Goal: Contribute content: Contribute content

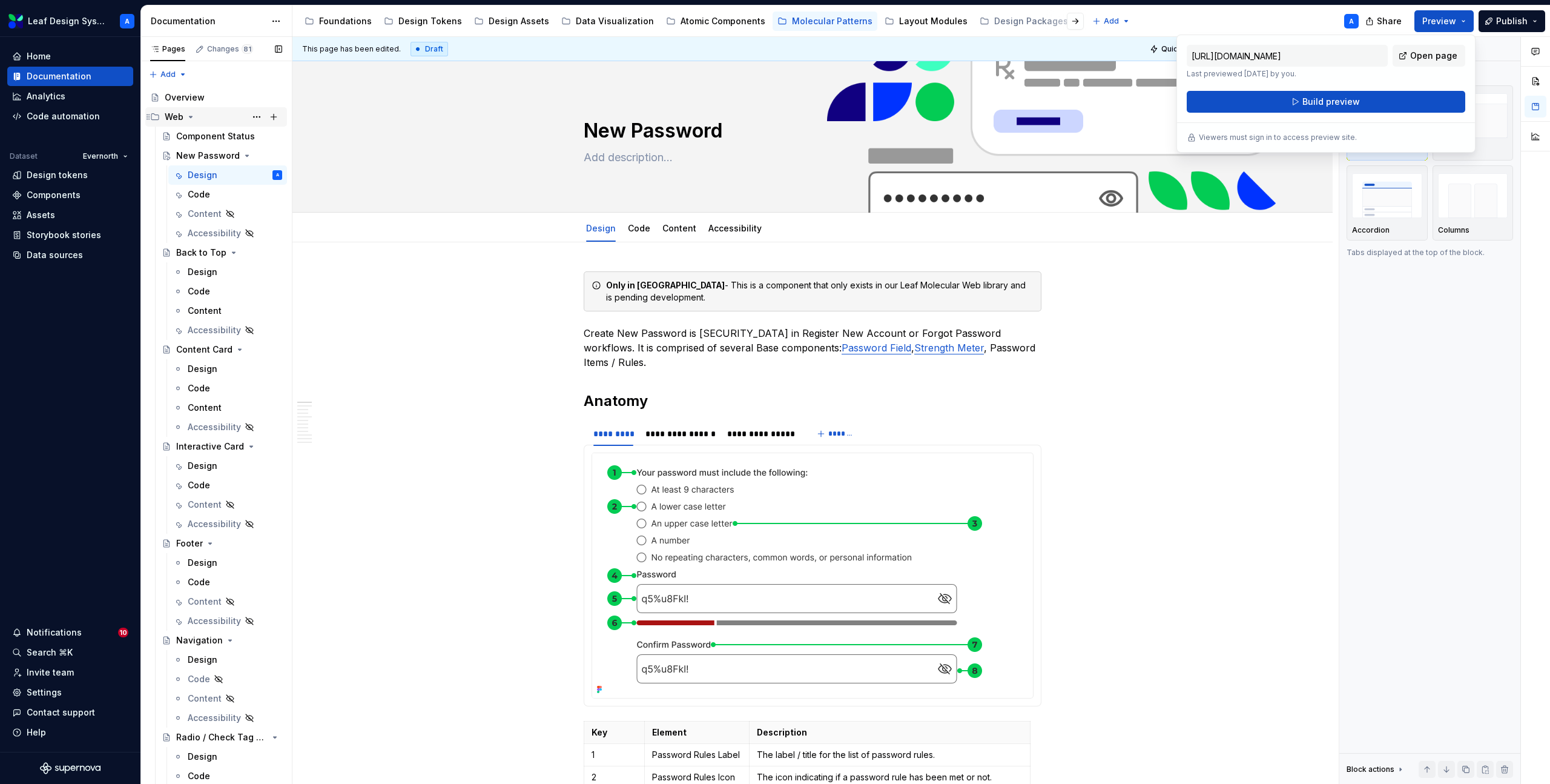
click at [193, 117] on icon "Page tree" at bounding box center [191, 117] width 10 height 10
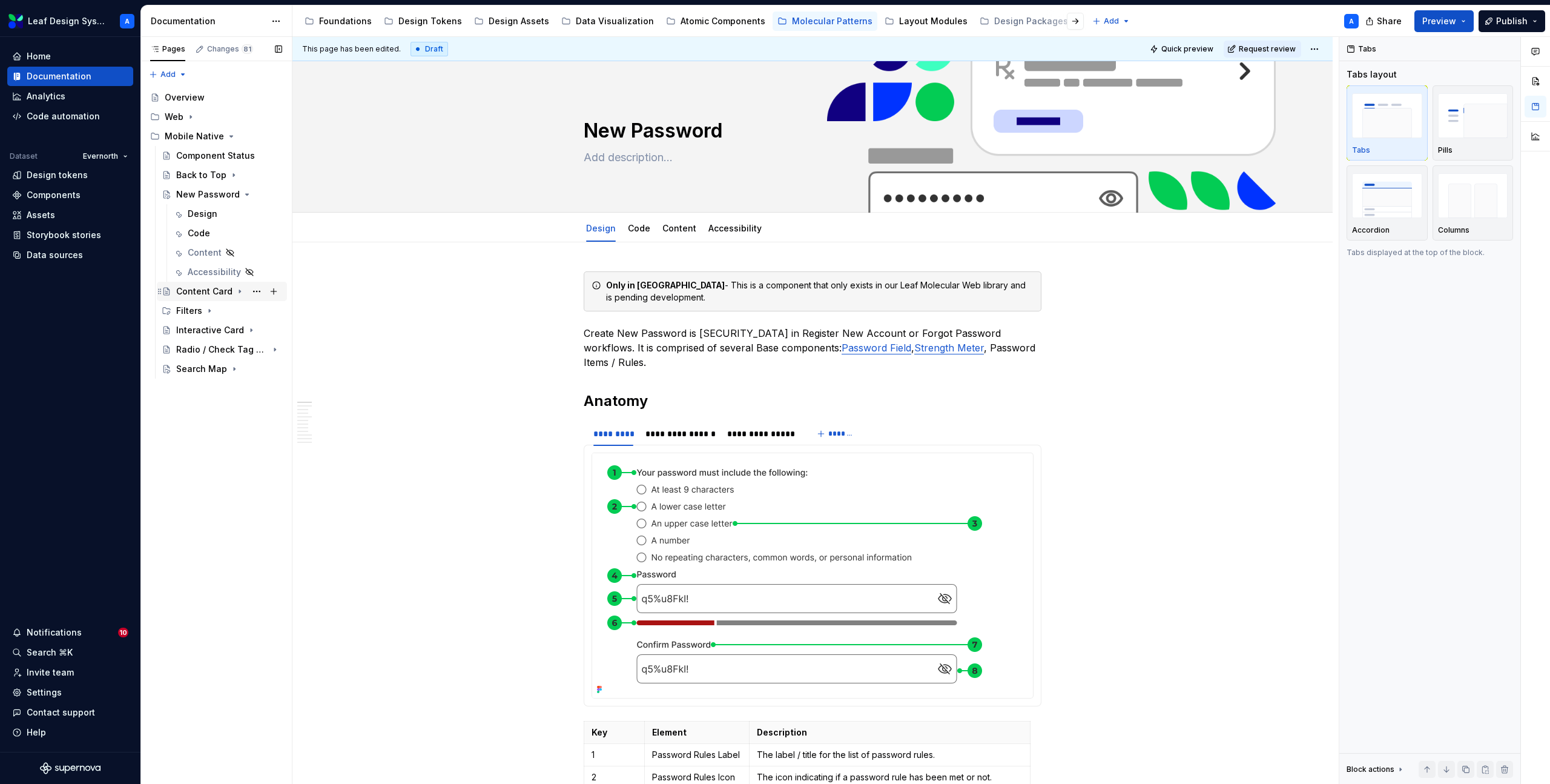
click at [192, 292] on div "Content Card" at bounding box center [204, 291] width 56 height 12
click at [196, 312] on div "Design" at bounding box center [203, 311] width 30 height 12
type textarea "*"
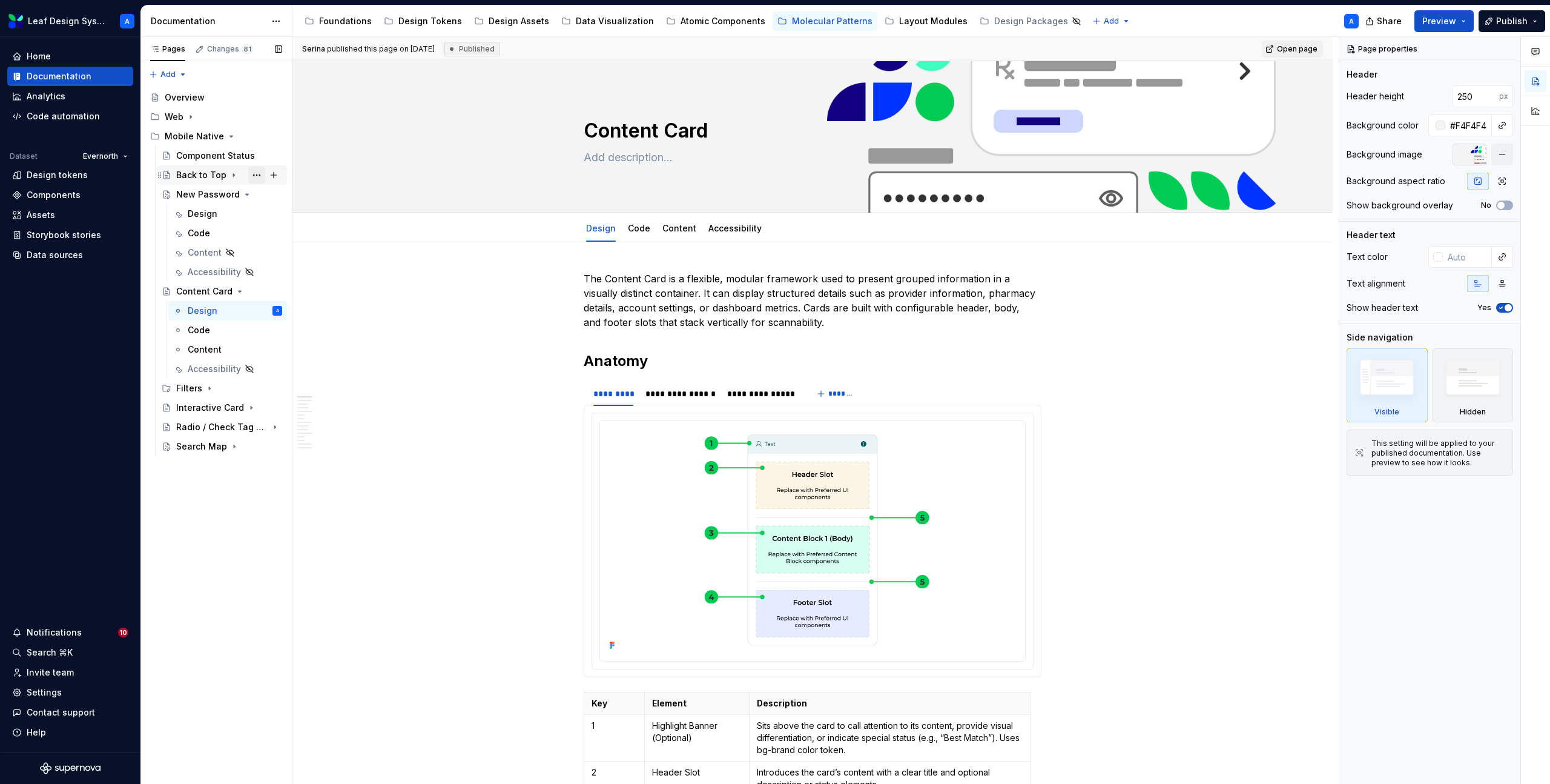
click at [255, 174] on button "Page tree" at bounding box center [256, 175] width 17 height 17
click at [302, 216] on div "Duplicate page" at bounding box center [330, 216] width 119 height 12
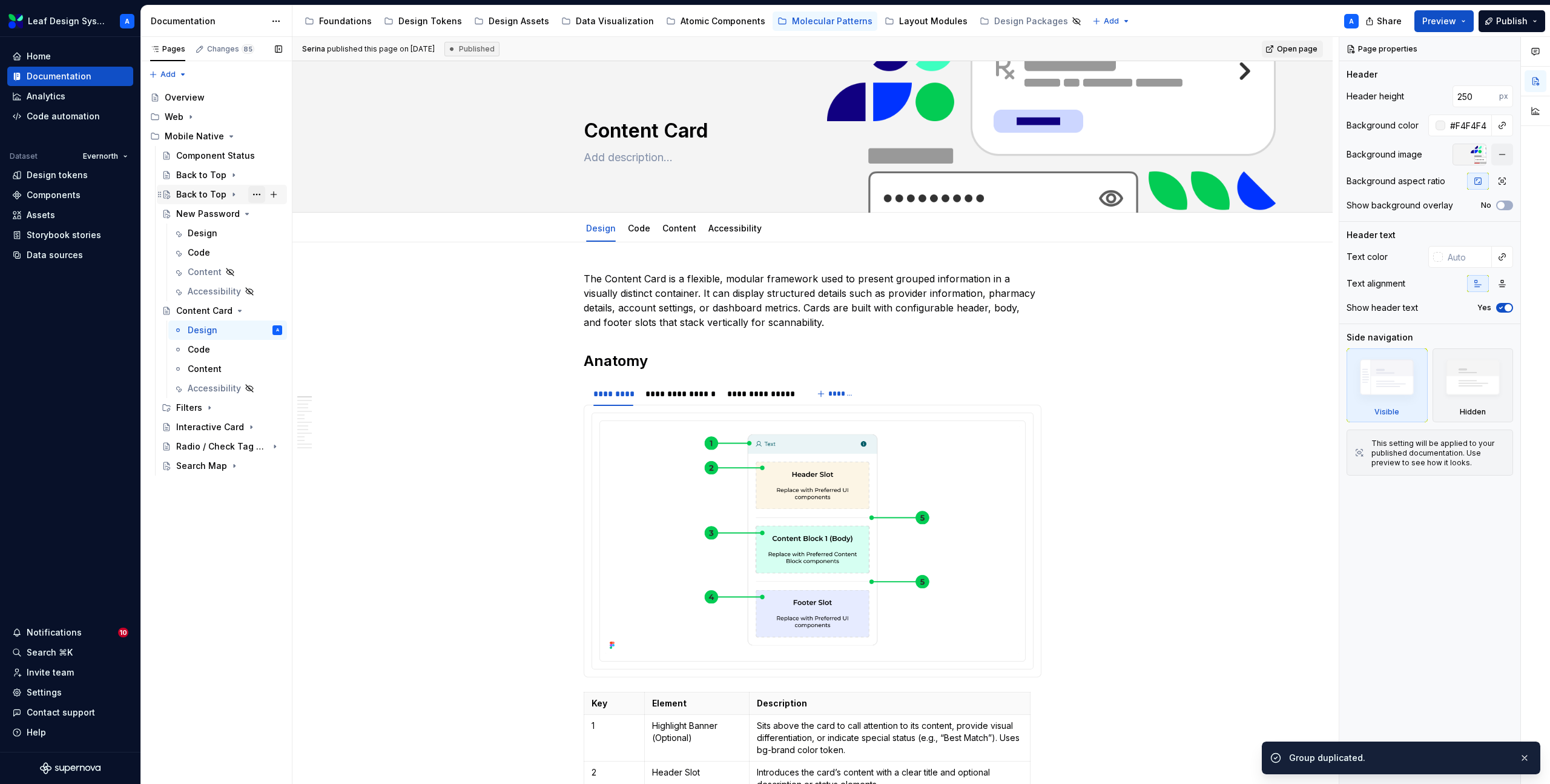
click at [257, 194] on button "Page tree" at bounding box center [256, 194] width 17 height 17
click at [274, 214] on div "Rename page" at bounding box center [330, 216] width 119 height 12
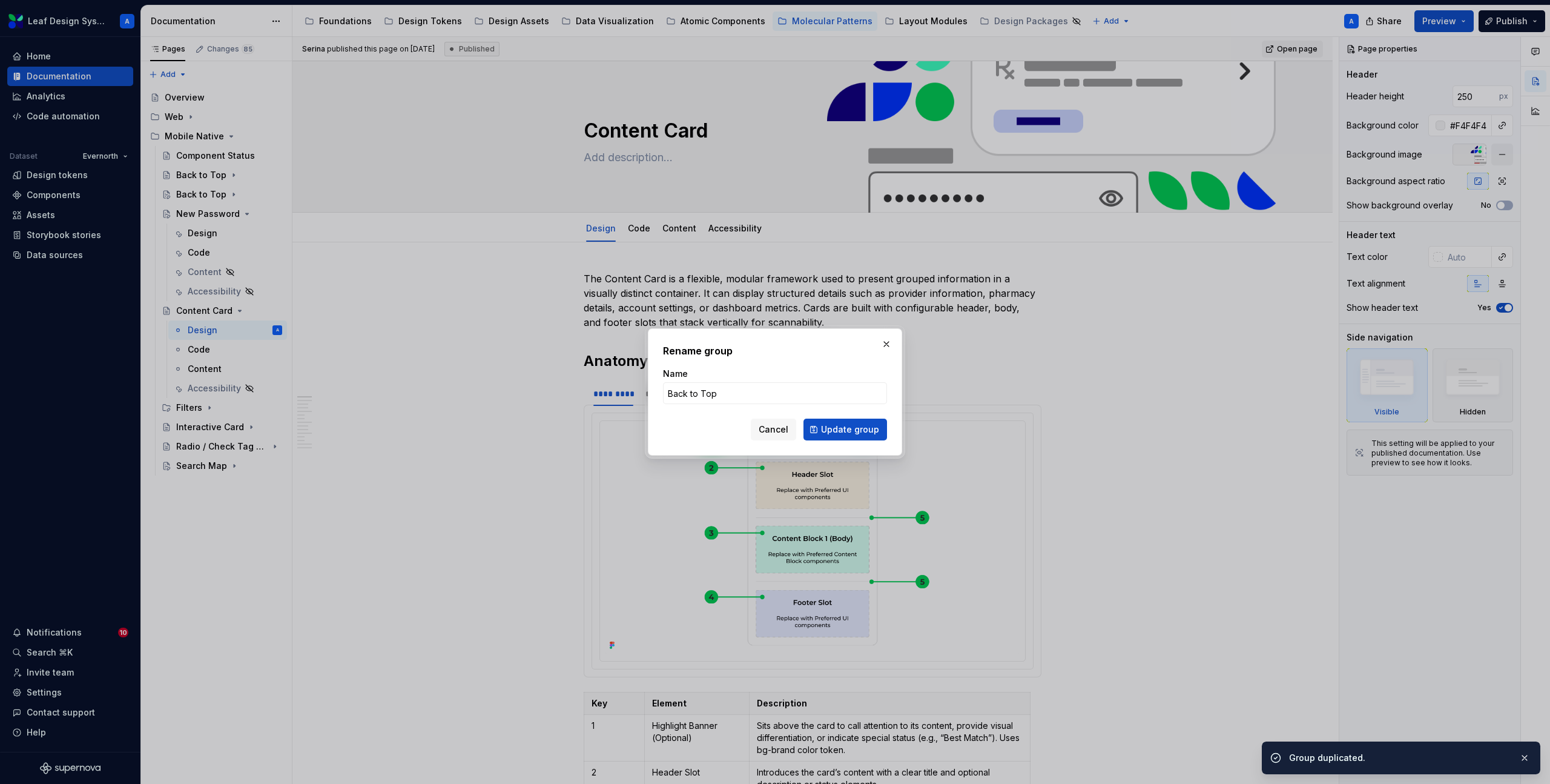
type textarea "*"
type input "Car"
type textarea "*"
type input "Card"
click button "Update group" at bounding box center [846, 429] width 84 height 22
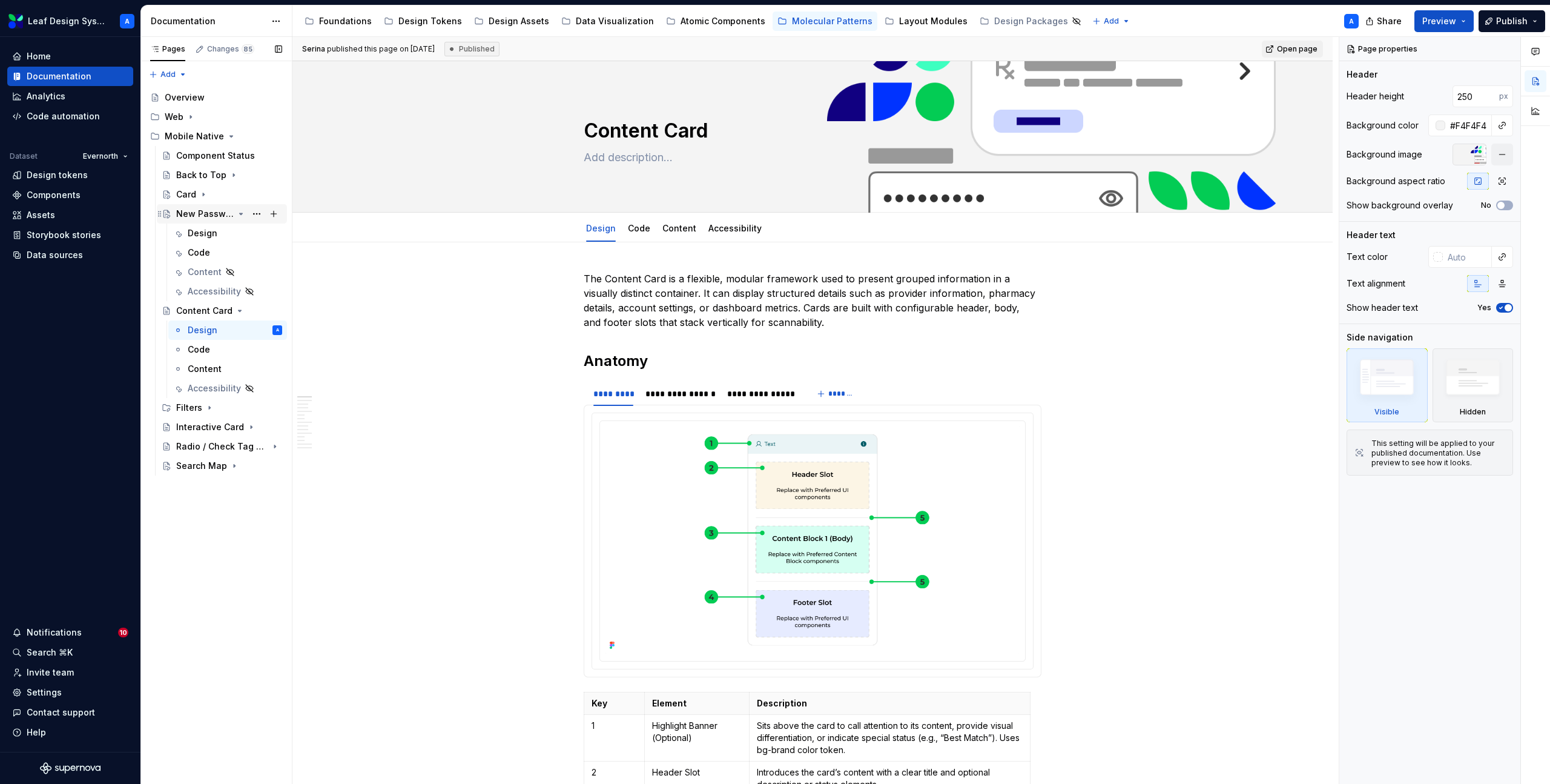
click at [242, 214] on icon "Page tree" at bounding box center [241, 214] width 10 height 10
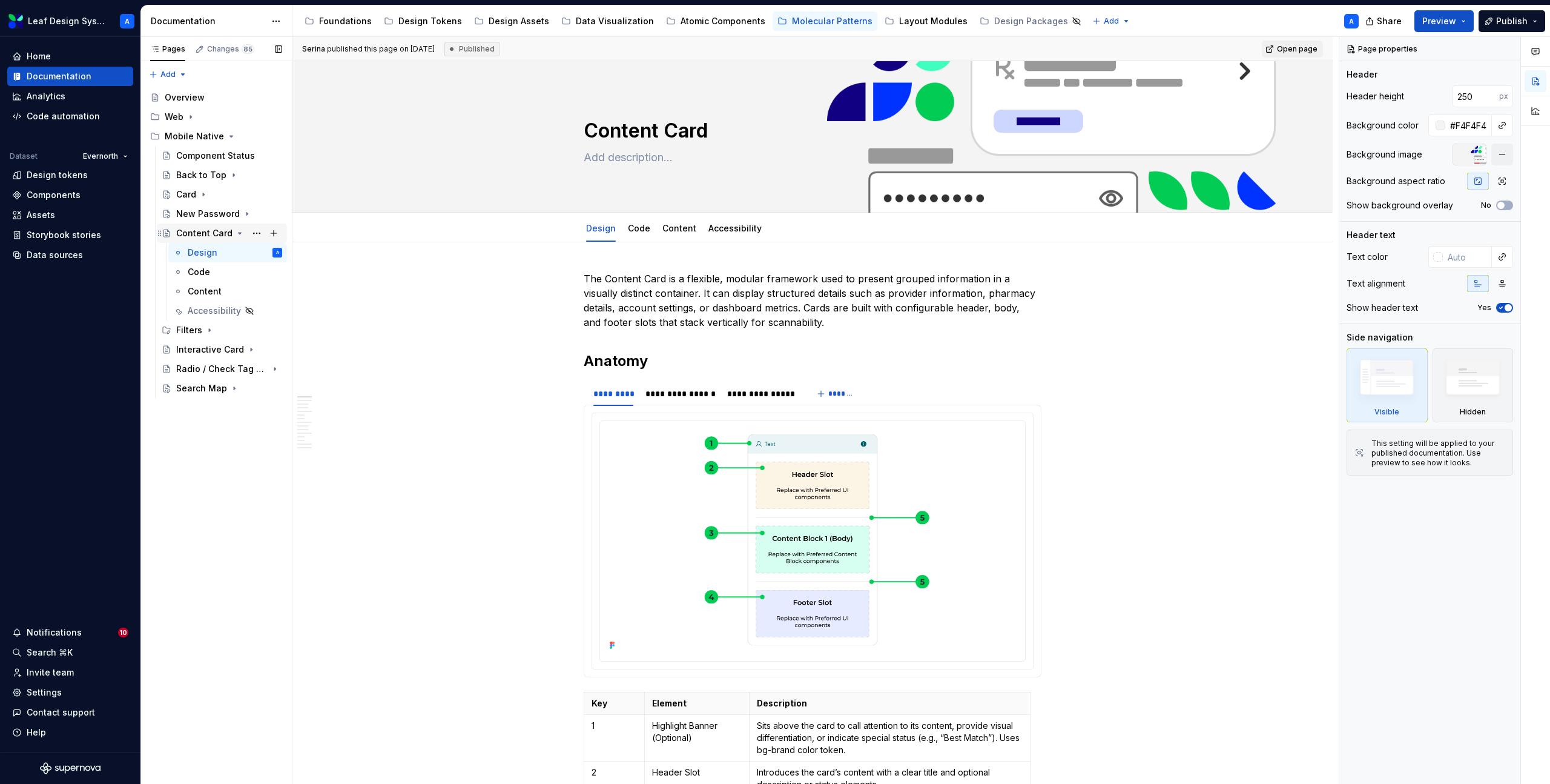
click at [240, 233] on icon "Page tree" at bounding box center [240, 233] width 10 height 10
click at [202, 195] on icon "Page tree" at bounding box center [204, 195] width 10 height 10
click at [210, 253] on div "Content" at bounding box center [205, 252] width 34 height 12
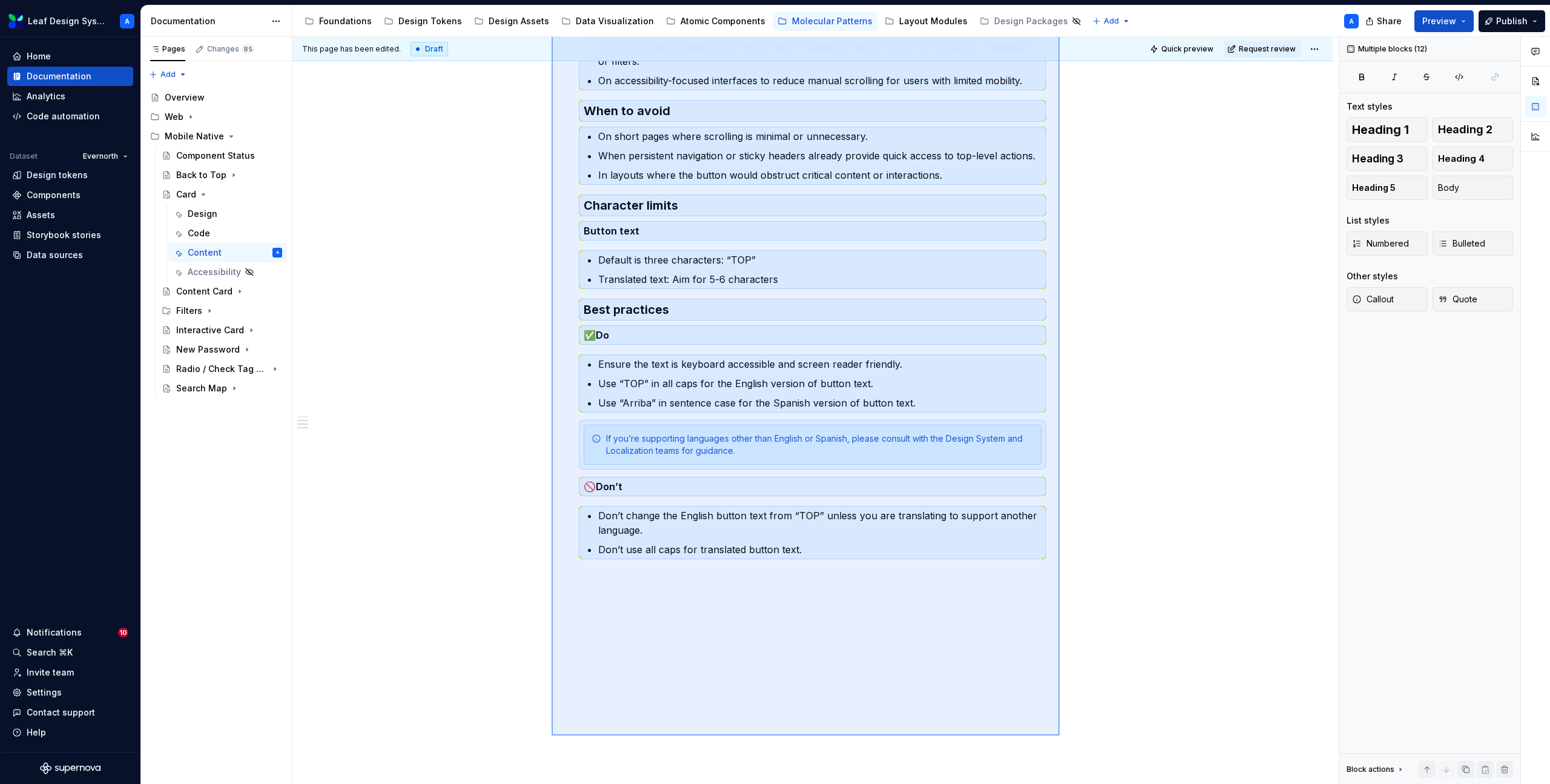
scroll to position [284, 0]
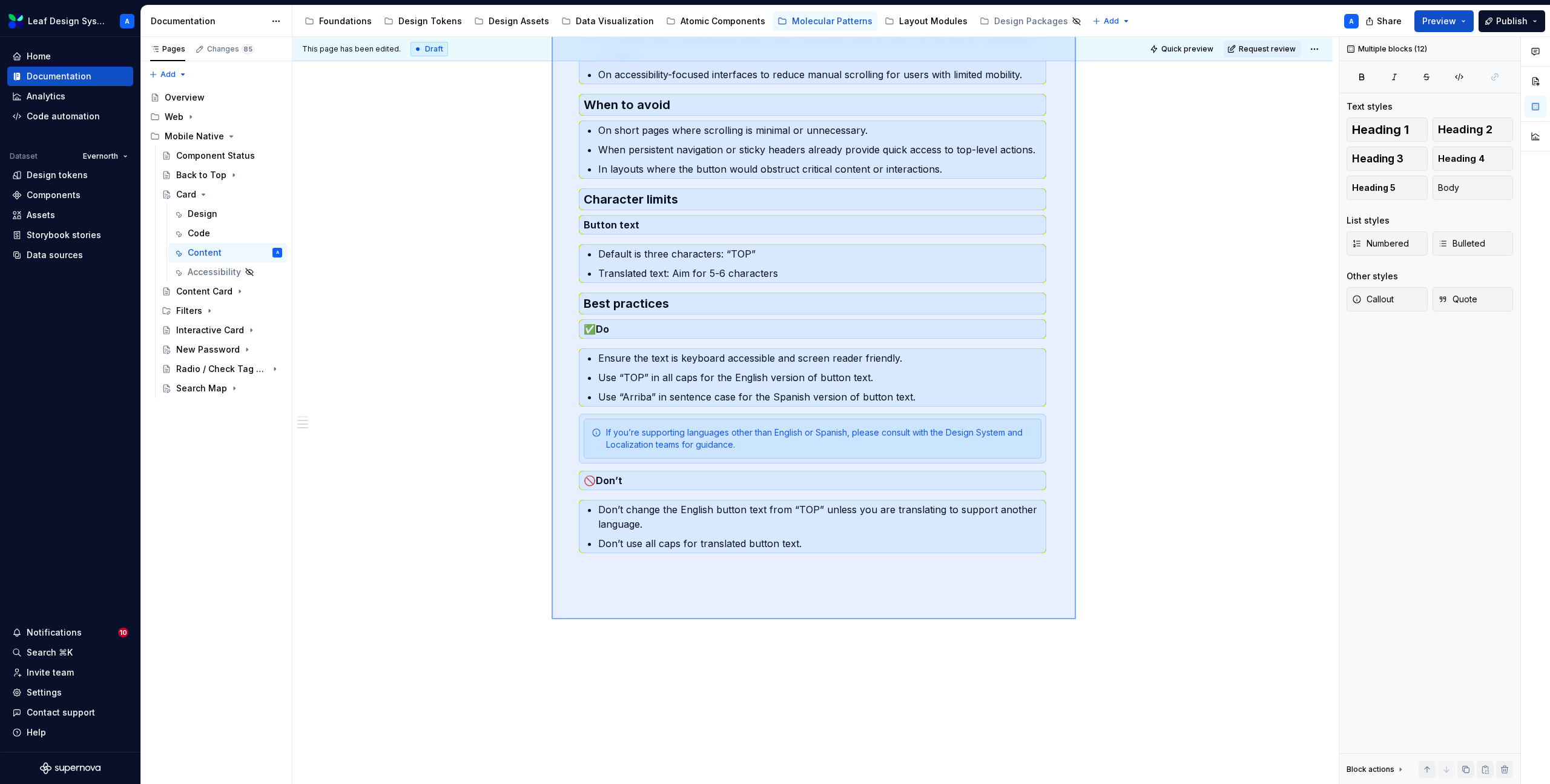
drag, startPoint x: 552, startPoint y: 306, endPoint x: 1076, endPoint y: 619, distance: 610.8
click at [1076, 619] on div "This page has been edited. Draft Quick preview Request review Card Edit header …" at bounding box center [815, 410] width 1046 height 747
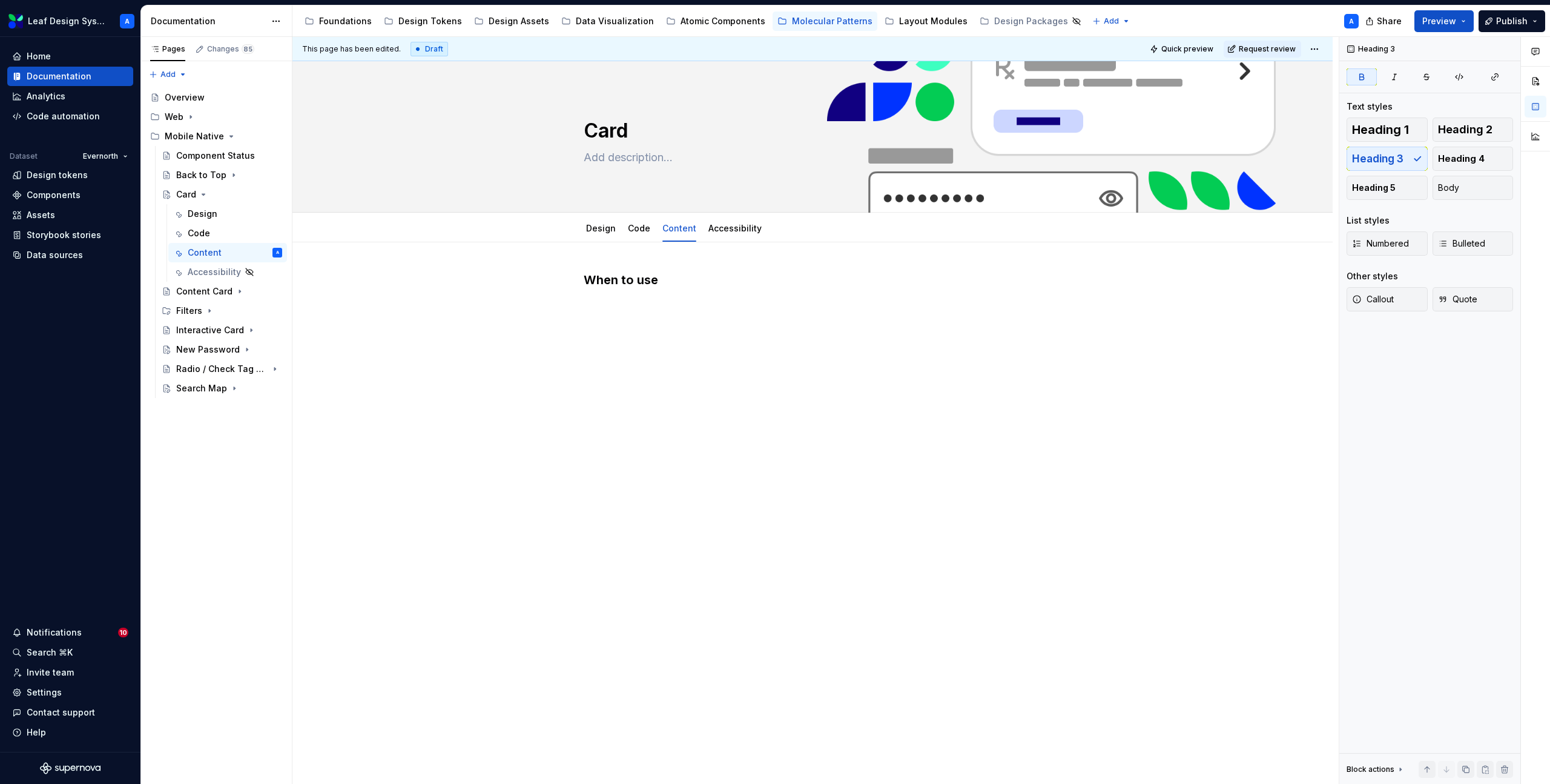
scroll to position [0, 0]
click at [257, 254] on button "Page tree" at bounding box center [256, 252] width 17 height 17
click at [287, 314] on div "Hide tab" at bounding box center [330, 318] width 119 height 12
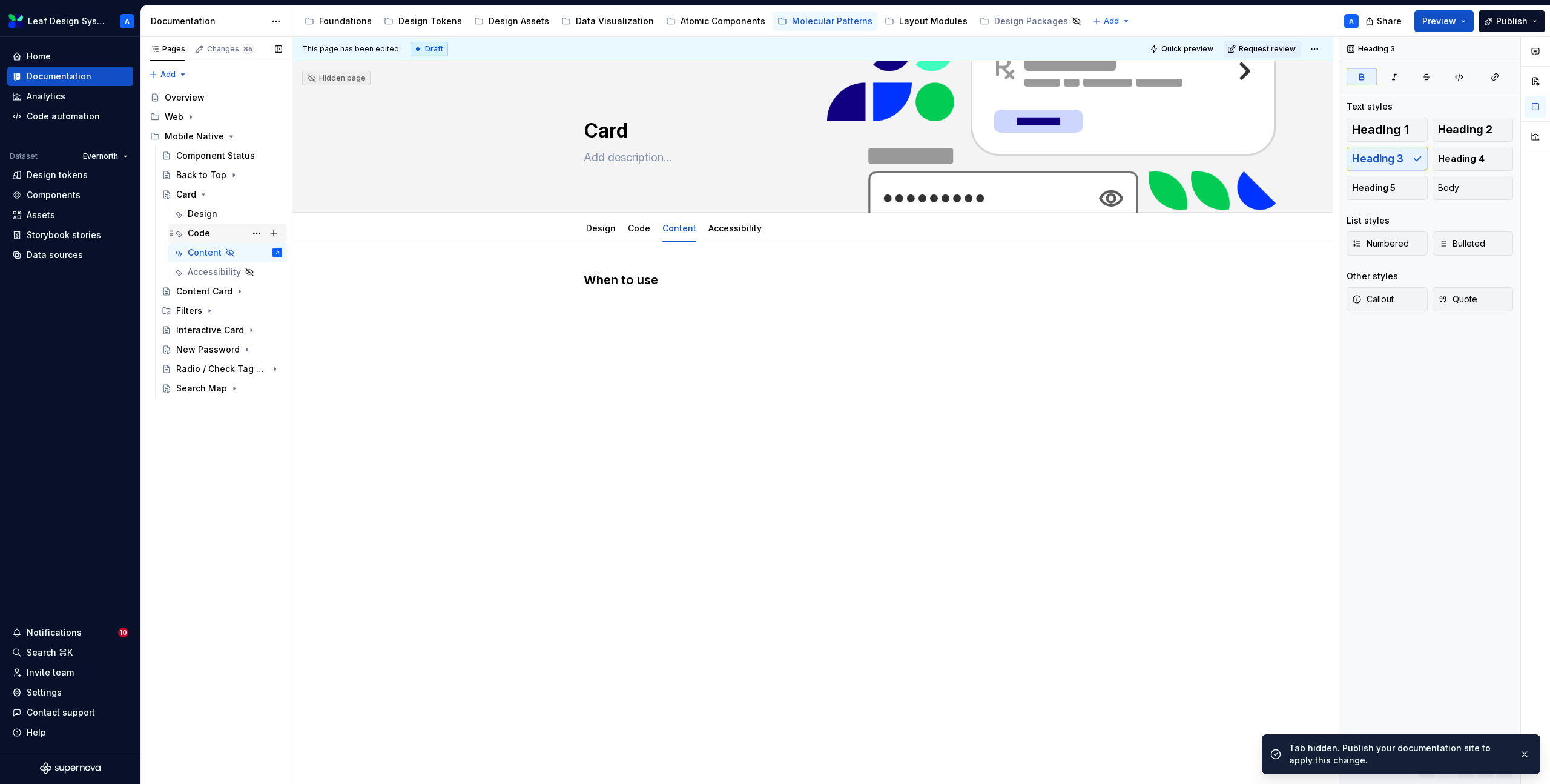
click at [209, 228] on div "Code" at bounding box center [235, 233] width 94 height 17
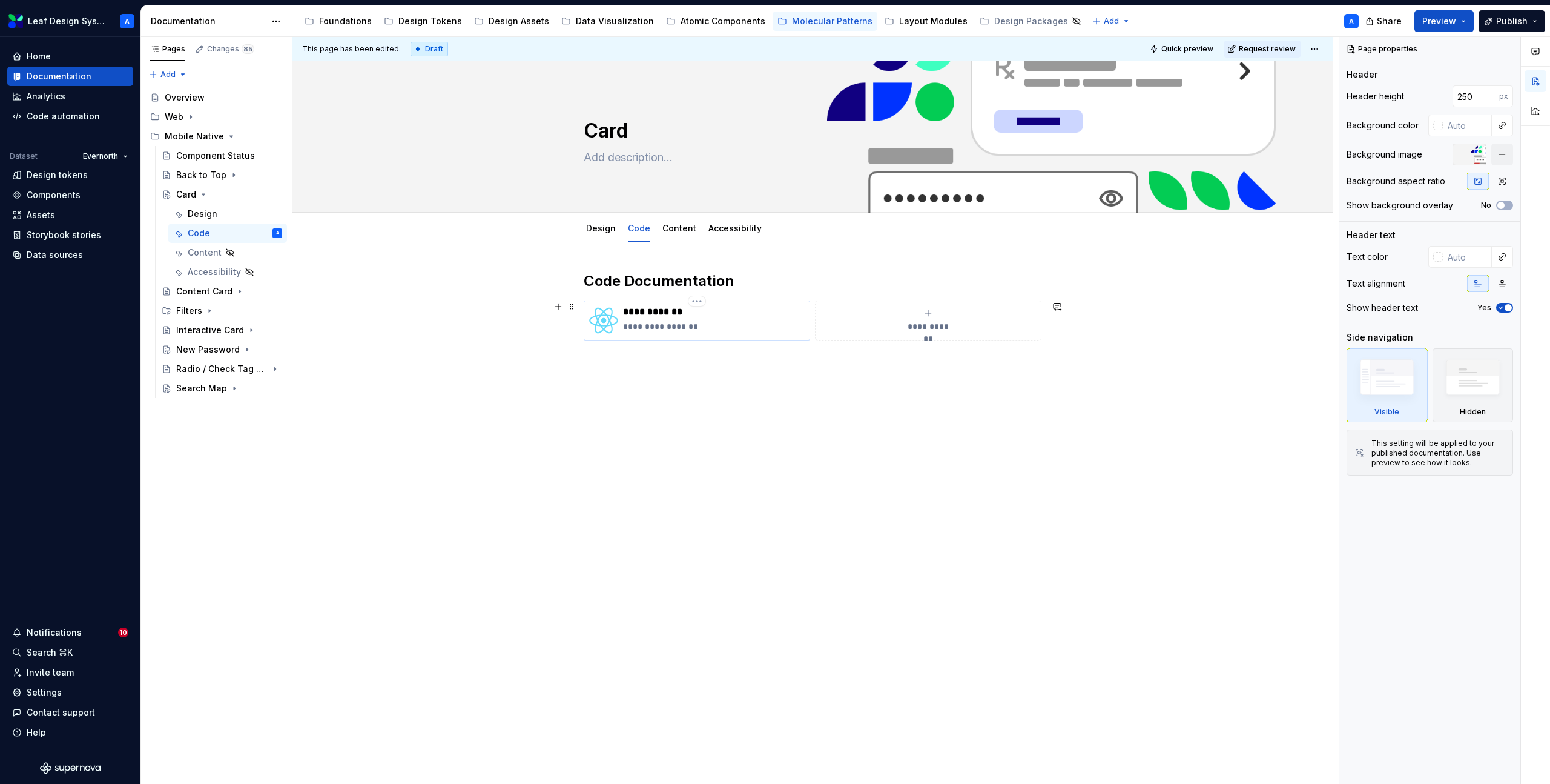
click at [682, 316] on p "**********" at bounding box center [714, 312] width 182 height 12
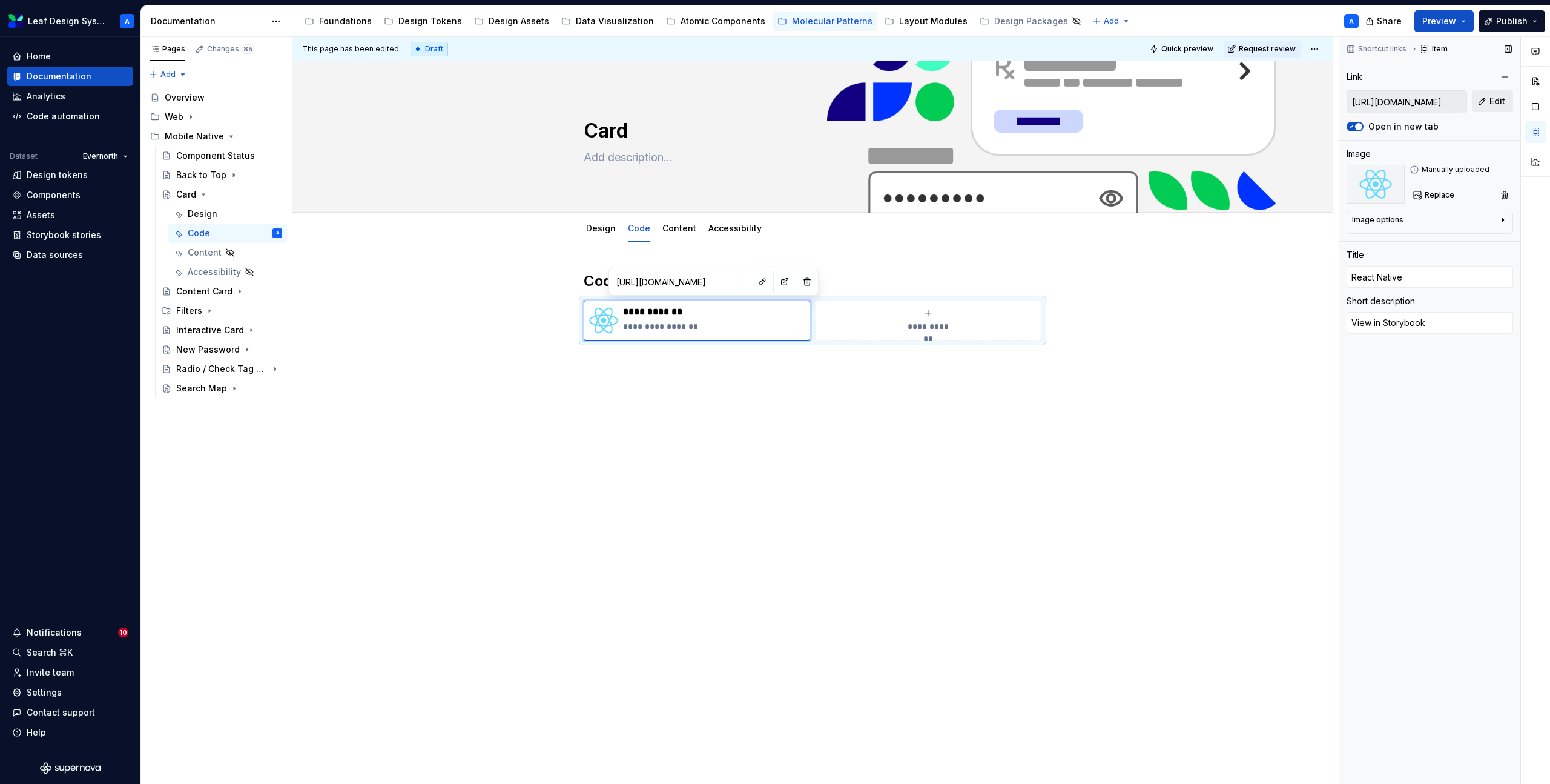
click at [1495, 96] on span "Edit" at bounding box center [1498, 101] width 16 height 12
type textarea "*"
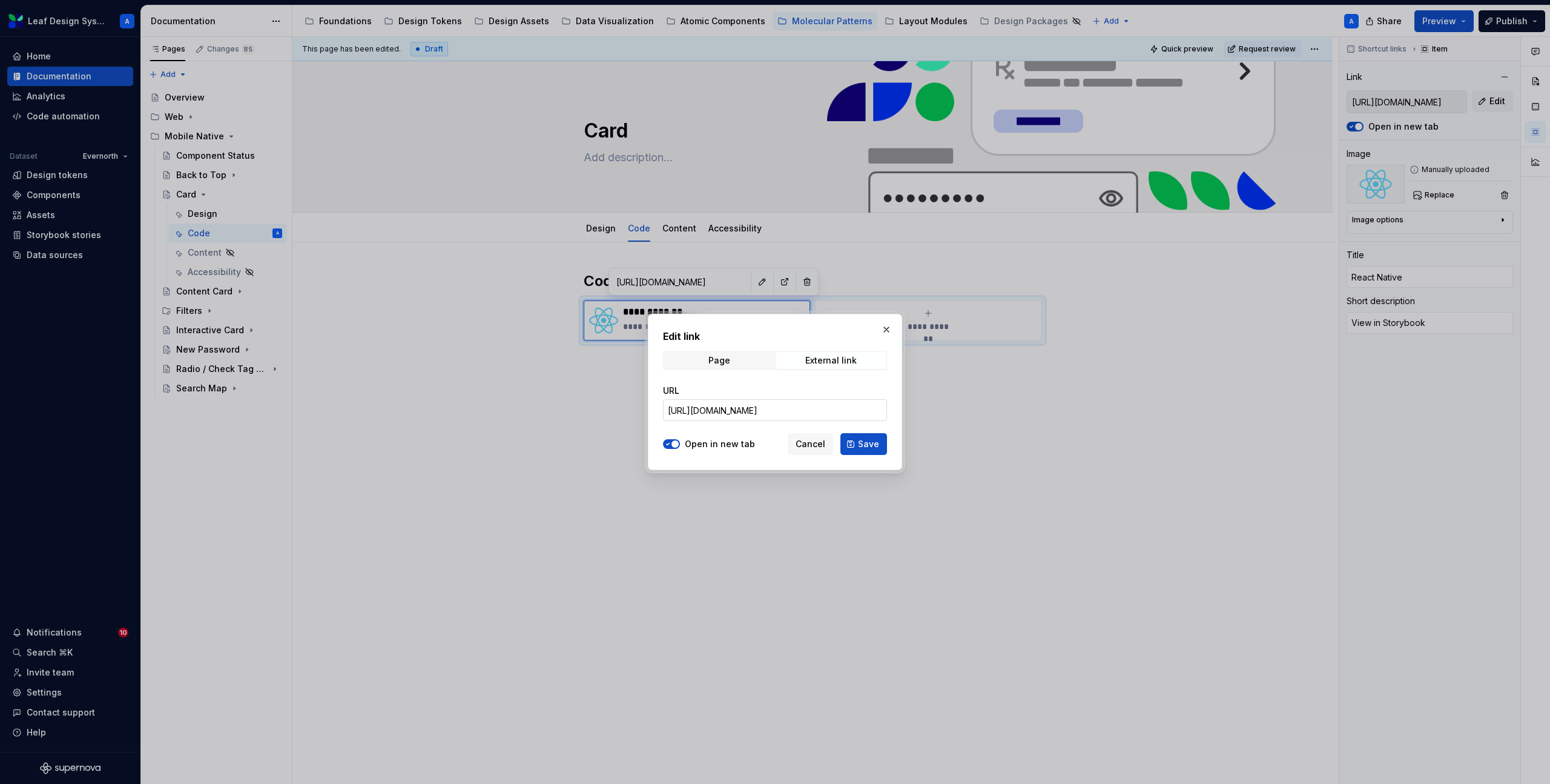
click at [807, 411] on input "[URL][DOMAIN_NAME]" at bounding box center [775, 410] width 224 height 22
paste input "story/leaf-atomic-components-card--card"
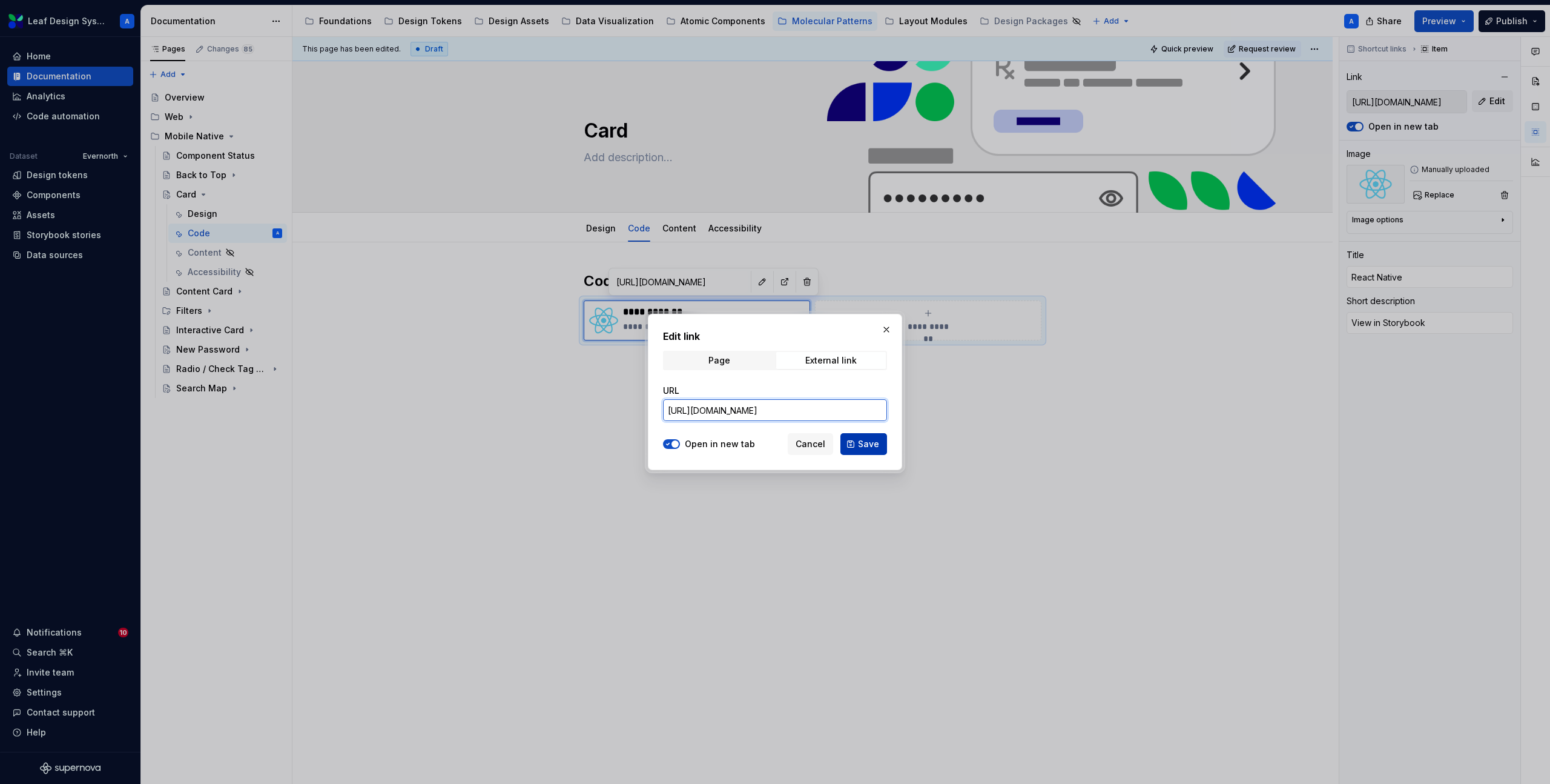
type input "[URL][DOMAIN_NAME]"
click at [856, 438] on button "Save" at bounding box center [864, 444] width 47 height 22
type textarea "*"
type input "[URL][DOMAIN_NAME]"
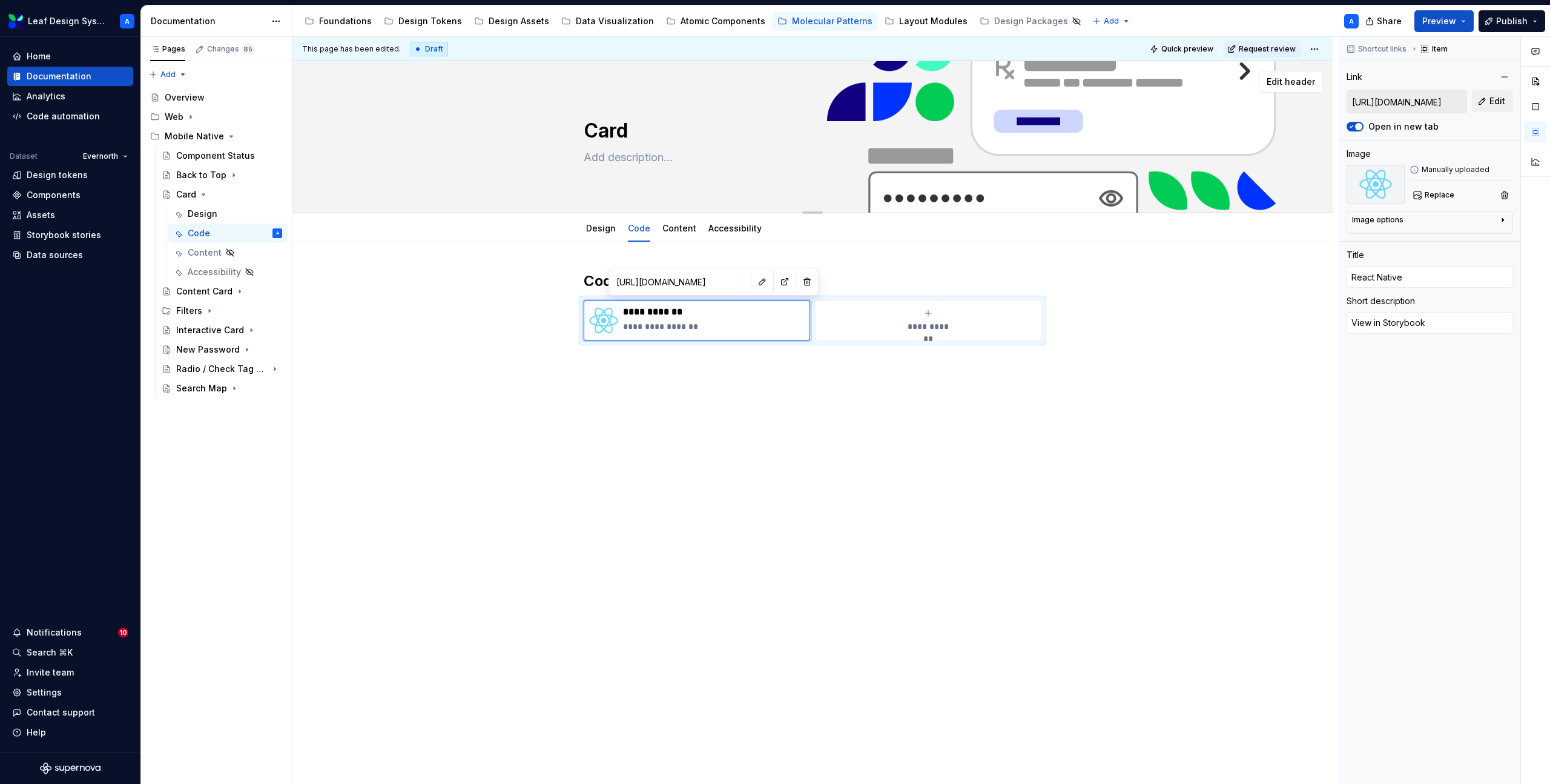
type textarea "*"
type input "[URL][DOMAIN_NAME]"
click at [599, 225] on link "Design" at bounding box center [601, 228] width 30 height 10
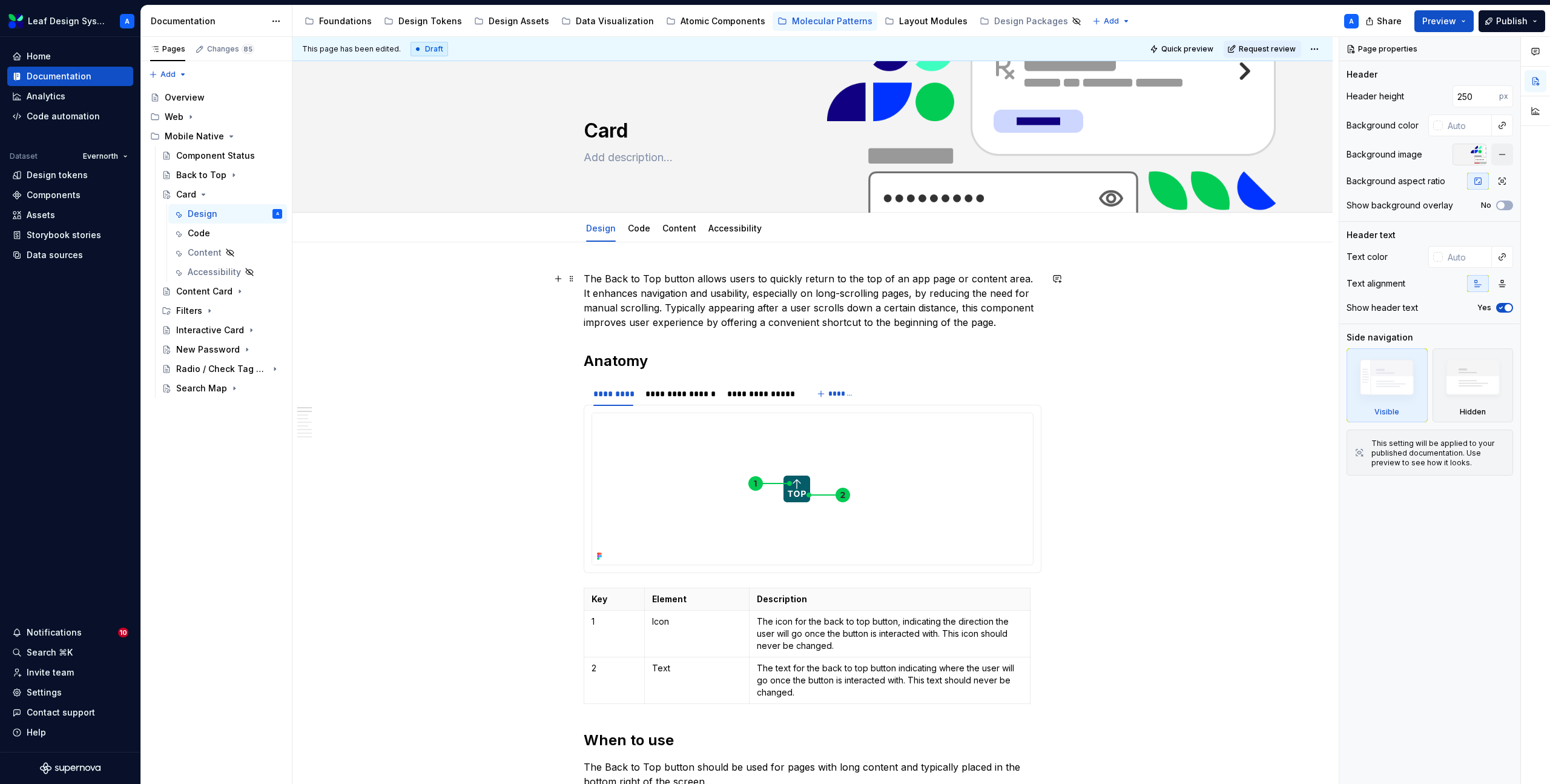
click at [747, 308] on p "The Back to Top button allows users to quickly return to the top of an app page…" at bounding box center [813, 300] width 458 height 58
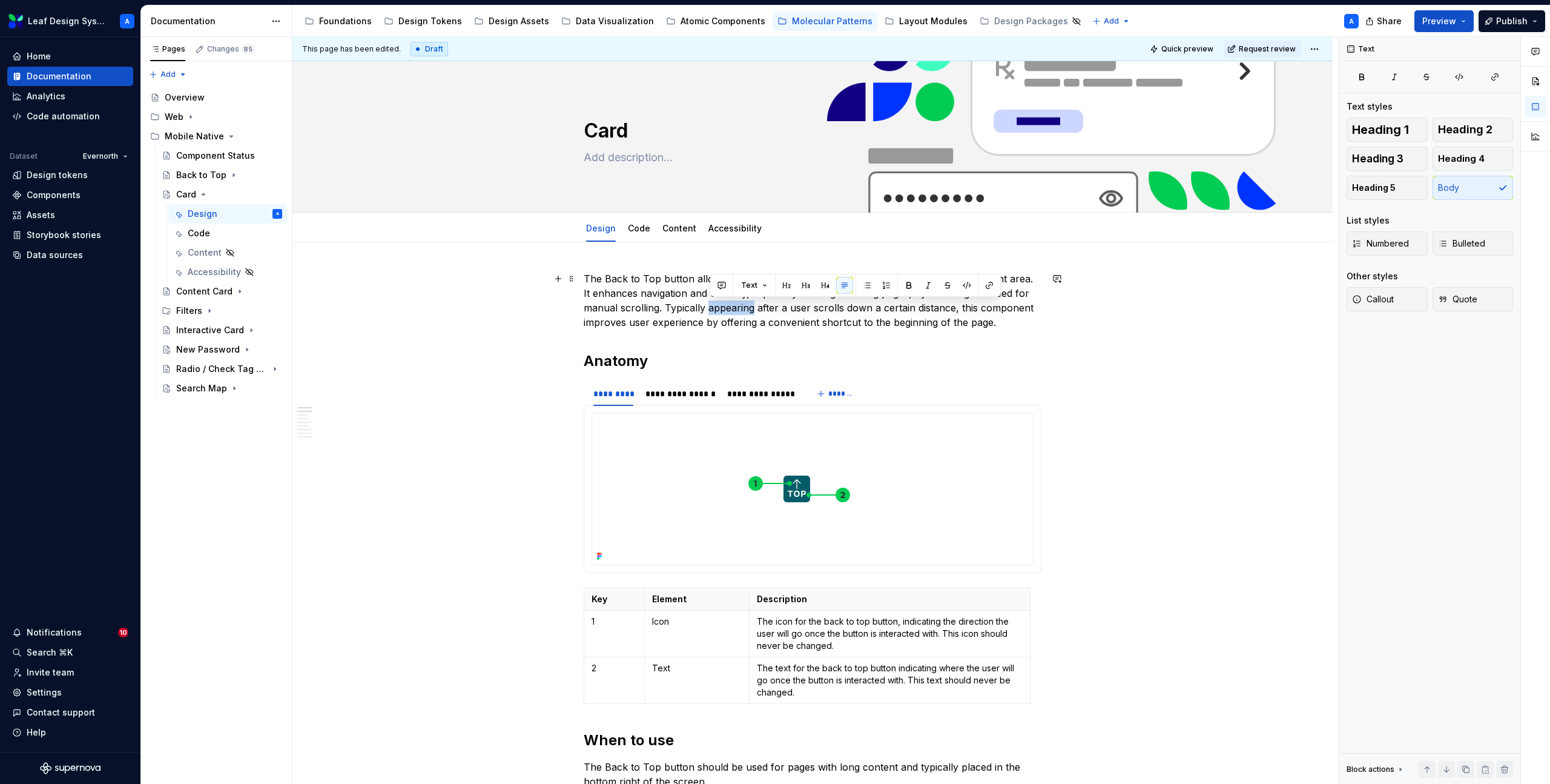
click at [747, 308] on p "The Back to Top button allows users to quickly return to the top of an app page…" at bounding box center [813, 300] width 458 height 58
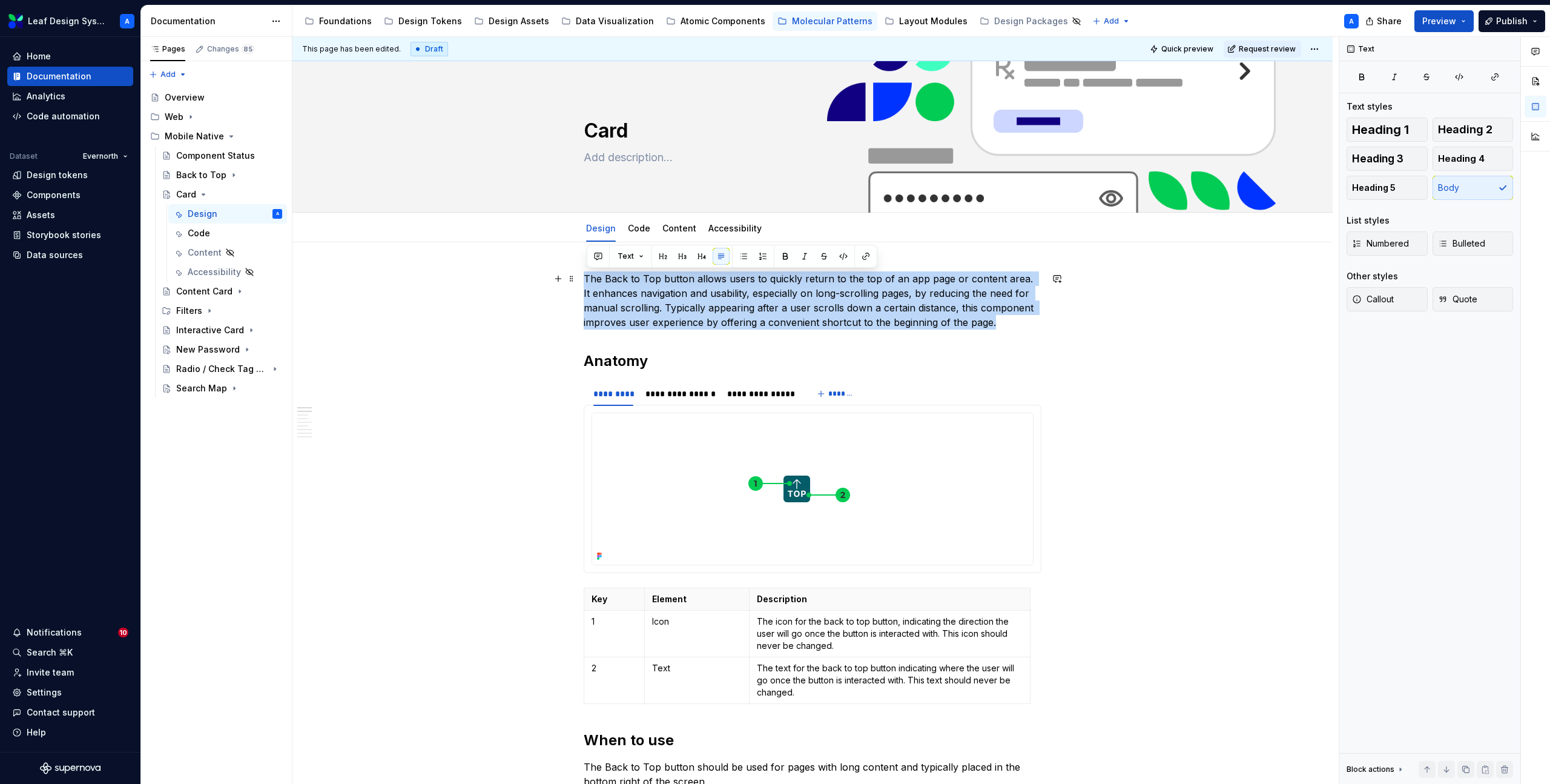
click at [747, 308] on p "The Back to Top button allows users to quickly return to the top of an app page…" at bounding box center [813, 300] width 458 height 58
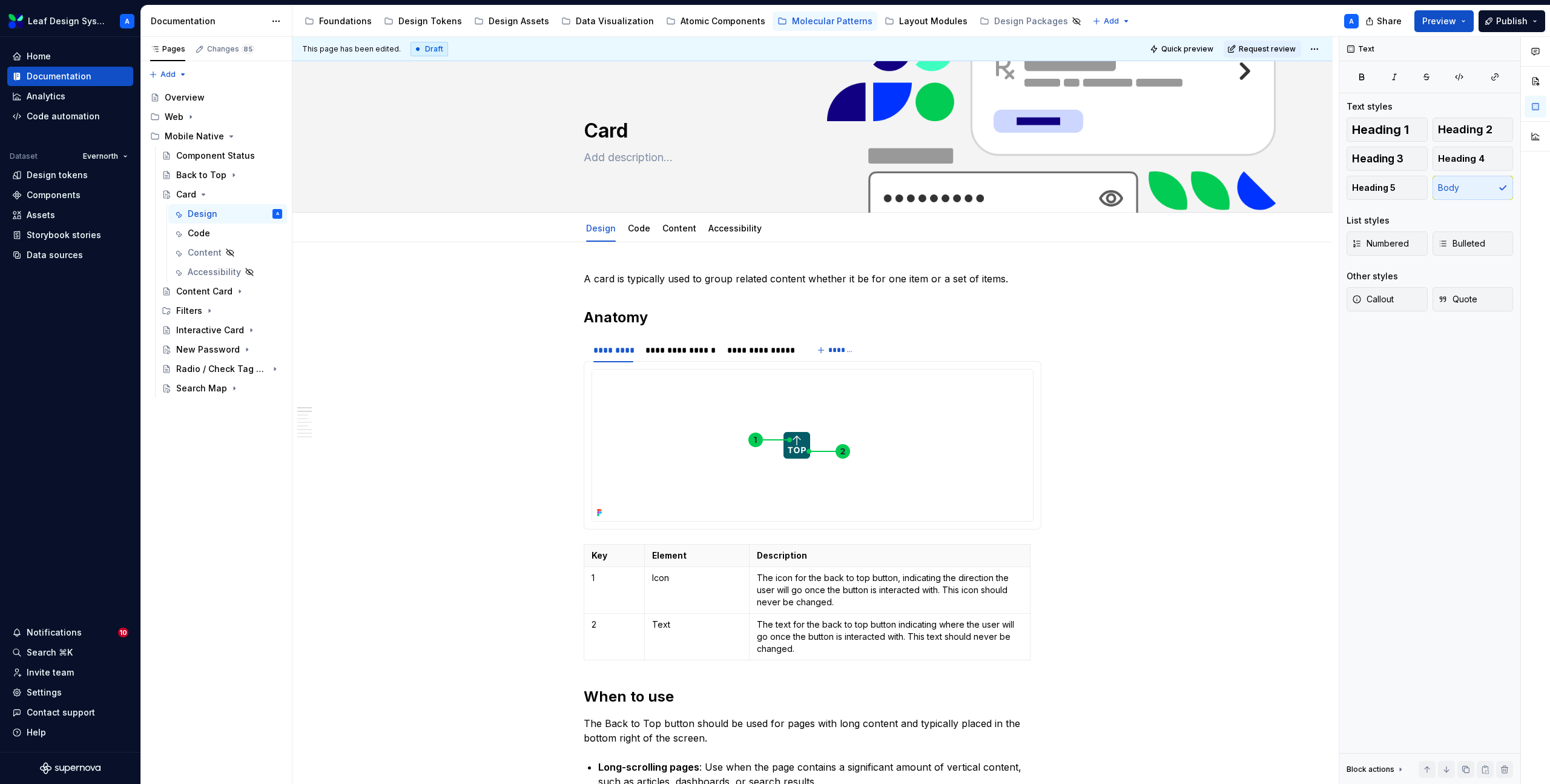
type textarea "*"
click at [813, 658] on icon "button" at bounding box center [810, 660] width 10 height 10
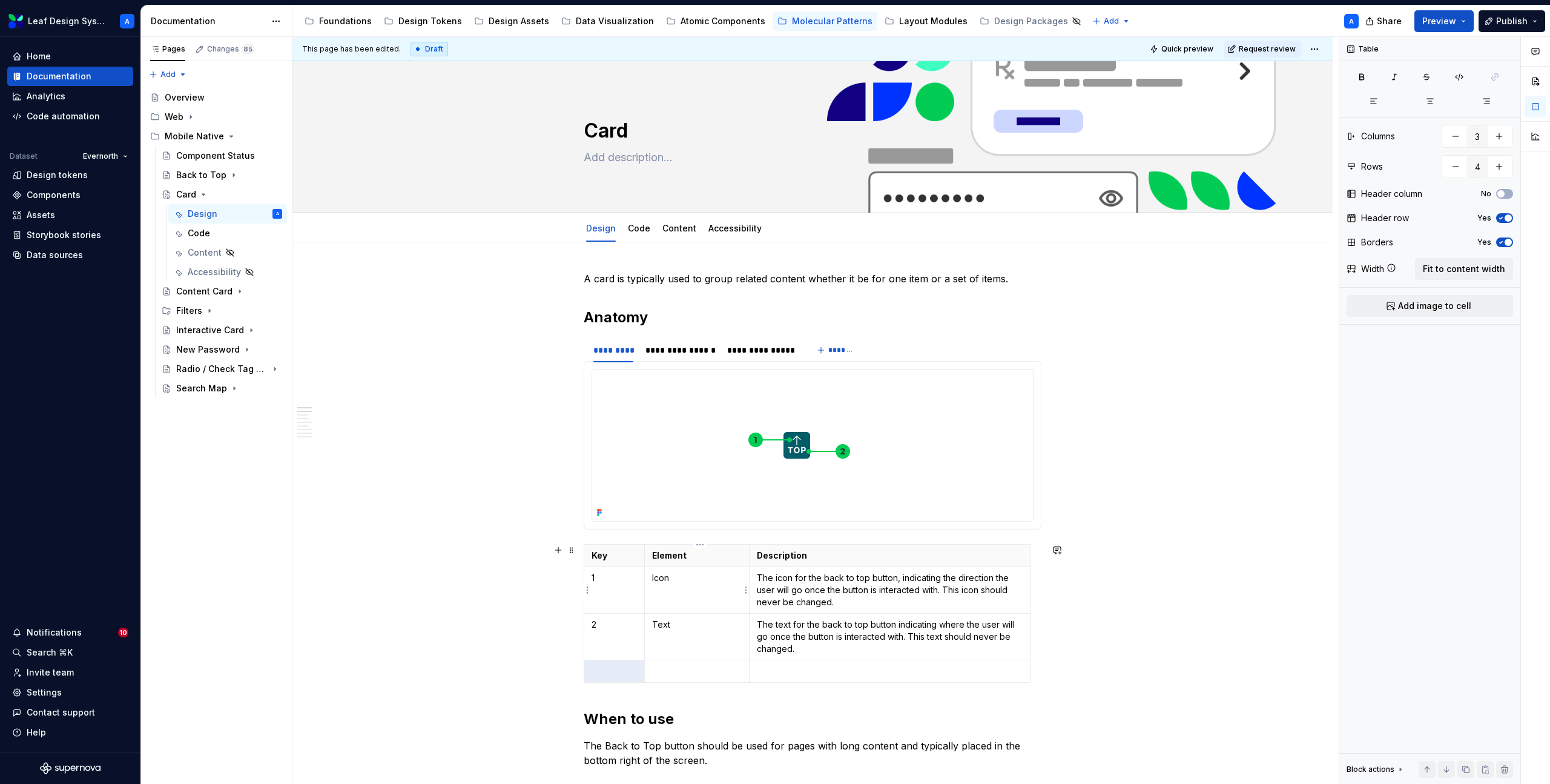
click at [669, 581] on p "Icon" at bounding box center [697, 578] width 90 height 12
click at [676, 627] on p "Text" at bounding box center [697, 624] width 90 height 12
click at [669, 626] on p "Text" at bounding box center [697, 624] width 90 height 12
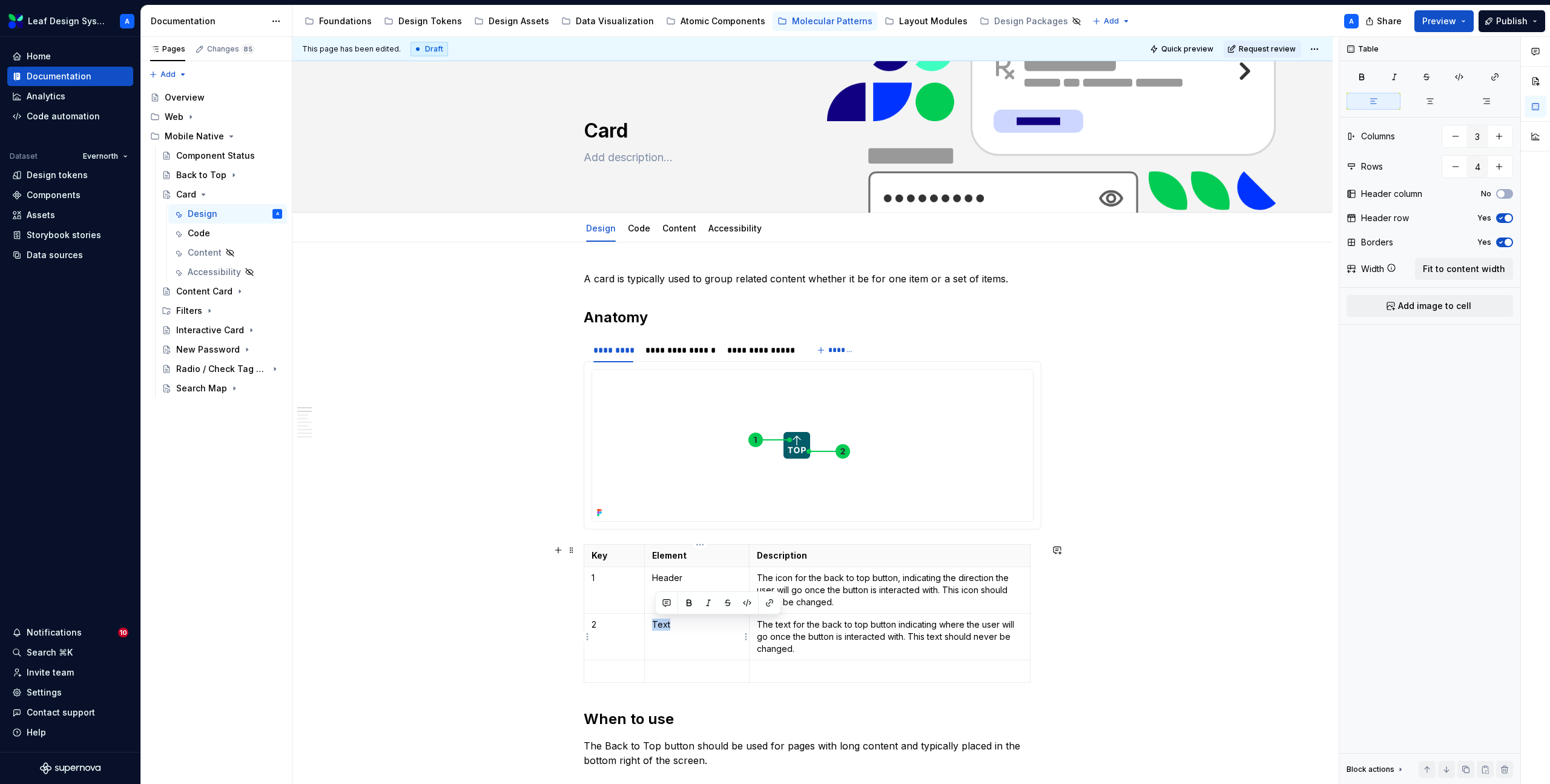
click at [669, 626] on p "Text" at bounding box center [697, 624] width 90 height 12
click at [666, 668] on p at bounding box center [697, 671] width 90 height 12
click at [606, 673] on p at bounding box center [614, 671] width 45 height 12
click at [813, 577] on p "The icon for the back to top button, indicating the direction the user will go …" at bounding box center [890, 590] width 266 height 36
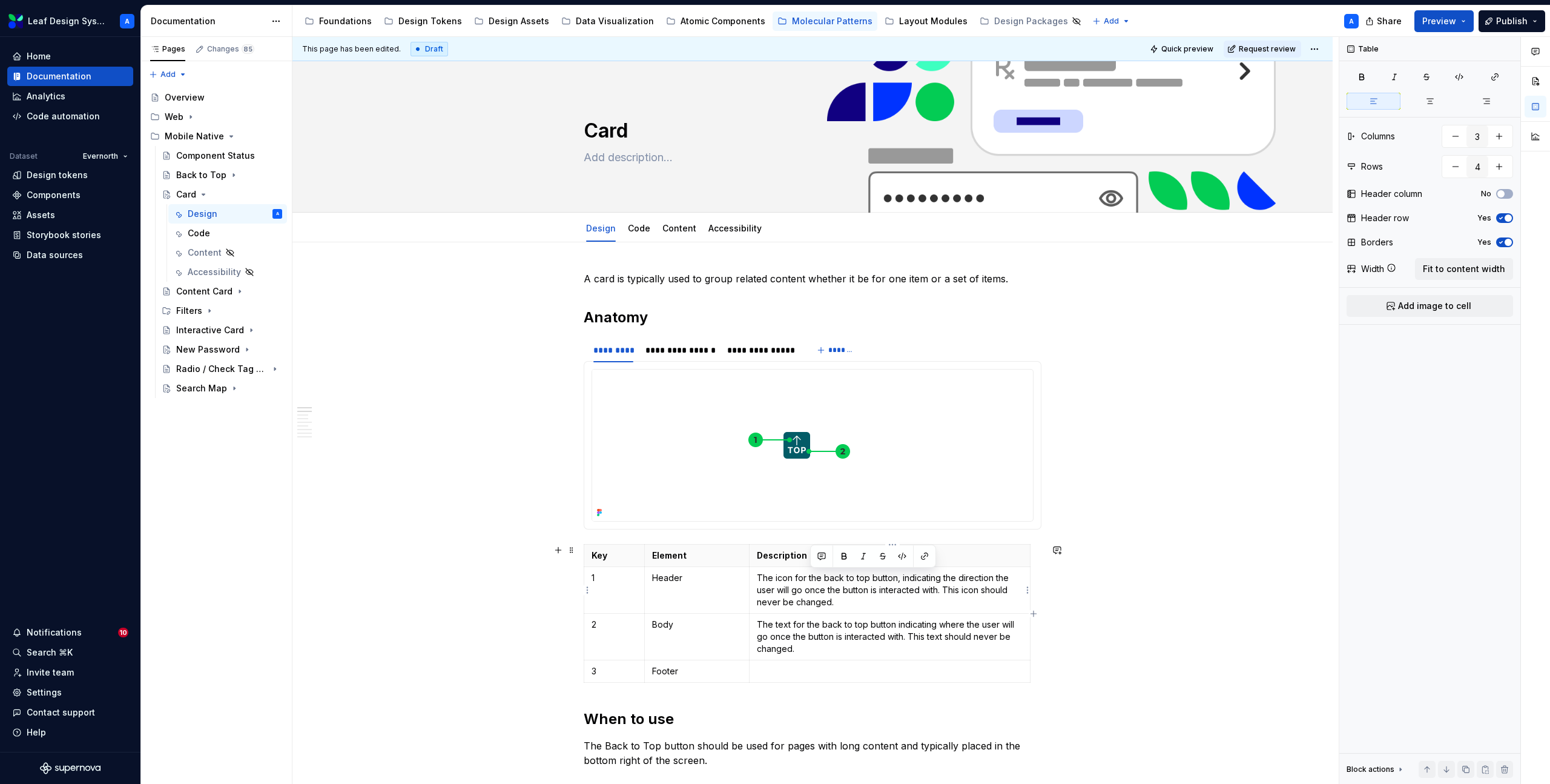
click at [813, 577] on p "The icon for the back to top button, indicating the direction the user will go …" at bounding box center [890, 590] width 266 height 36
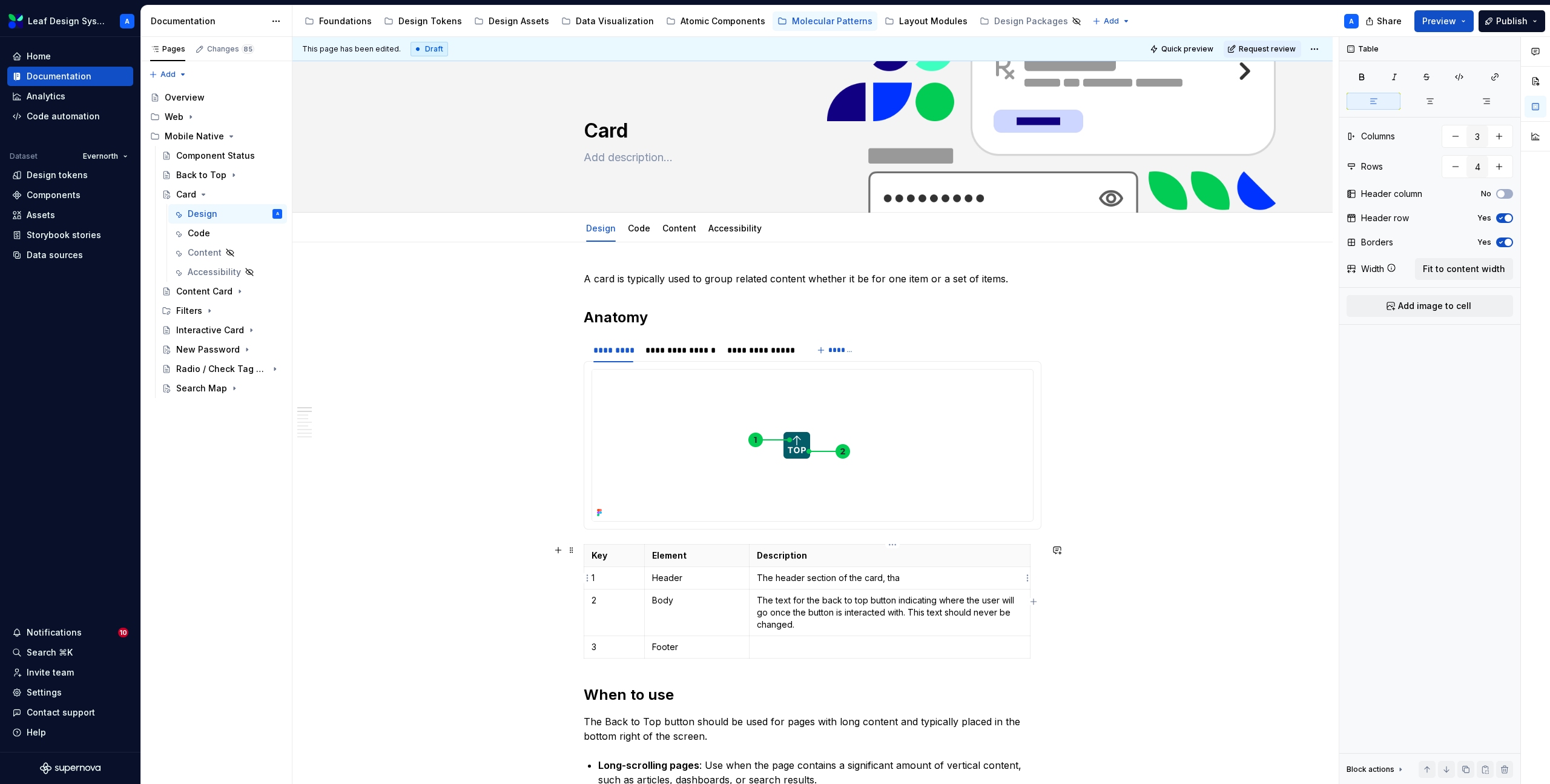
click at [775, 577] on p "The header section of the card, tha" at bounding box center [890, 578] width 266 height 12
click at [931, 578] on p "The optional header section of the card, tha" at bounding box center [890, 578] width 266 height 12
click at [895, 578] on p "The optional header section of the card." at bounding box center [890, 578] width 266 height 12
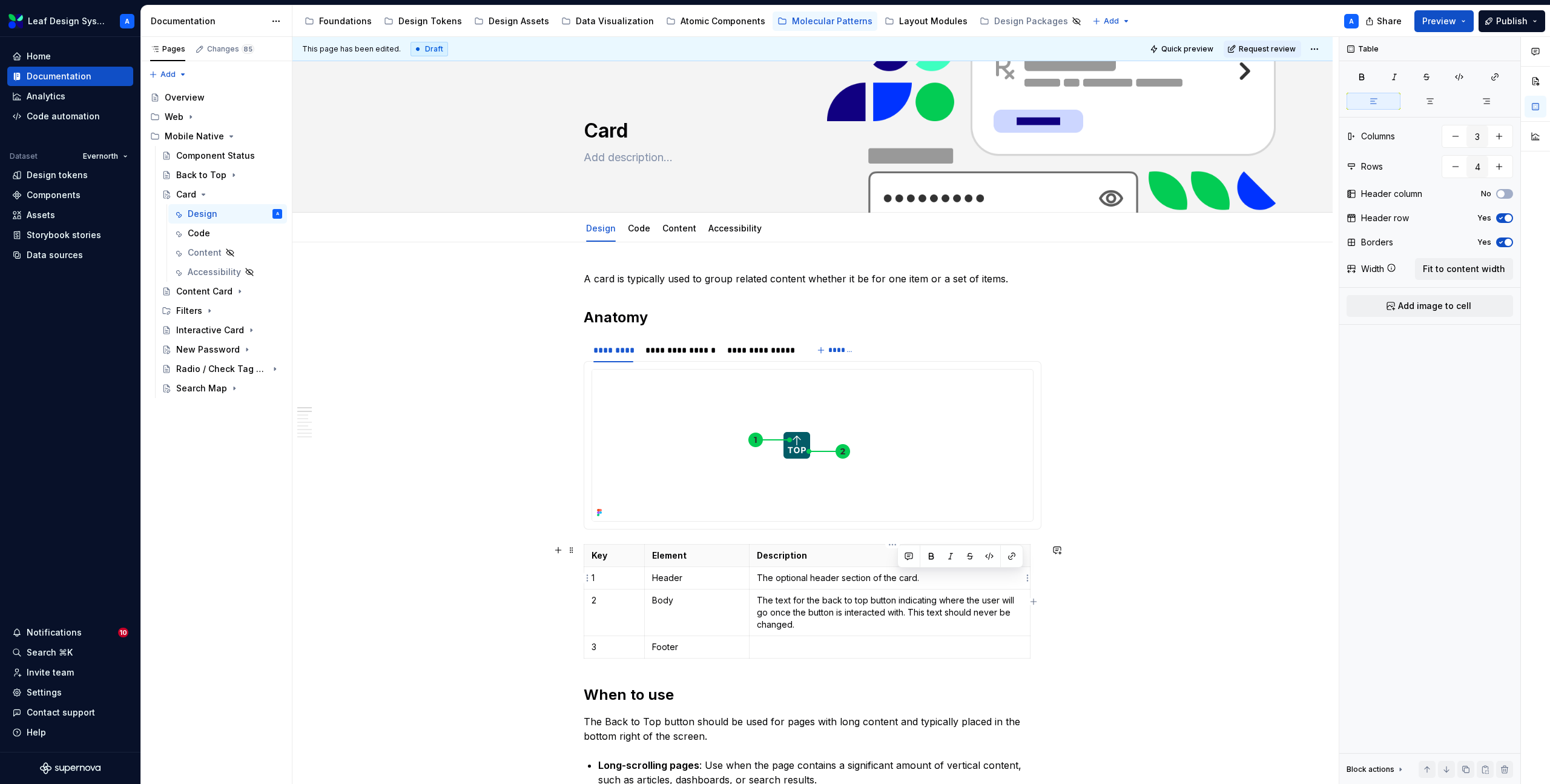
click at [895, 578] on p "The optional header section of the card." at bounding box center [890, 578] width 266 height 12
click at [861, 643] on p at bounding box center [890, 647] width 266 height 12
click at [818, 648] on p "The optional header section of the card." at bounding box center [890, 647] width 266 height 12
click at [776, 605] on p "The text for the back to top button indicating where the user will go once the …" at bounding box center [890, 612] width 266 height 36
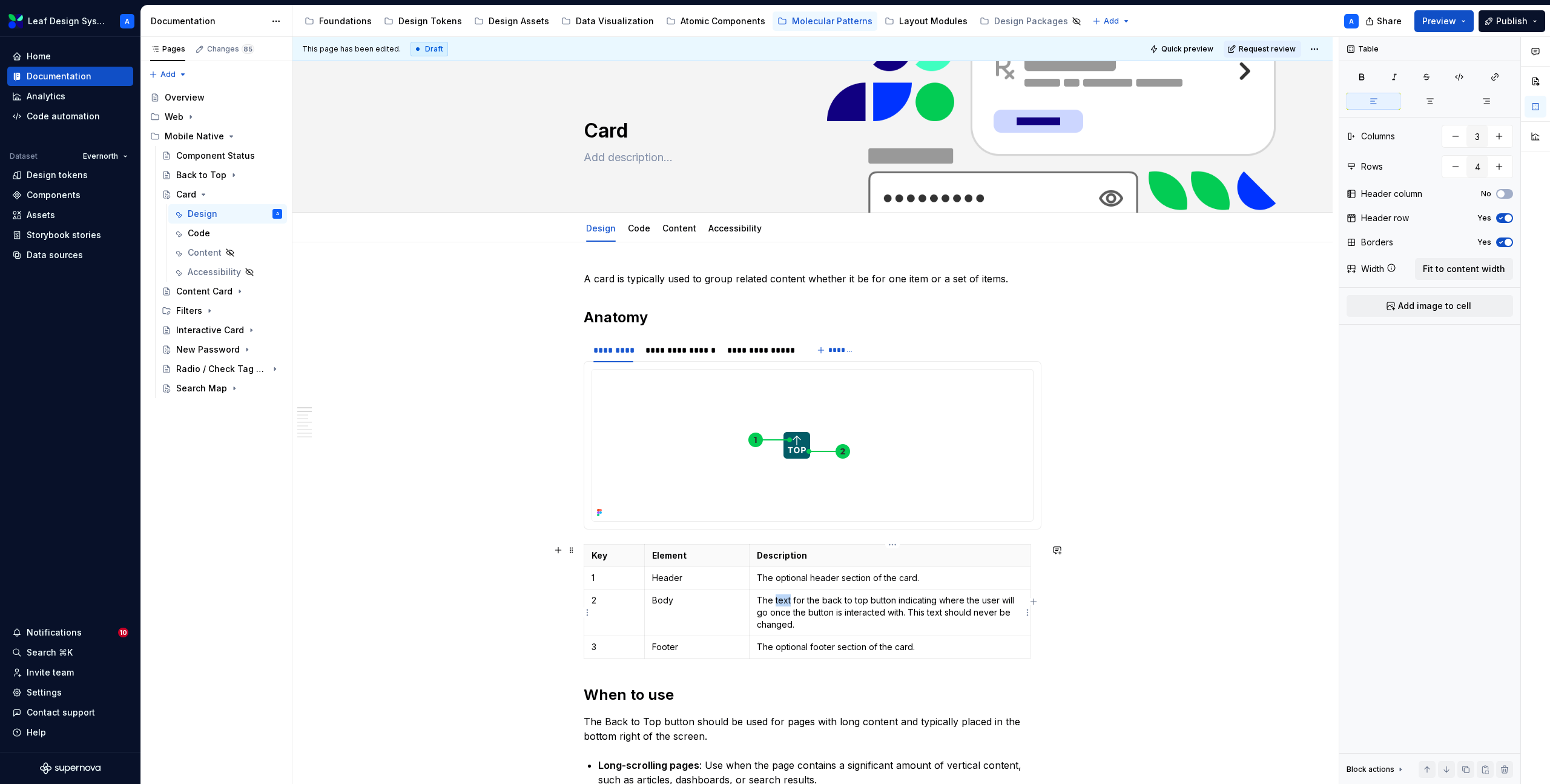
click at [776, 605] on p "The text for the back to top button indicating where the user will go once the …" at bounding box center [890, 612] width 266 height 36
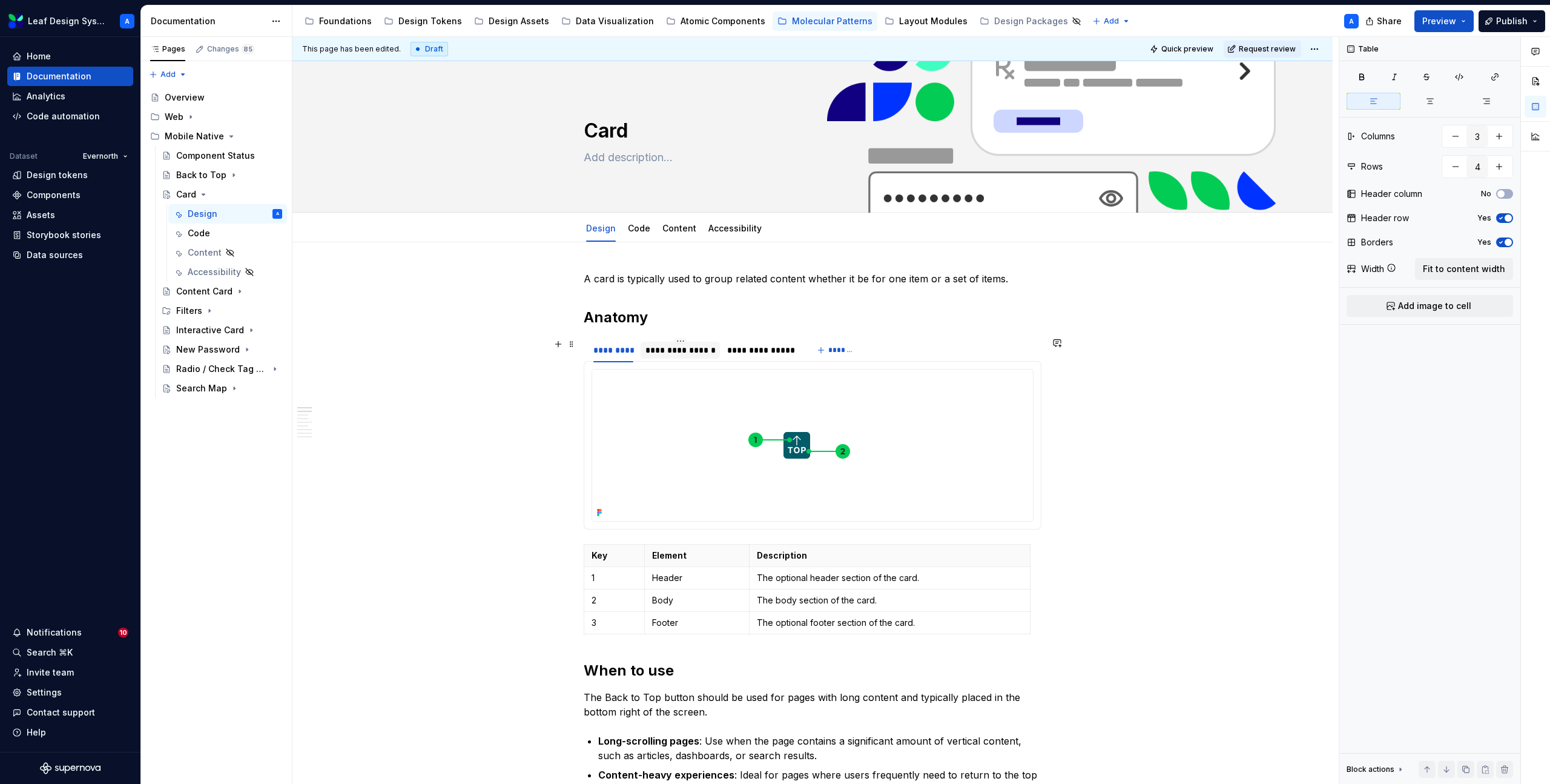
type textarea "*"
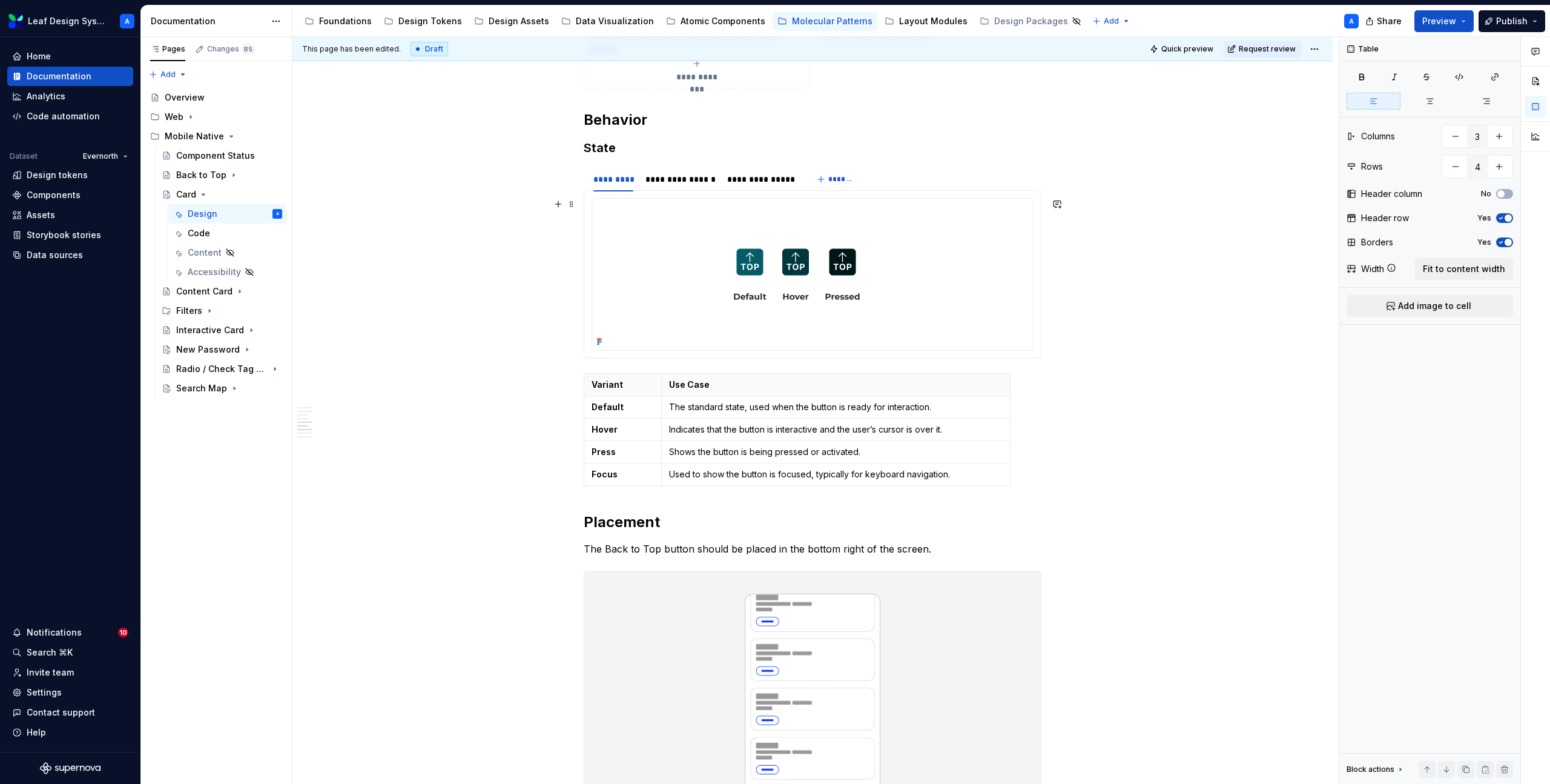
scroll to position [1292, 0]
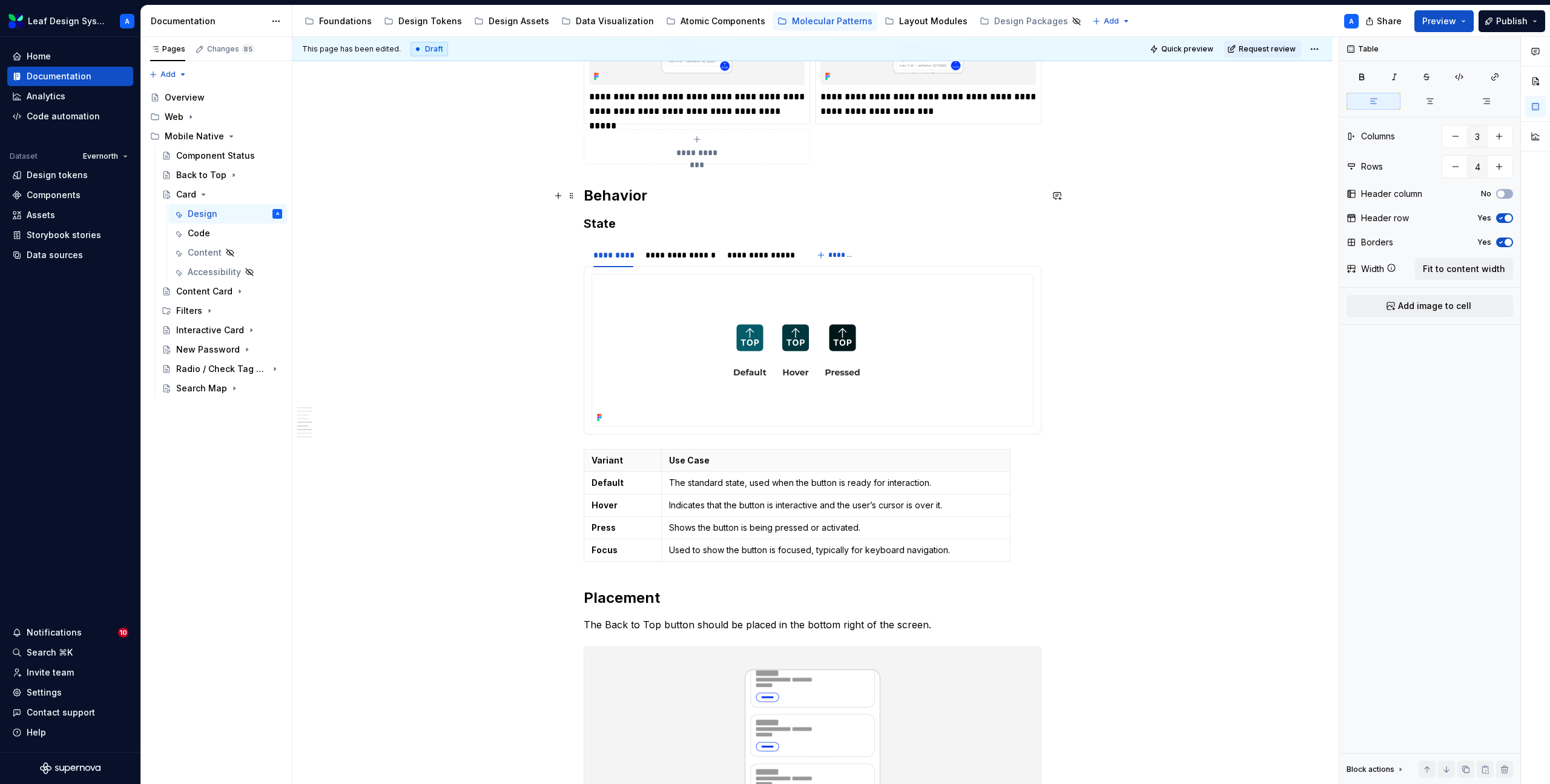
drag, startPoint x: 598, startPoint y: 196, endPoint x: 588, endPoint y: 195, distance: 9.7
click at [598, 195] on h2 "Behavior" at bounding box center [813, 195] width 458 height 19
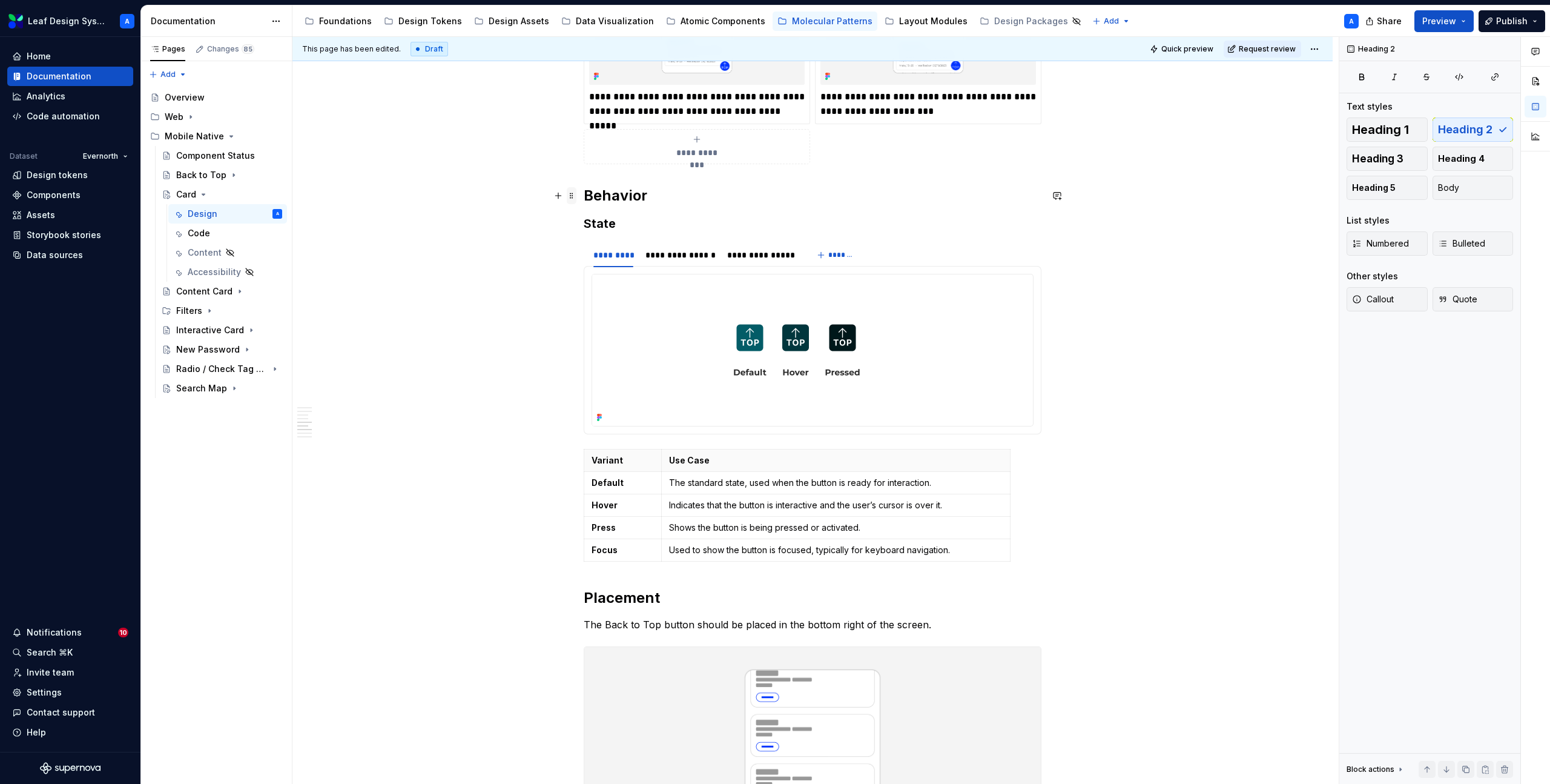
click at [577, 195] on span at bounding box center [572, 195] width 10 height 17
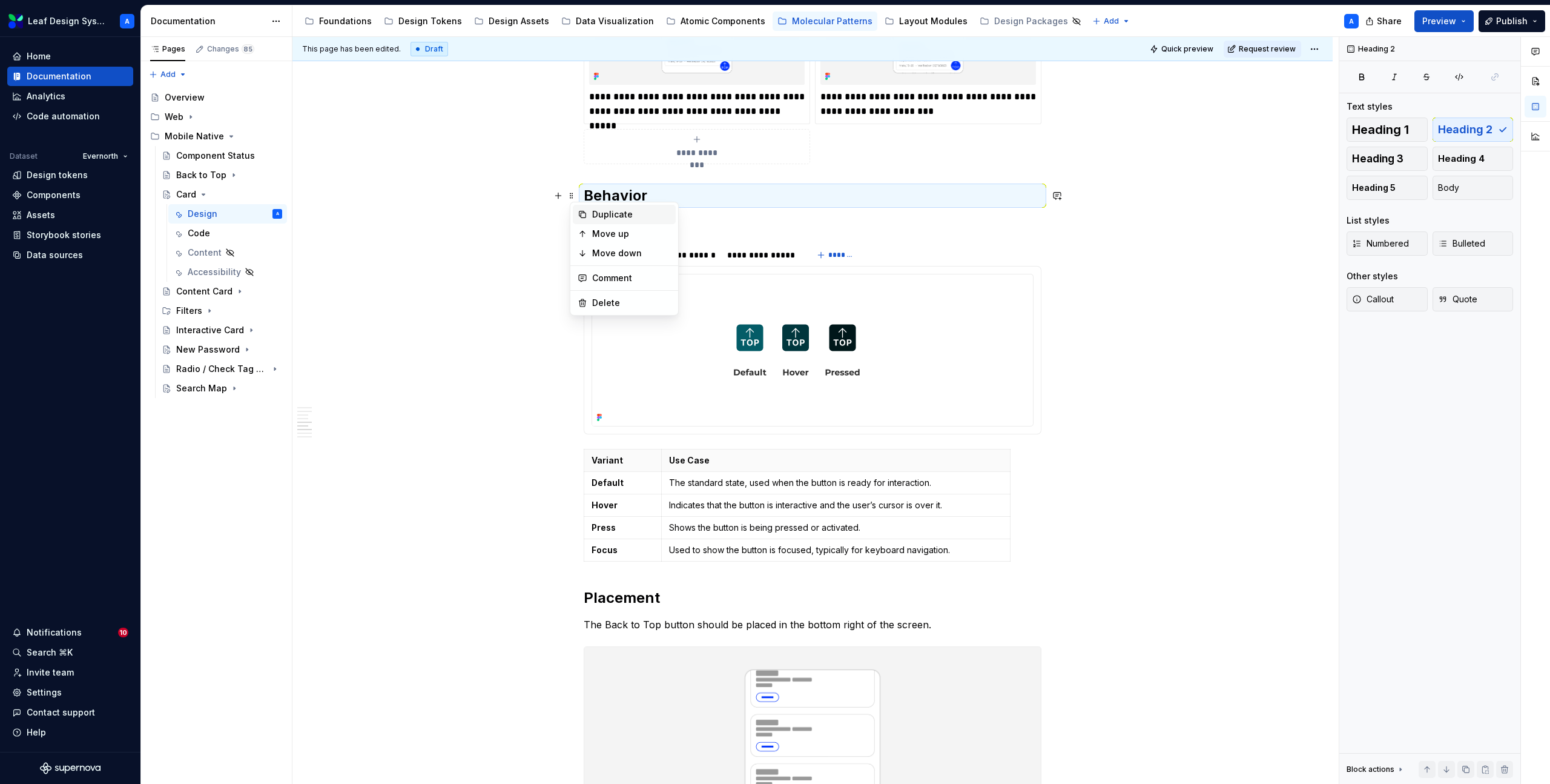
click at [611, 206] on div "Duplicate" at bounding box center [624, 214] width 103 height 19
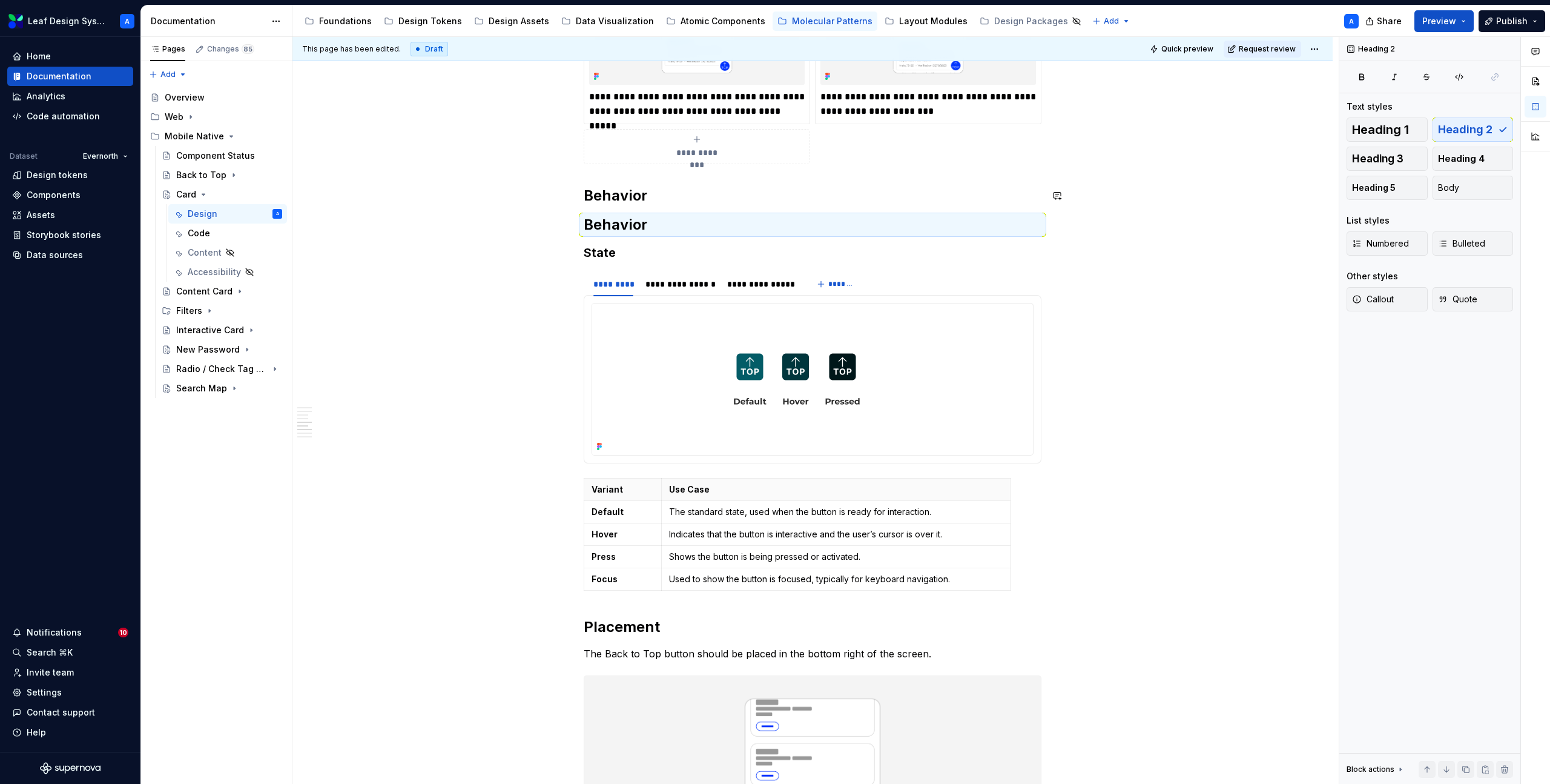
click at [603, 193] on h2 "Behavior" at bounding box center [813, 195] width 458 height 19
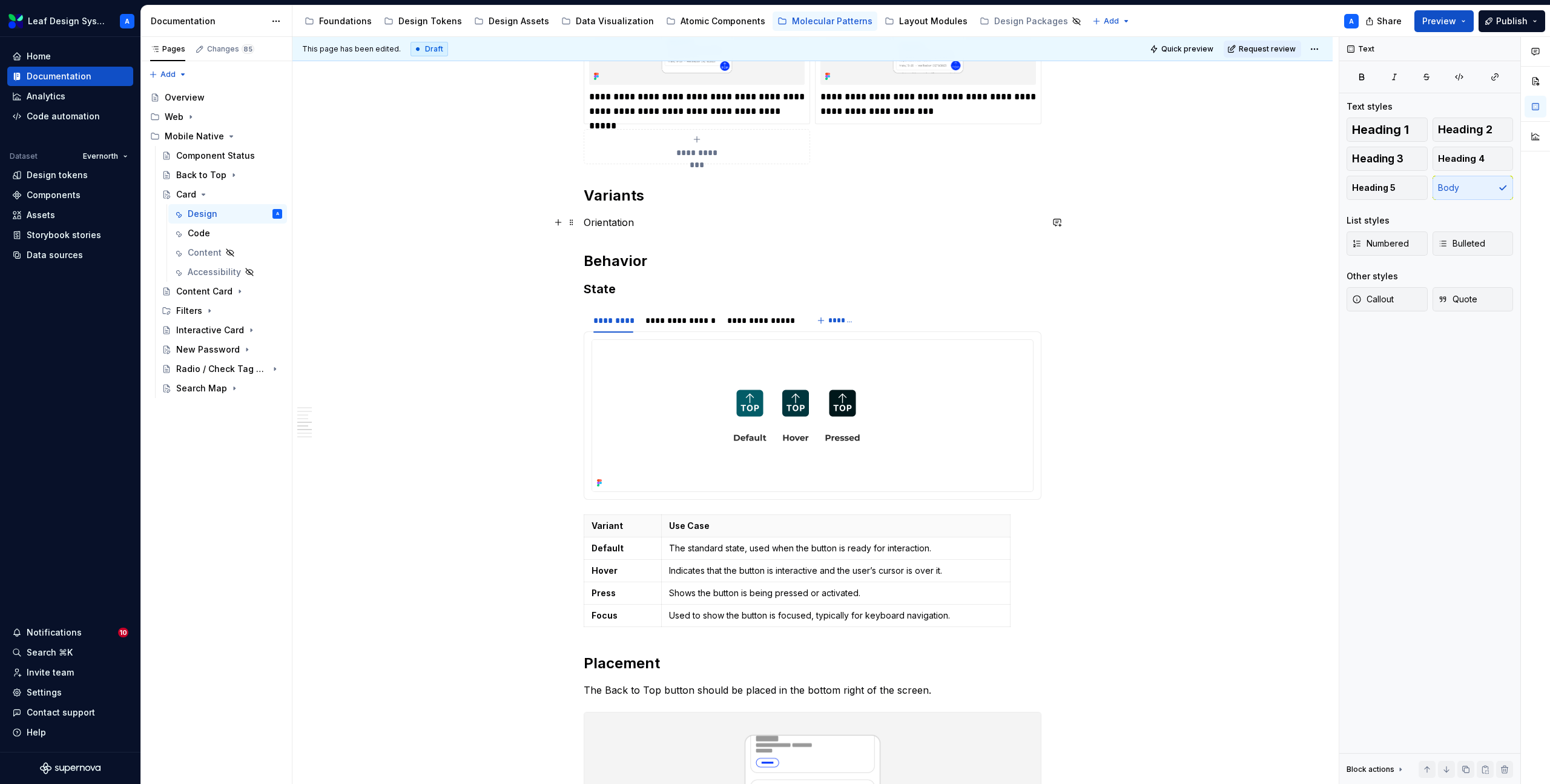
click at [617, 217] on p "Orientation" at bounding box center [813, 222] width 458 height 15
click at [606, 288] on h3 "State" at bounding box center [813, 288] width 458 height 17
click at [614, 231] on div "**********" at bounding box center [813, 156] width 458 height 2353
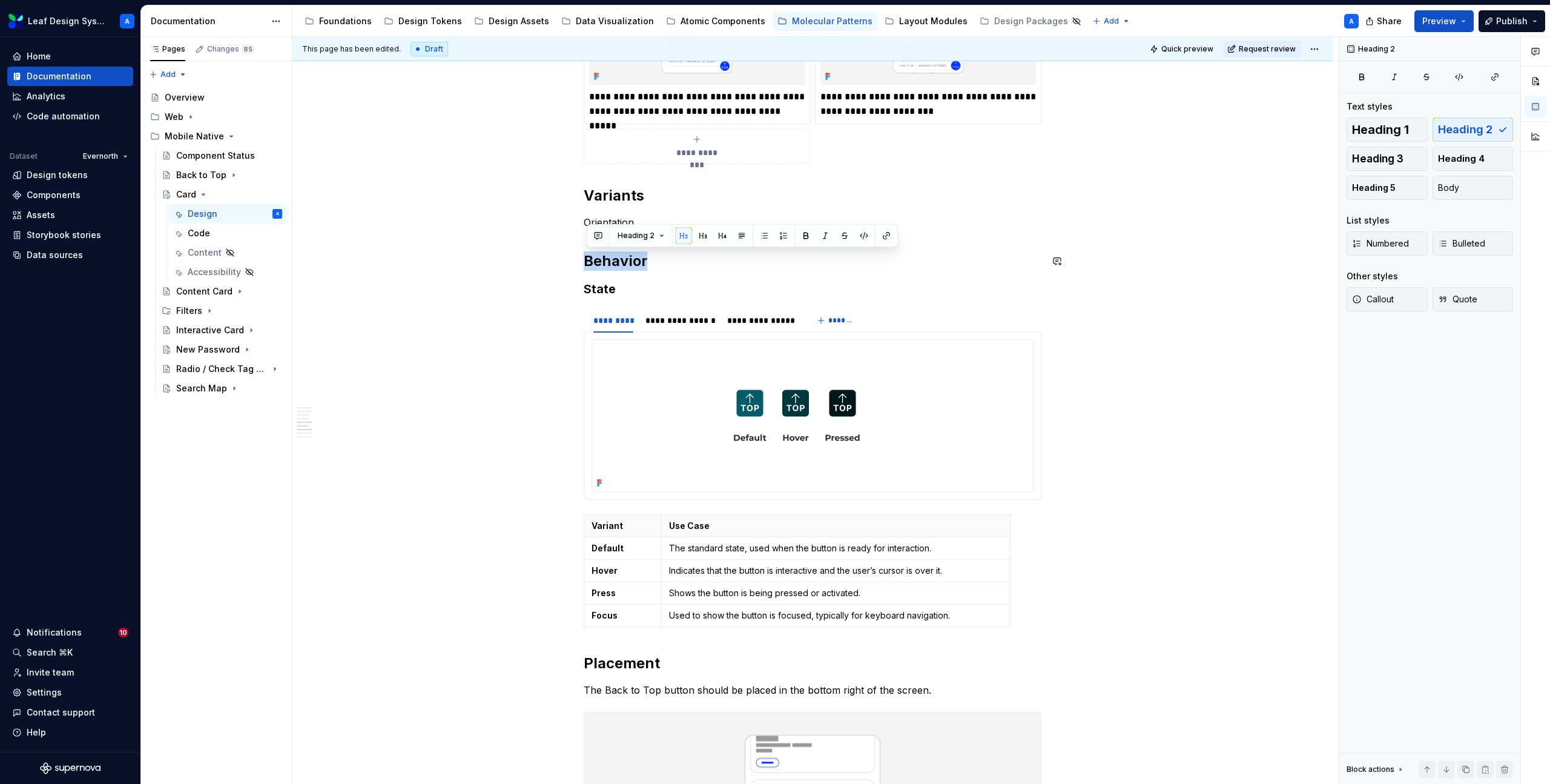
click at [614, 231] on button "Heading 2" at bounding box center [641, 235] width 58 height 17
click at [615, 215] on p "Orientation" at bounding box center [813, 222] width 458 height 15
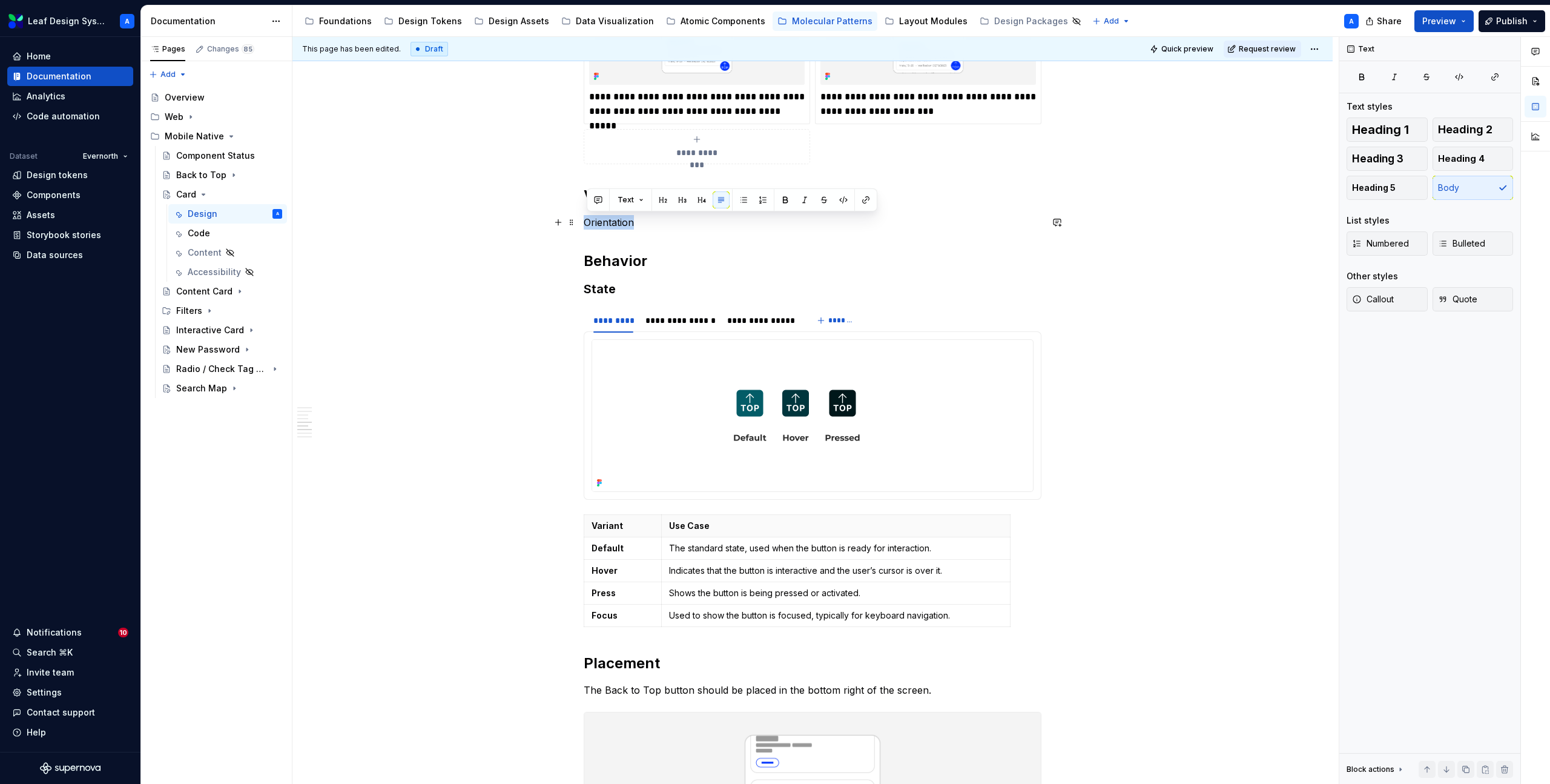
click at [615, 215] on p "Orientation" at bounding box center [813, 222] width 458 height 15
click at [644, 199] on button "Text" at bounding box center [630, 199] width 37 height 17
click at [664, 303] on div "Heading 3" at bounding box center [669, 304] width 44 height 12
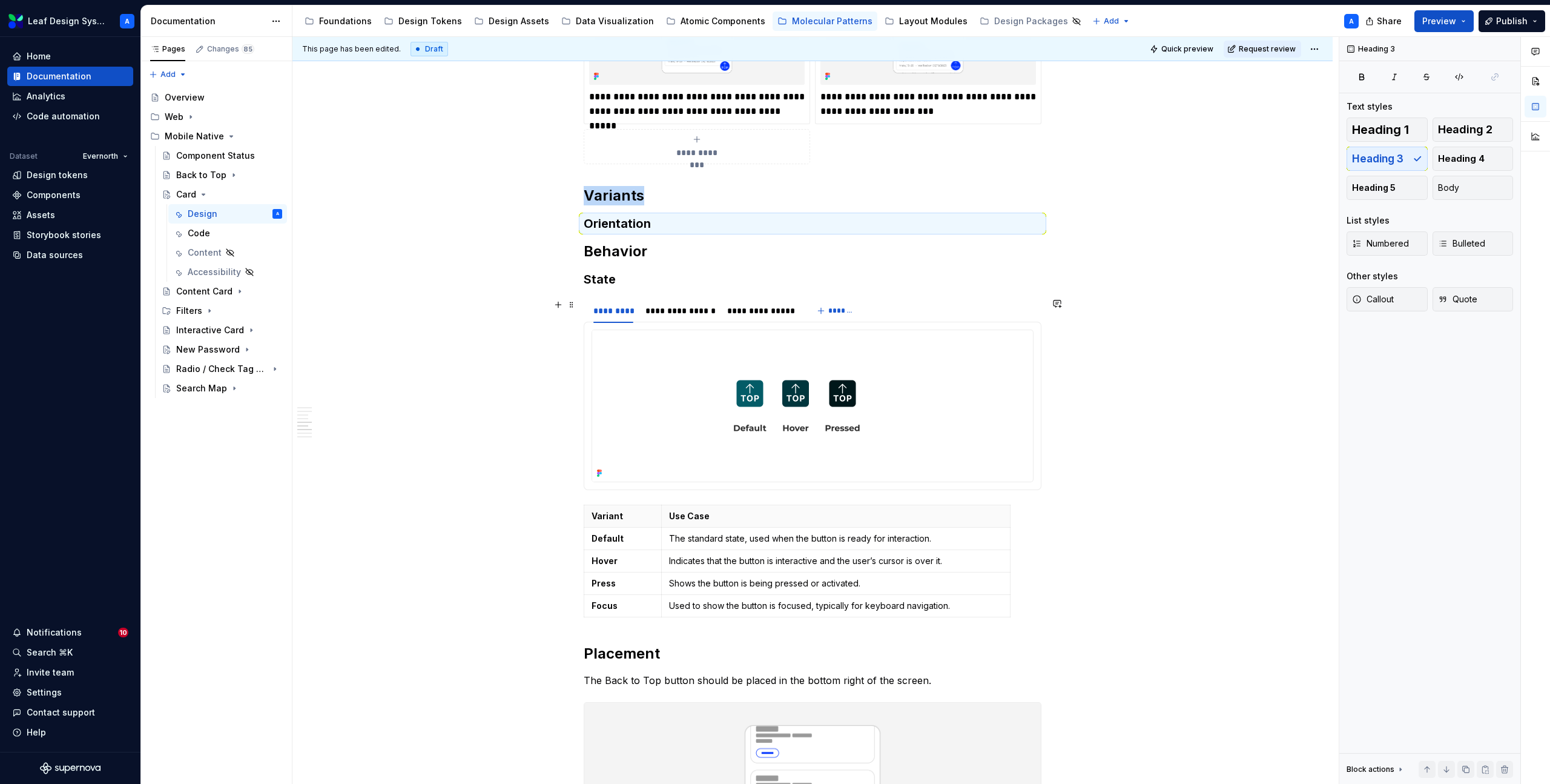
click at [498, 311] on div "**********" at bounding box center [815, 410] width 1046 height 747
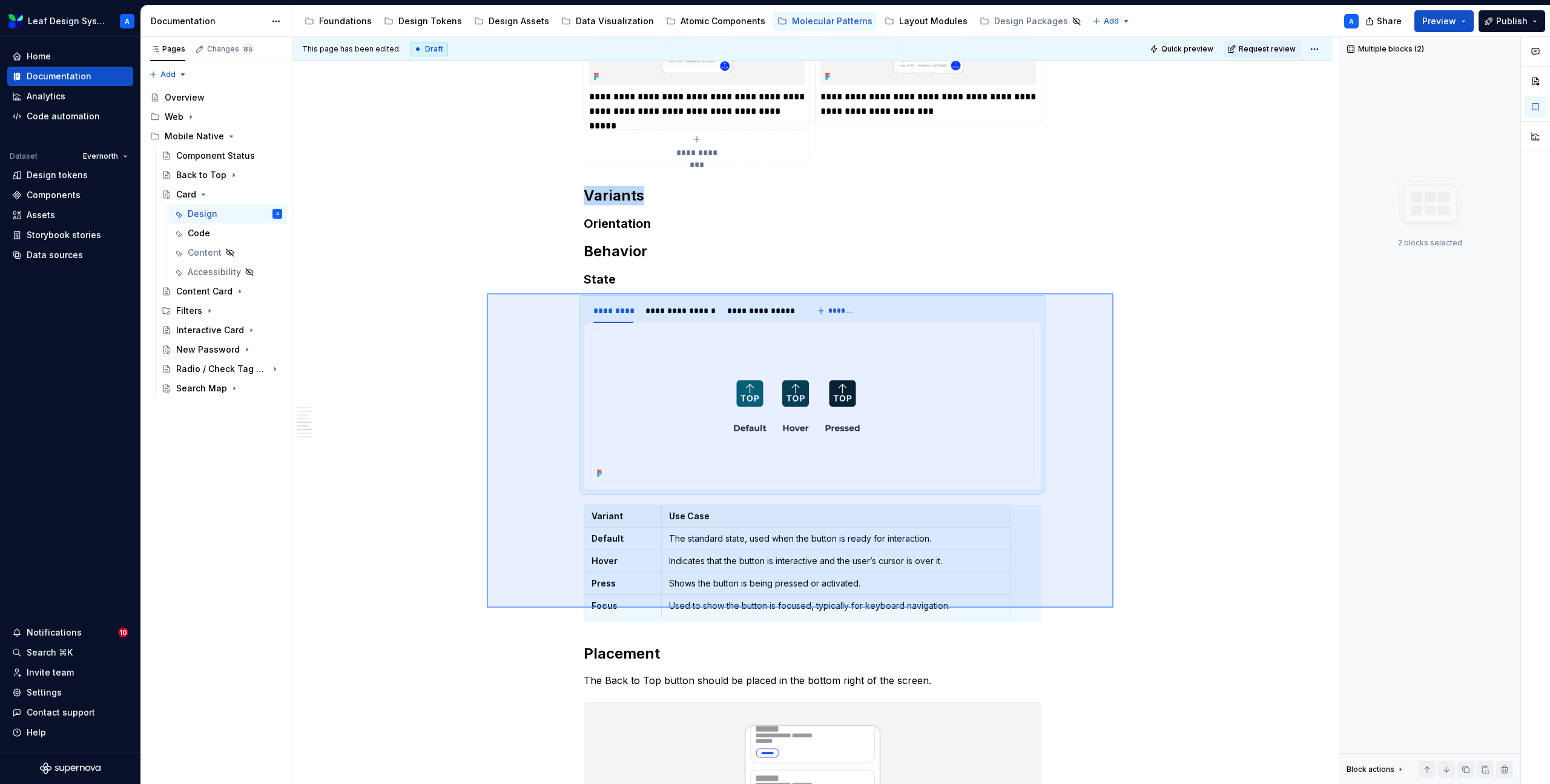
drag, startPoint x: 506, startPoint y: 300, endPoint x: 1114, endPoint y: 613, distance: 683.9
click at [1114, 613] on div "**********" at bounding box center [815, 410] width 1046 height 747
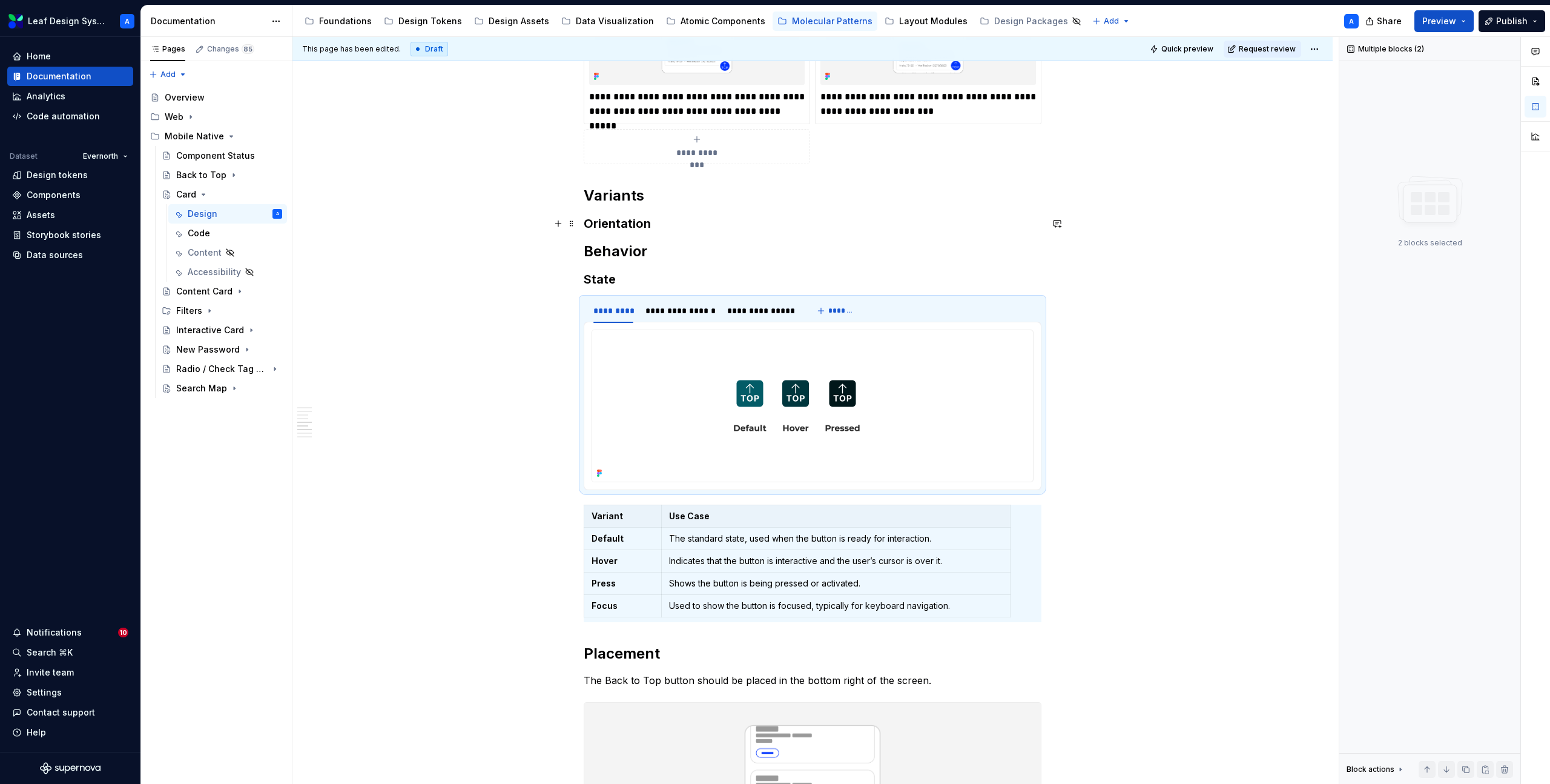
click at [665, 222] on h3 "Orientation" at bounding box center [813, 223] width 458 height 17
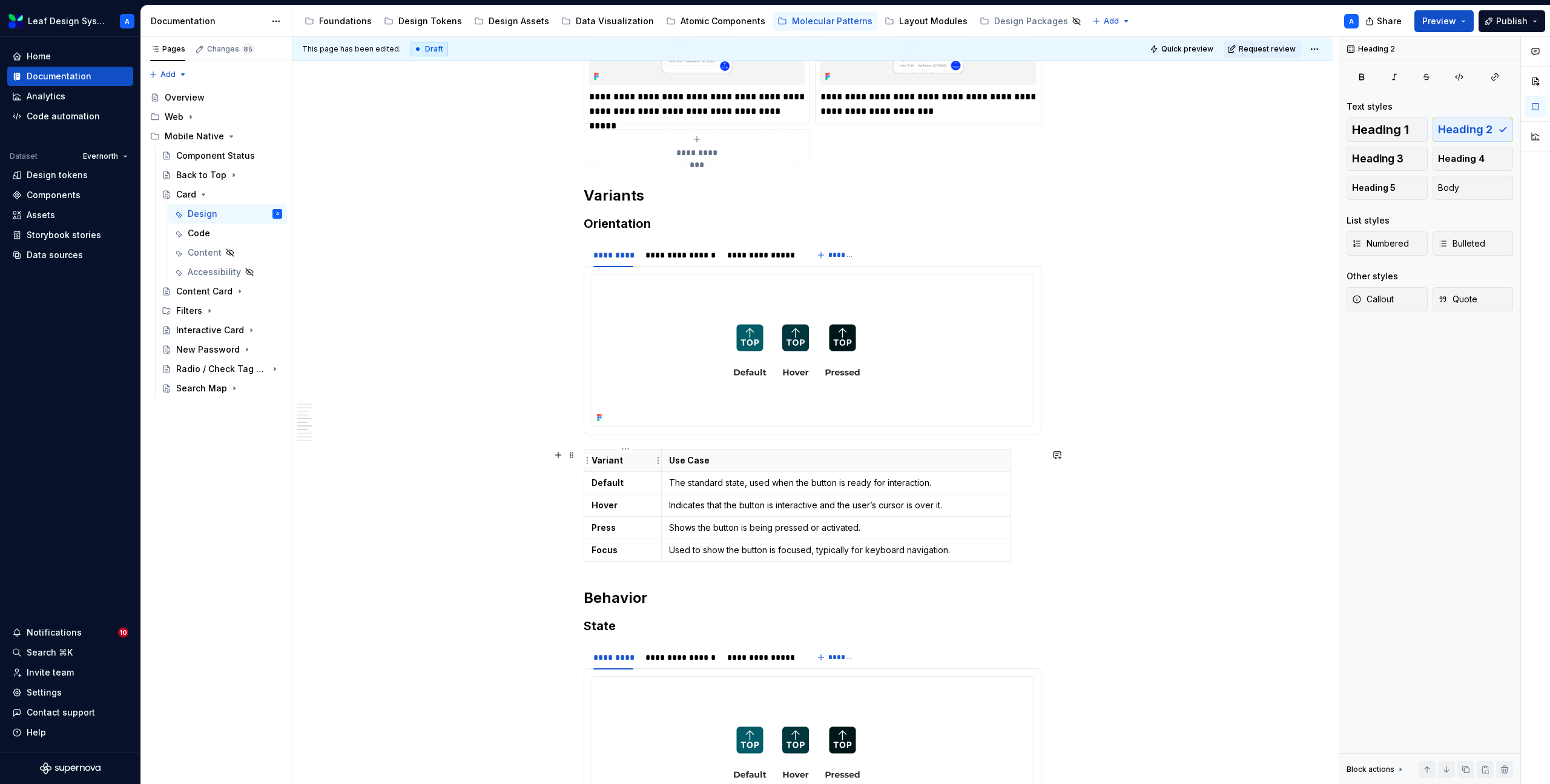
click at [606, 461] on p "Variant" at bounding box center [623, 460] width 62 height 12
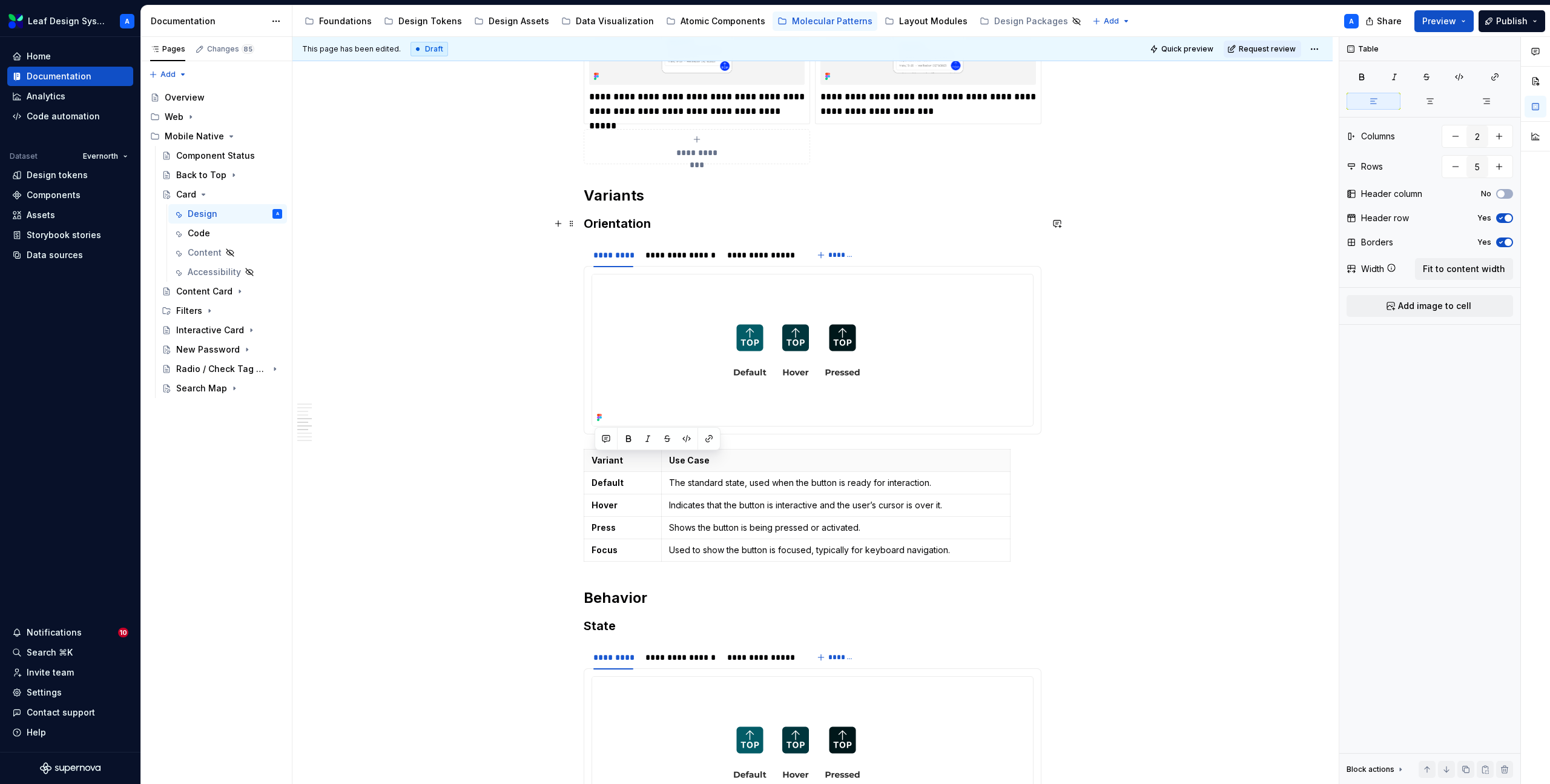
click at [638, 219] on h3 "Orientation" at bounding box center [813, 223] width 458 height 17
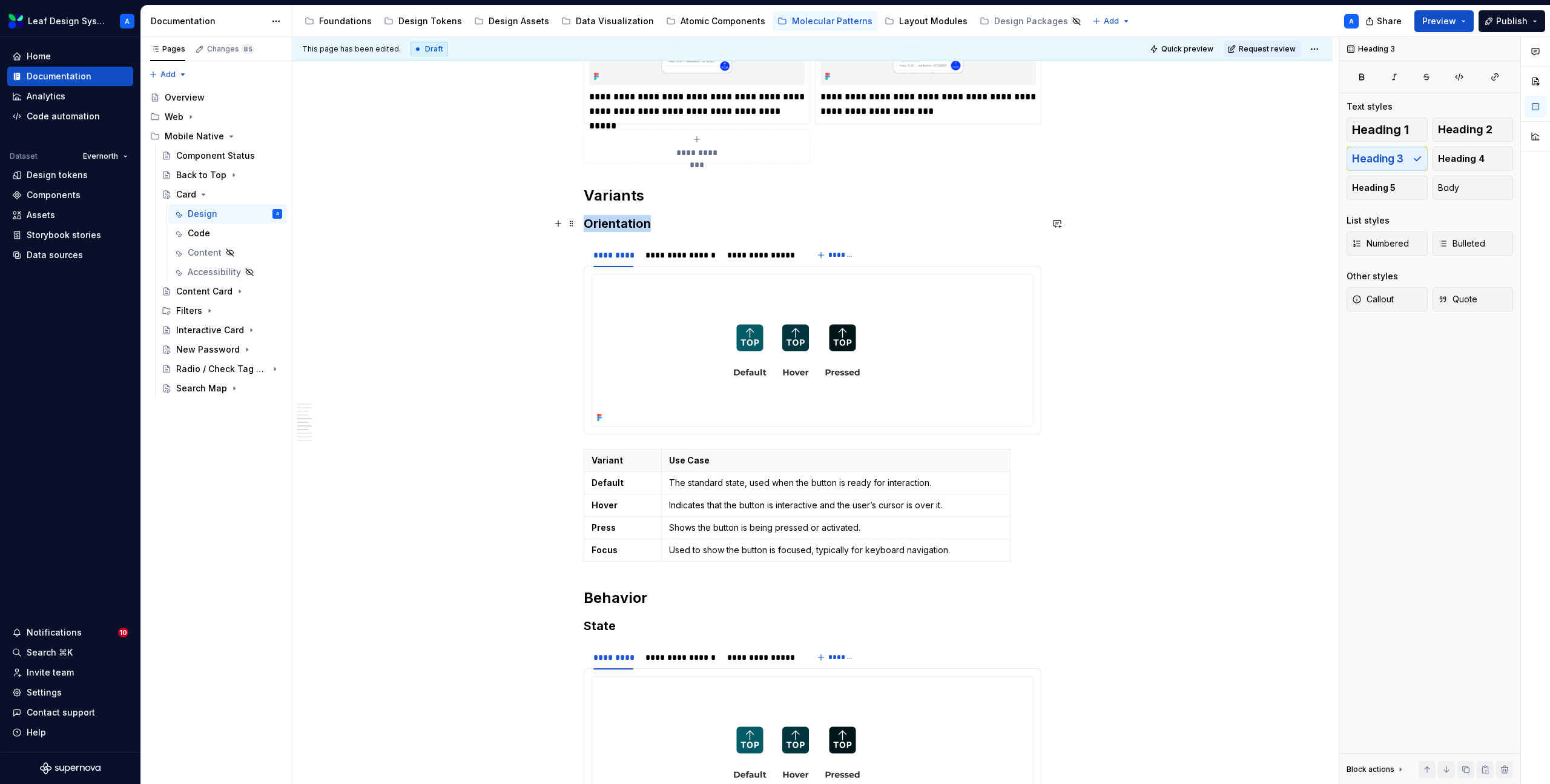
click at [638, 219] on h3 "Orientation" at bounding box center [813, 223] width 458 height 17
copy h3 "Orientation"
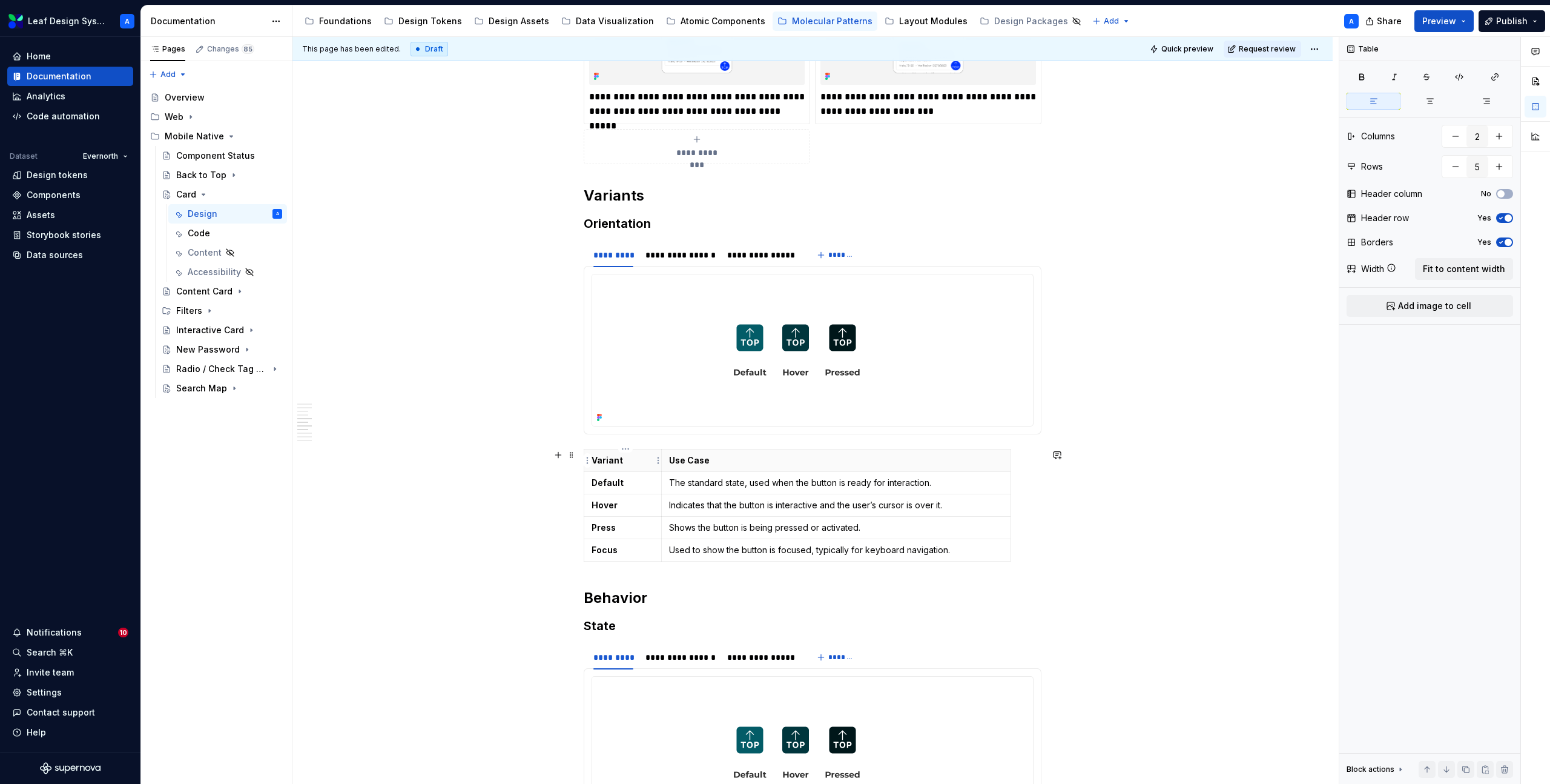
click at [615, 463] on p "Variant" at bounding box center [623, 460] width 62 height 12
click at [619, 478] on strong "Default" at bounding box center [608, 482] width 32 height 10
click at [613, 509] on strong "Hover" at bounding box center [605, 505] width 26 height 10
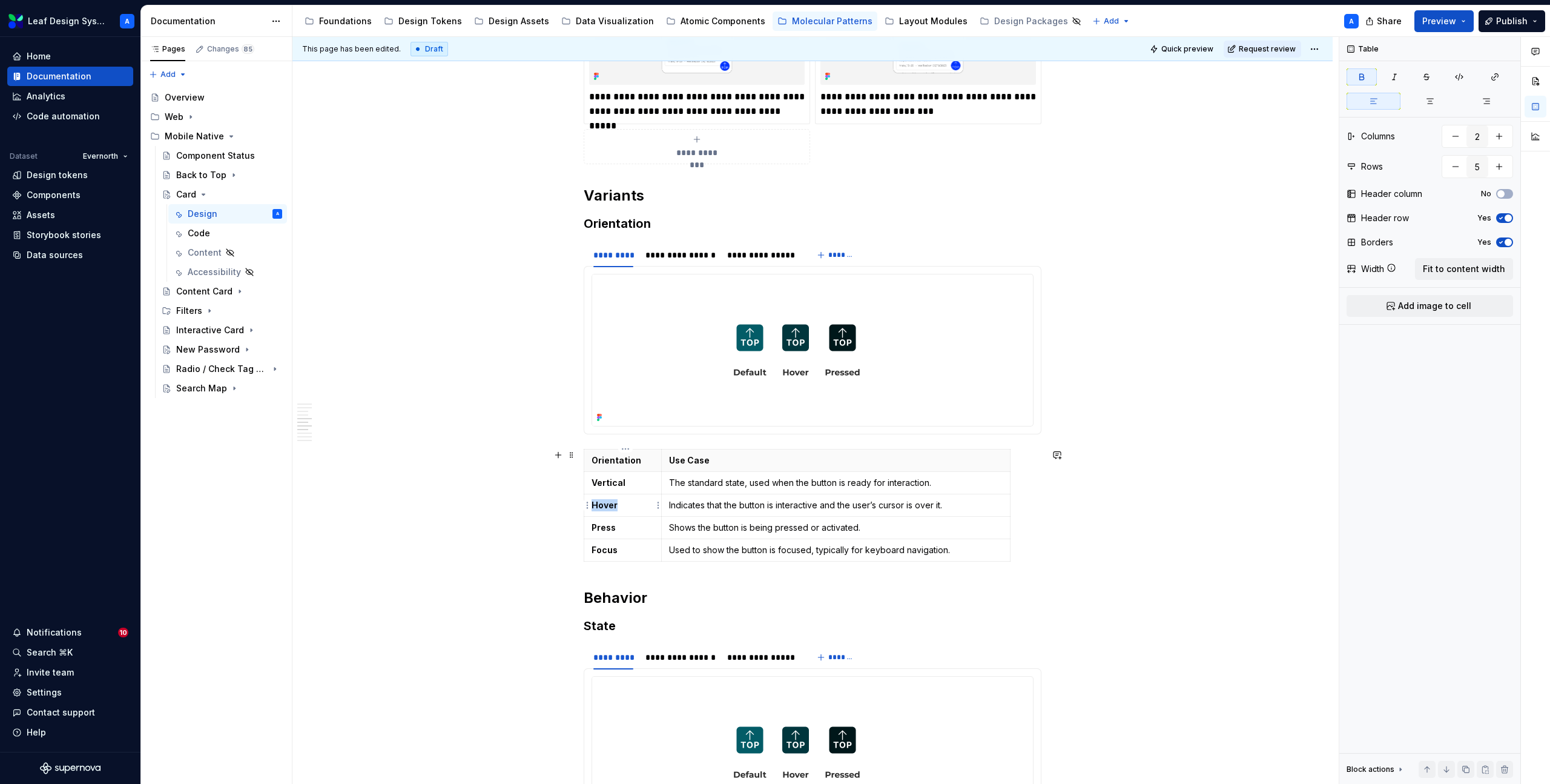
click at [613, 509] on strong "Hover" at bounding box center [605, 505] width 26 height 10
click at [586, 526] on table "Orientation Use Case Vertical The standard state, used when the button is ready…" at bounding box center [797, 505] width 427 height 113
click at [588, 526] on html "Leaf Design System A Home Documentation Analytics Code automation Dataset Evern…" at bounding box center [775, 392] width 1550 height 784
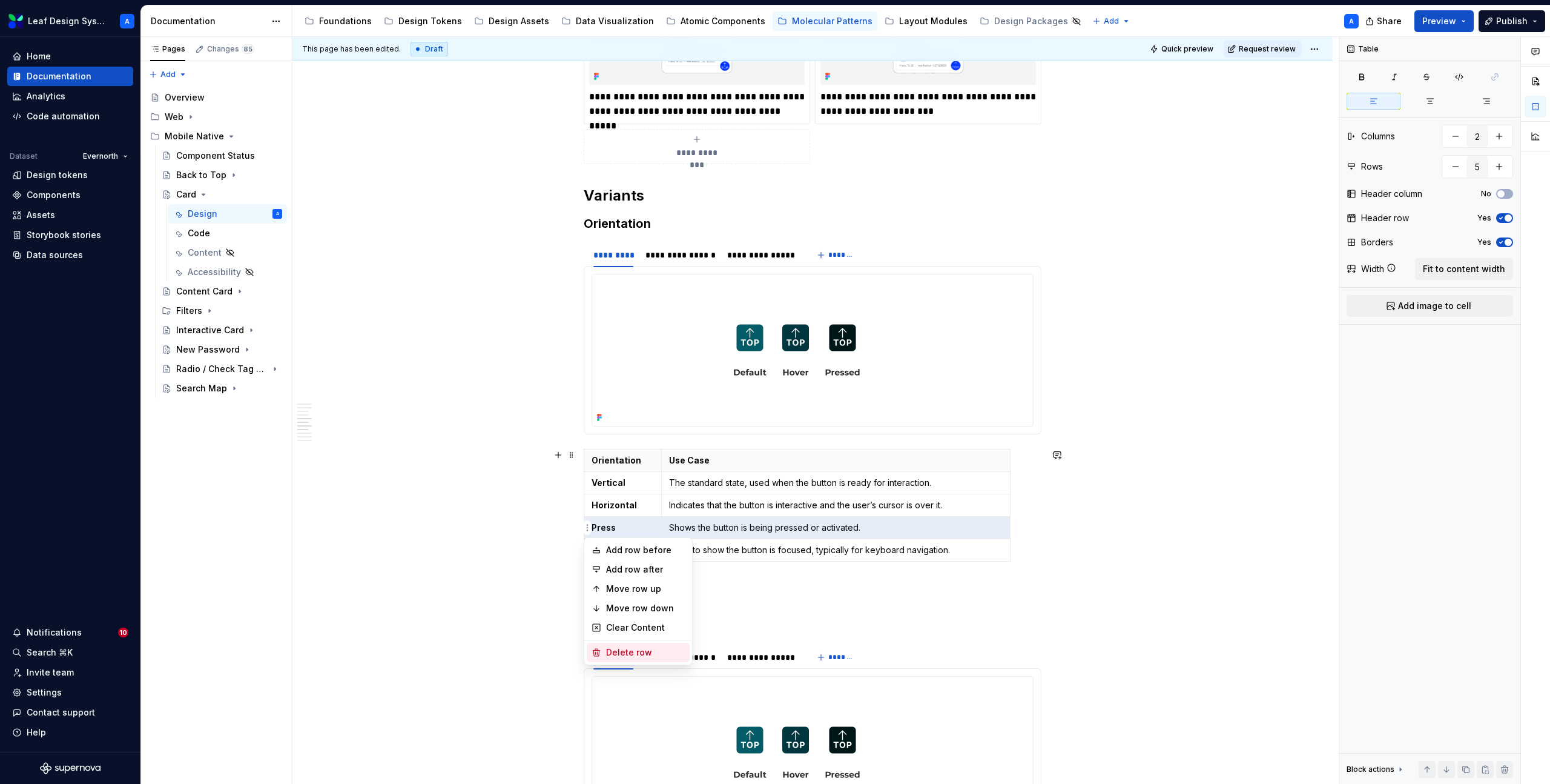
click at [621, 649] on div "Delete row" at bounding box center [645, 652] width 79 height 12
type input "4"
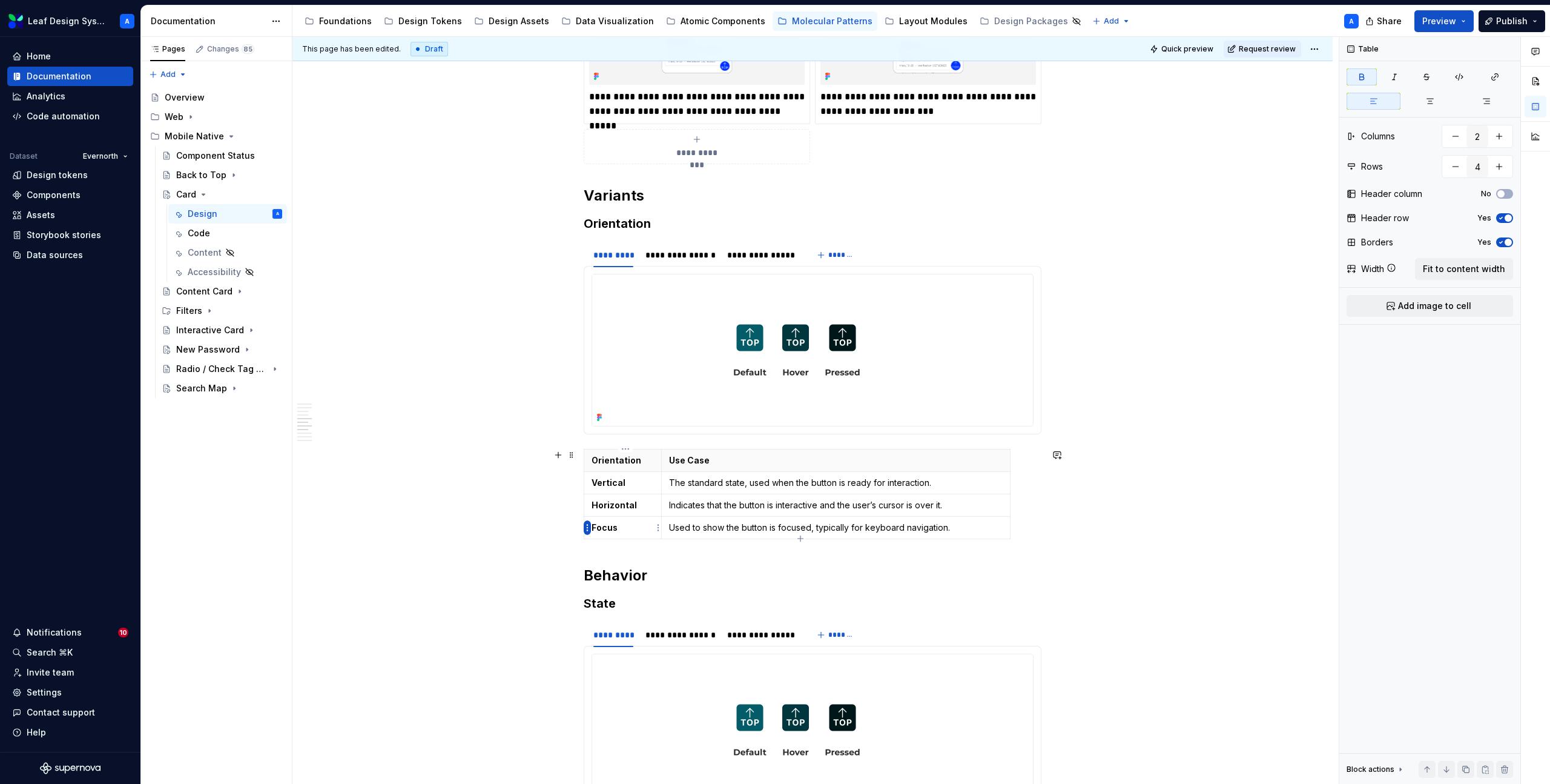
click at [590, 526] on html "Leaf Design System A Home Documentation Analytics Code automation Dataset Evern…" at bounding box center [775, 392] width 1550 height 784
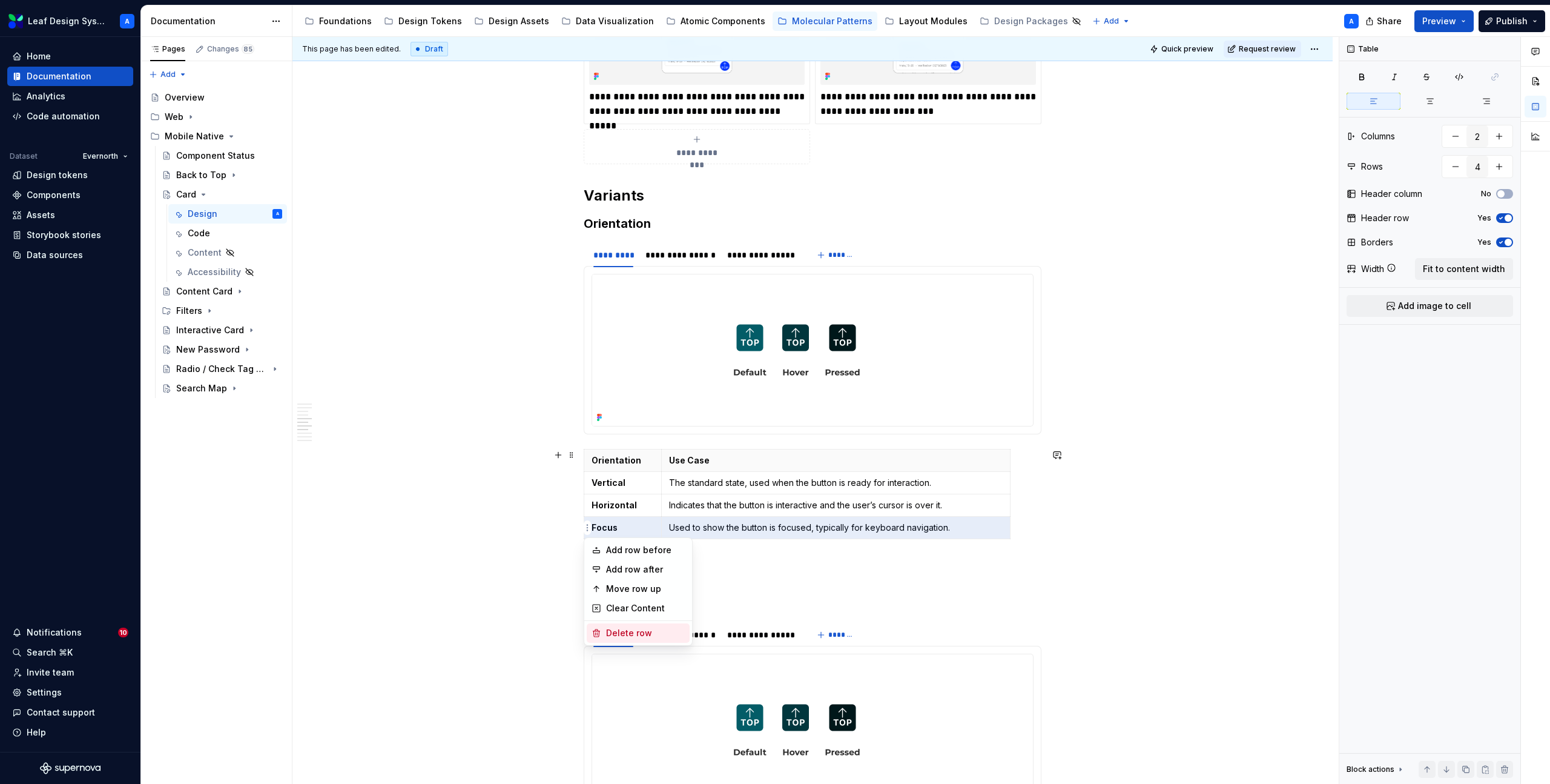
click at [615, 627] on div "Delete row" at bounding box center [645, 633] width 79 height 12
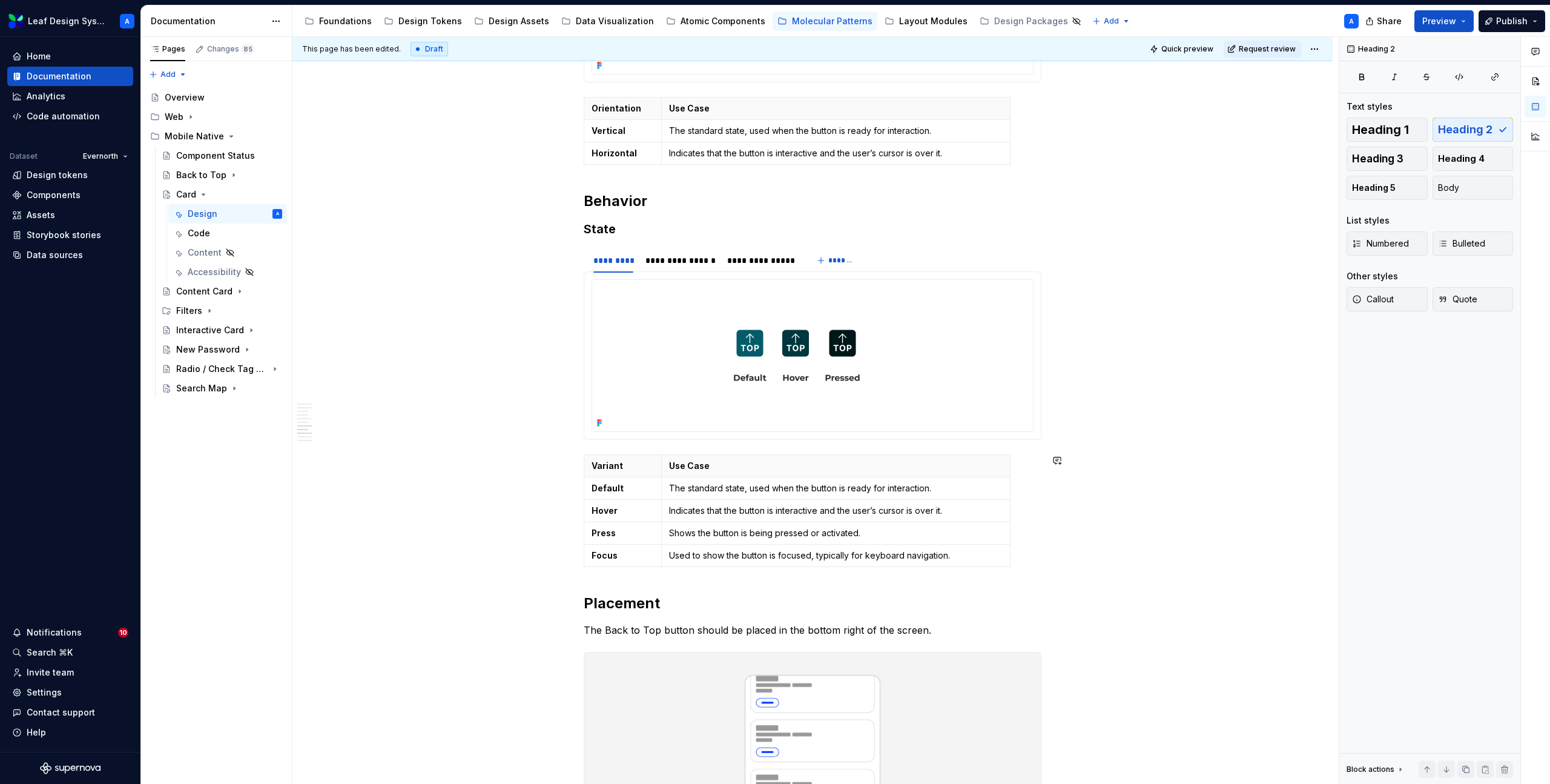
scroll to position [1681, 0]
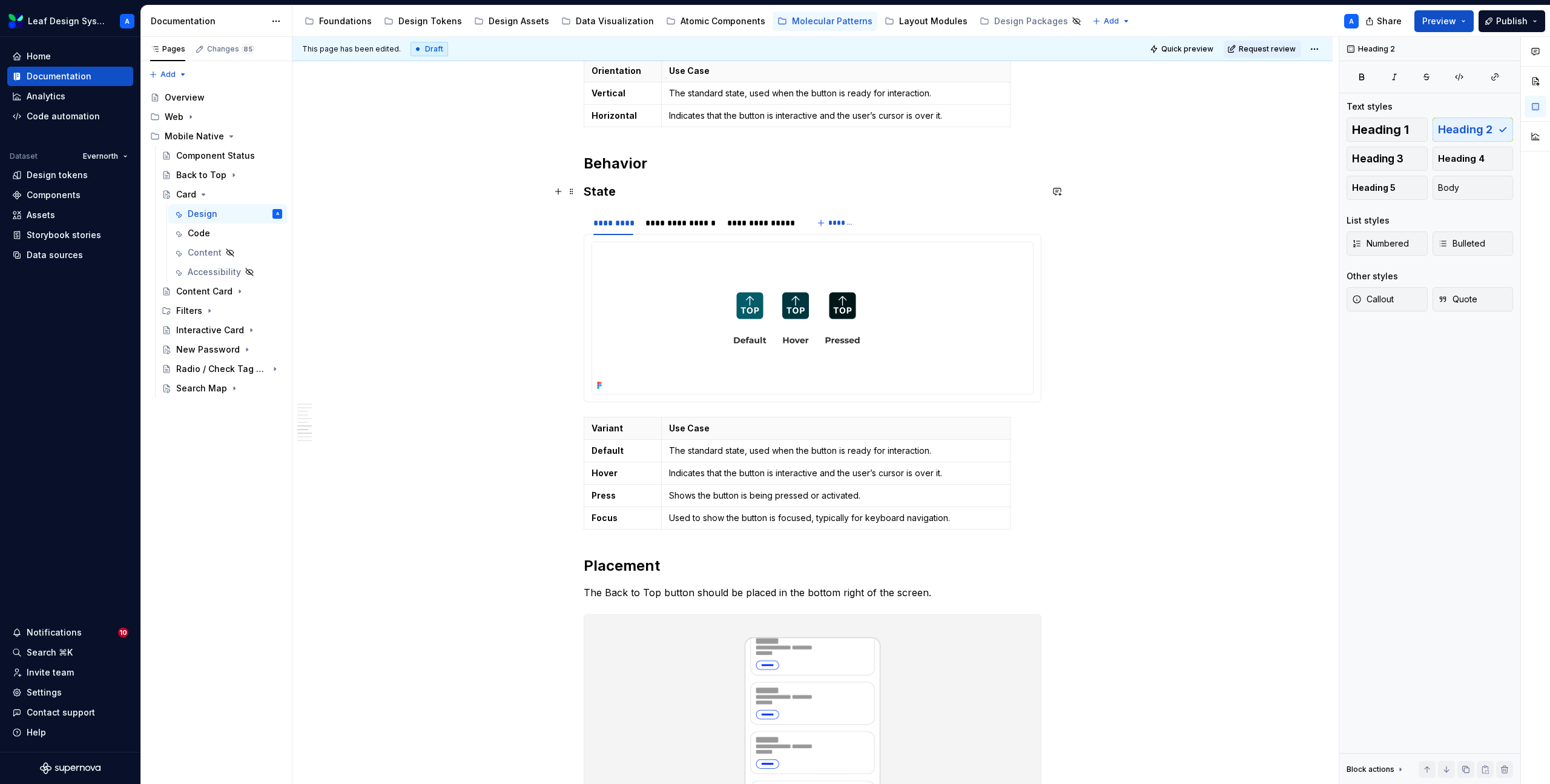
click at [607, 190] on h3 "State" at bounding box center [813, 191] width 458 height 17
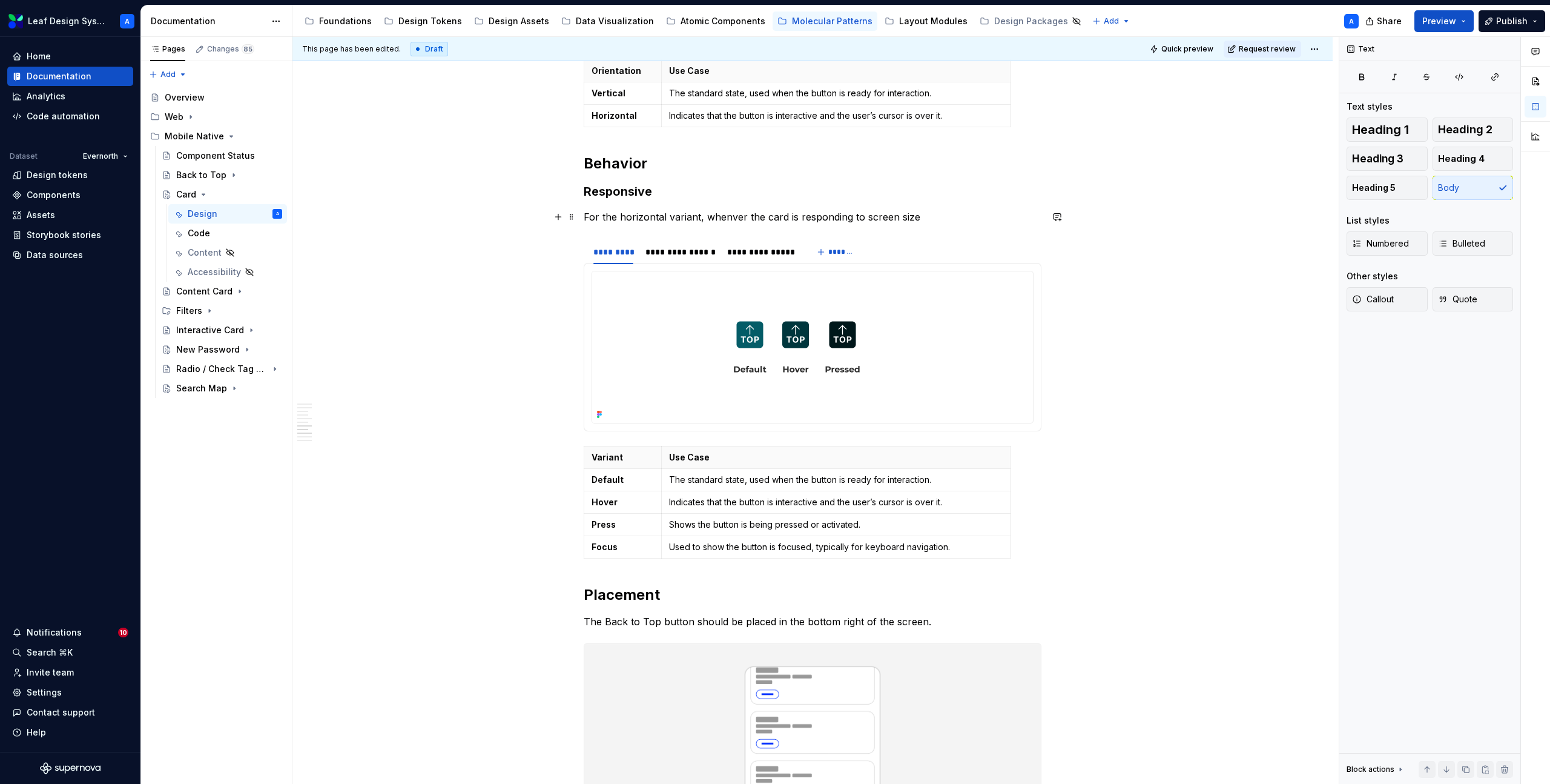
click at [609, 216] on p "For the horizontal variant, whenver the card is responding to screen size" at bounding box center [813, 217] width 458 height 15
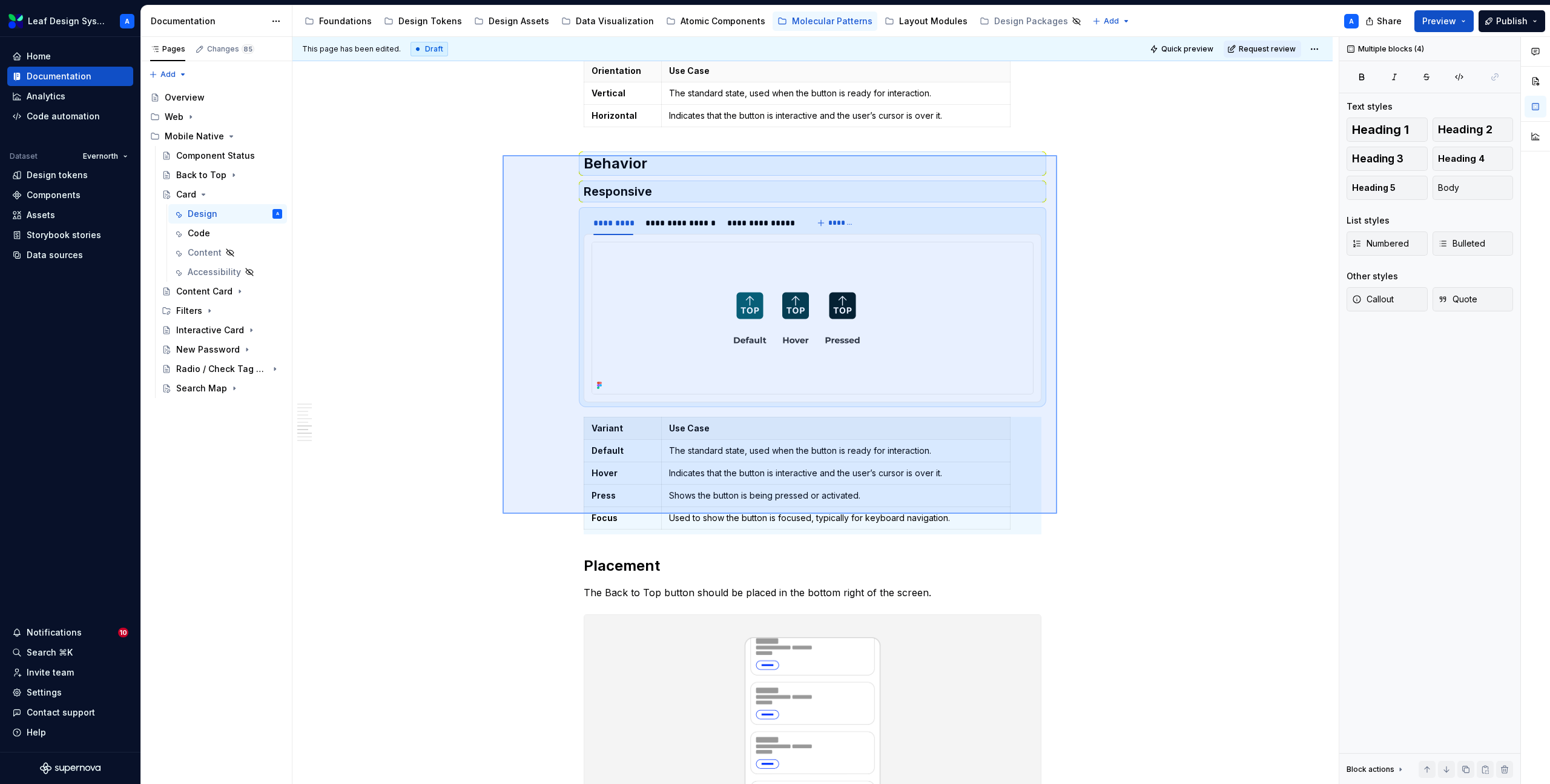
drag, startPoint x: 503, startPoint y: 155, endPoint x: 1057, endPoint y: 513, distance: 660.1
click at [1057, 513] on div "**********" at bounding box center [815, 410] width 1046 height 747
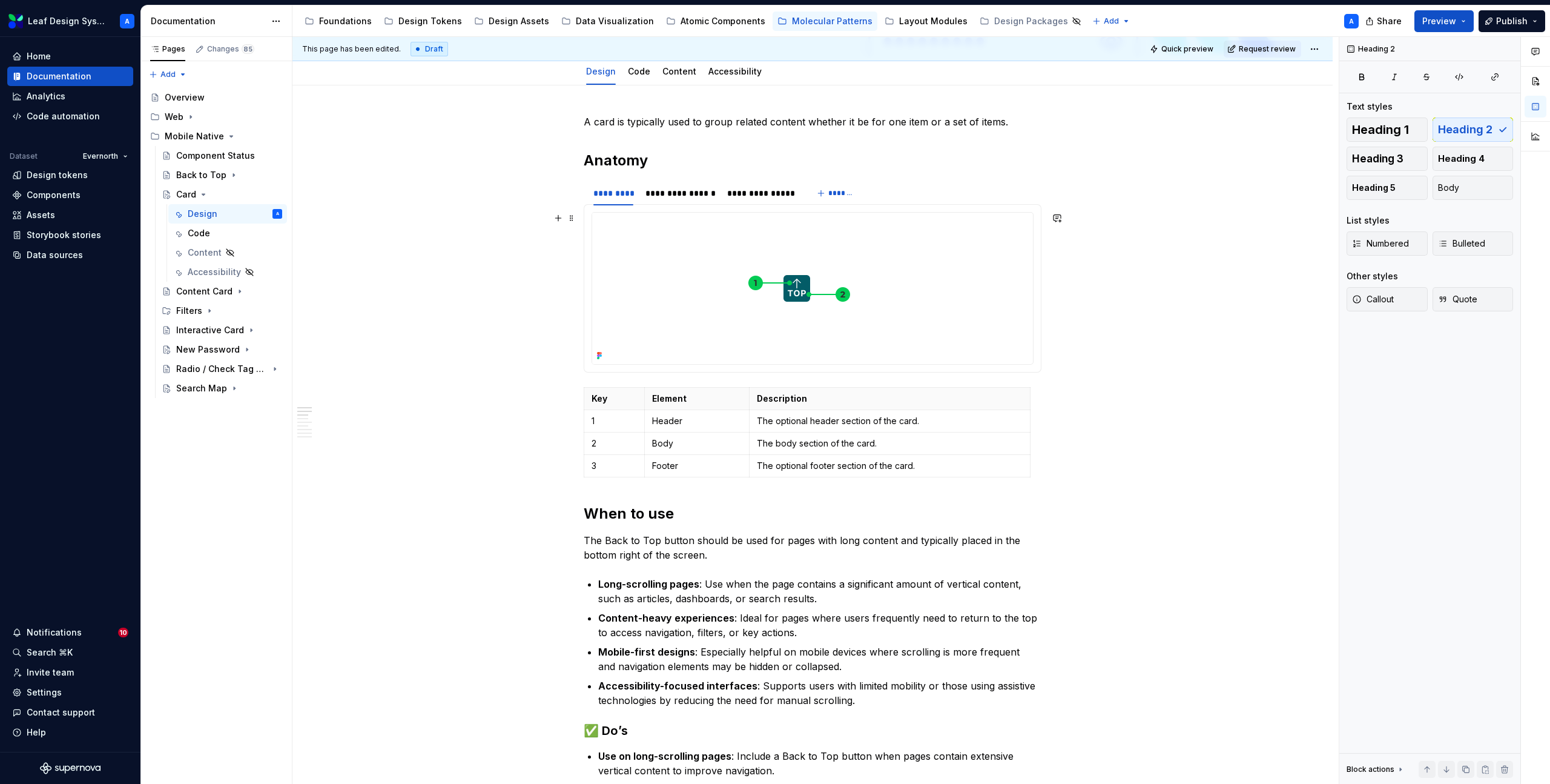
scroll to position [90, 0]
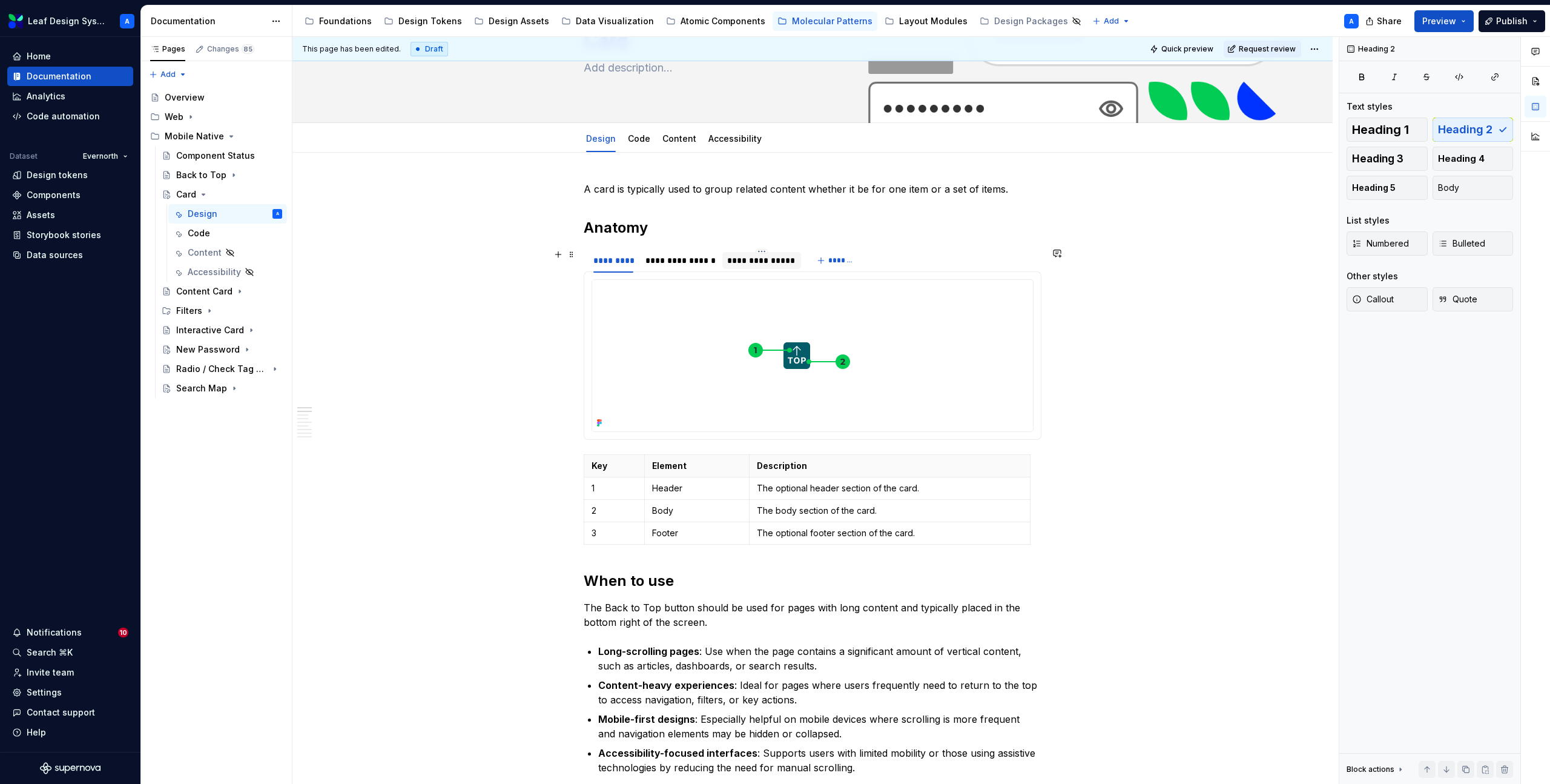
click at [765, 254] on div "**********" at bounding box center [761, 260] width 68 height 12
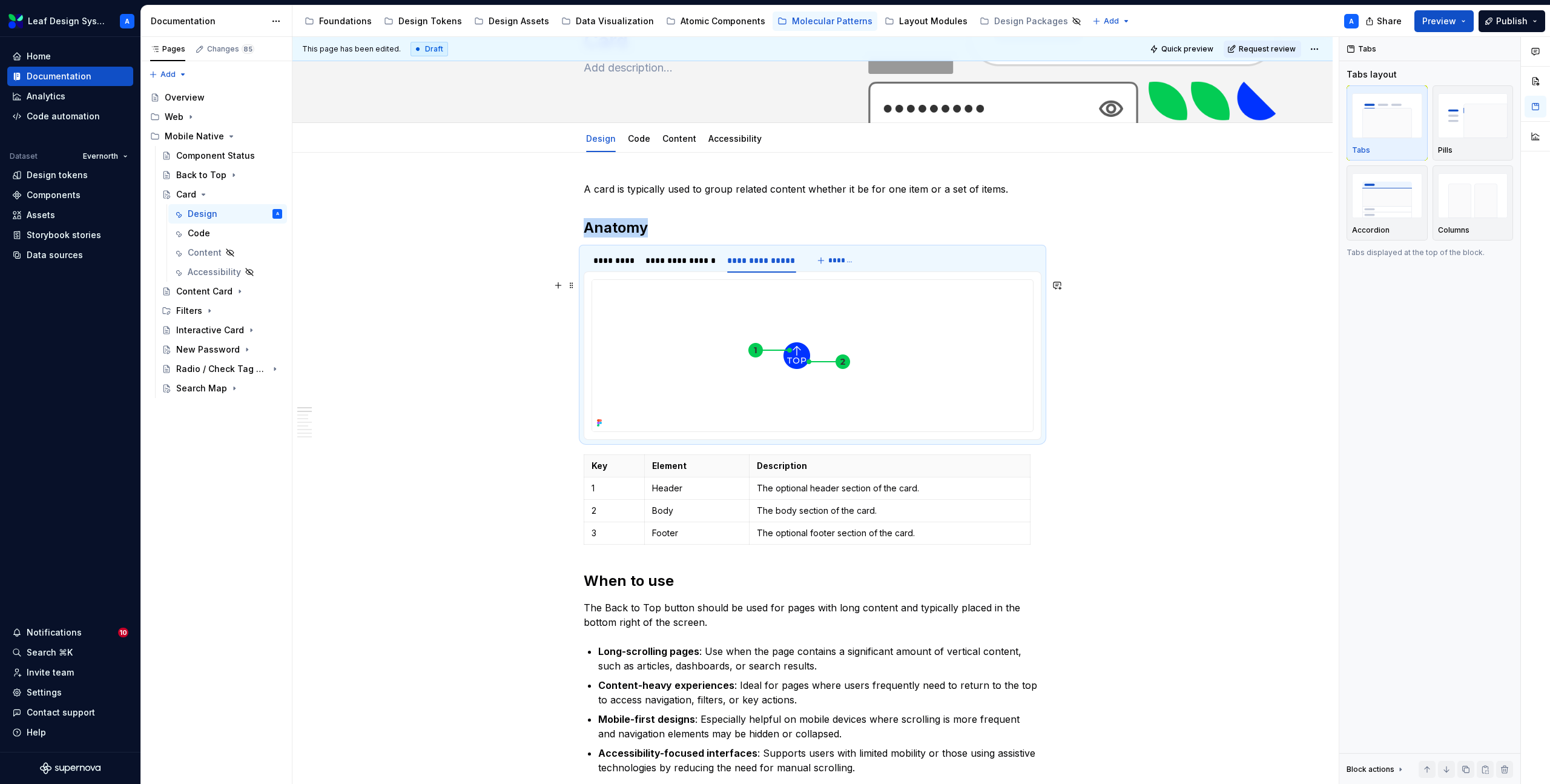
click at [790, 340] on img at bounding box center [796, 355] width 409 height 151
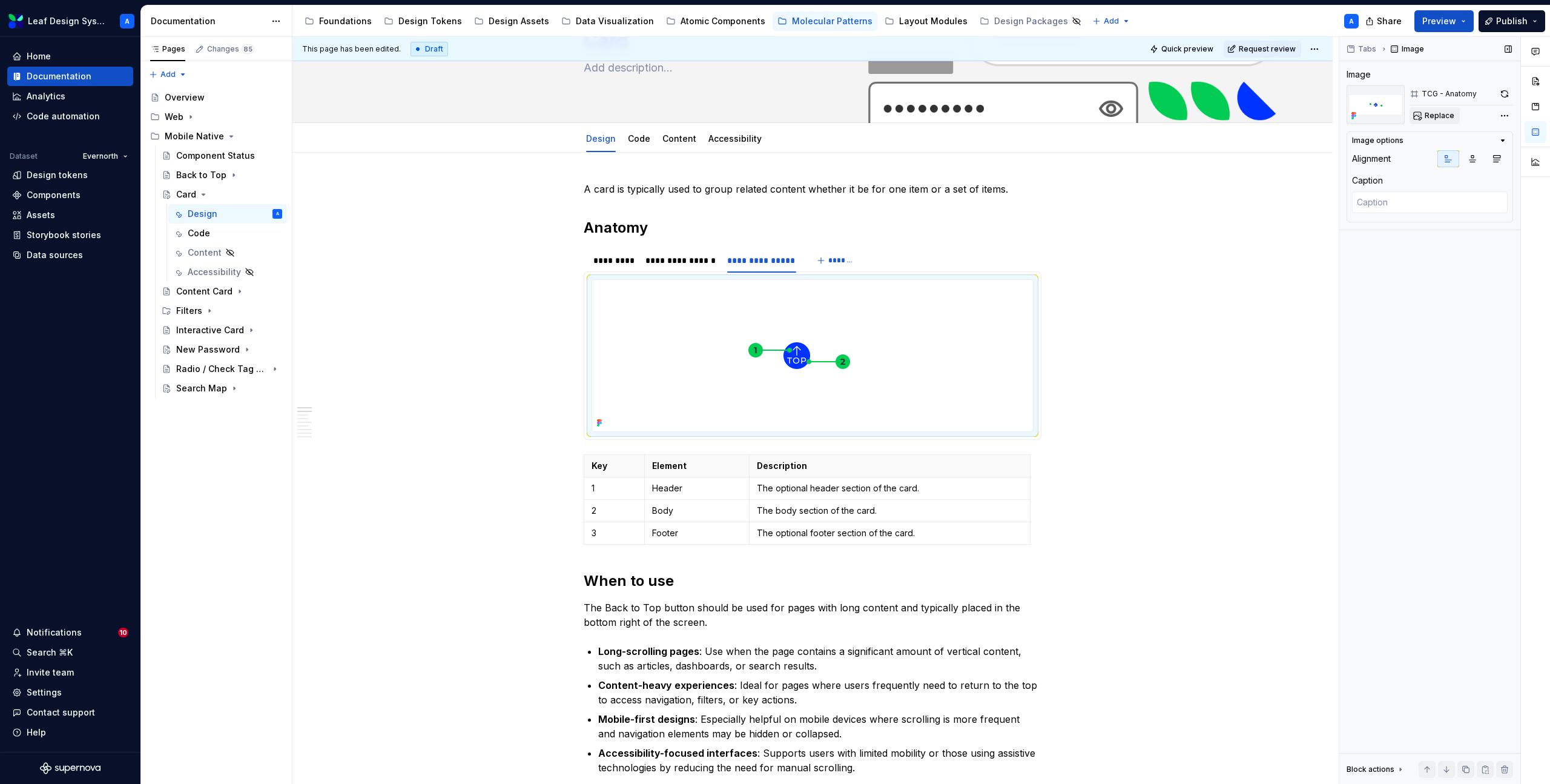
click at [1438, 119] on span "Replace" at bounding box center [1440, 116] width 30 height 10
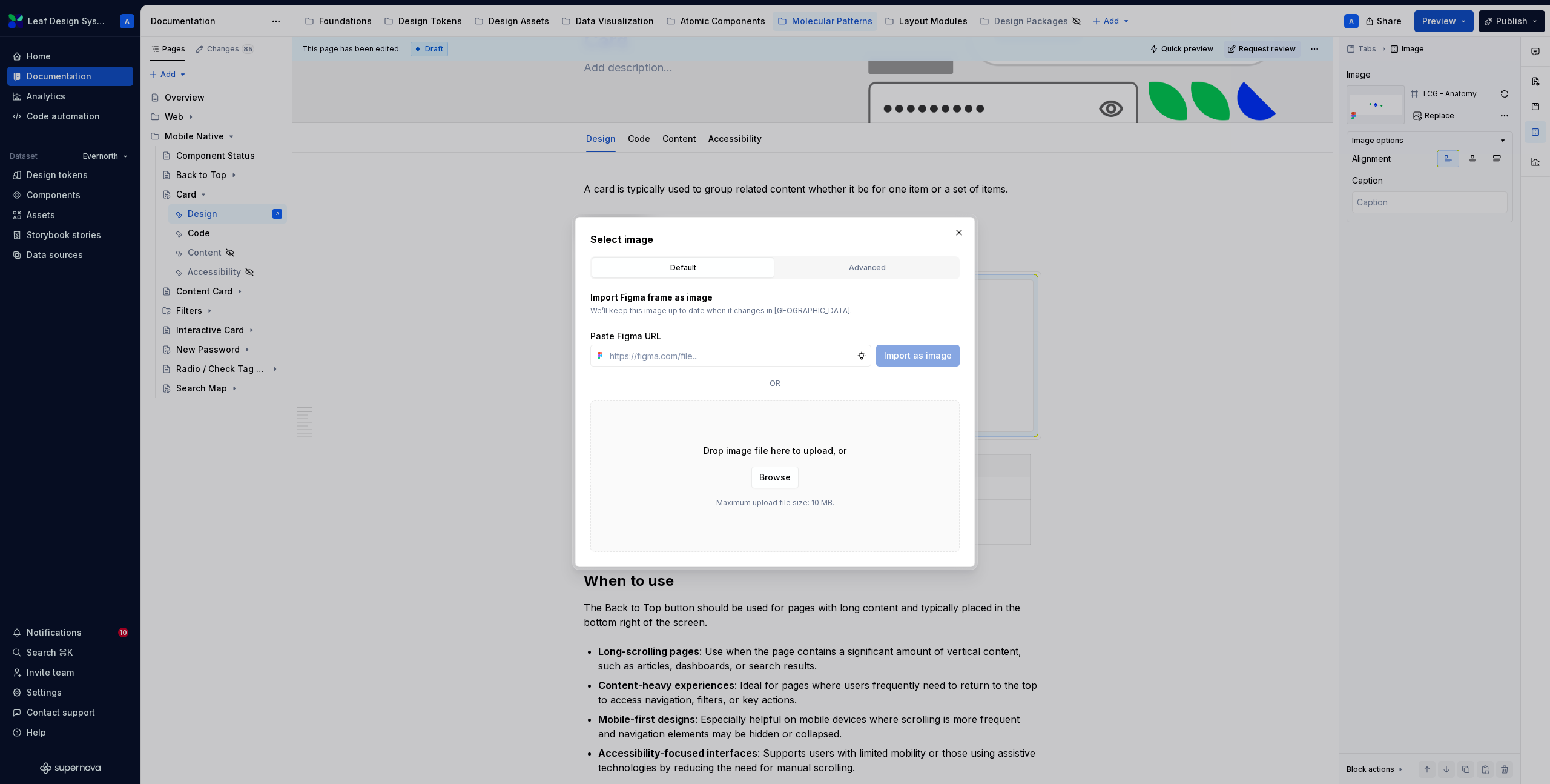
type textarea "*"
type input "[URL][DOMAIN_NAME]"
type textarea "*"
type input "[URL][DOMAIN_NAME]"
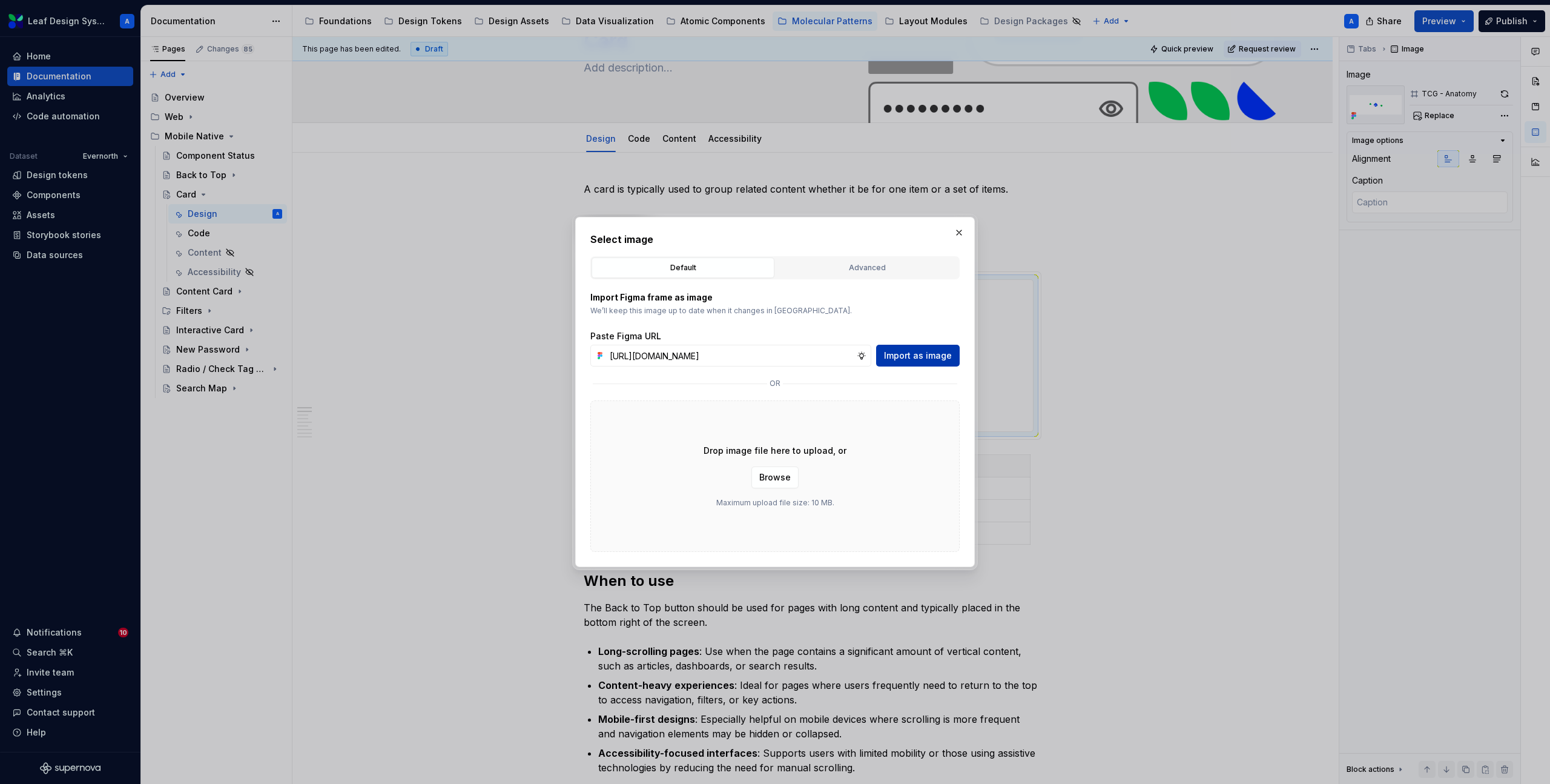
click at [907, 355] on span "Import as image" at bounding box center [918, 355] width 68 height 12
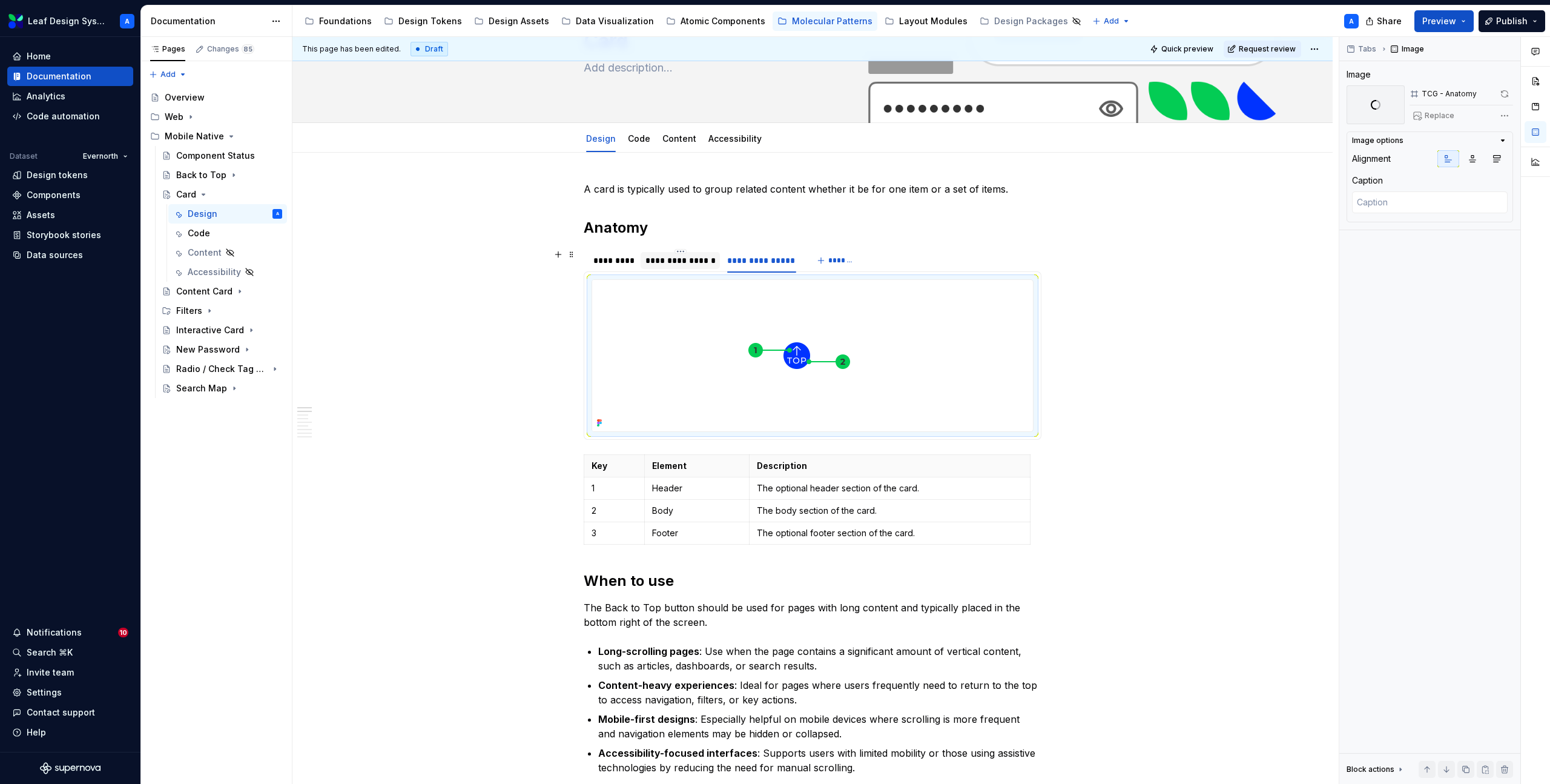
click at [685, 256] on div "**********" at bounding box center [681, 260] width 70 height 12
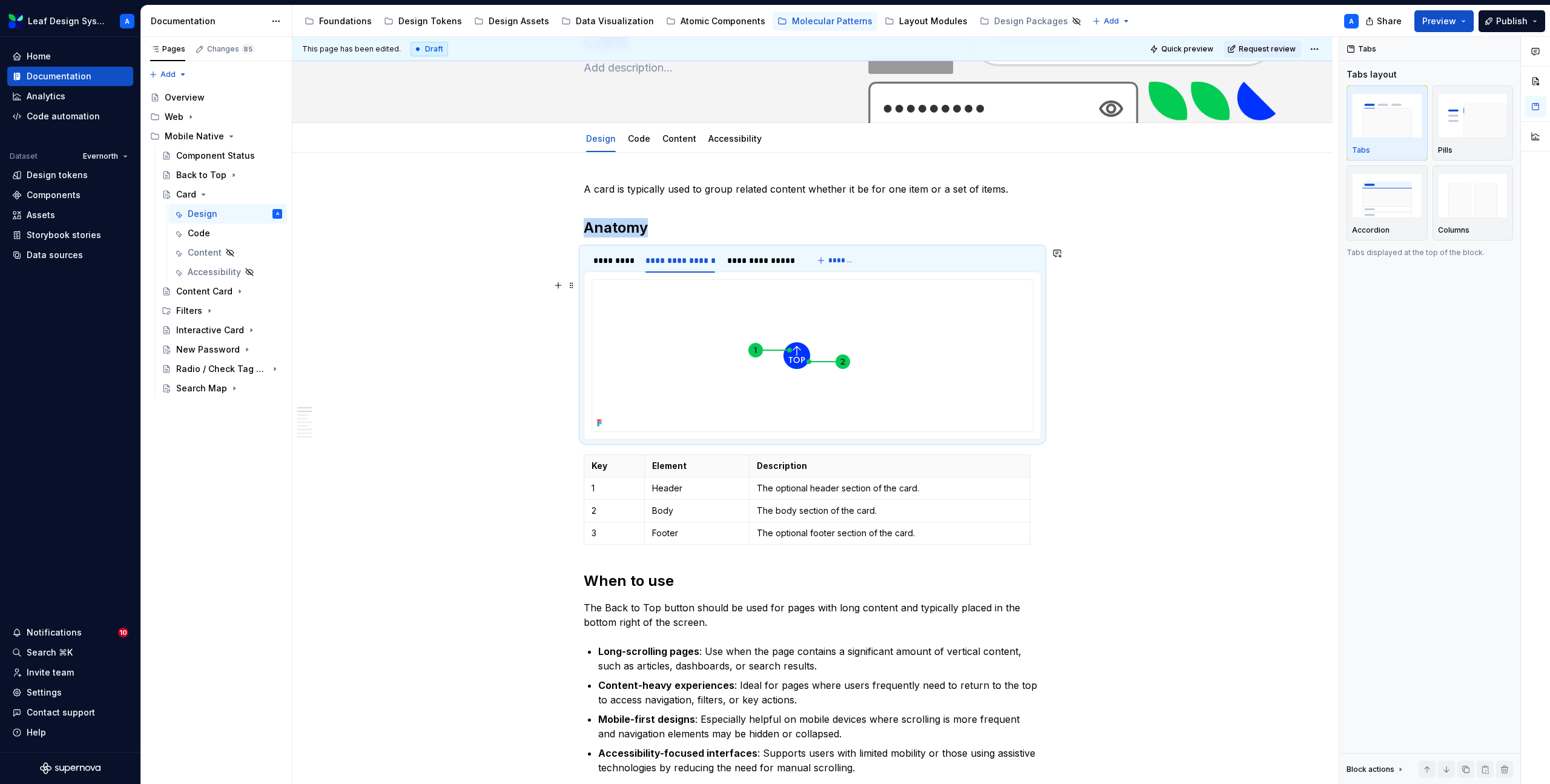
click at [729, 334] on img at bounding box center [796, 355] width 409 height 151
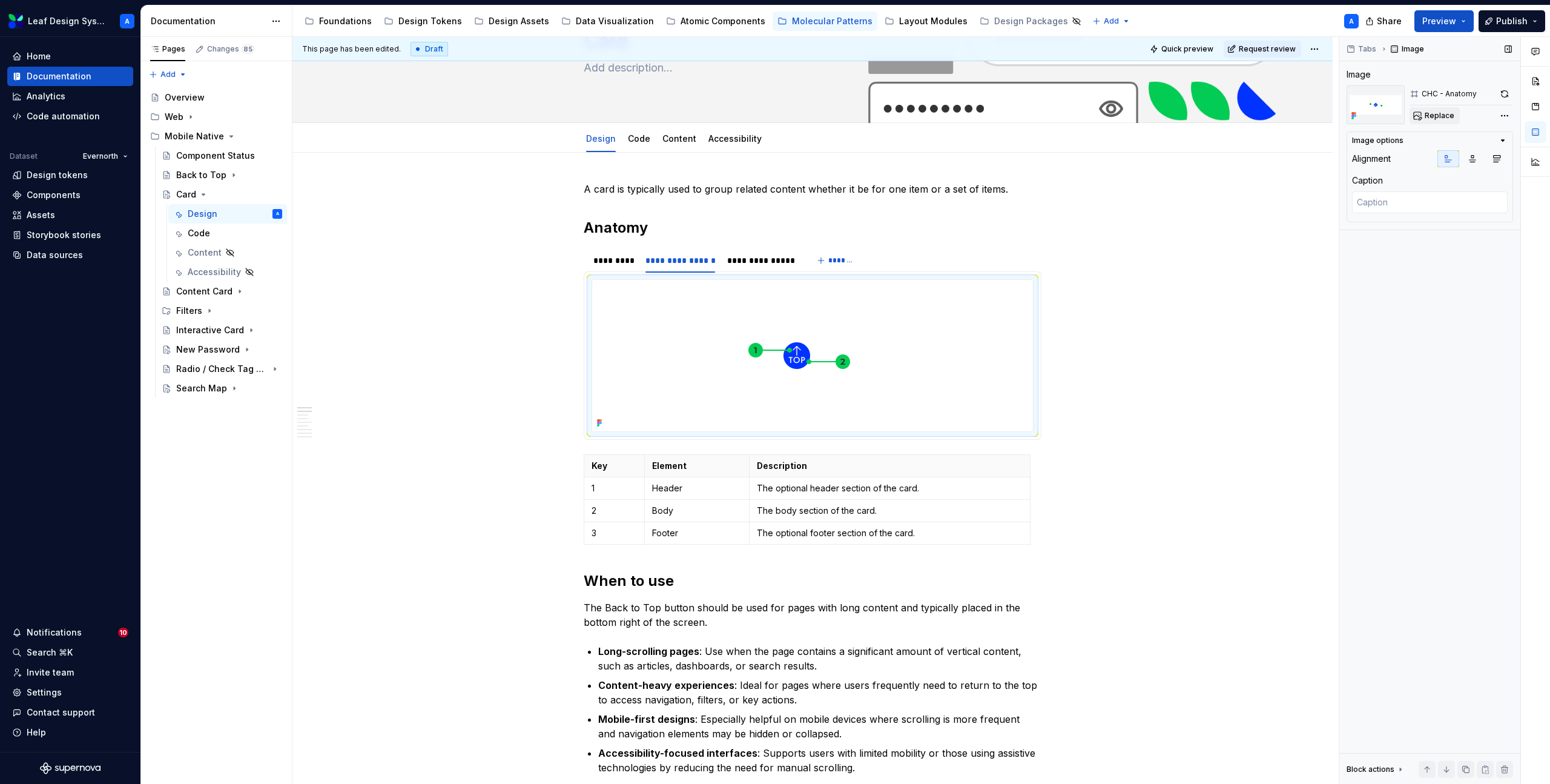
click at [1452, 116] on span "Replace" at bounding box center [1440, 116] width 30 height 10
type textarea "*"
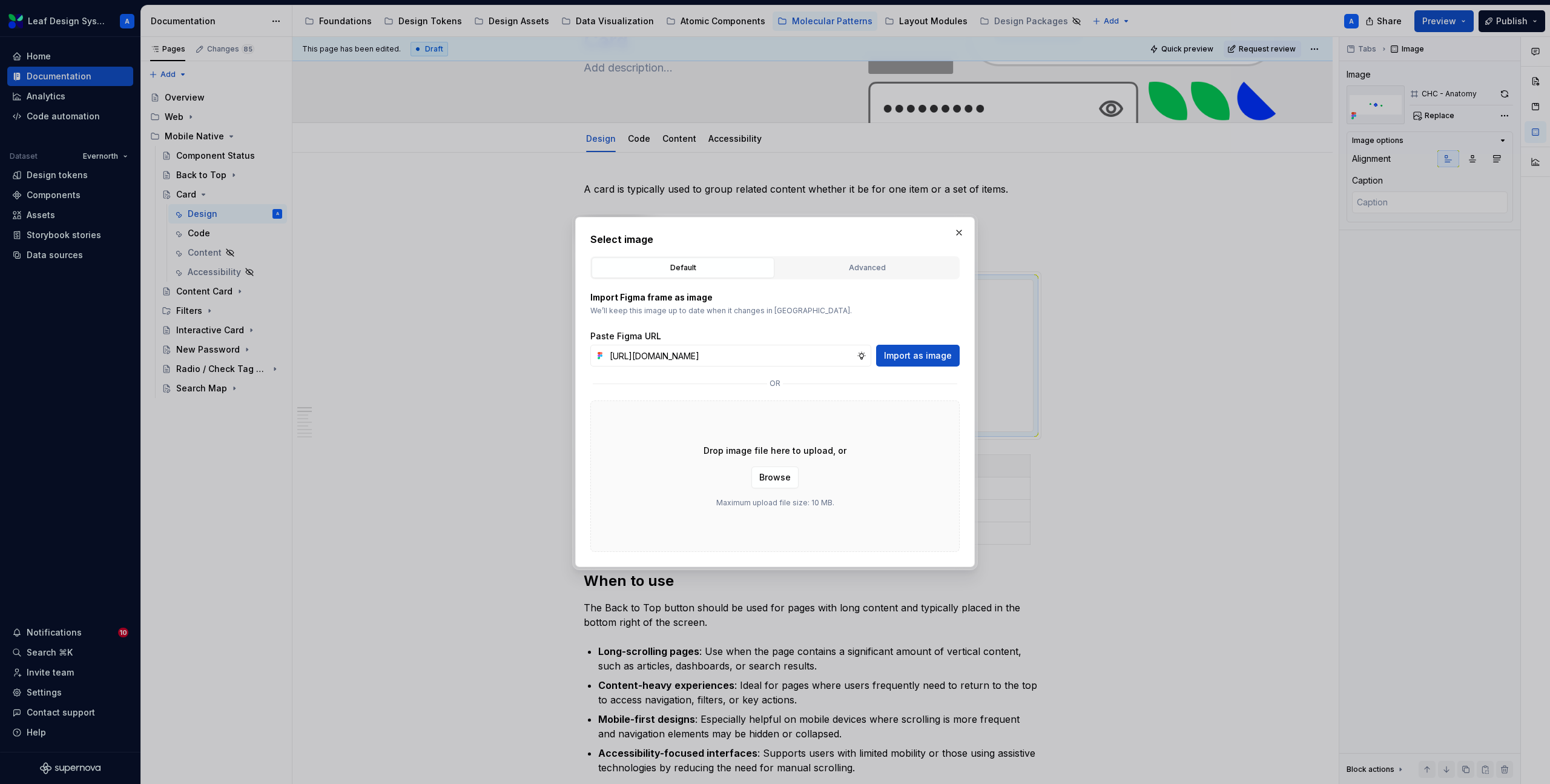
scroll to position [0, 357]
type input "[URL][DOMAIN_NAME]"
click at [915, 351] on span "Import as image" at bounding box center [918, 355] width 68 height 12
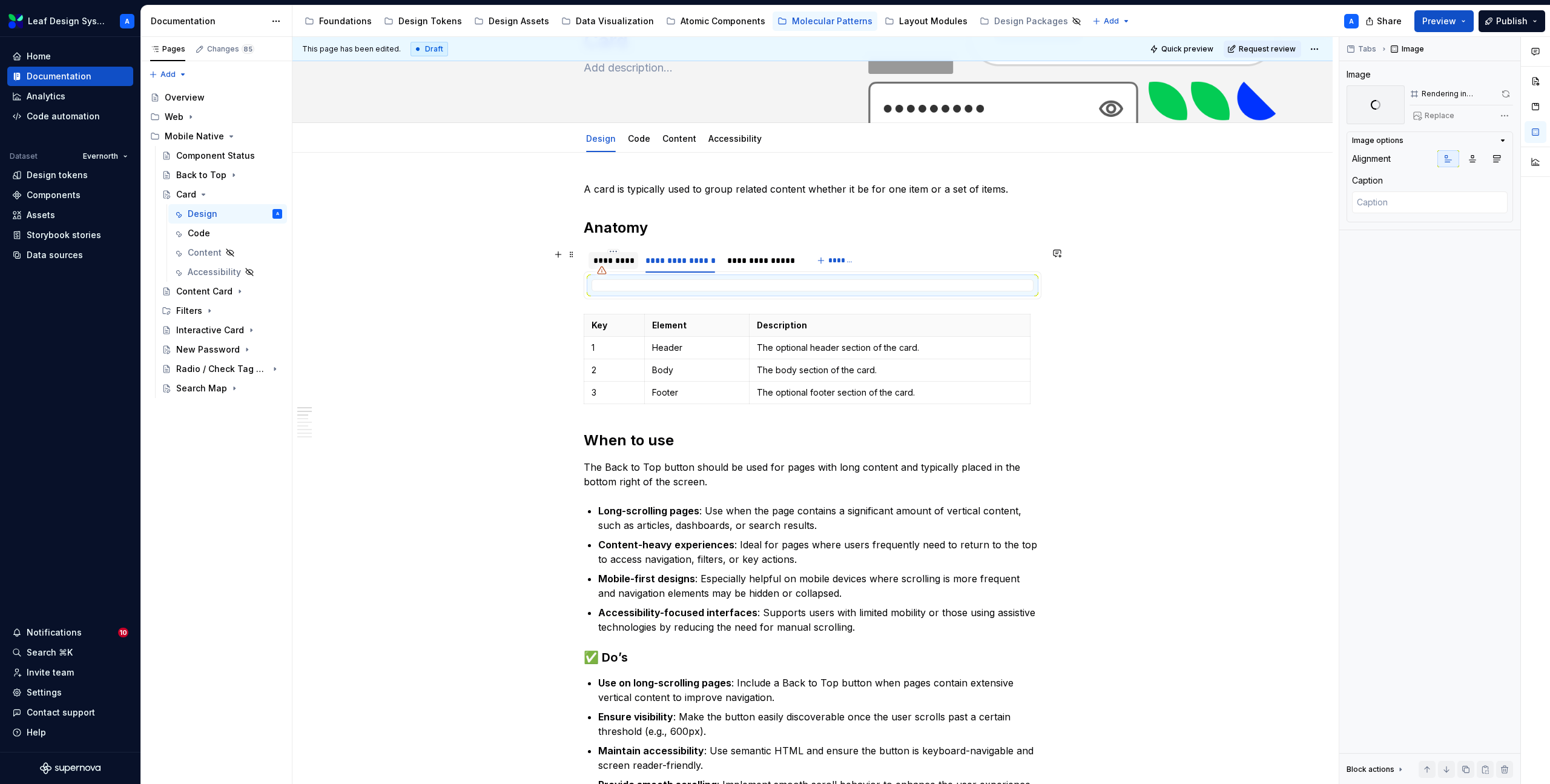
click at [620, 260] on div "*********" at bounding box center [613, 260] width 40 height 12
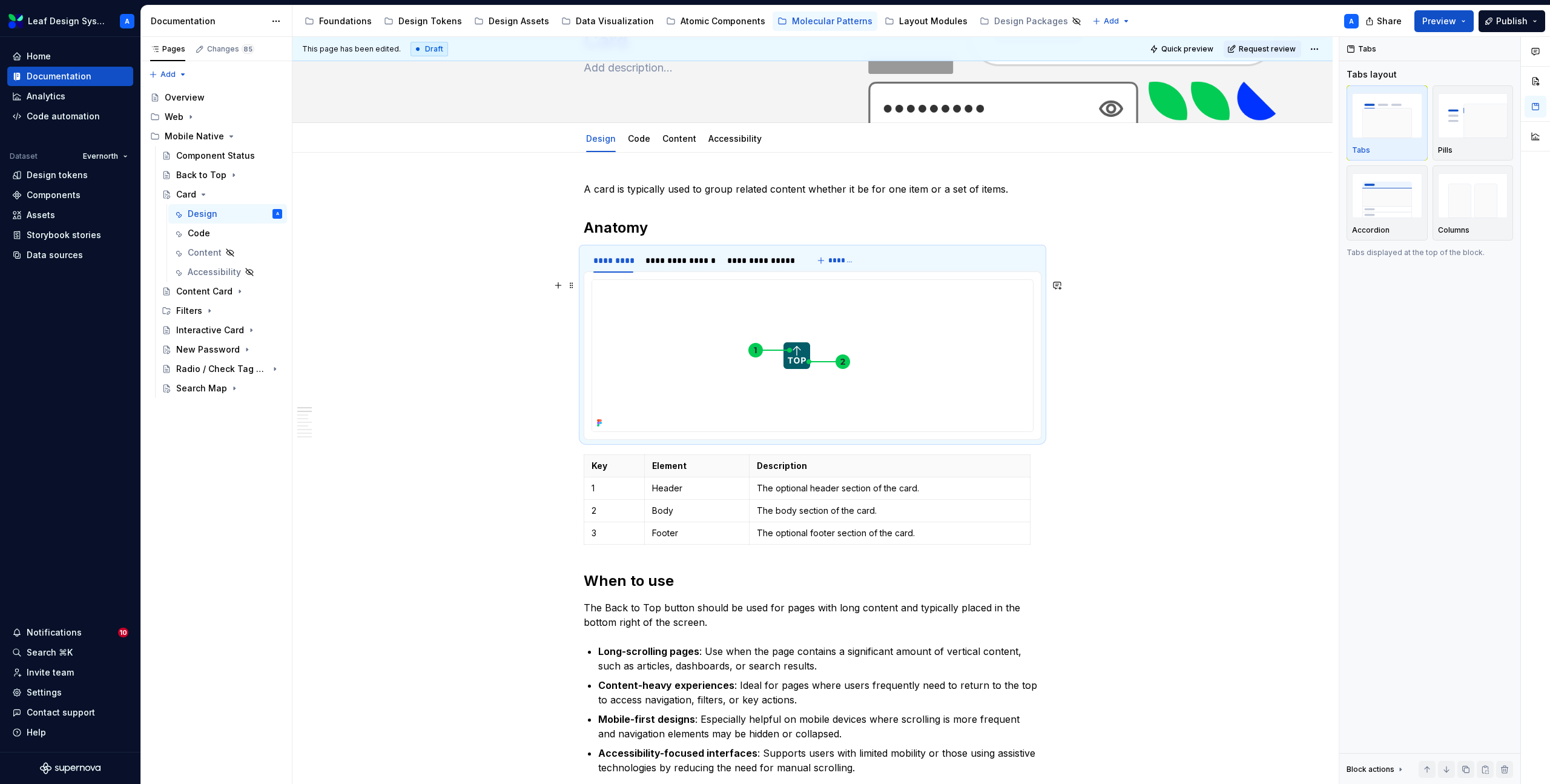
click at [692, 337] on img at bounding box center [796, 355] width 409 height 151
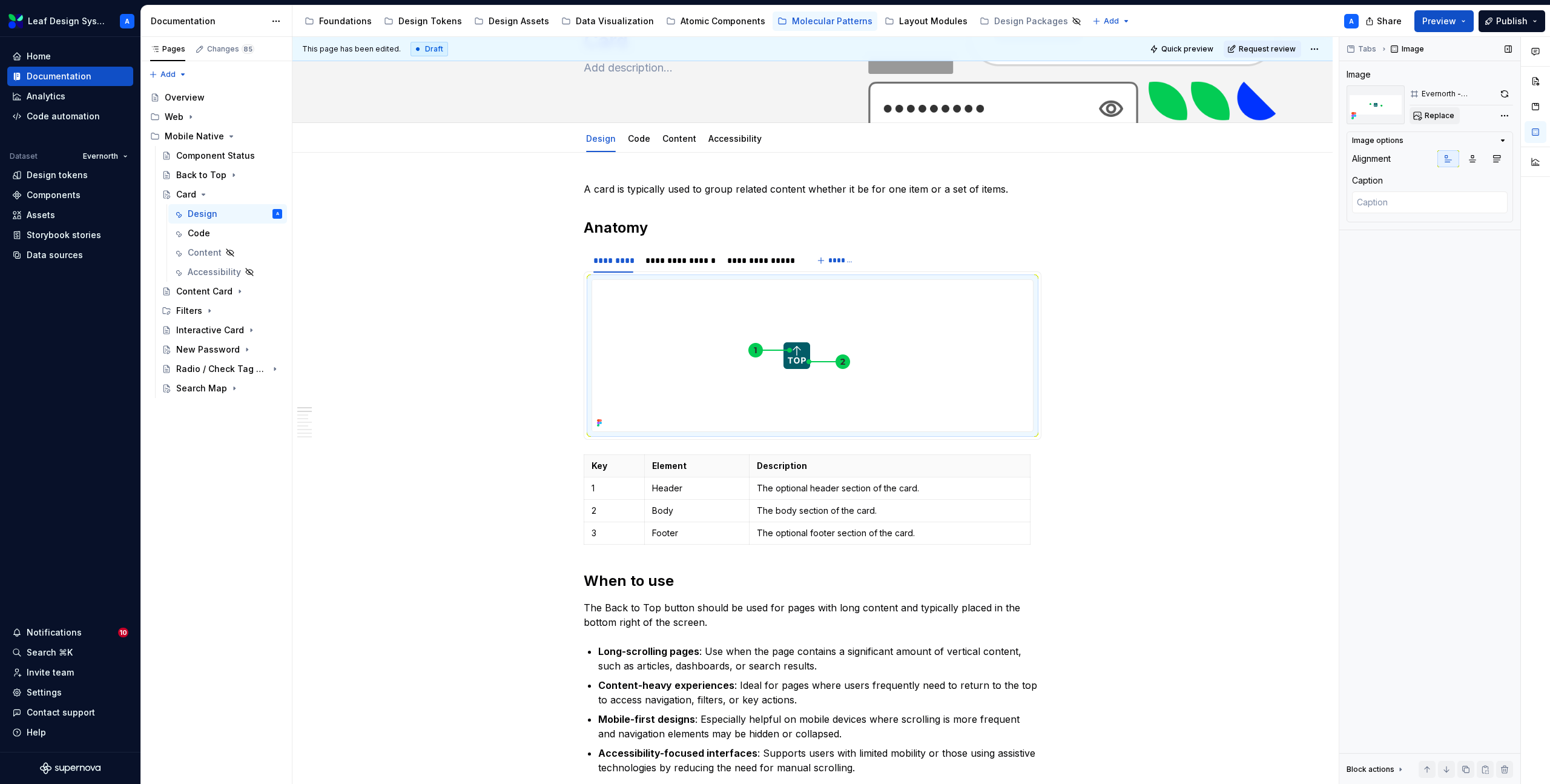
click at [1434, 113] on span "Replace" at bounding box center [1440, 116] width 30 height 10
type textarea "*"
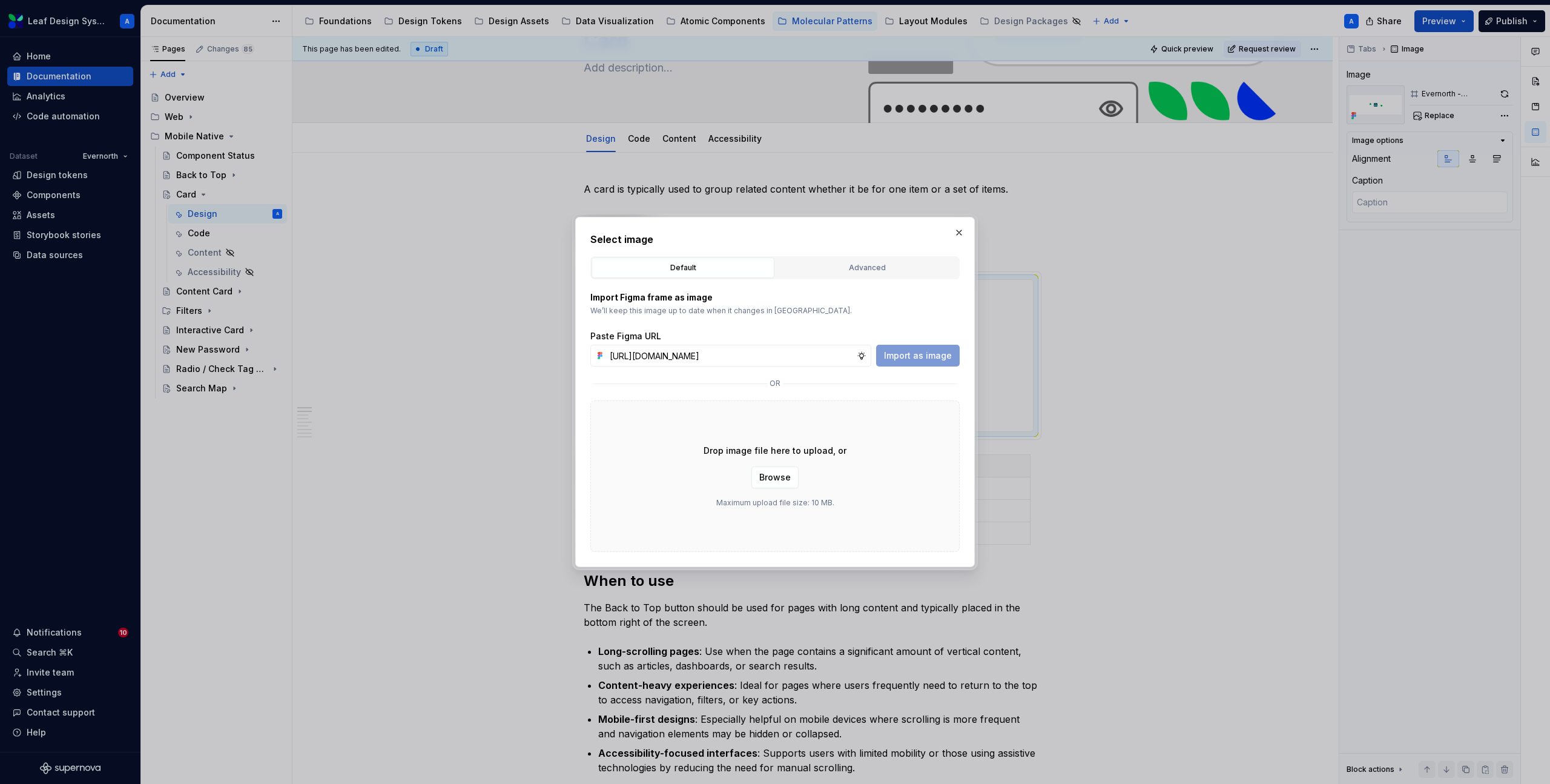
scroll to position [0, 356]
type input "[URL][DOMAIN_NAME]"
click at [927, 359] on span "Import as image" at bounding box center [918, 355] width 68 height 12
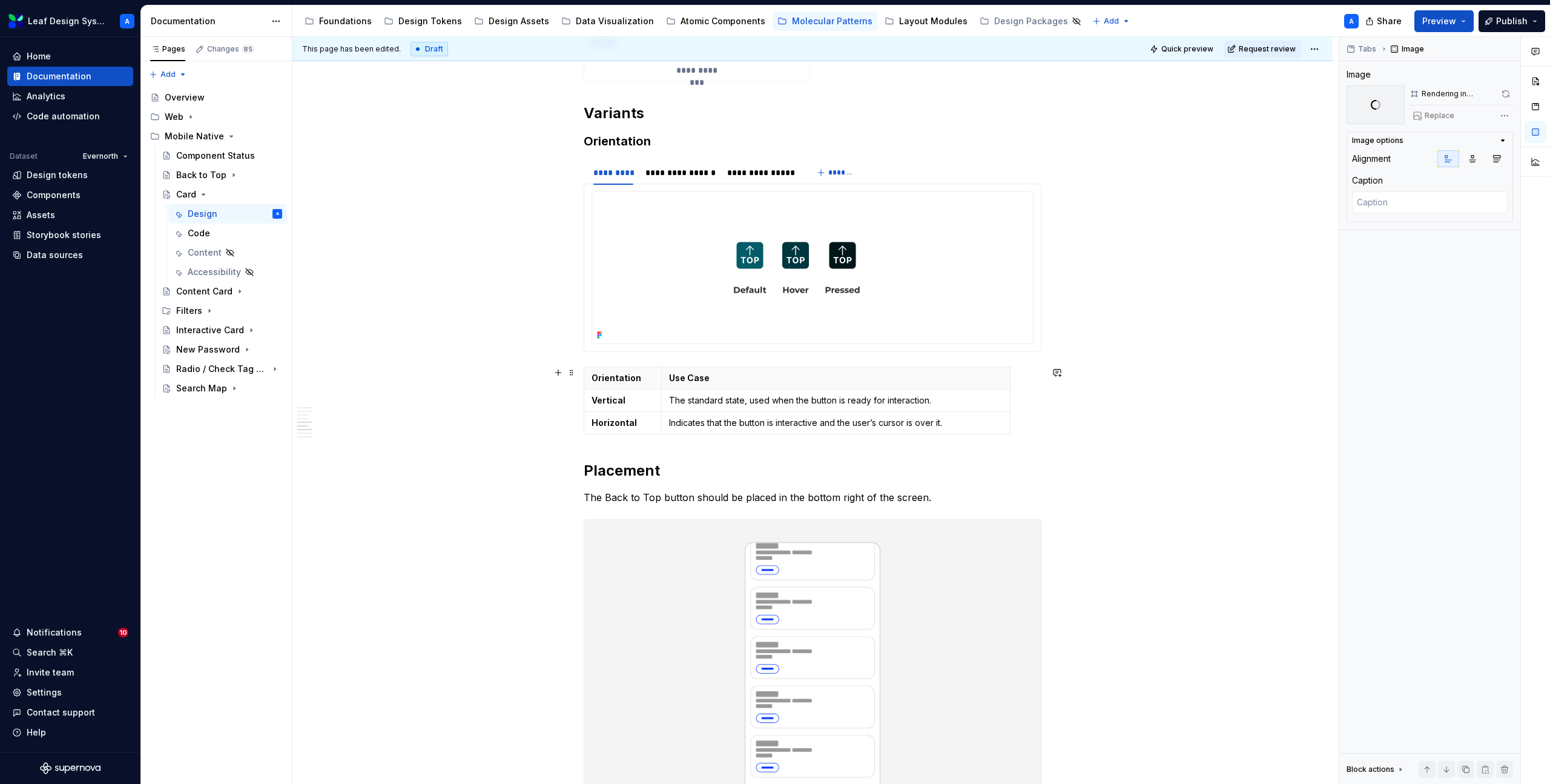
scroll to position [1232, 0]
click at [752, 173] on div "**********" at bounding box center [761, 174] width 68 height 12
click at [764, 256] on img at bounding box center [796, 268] width 409 height 151
click at [1426, 120] on span "Replace" at bounding box center [1440, 116] width 30 height 10
type textarea "*"
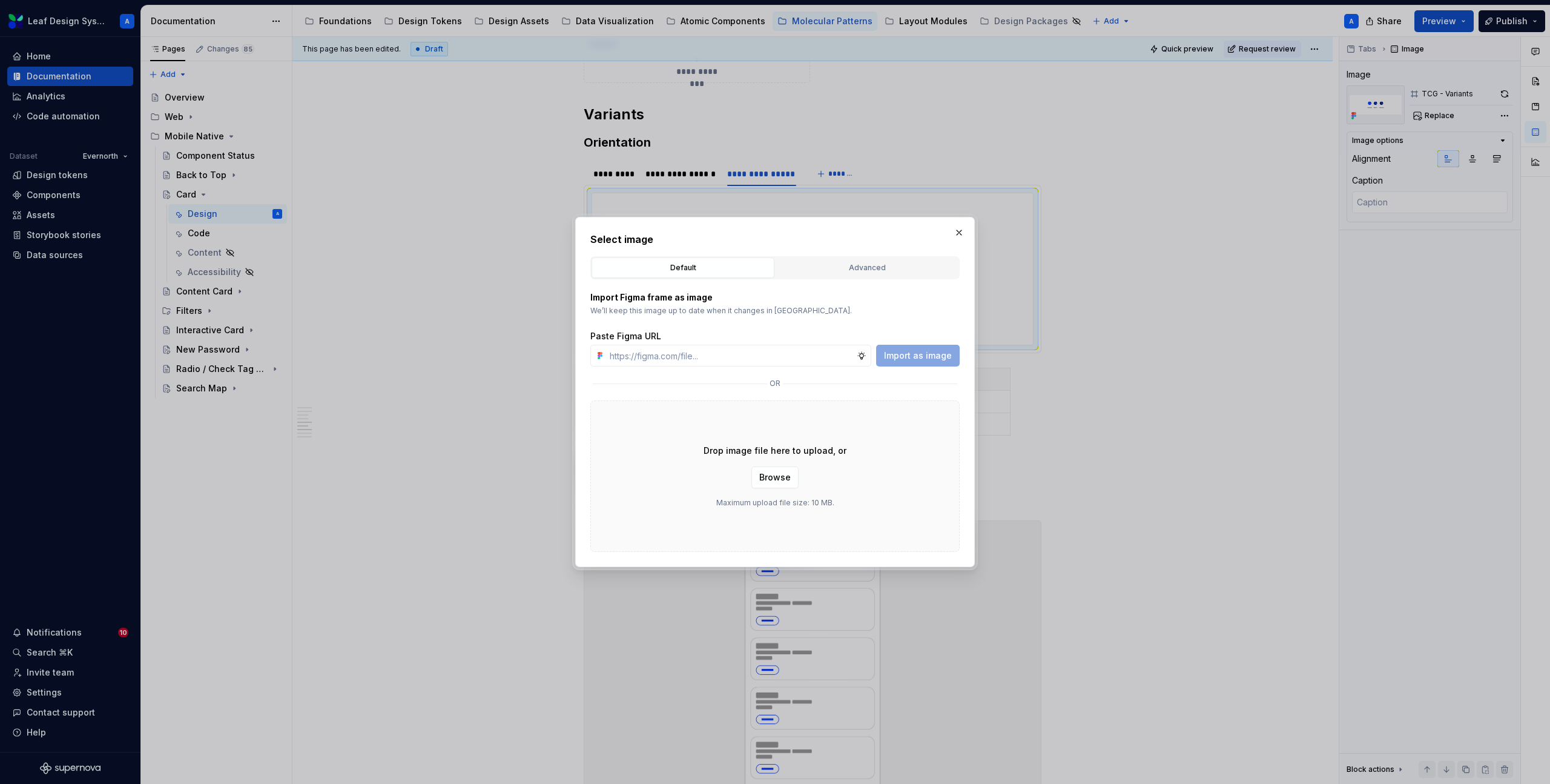
type input "[URL][DOMAIN_NAME]"
click at [919, 359] on span "Import as image" at bounding box center [918, 355] width 68 height 12
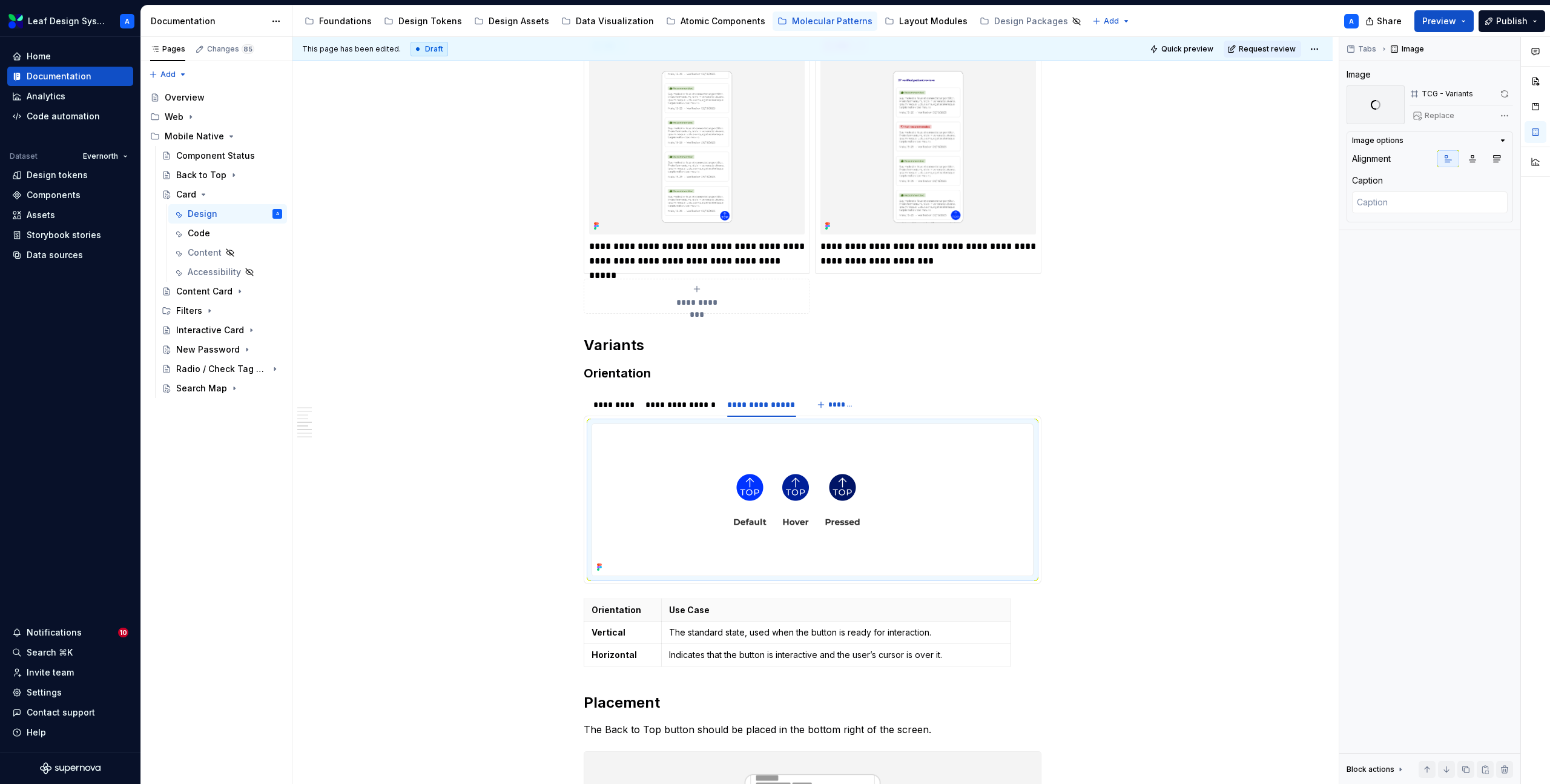
scroll to position [1463, 0]
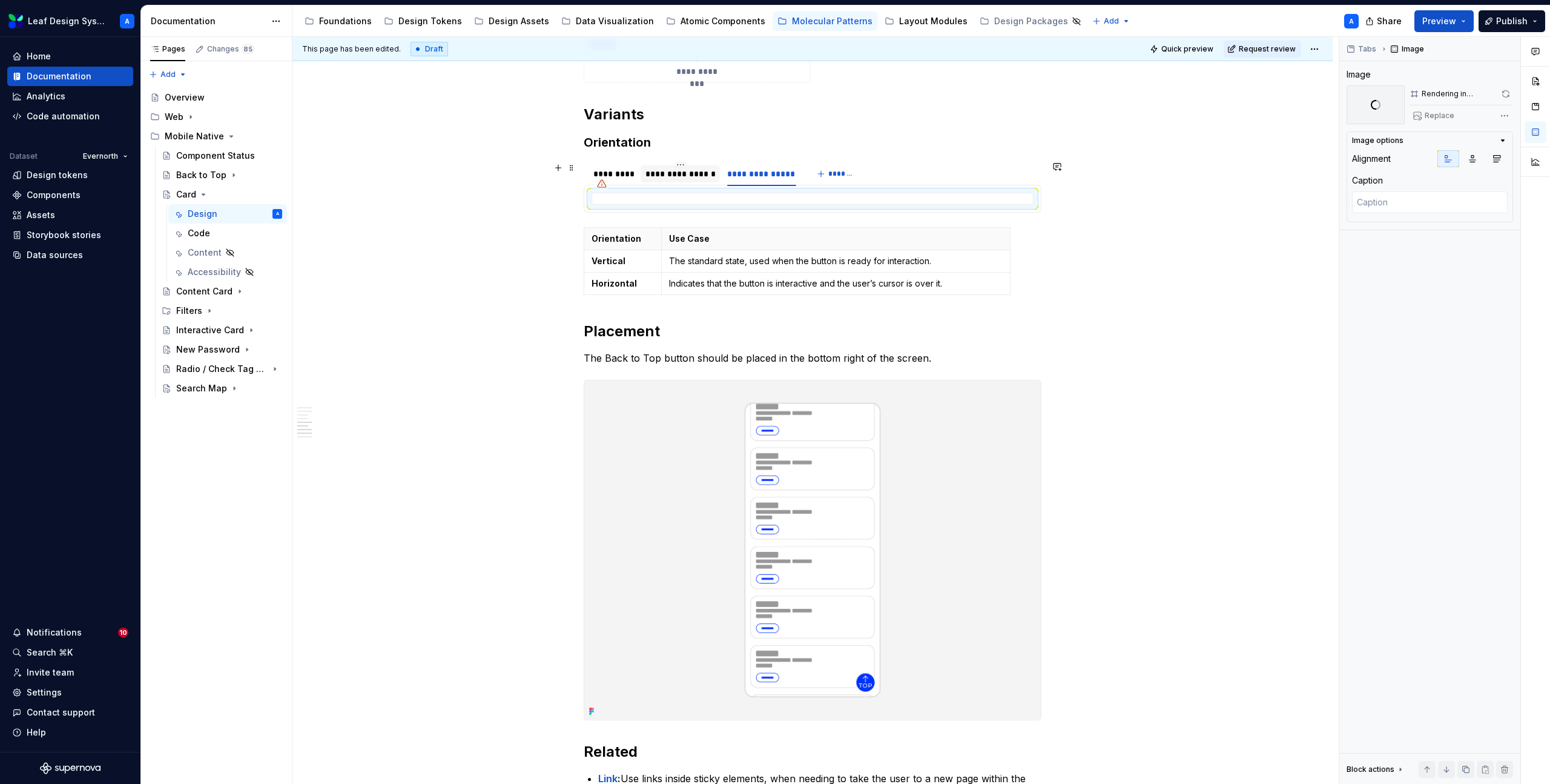
click at [692, 178] on div "**********" at bounding box center [681, 174] width 70 height 12
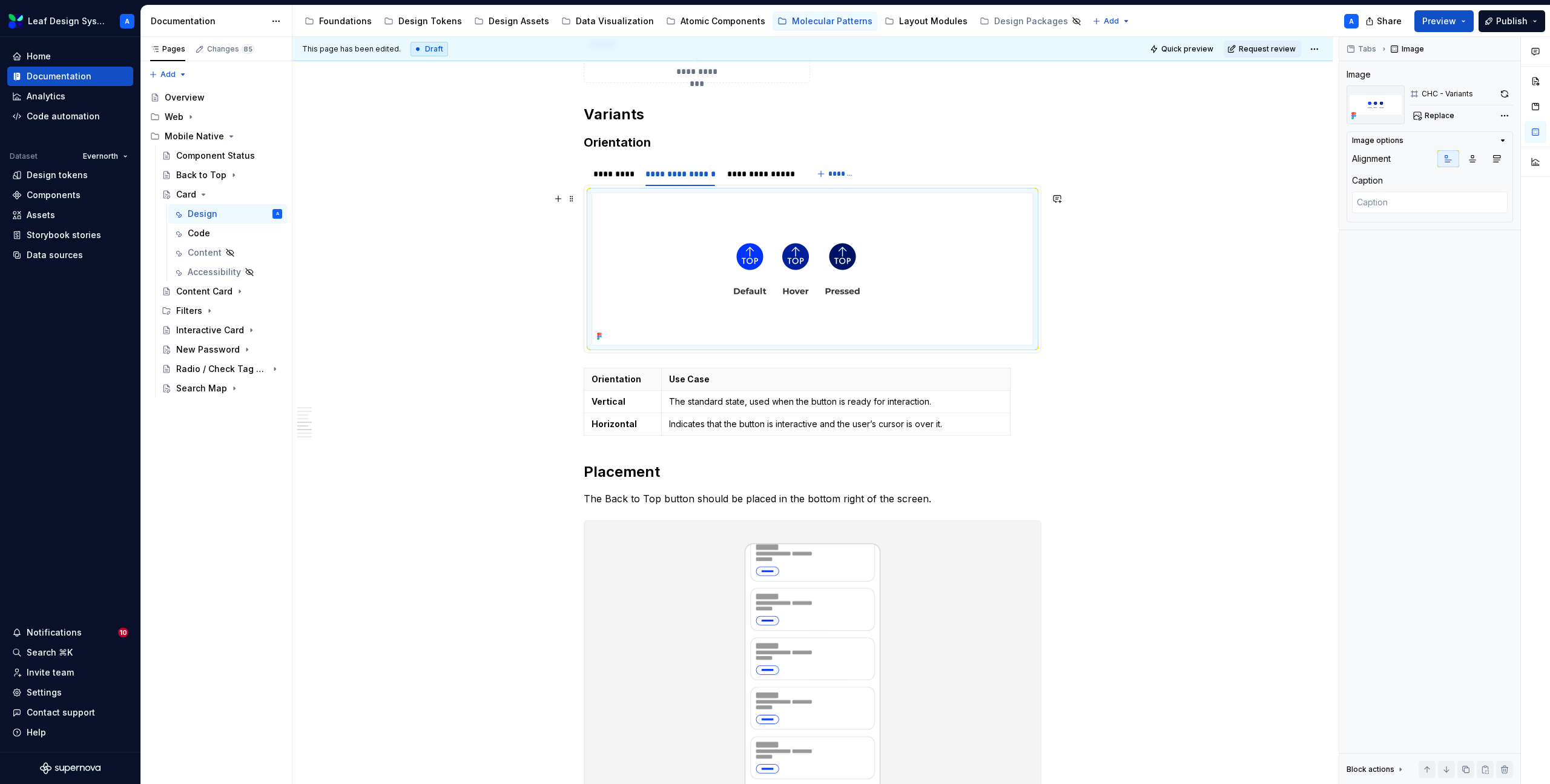
click at [767, 246] on img at bounding box center [796, 268] width 409 height 151
click at [1442, 119] on span "Replace" at bounding box center [1440, 116] width 30 height 10
type textarea "*"
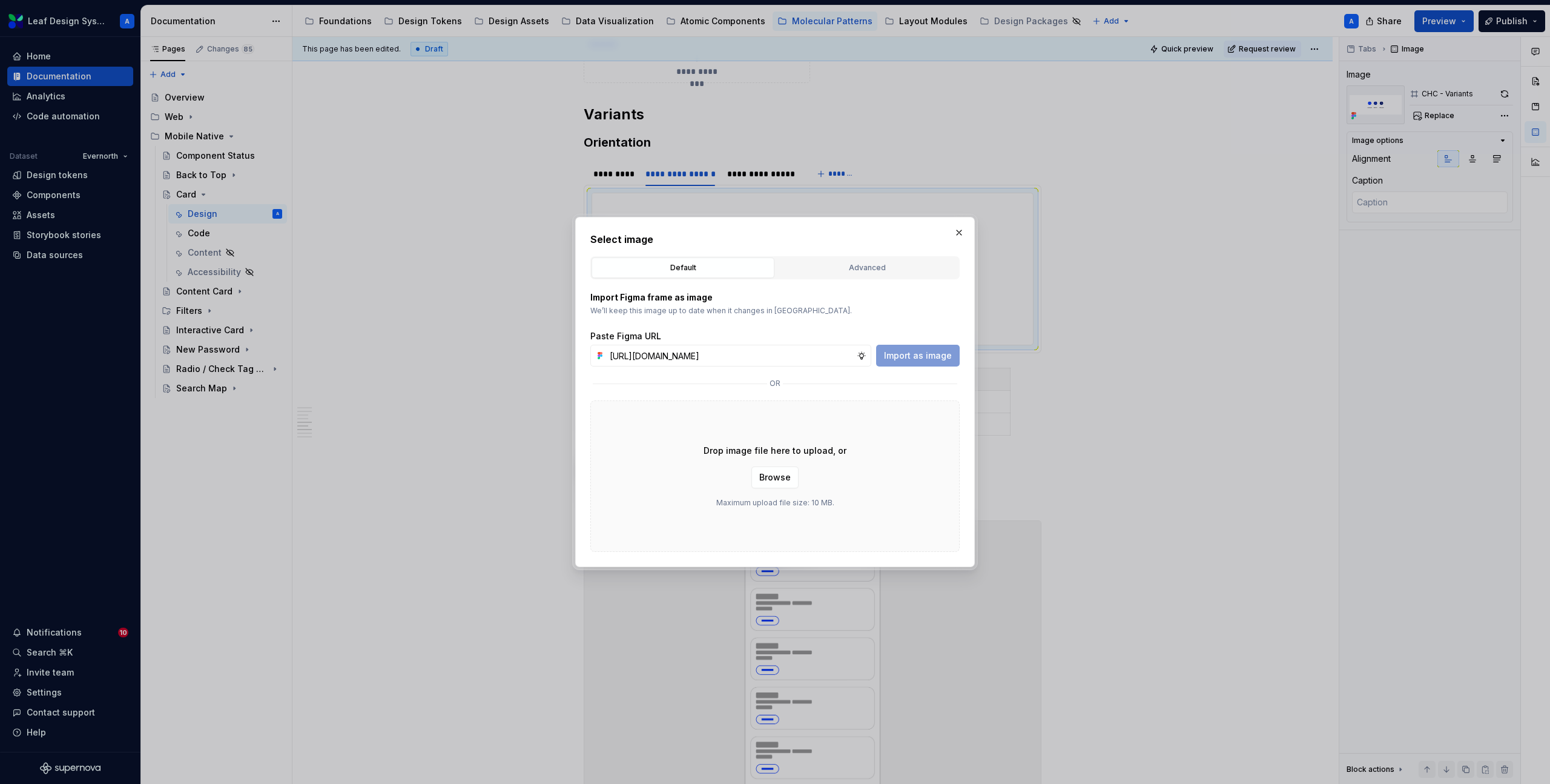
scroll to position [0, 356]
type input "[URL][DOMAIN_NAME]"
click at [925, 353] on span "Import as image" at bounding box center [918, 355] width 68 height 12
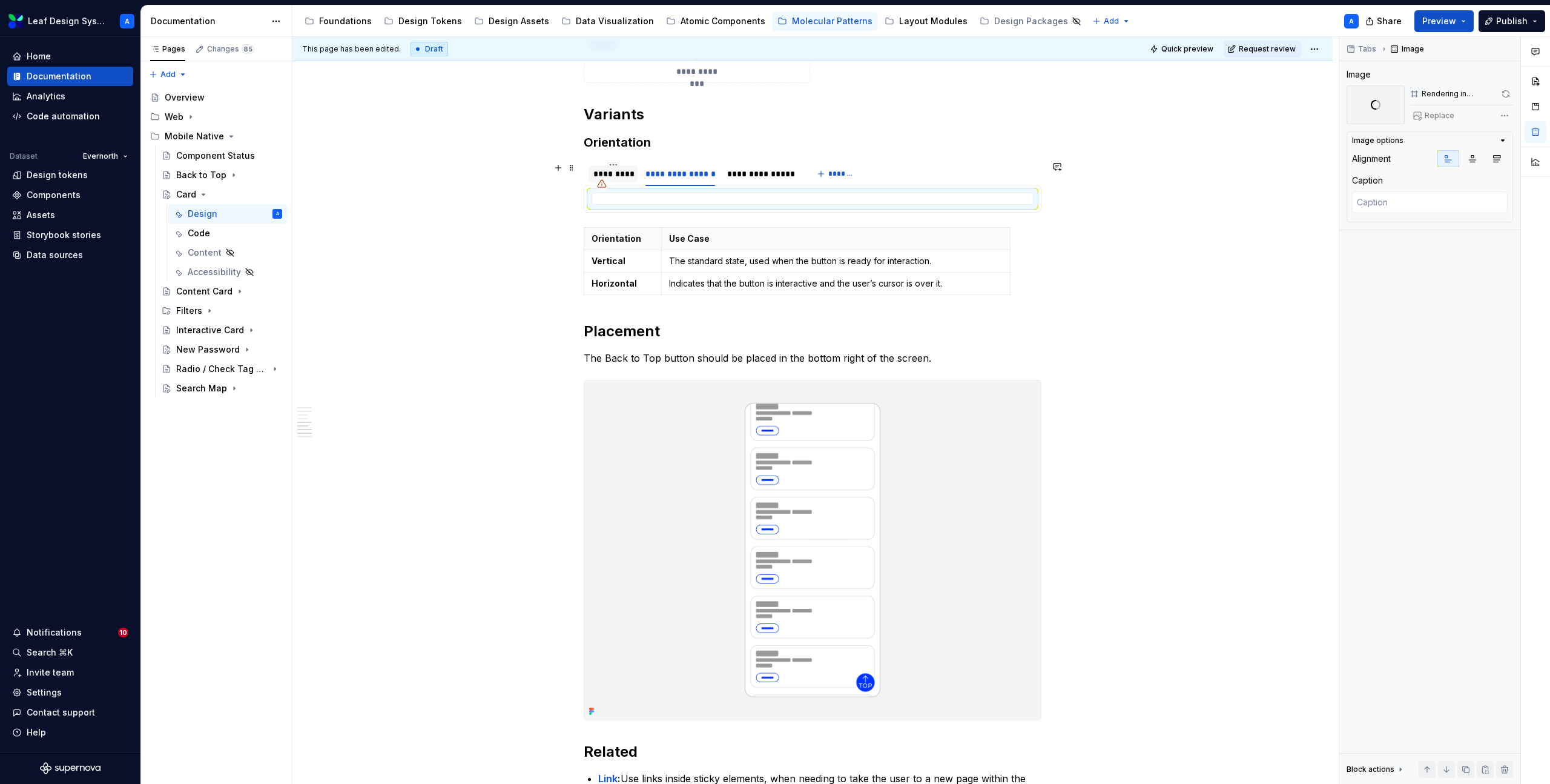
click at [627, 178] on div "*********" at bounding box center [613, 174] width 40 height 12
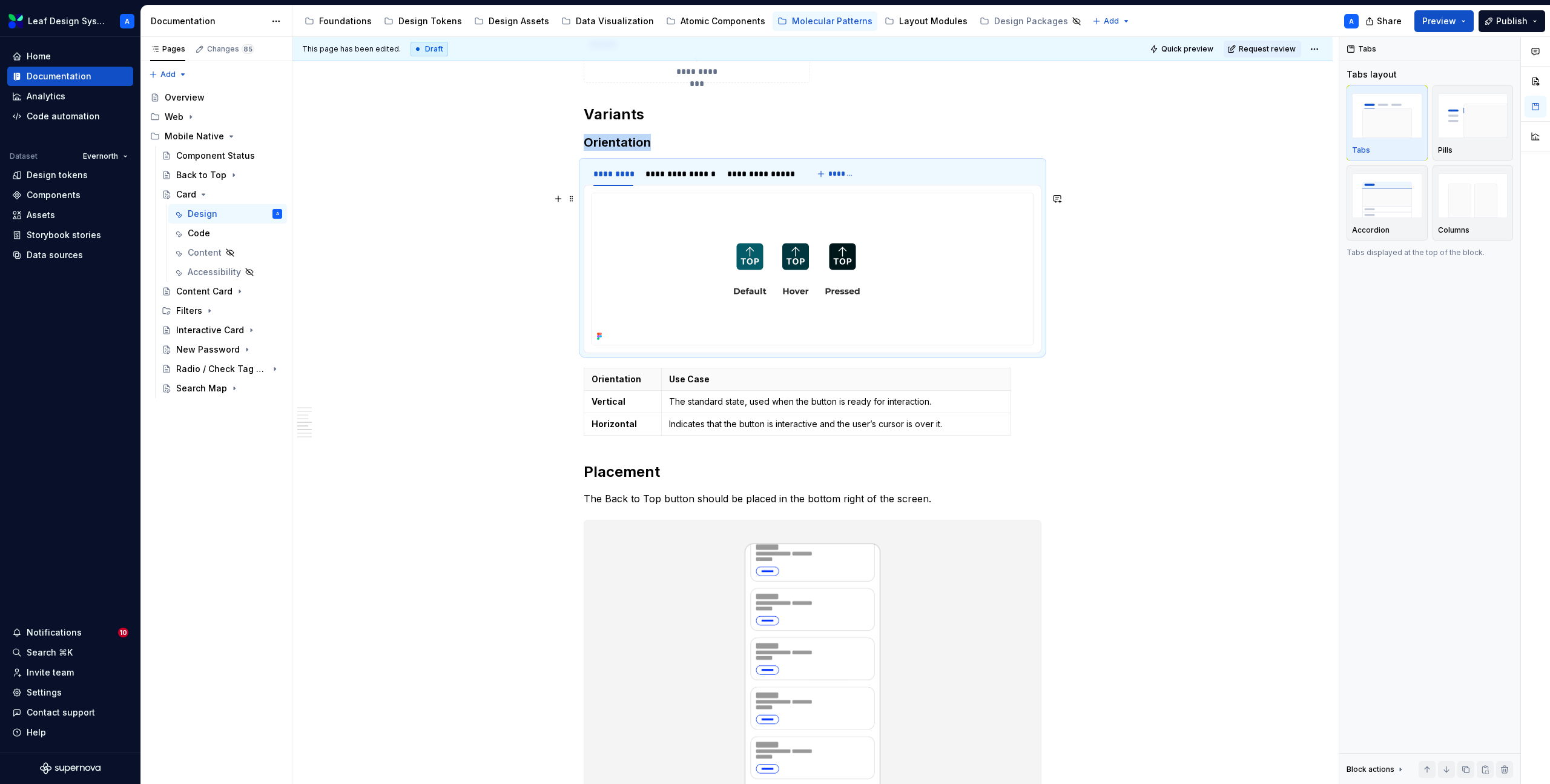
click at [693, 247] on img at bounding box center [796, 268] width 409 height 151
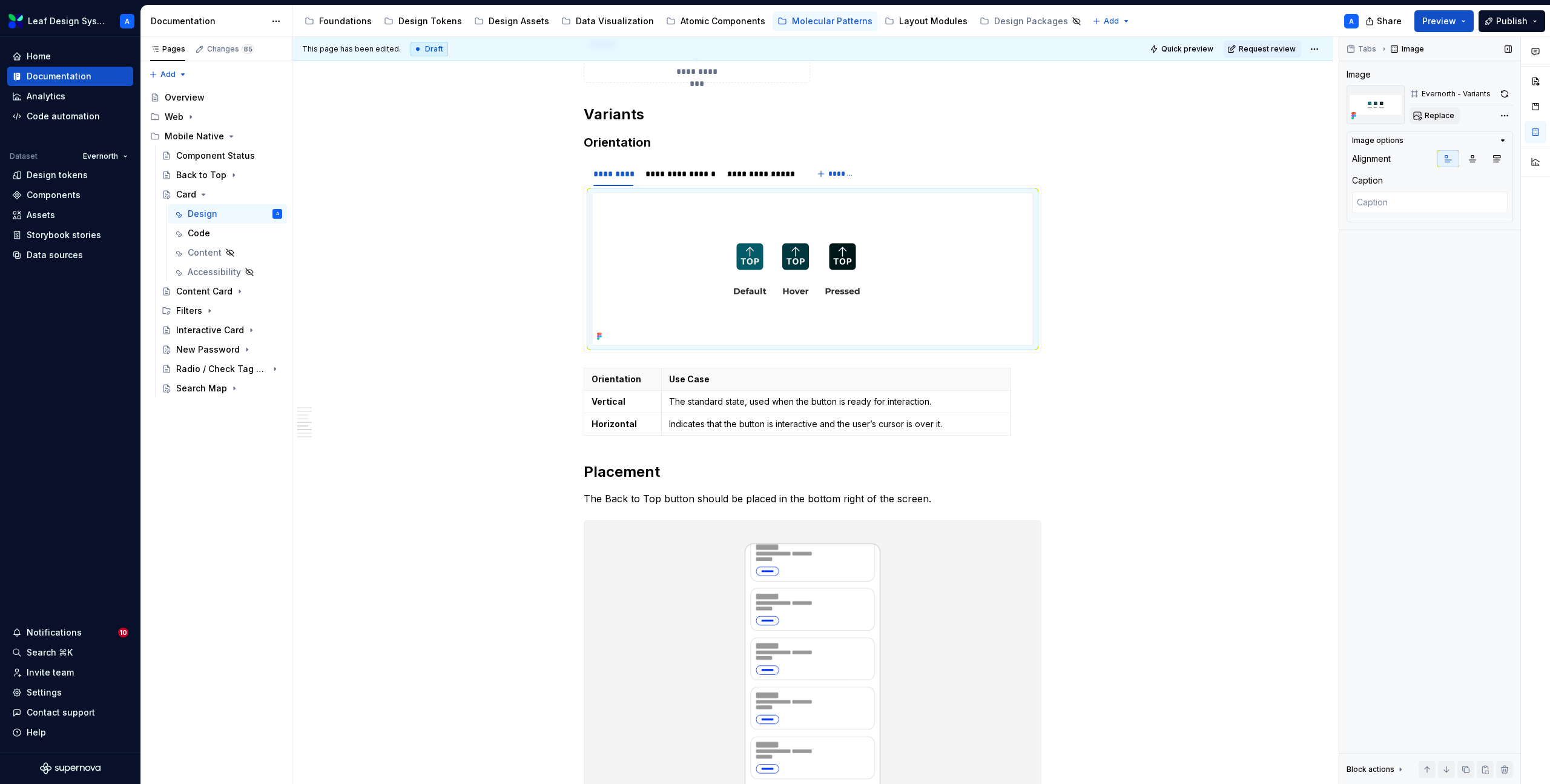
click at [1437, 112] on span "Replace" at bounding box center [1440, 116] width 30 height 10
type textarea "*"
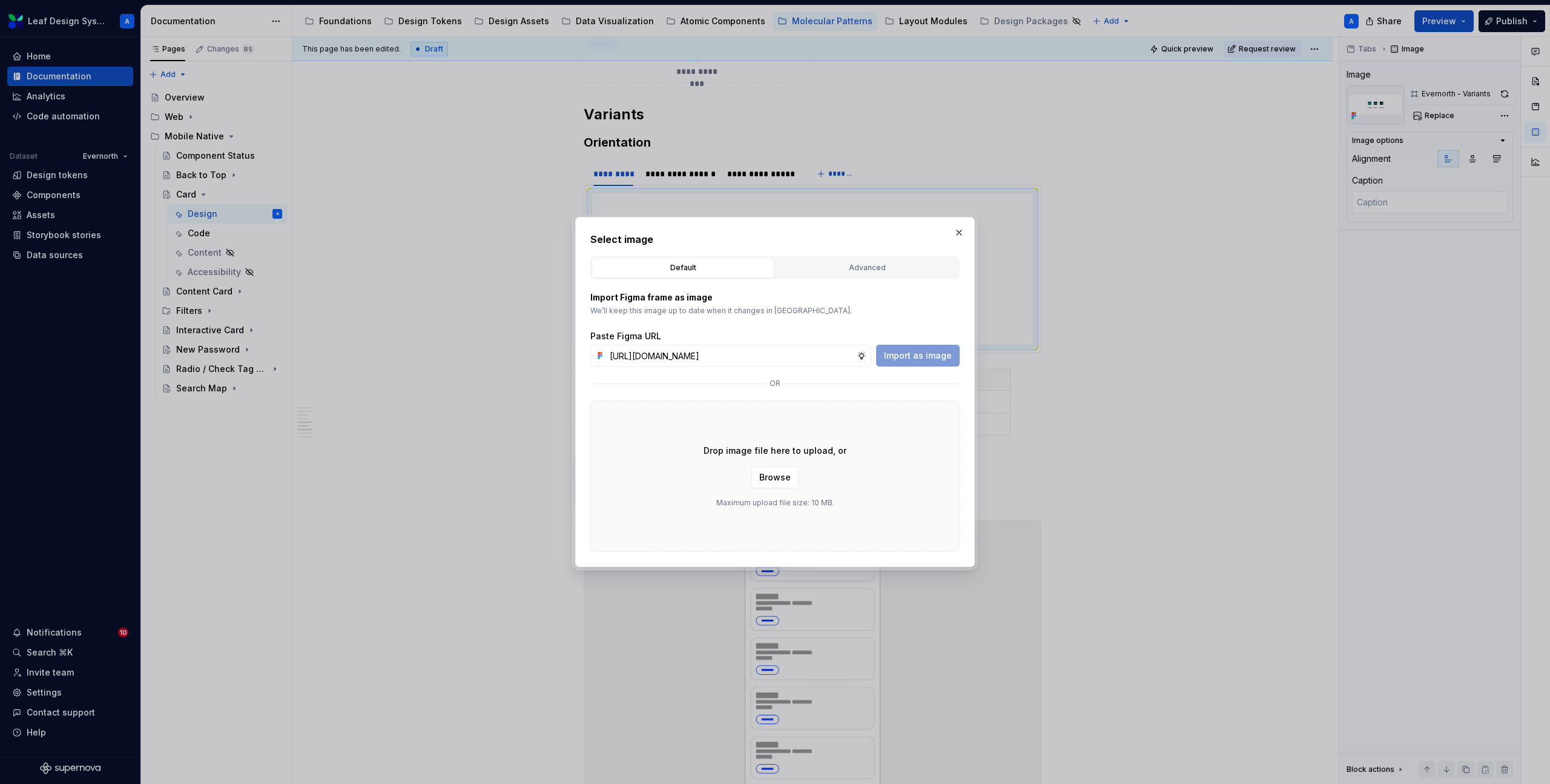
scroll to position [0, 357]
type input "[URL][DOMAIN_NAME]"
click at [910, 358] on span "Import as image" at bounding box center [918, 355] width 68 height 12
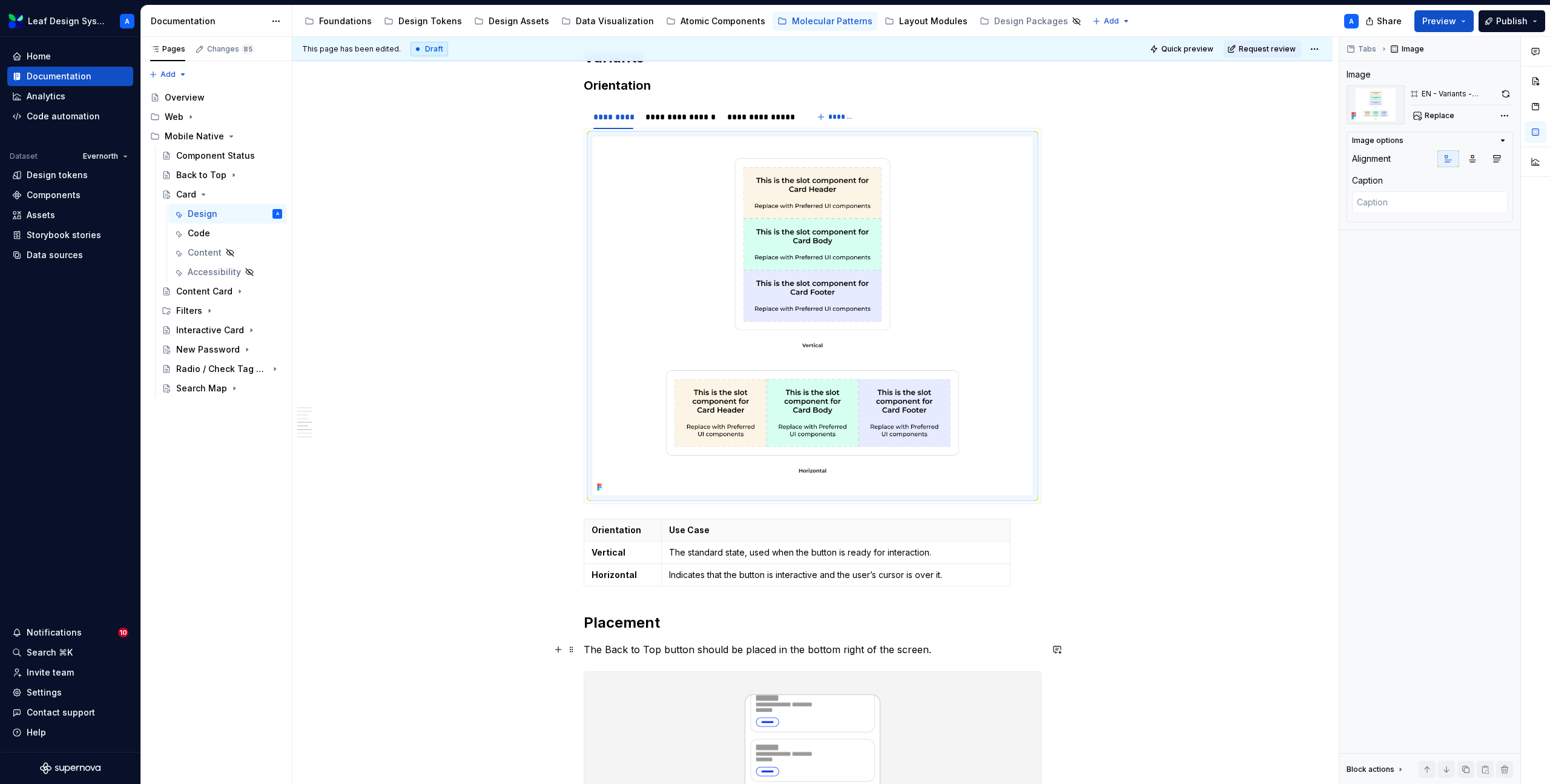
scroll to position [1543, 0]
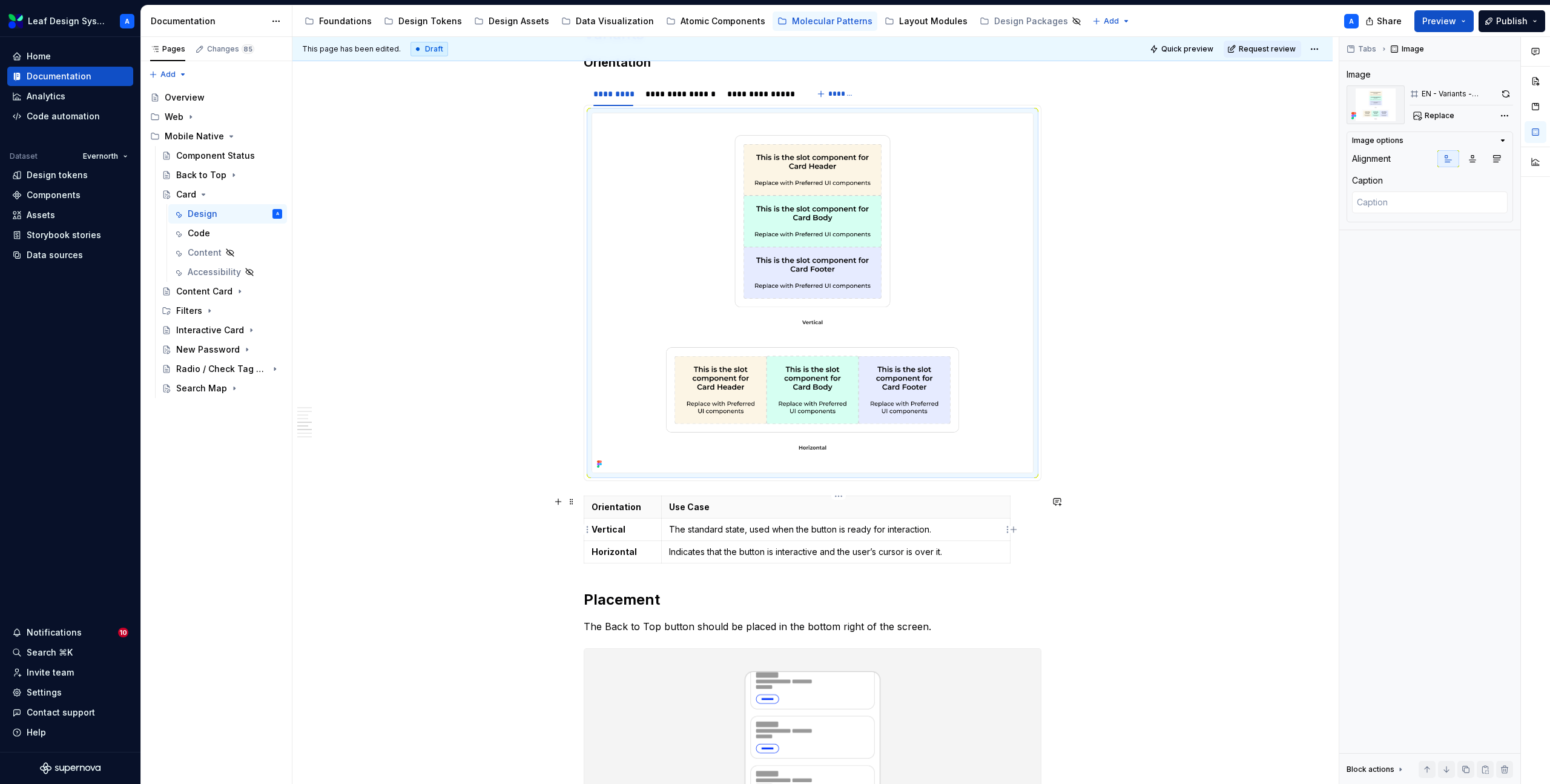
click at [792, 534] on p "The standard state, used when the button is ready for interaction." at bounding box center [836, 529] width 334 height 12
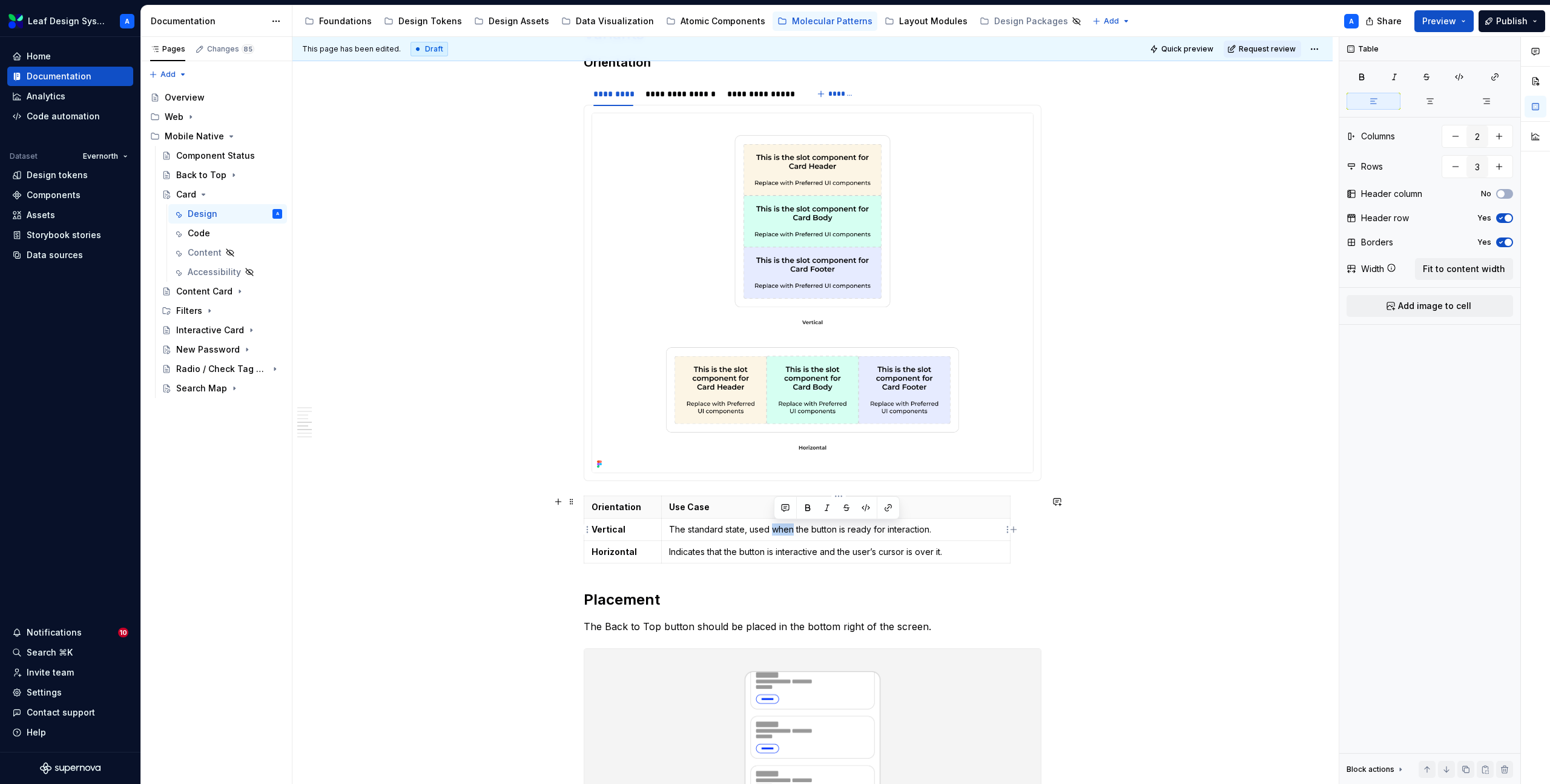
click at [792, 534] on p "The standard state, used when the button is ready for interaction." at bounding box center [836, 529] width 334 height 12
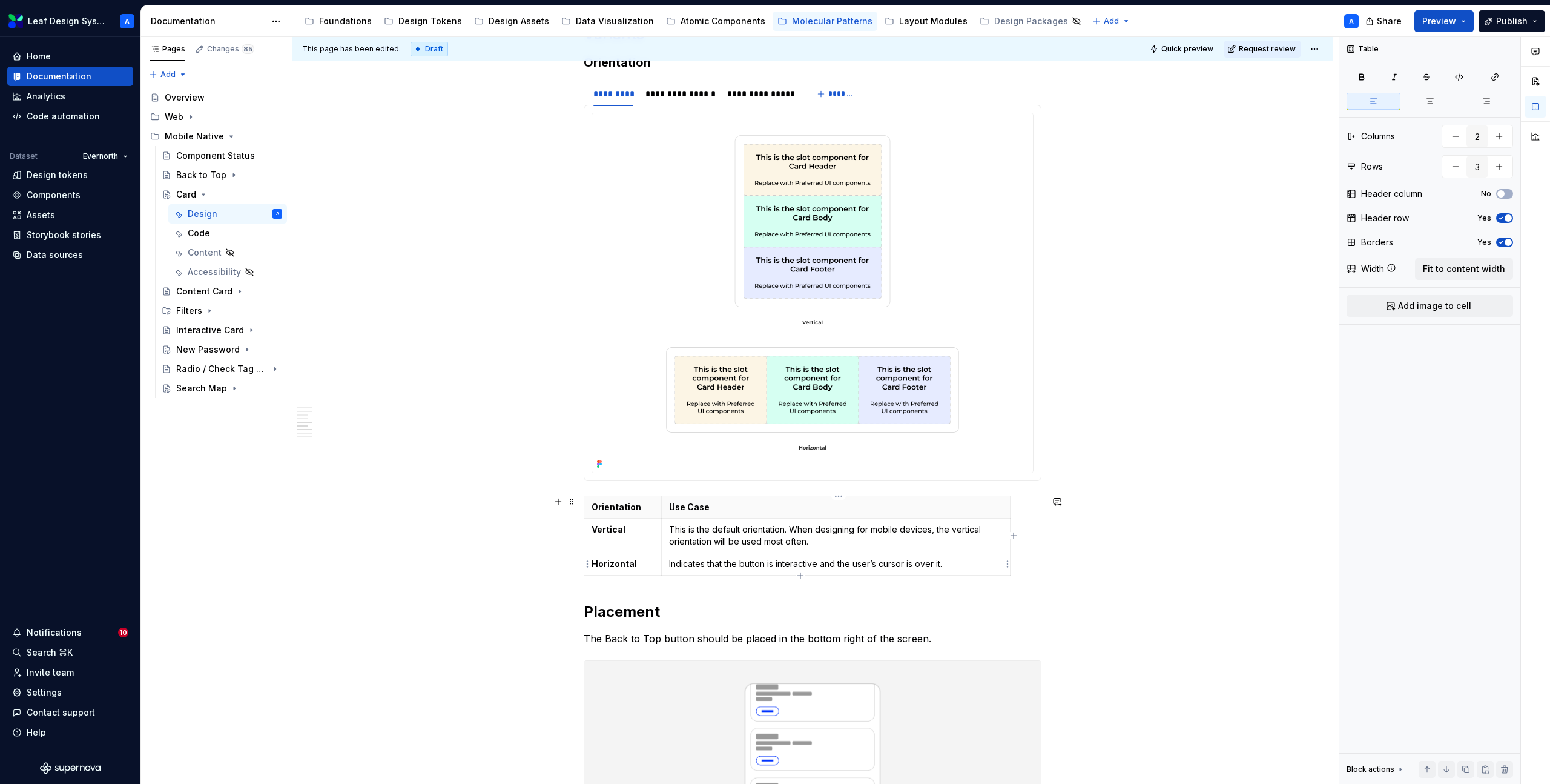
click at [814, 564] on p "Indicates that the button is interactive and the user’s cursor is over it." at bounding box center [836, 564] width 334 height 12
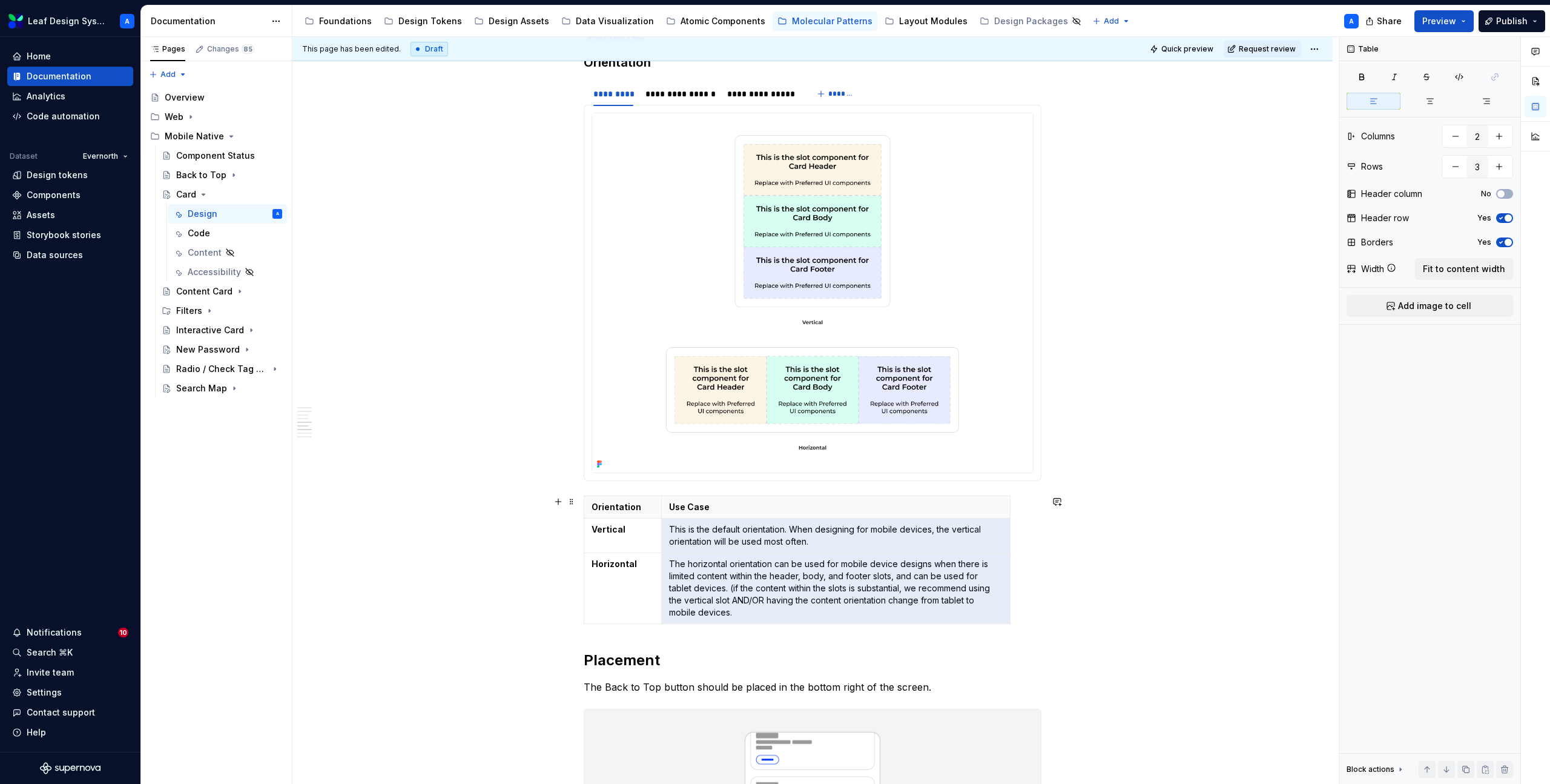
click at [1158, 534] on div "**********" at bounding box center [812, 139] width 1040 height 2880
click at [1140, 606] on div "**********" at bounding box center [812, 139] width 1040 height 2880
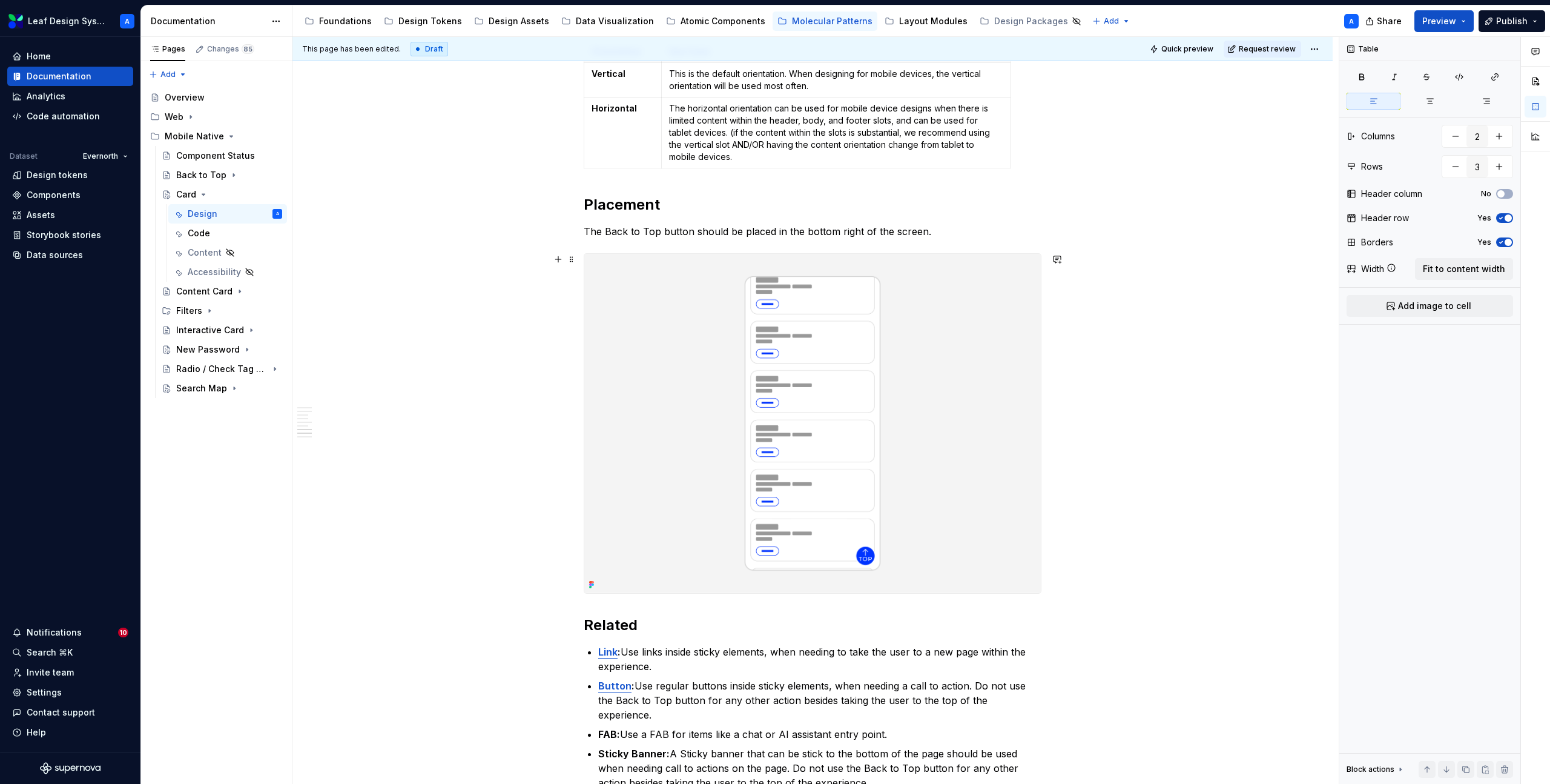
scroll to position [2030, 0]
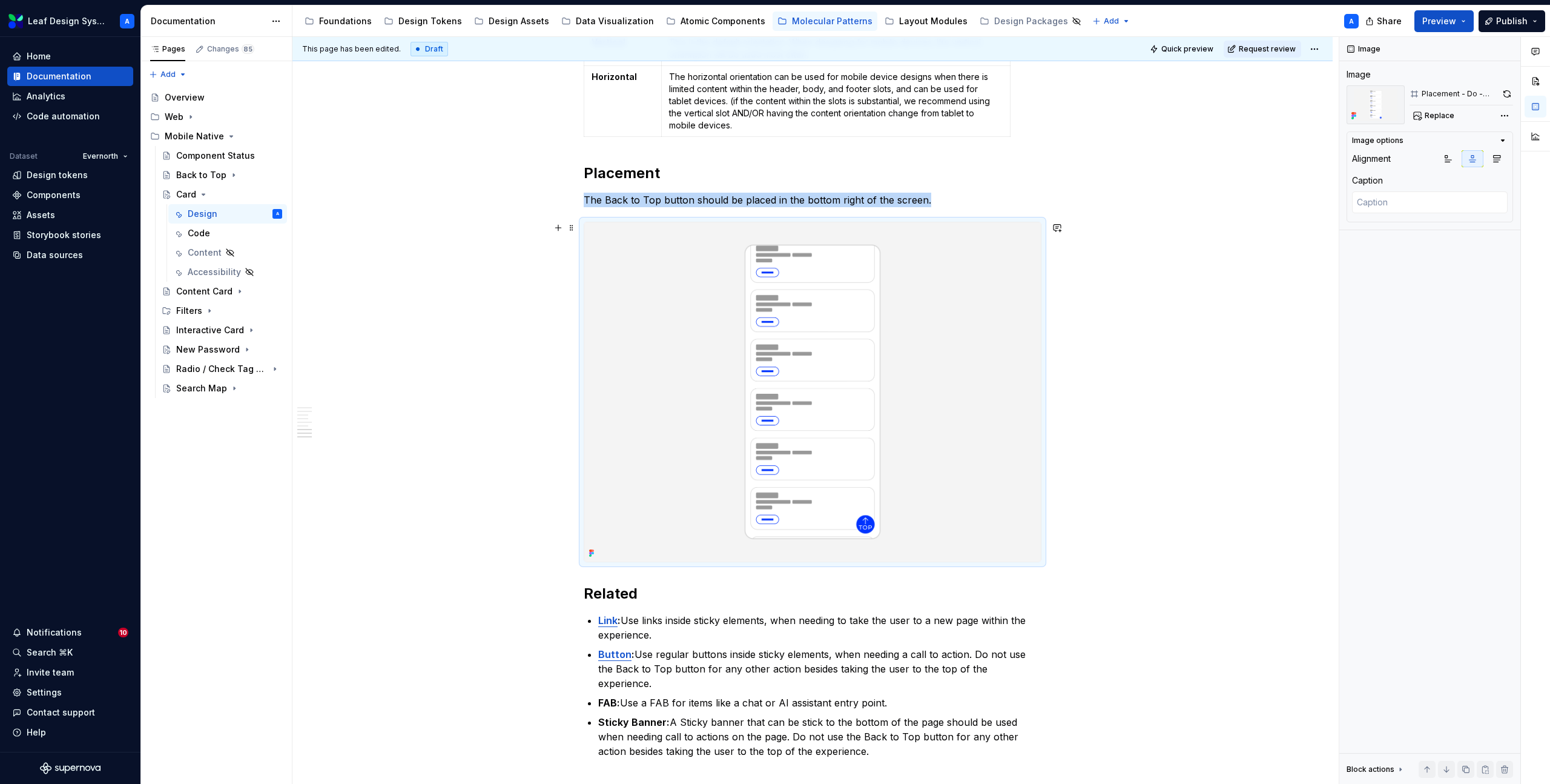
click at [819, 376] on img at bounding box center [812, 391] width 457 height 339
click at [1430, 116] on span "Replace" at bounding box center [1440, 116] width 30 height 10
type textarea "*"
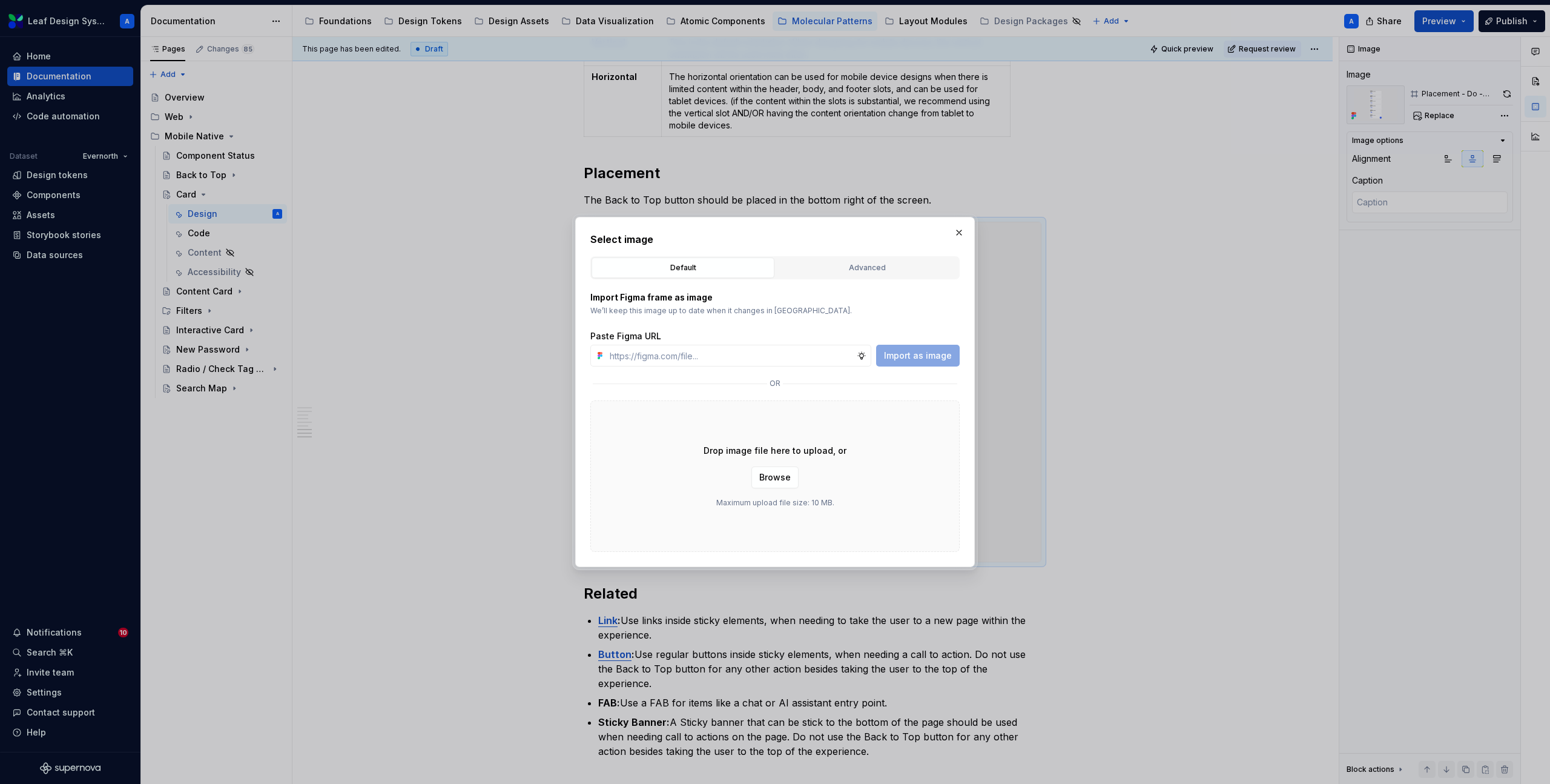
type input "[URL][DOMAIN_NAME]"
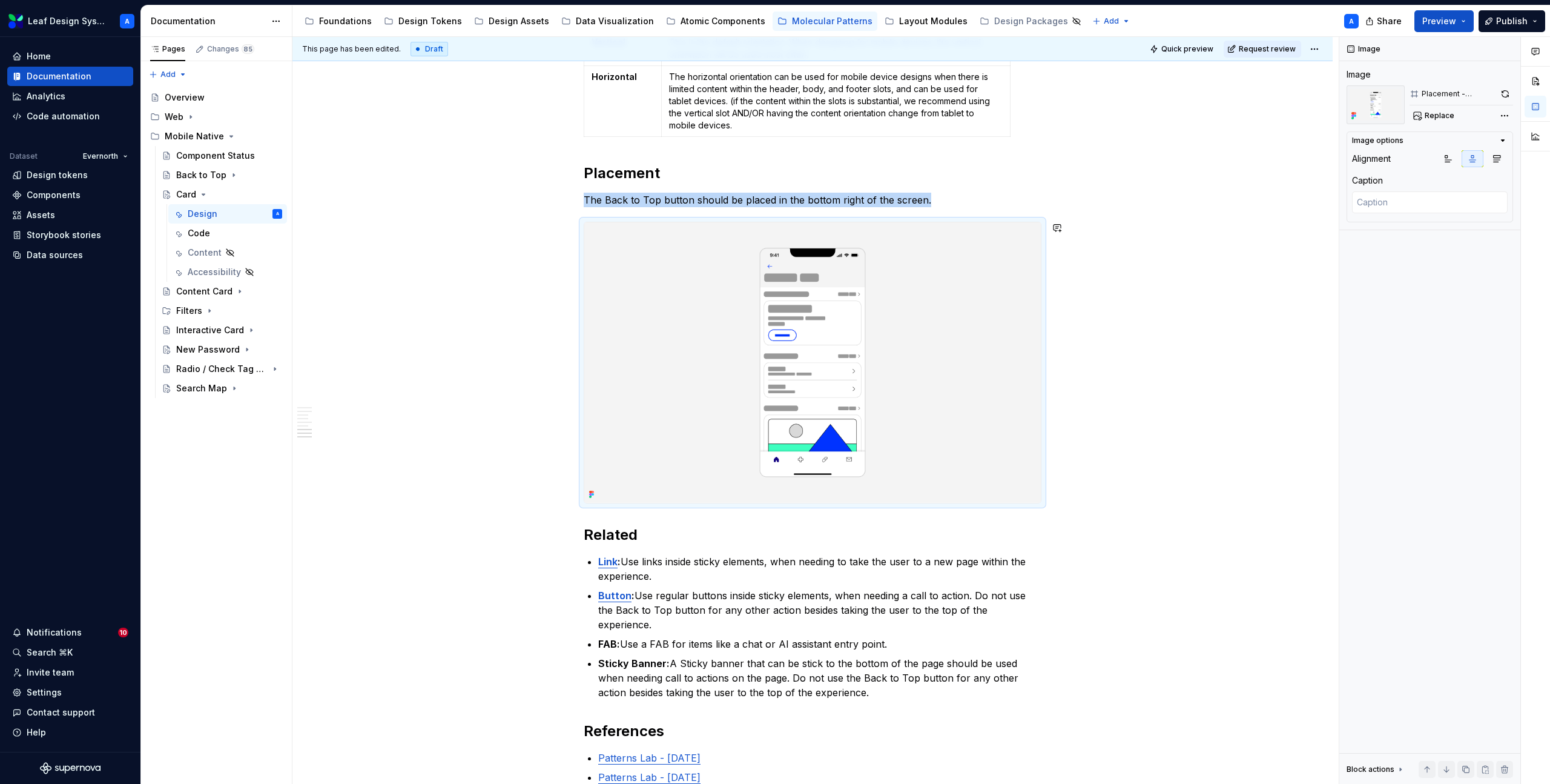
type textarea "*"
click at [673, 204] on p "The Back to Top button should be placed in the bottom right of the screen." at bounding box center [813, 200] width 458 height 15
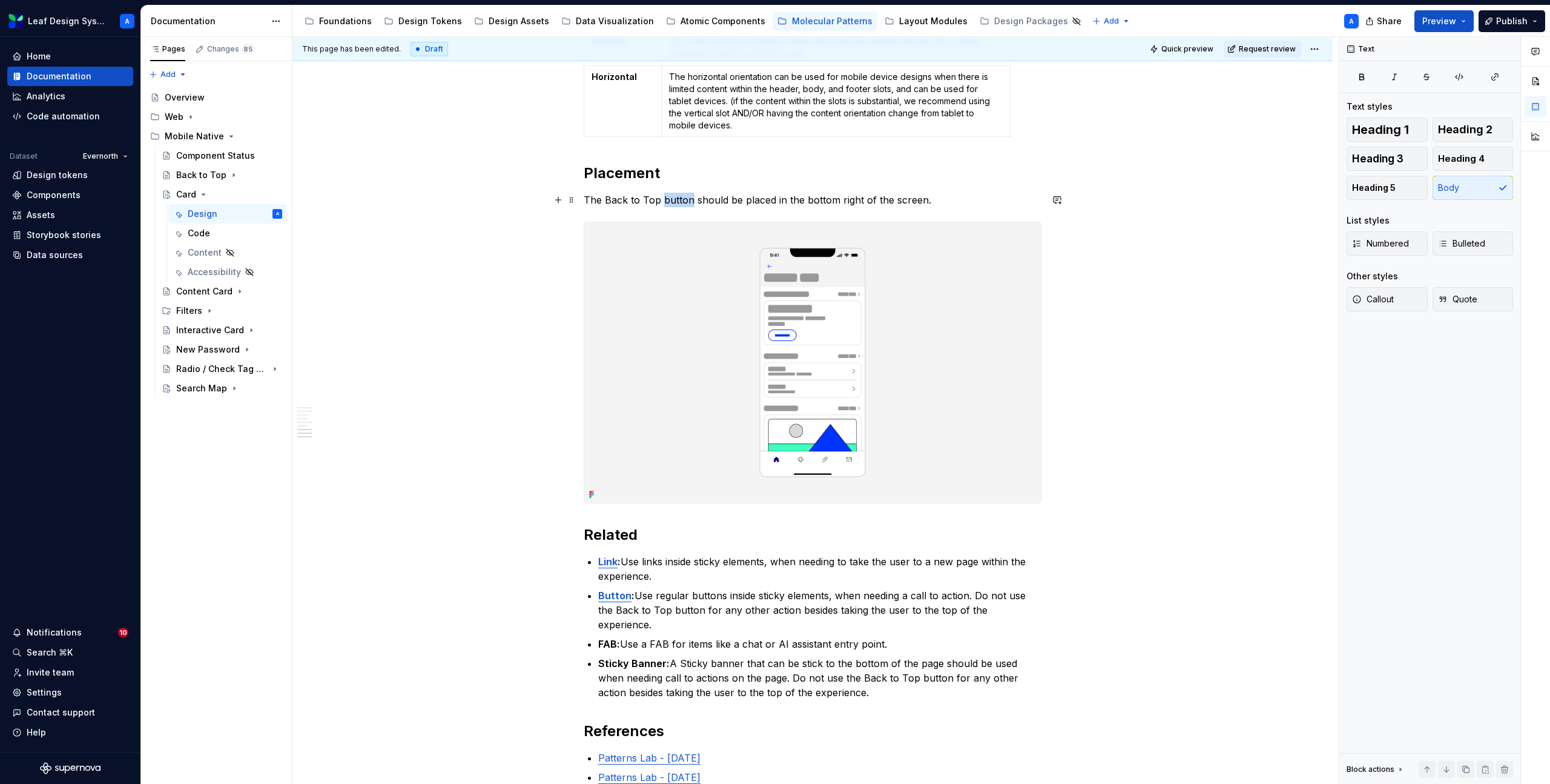
click at [673, 204] on p "The Back to Top button should be placed in the bottom right of the screen." at bounding box center [813, 200] width 458 height 15
drag, startPoint x: 826, startPoint y: 196, endPoint x: 628, endPoint y: 201, distance: 198.1
click at [628, 201] on p "The card component can be placed in a variety of" at bounding box center [813, 200] width 458 height 15
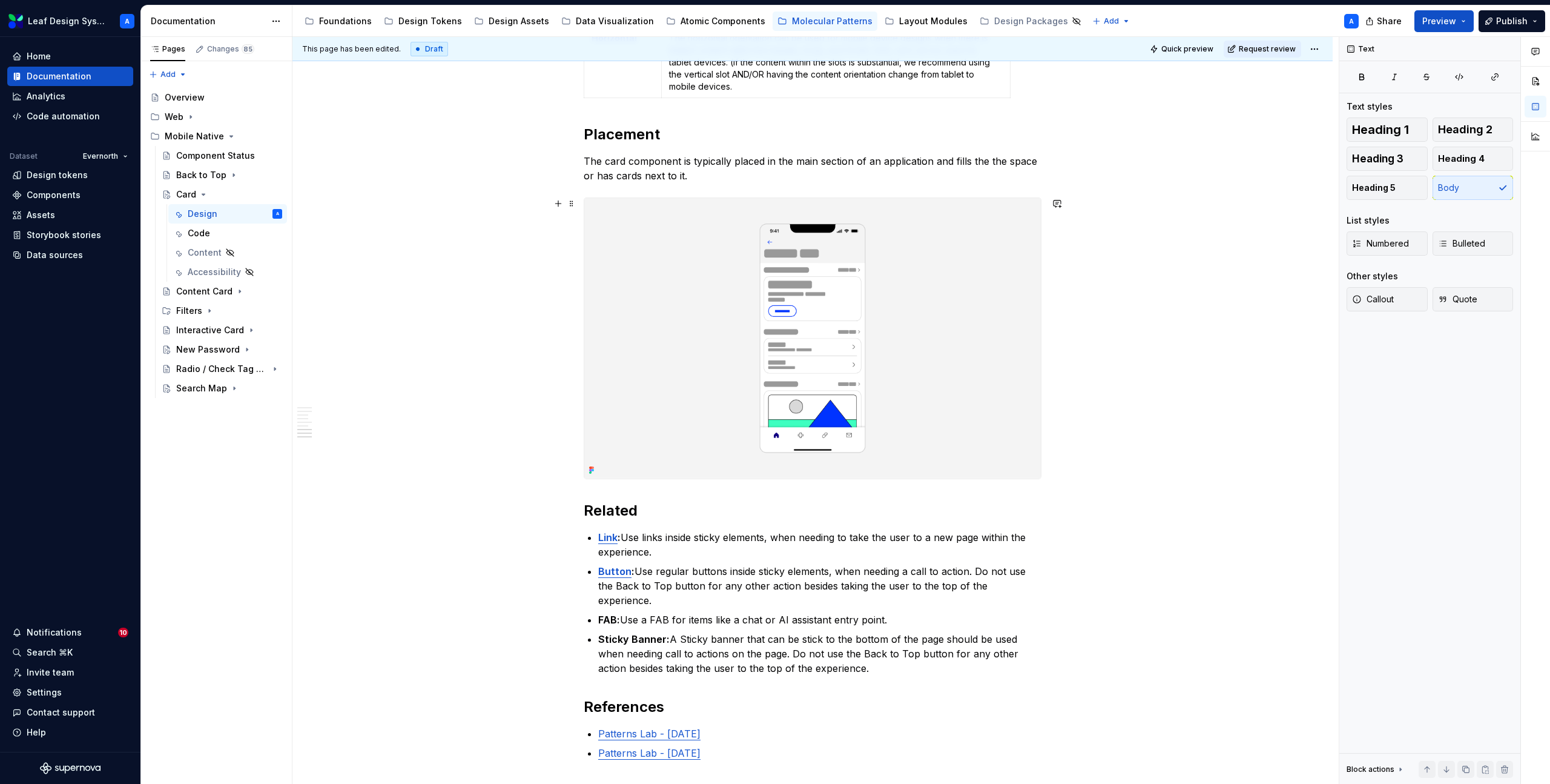
scroll to position [2107, 0]
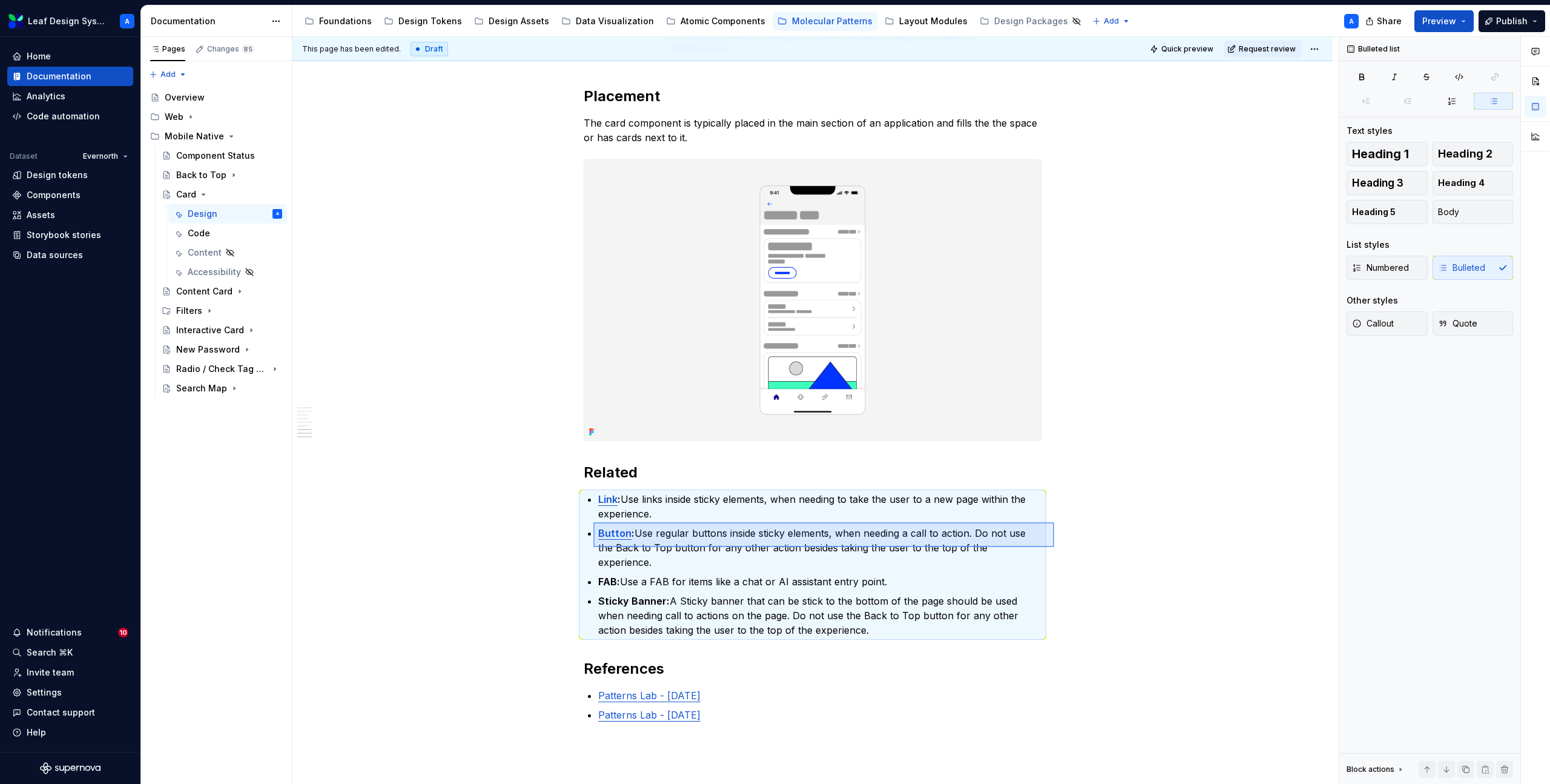
drag, startPoint x: 1054, startPoint y: 547, endPoint x: 580, endPoint y: 507, distance: 475.8
click at [580, 507] on div "**********" at bounding box center [815, 410] width 1046 height 747
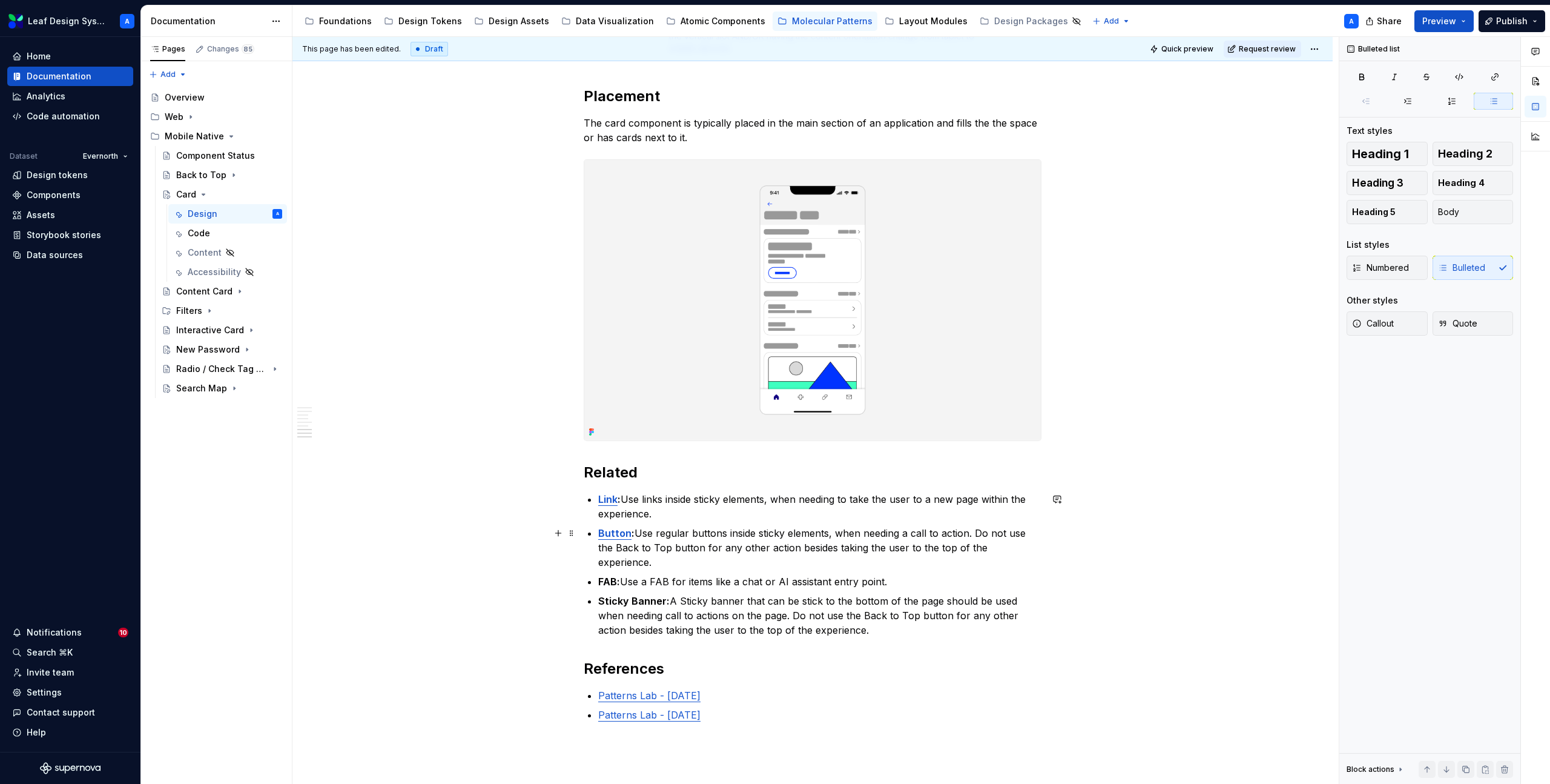
click at [781, 526] on p "Button : Use regular buttons inside sticky elements, when needing a call to act…" at bounding box center [819, 548] width 443 height 44
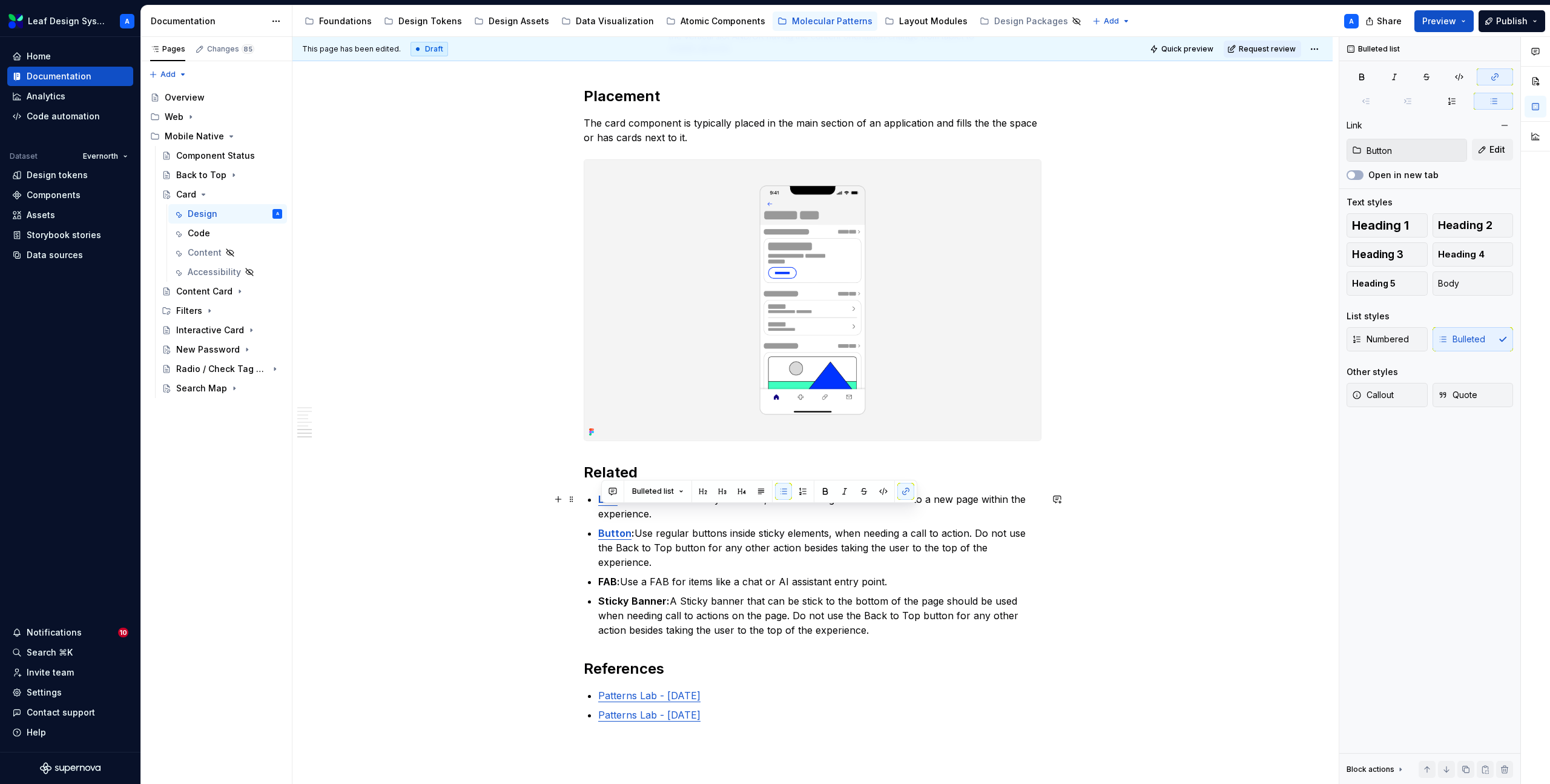
type input "Link"
drag, startPoint x: 1039, startPoint y: 549, endPoint x: 600, endPoint y: 498, distance: 442.6
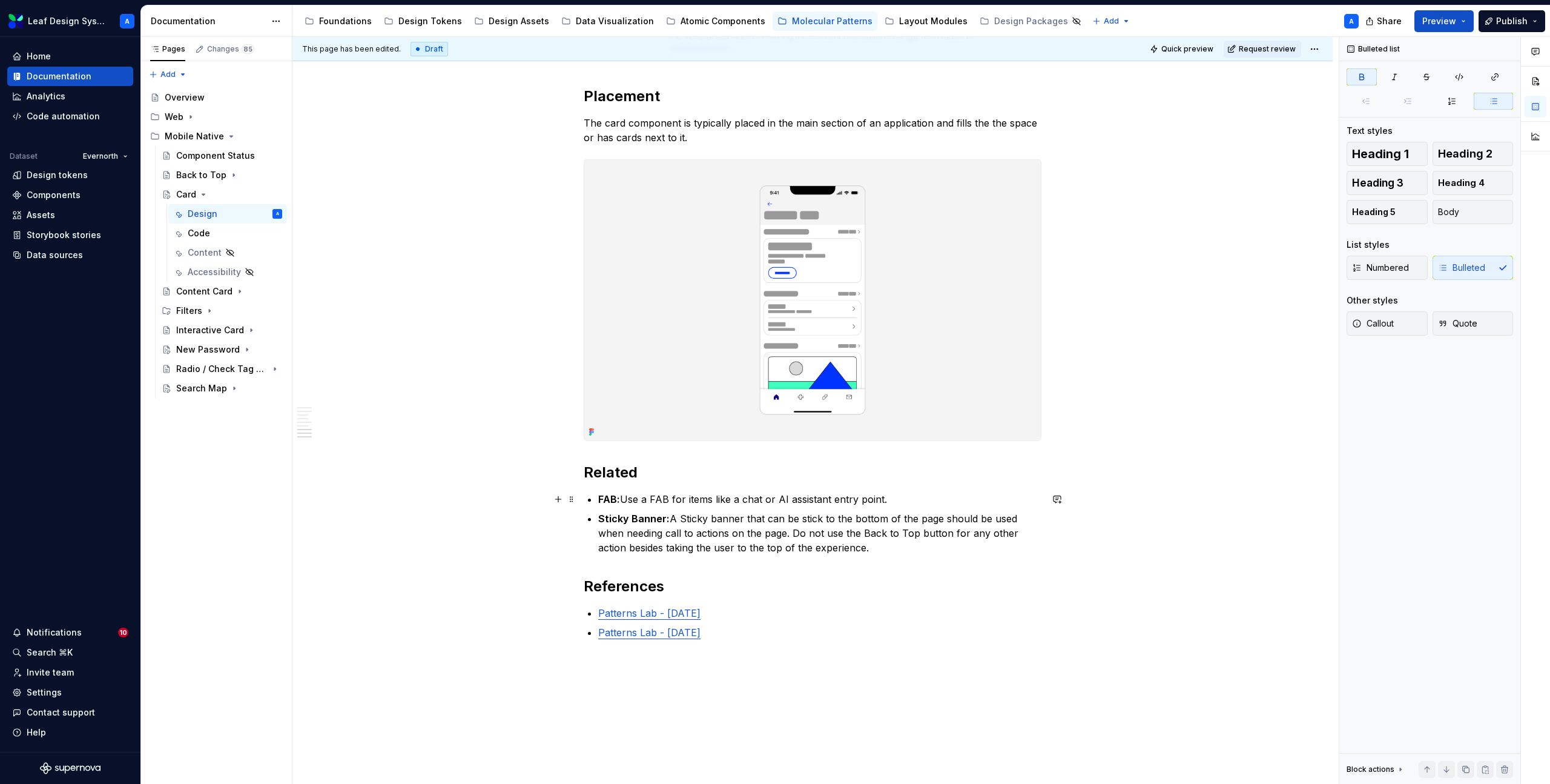
click at [607, 501] on strong "FAB:" at bounding box center [609, 499] width 22 height 12
drag, startPoint x: 891, startPoint y: 500, endPoint x: 627, endPoint y: 498, distance: 264.0
click at [627, 498] on p "FAB: Use a FAB for items like a chat or AI assistant entry point." at bounding box center [819, 499] width 443 height 15
click at [893, 541] on p "Sticky Banner: A Sticky banner that can be stick to the bottom of the page shou…" at bounding box center [819, 533] width 443 height 44
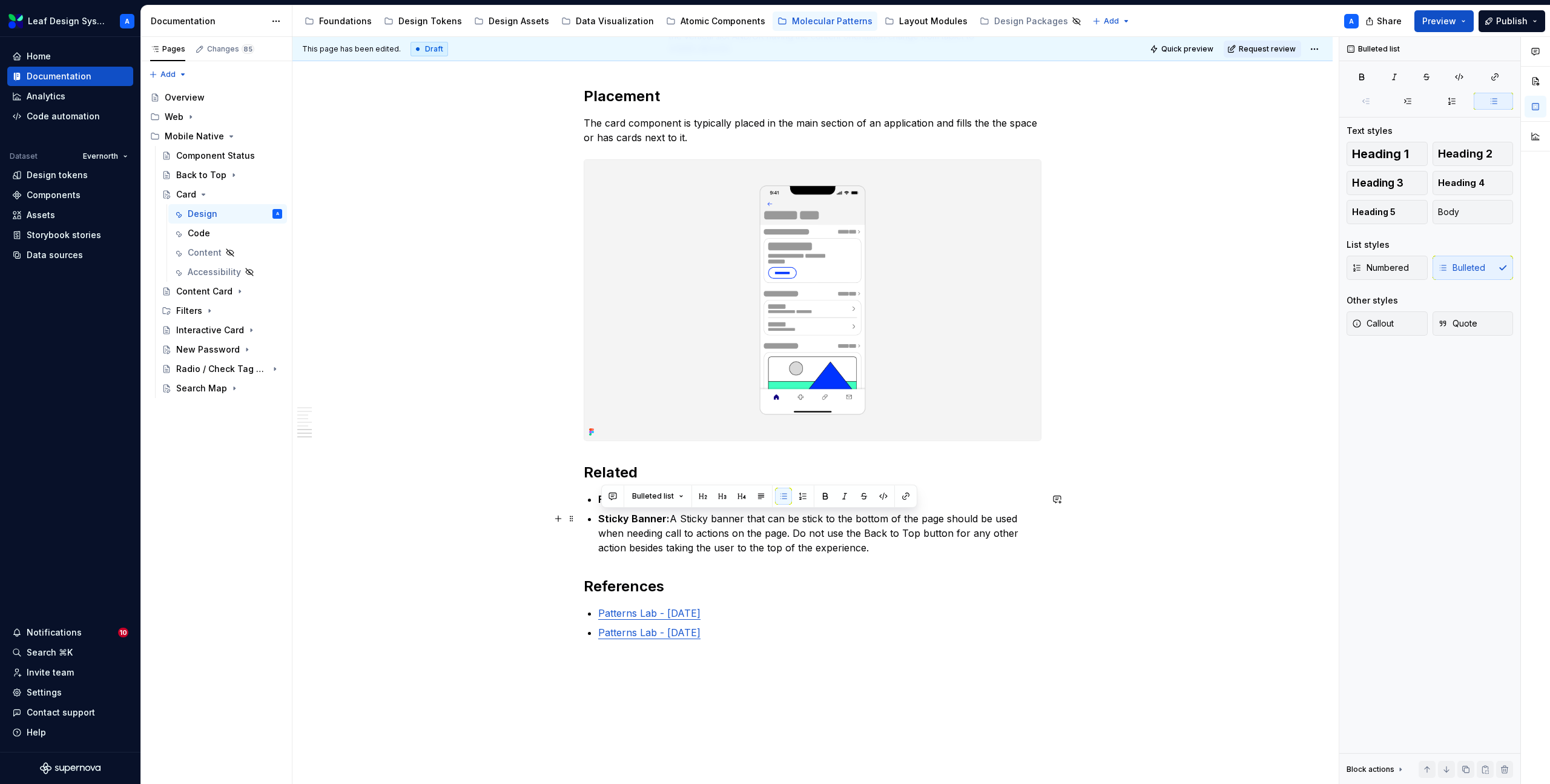
drag, startPoint x: 887, startPoint y: 550, endPoint x: 587, endPoint y: 519, distance: 301.3
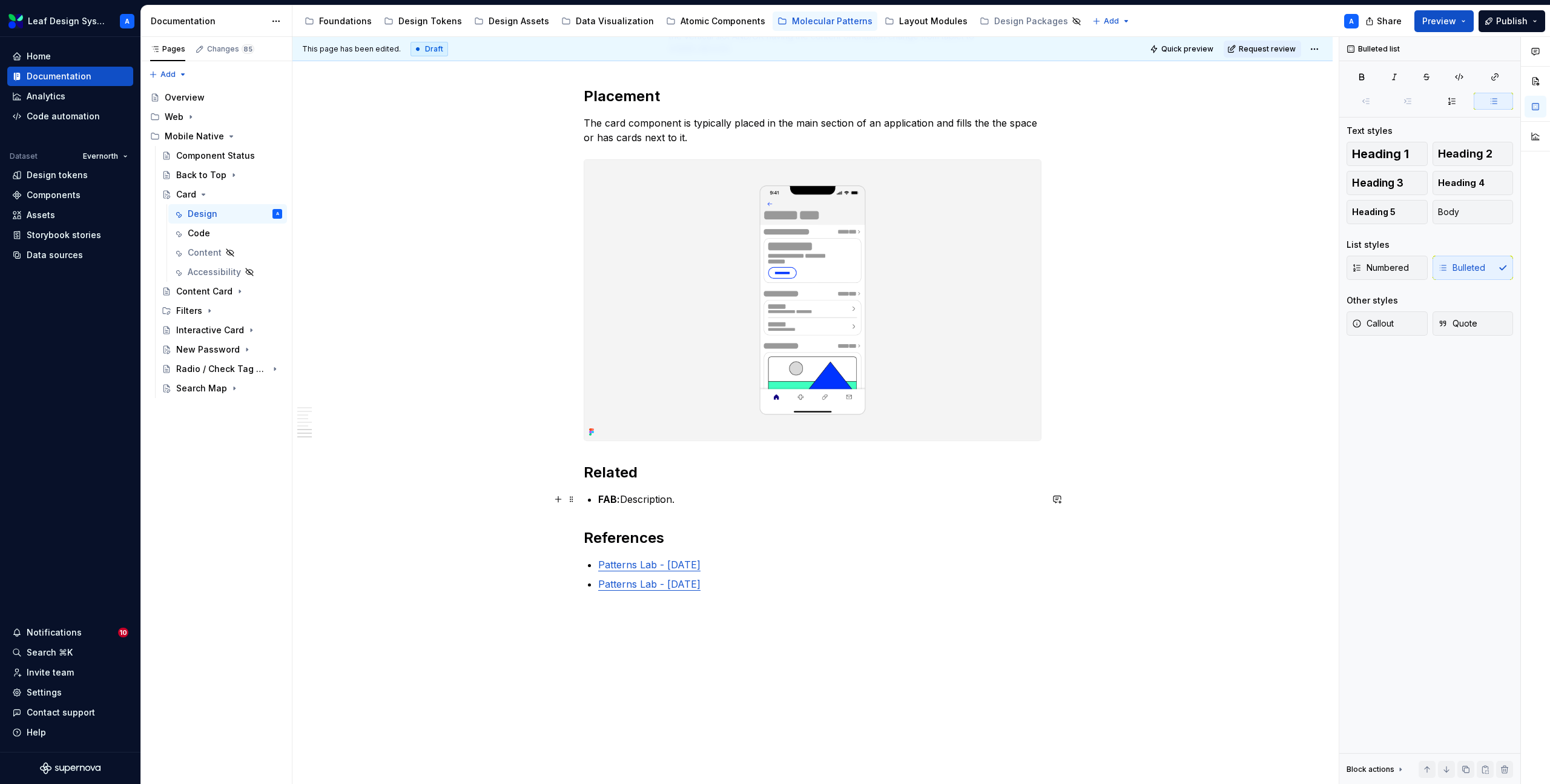
click at [604, 503] on strong "FAB:" at bounding box center [609, 499] width 22 height 12
drag, startPoint x: 732, startPoint y: 502, endPoint x: 597, endPoint y: 501, distance: 135.0
copy p "Content Card: Description."
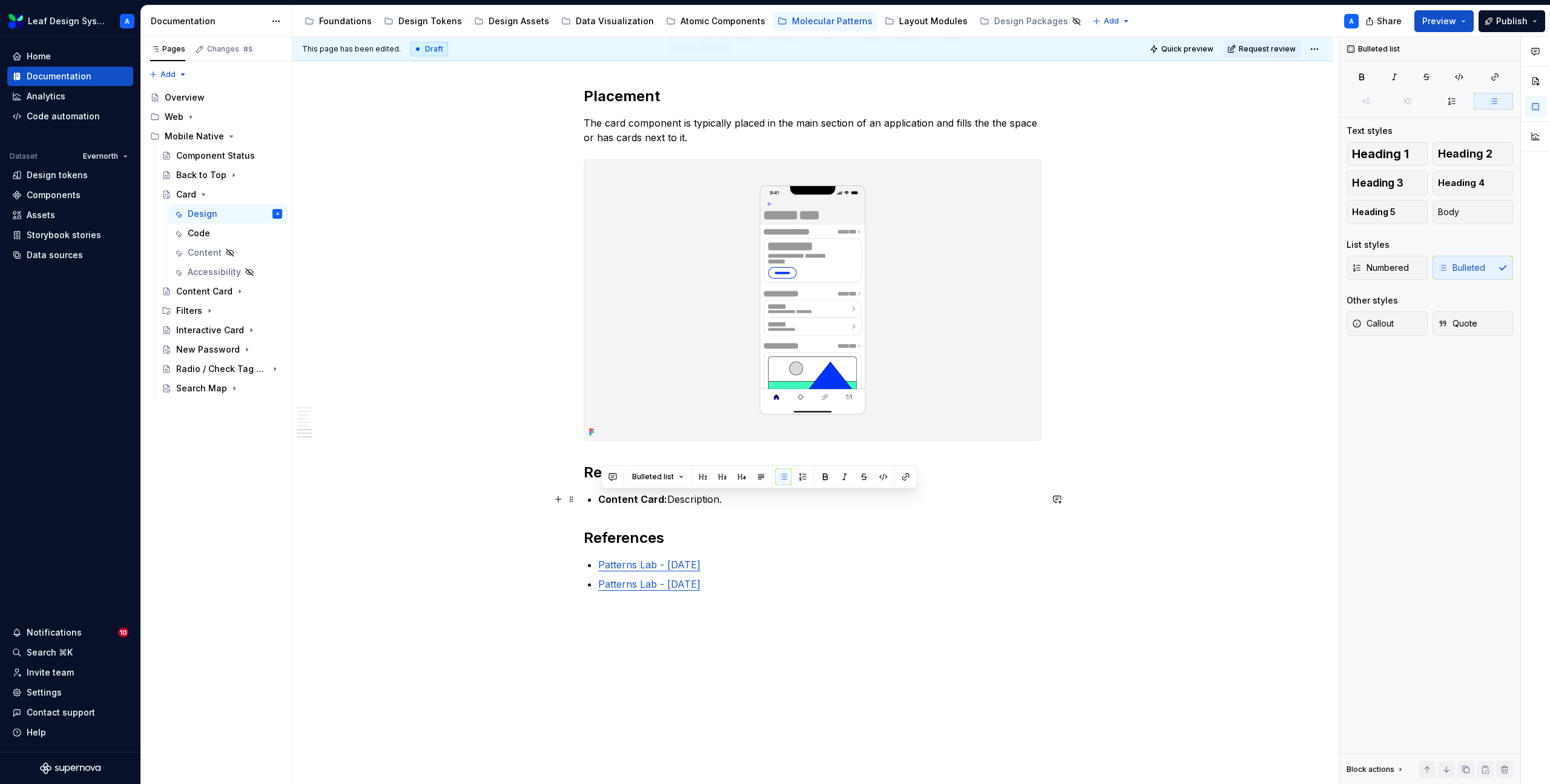
click at [739, 498] on p "Content Card: Description." at bounding box center [819, 499] width 443 height 15
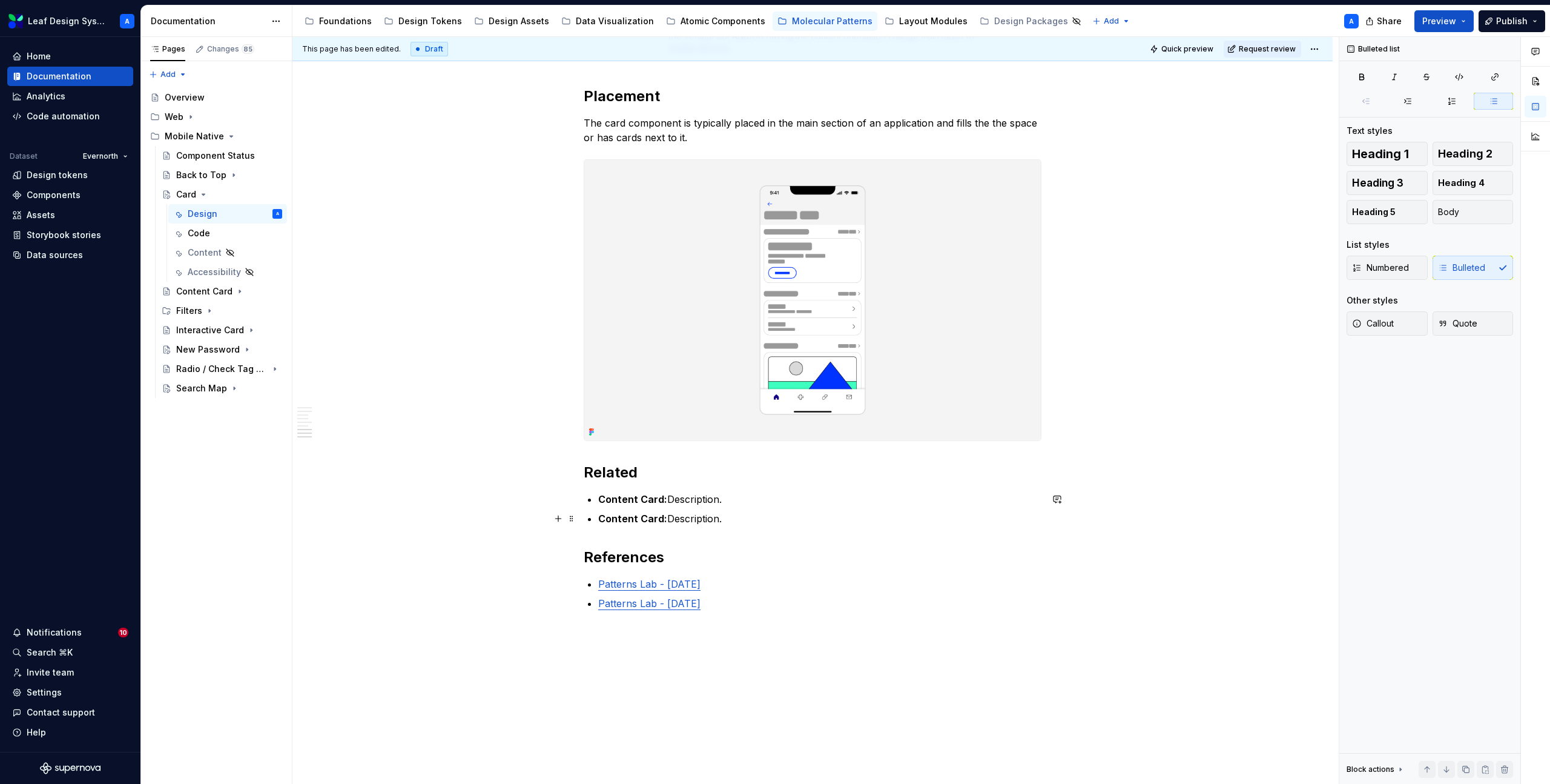
click at [648, 518] on strong "Content Card:" at bounding box center [632, 518] width 69 height 12
click at [612, 518] on strong "Content Card:" at bounding box center [632, 518] width 69 height 12
click at [707, 523] on p "Visual Card: Description." at bounding box center [819, 518] width 443 height 15
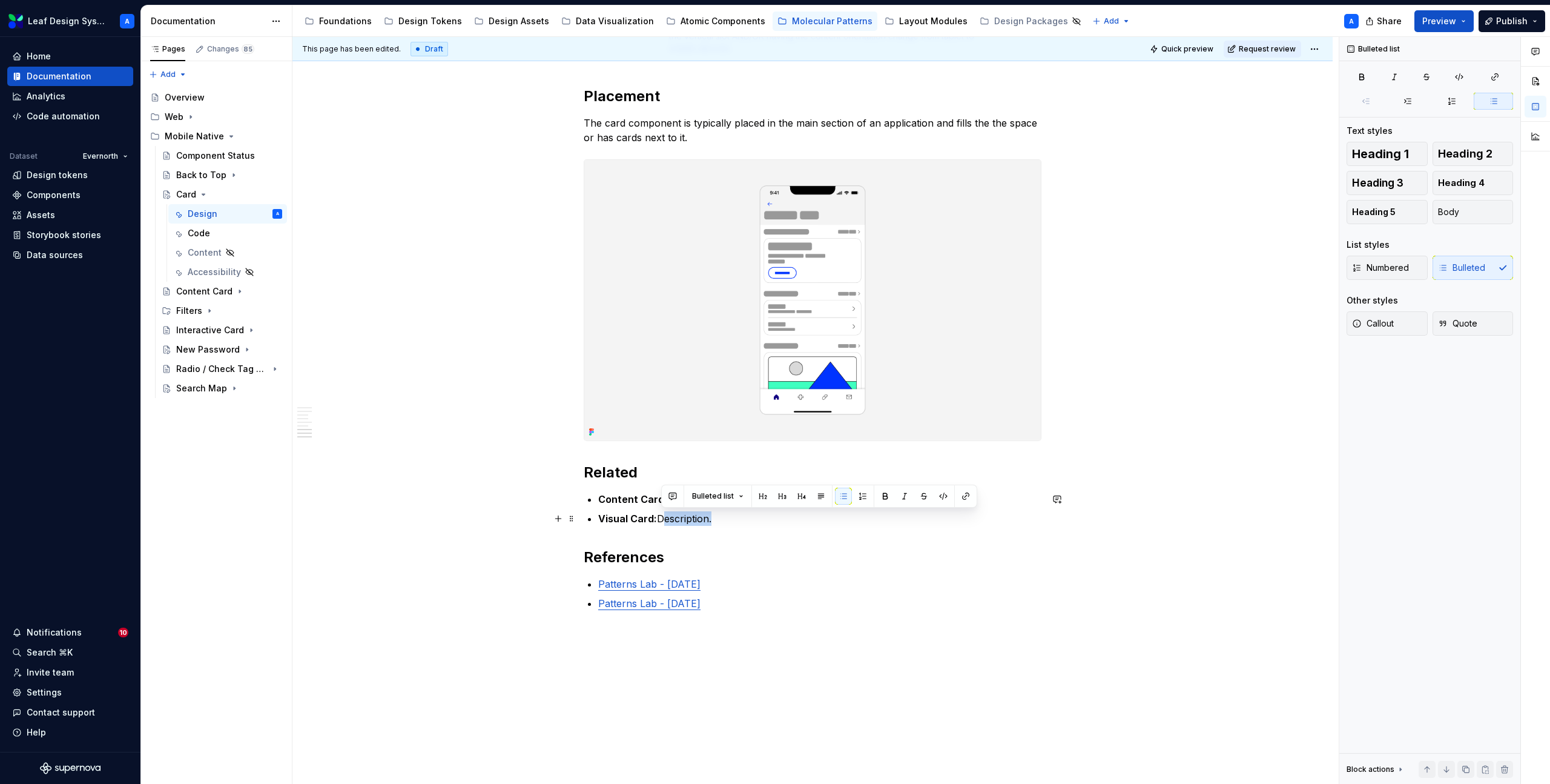
click at [707, 523] on p "Visual Card: Description." at bounding box center [819, 518] width 443 height 15
copy p "Visual Card: Description."
click at [732, 523] on p "Visual Card: Description." at bounding box center [819, 518] width 443 height 15
click at [752, 520] on p "Visual Card: Description." at bounding box center [819, 518] width 443 height 15
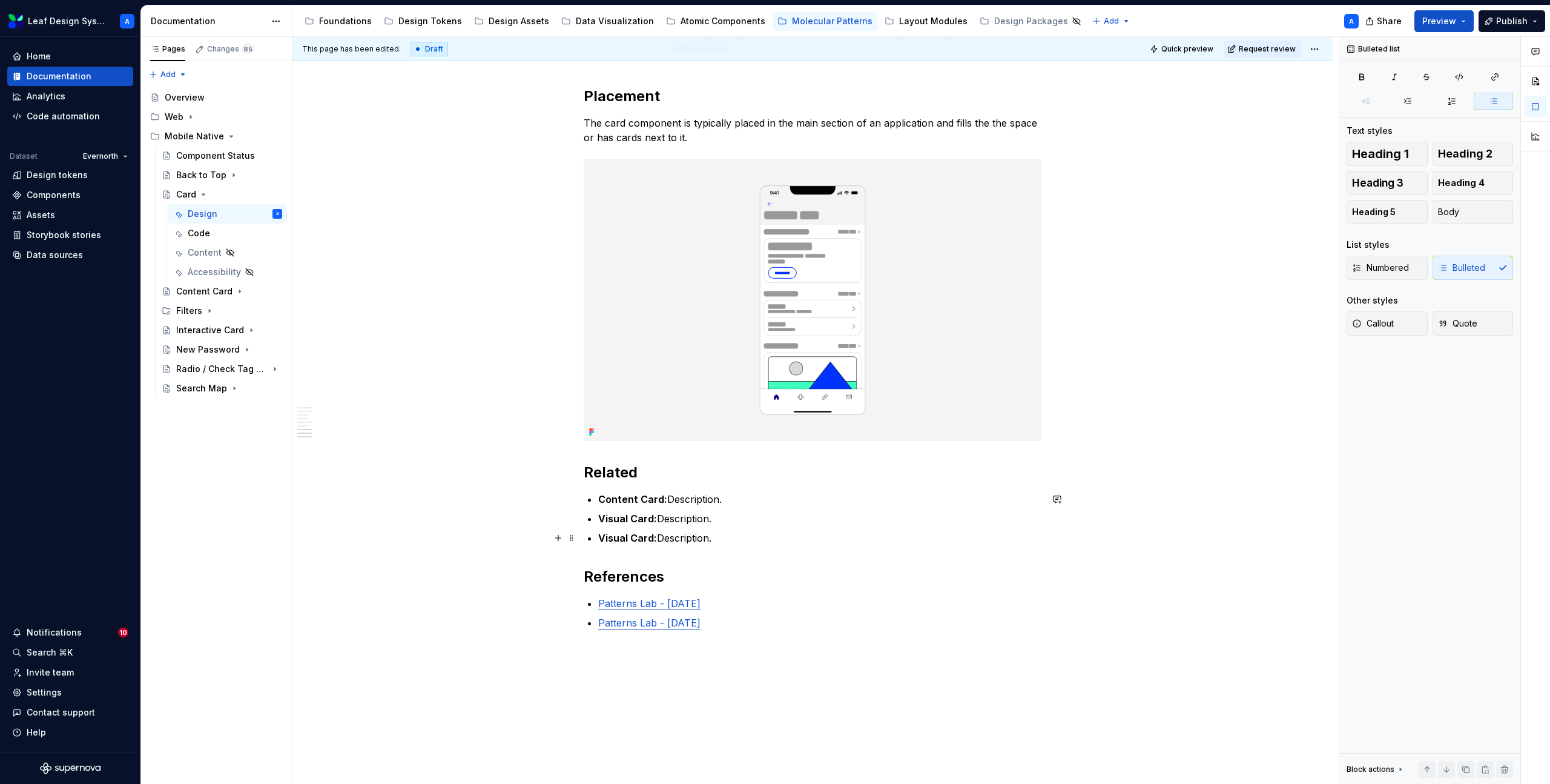
click at [616, 544] on p "Visual Card: Description." at bounding box center [819, 537] width 443 height 15
click at [695, 535] on p "Interactive Card: Description." at bounding box center [819, 537] width 443 height 15
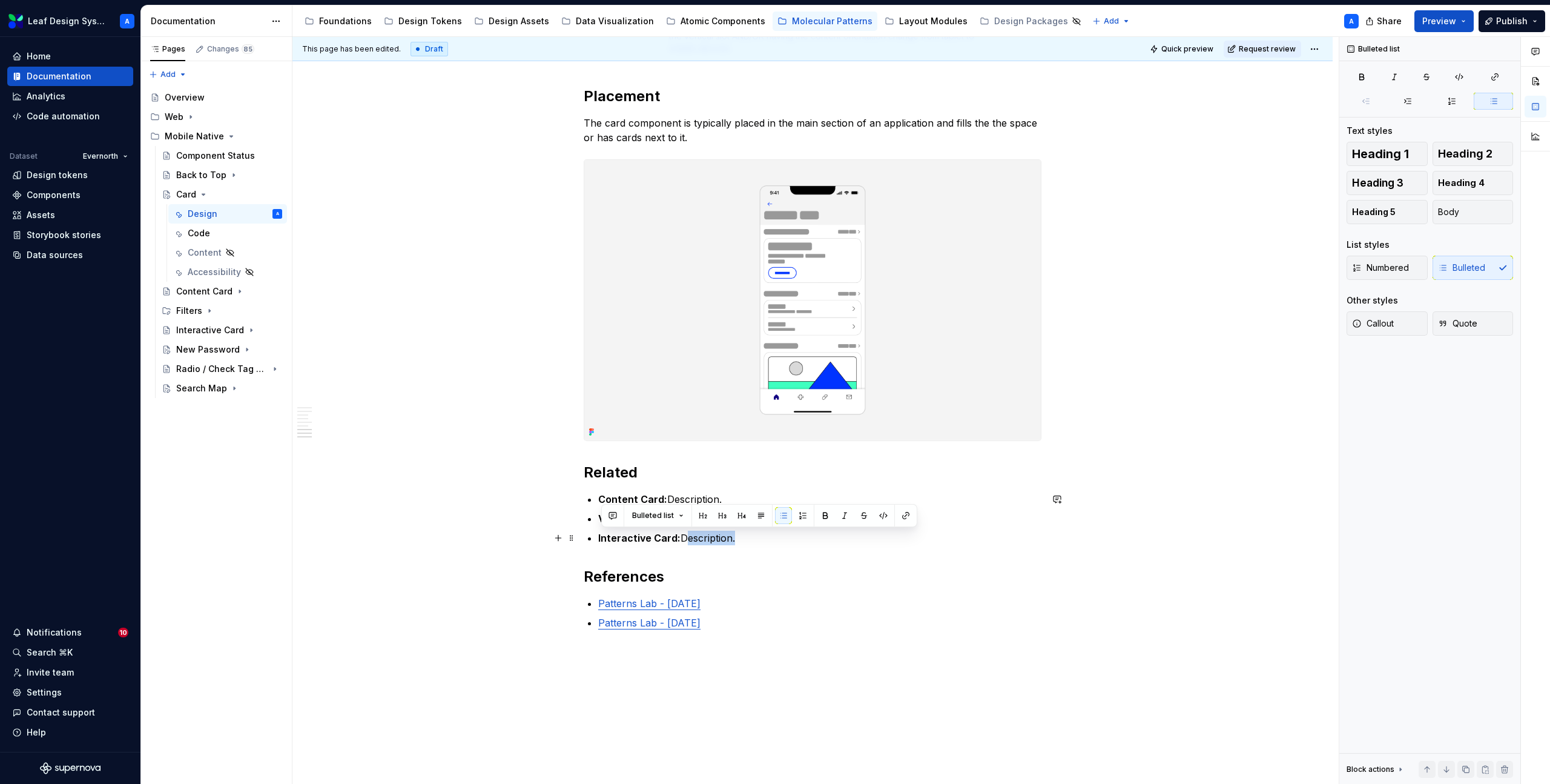
click at [745, 538] on p "Interactive Card: Description." at bounding box center [819, 537] width 443 height 15
click at [719, 535] on p "Interactive Card: Description." at bounding box center [819, 537] width 443 height 15
copy p "Interactive Card: Description."
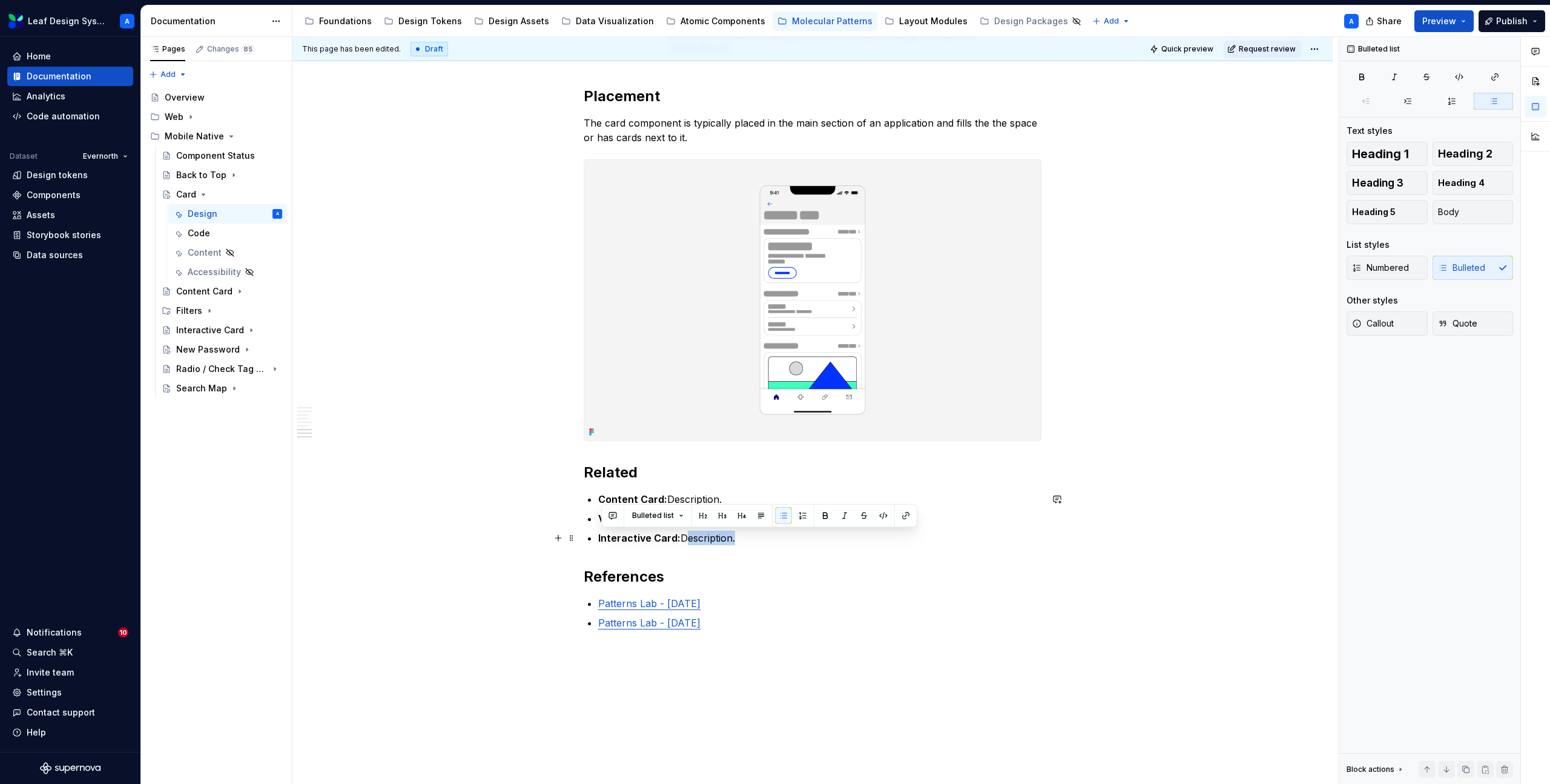
click at [747, 538] on p "Interactive Card: Description." at bounding box center [819, 537] width 443 height 15
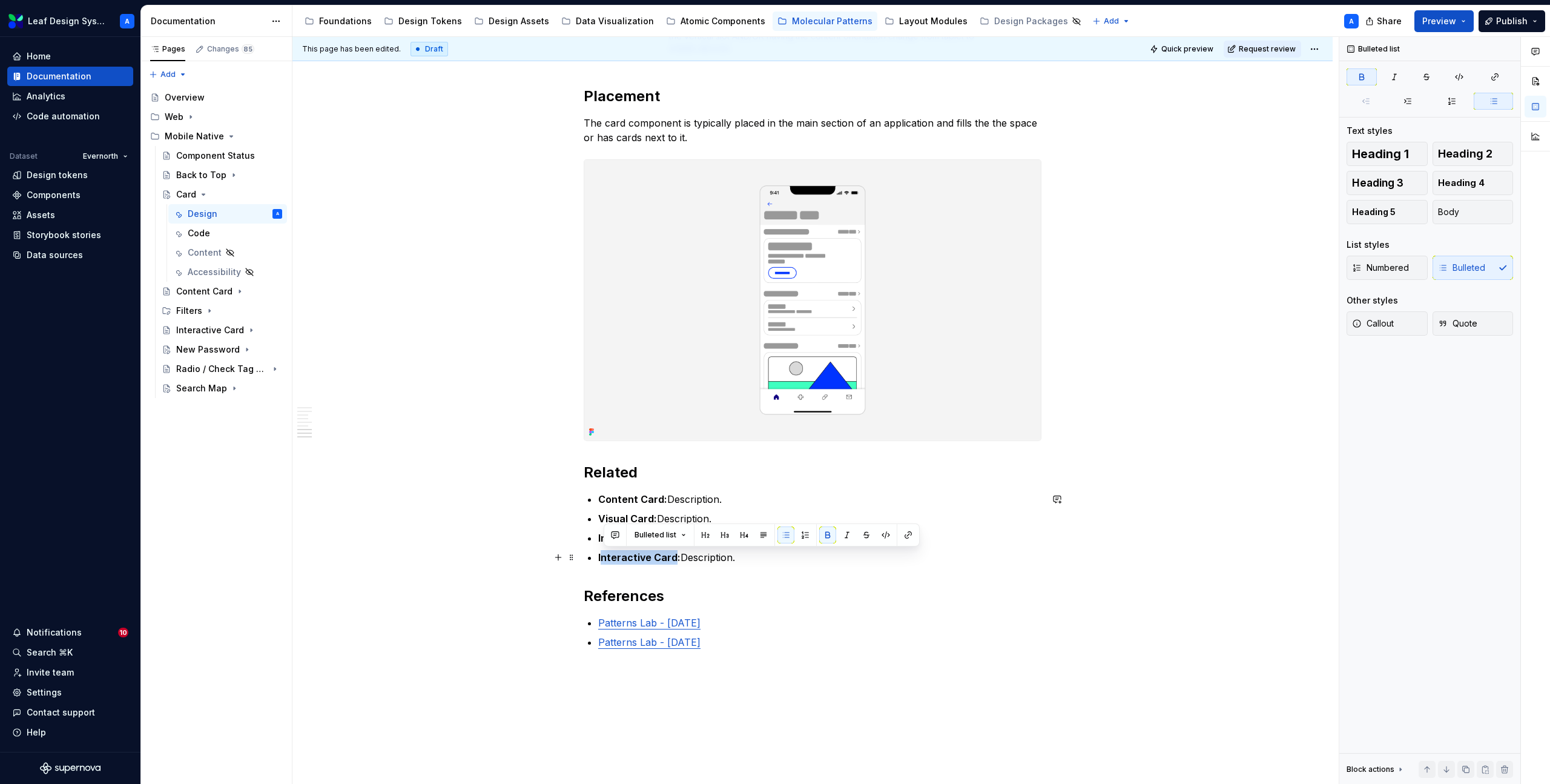
drag, startPoint x: 675, startPoint y: 558, endPoint x: 603, endPoint y: 558, distance: 72.1
click at [603, 558] on strong "Interactive Card:" at bounding box center [639, 557] width 82 height 12
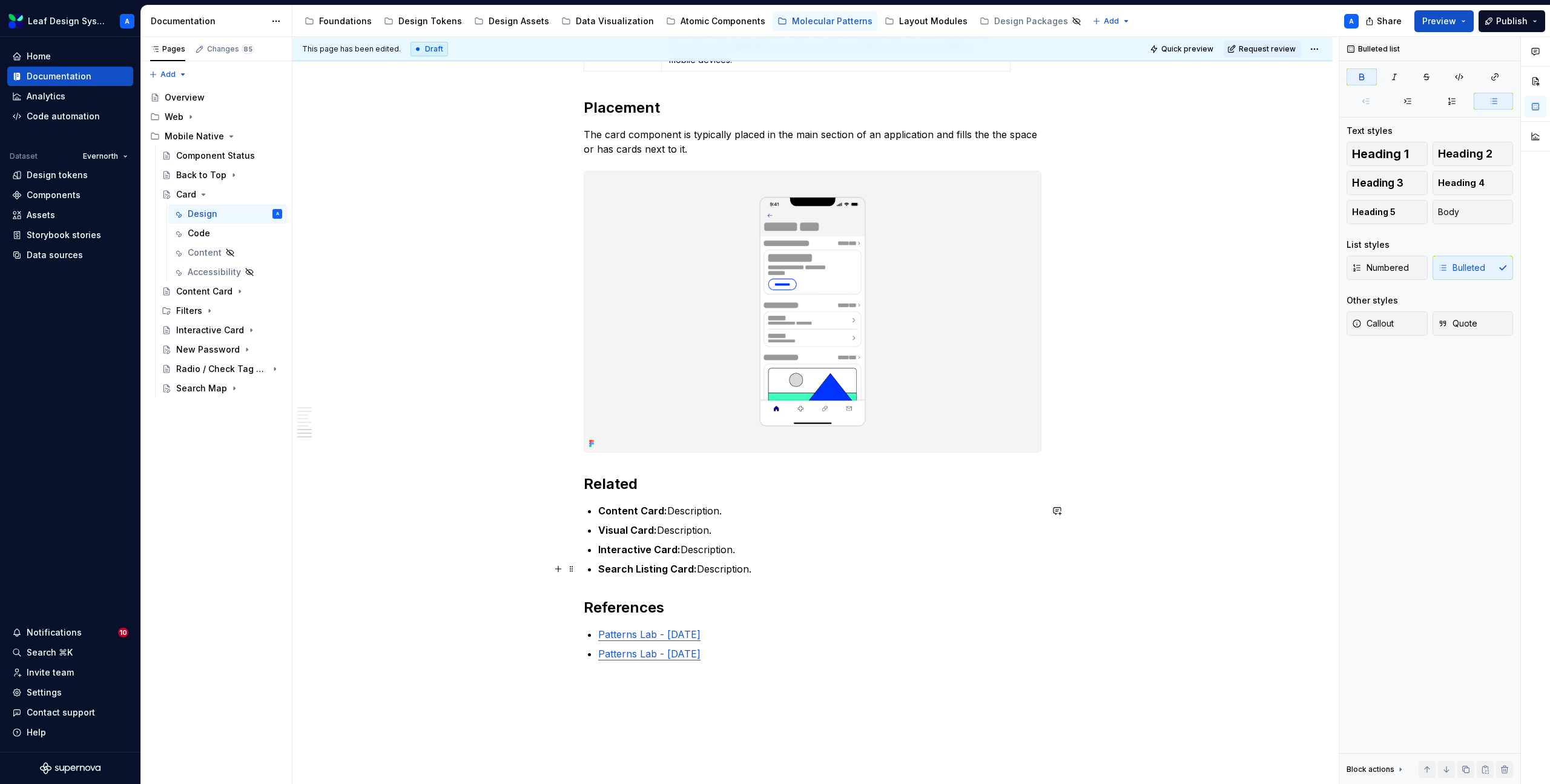
scroll to position [2109, 0]
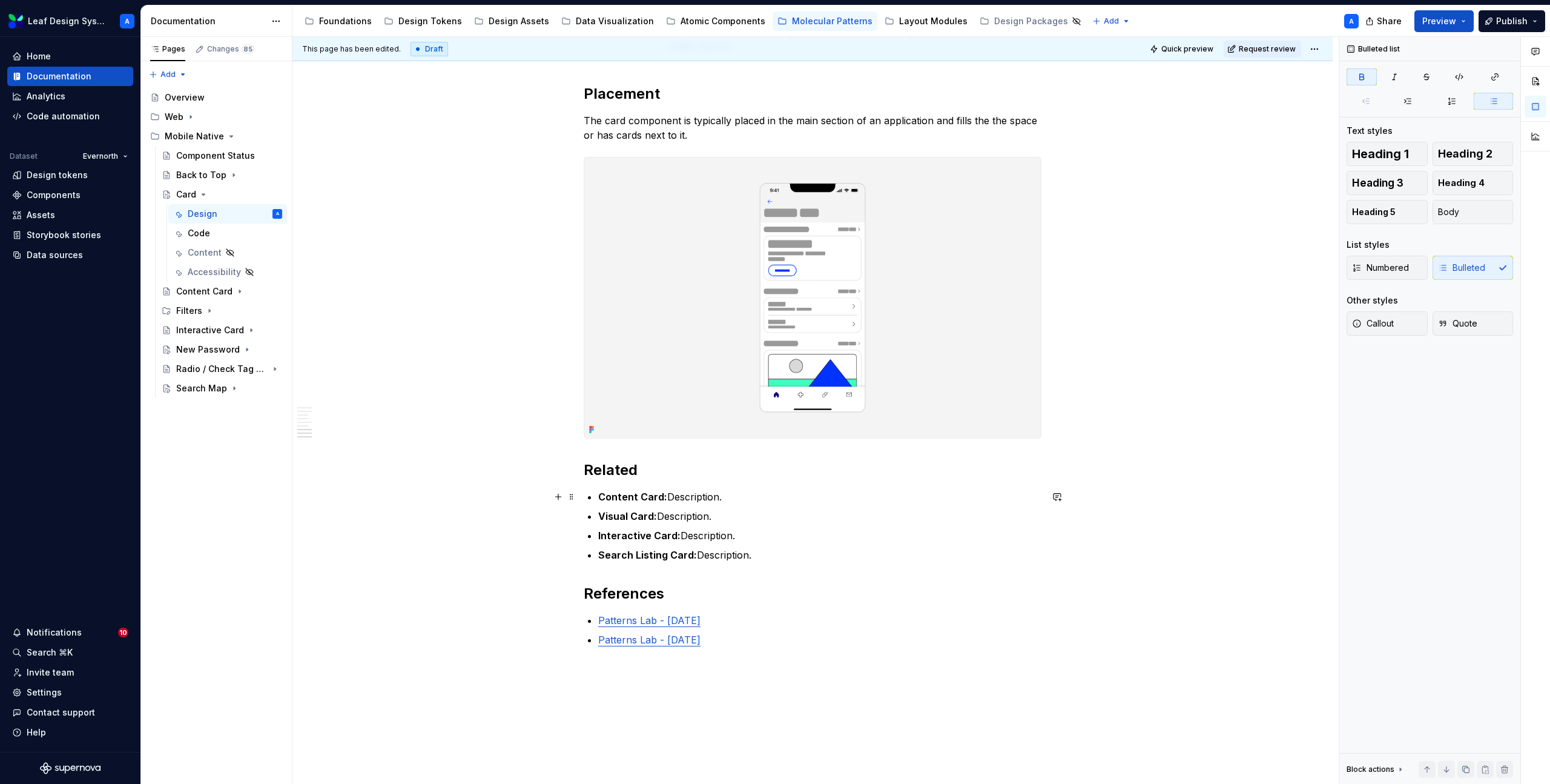
click at [709, 501] on p "Content Card: Description." at bounding box center [819, 496] width 443 height 15
click at [725, 498] on p "Content Card: Description." at bounding box center [819, 496] width 443 height 15
drag, startPoint x: 733, startPoint y: 498, endPoint x: 672, endPoint y: 498, distance: 60.6
click at [672, 498] on p "Content Card: Description." at bounding box center [819, 496] width 443 height 15
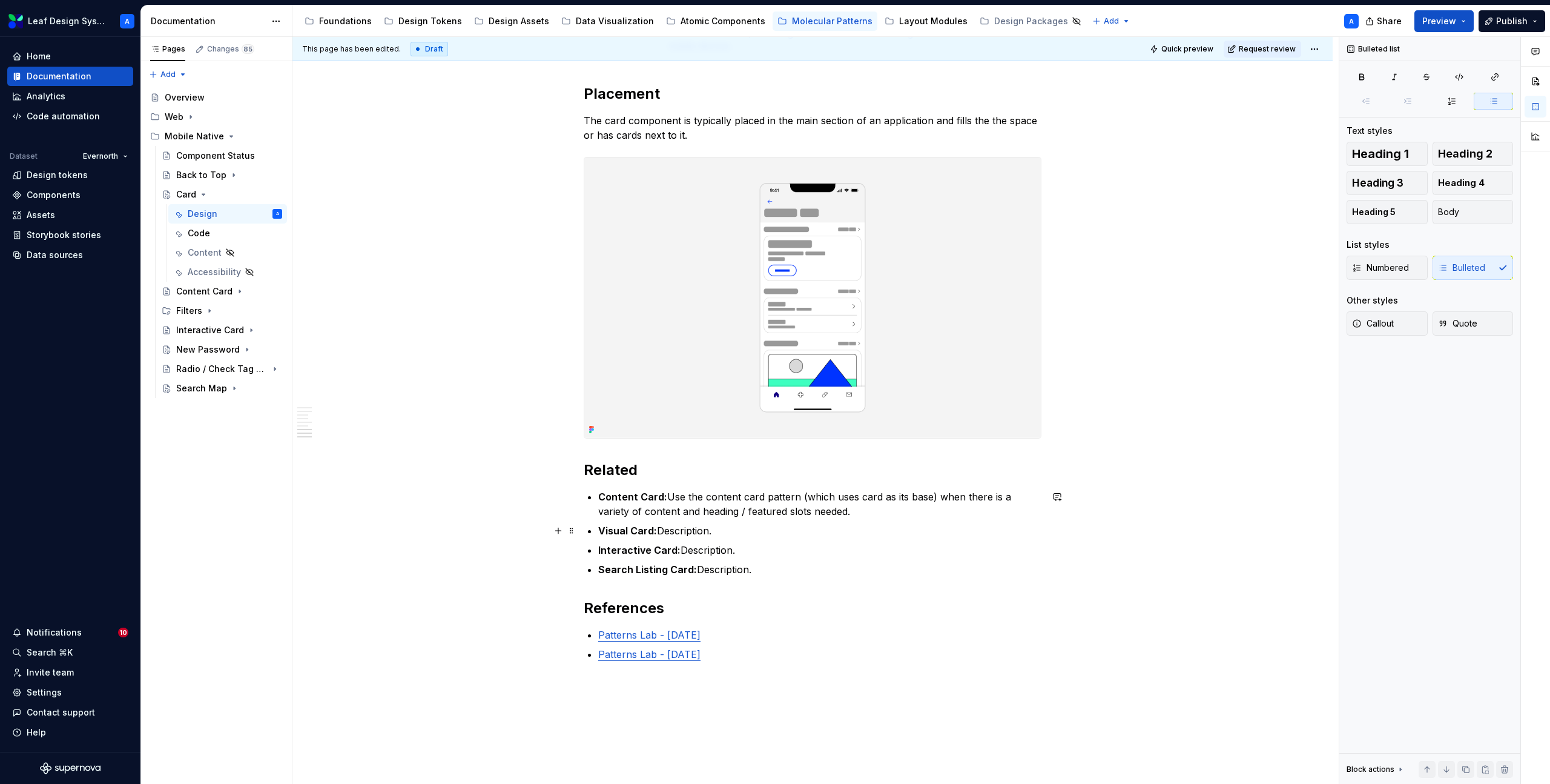
click at [692, 536] on p "Visual Card: Description." at bounding box center [819, 530] width 443 height 15
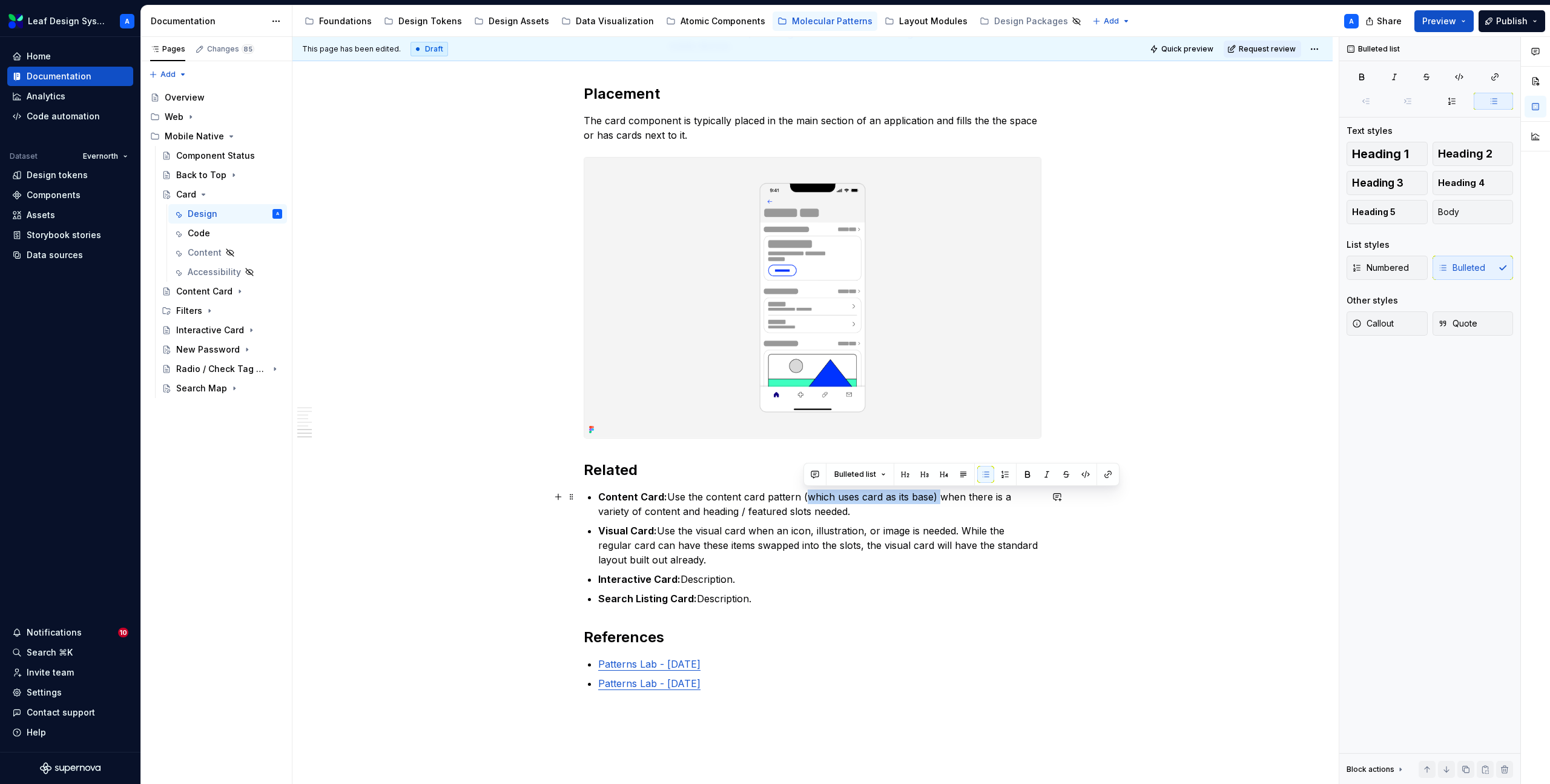
drag, startPoint x: 938, startPoint y: 495, endPoint x: 804, endPoint y: 497, distance: 133.8
click at [804, 497] on p "Content Card: Use the content card pattern (which uses card as its base) when t…" at bounding box center [819, 503] width 443 height 29
copy p "(which uses card as its base)"
click at [755, 529] on p "Visual Card: Use the visual card when an icon, illustration, or image is needed…" at bounding box center [819, 545] width 443 height 44
click at [714, 577] on p "Interactive Card: Description." at bounding box center [819, 579] width 443 height 15
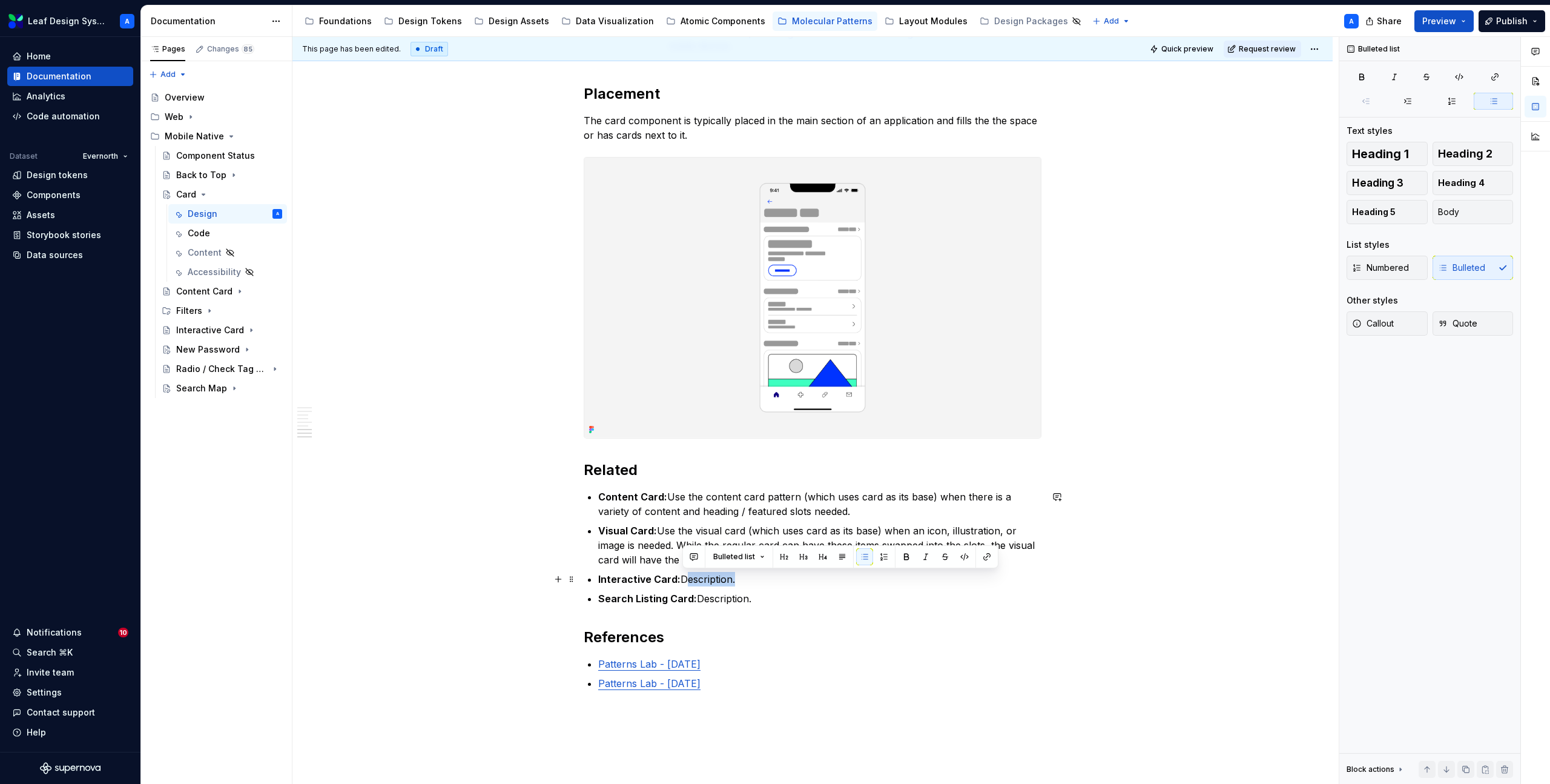
click at [714, 577] on p "Interactive Card: Description." at bounding box center [819, 579] width 443 height 15
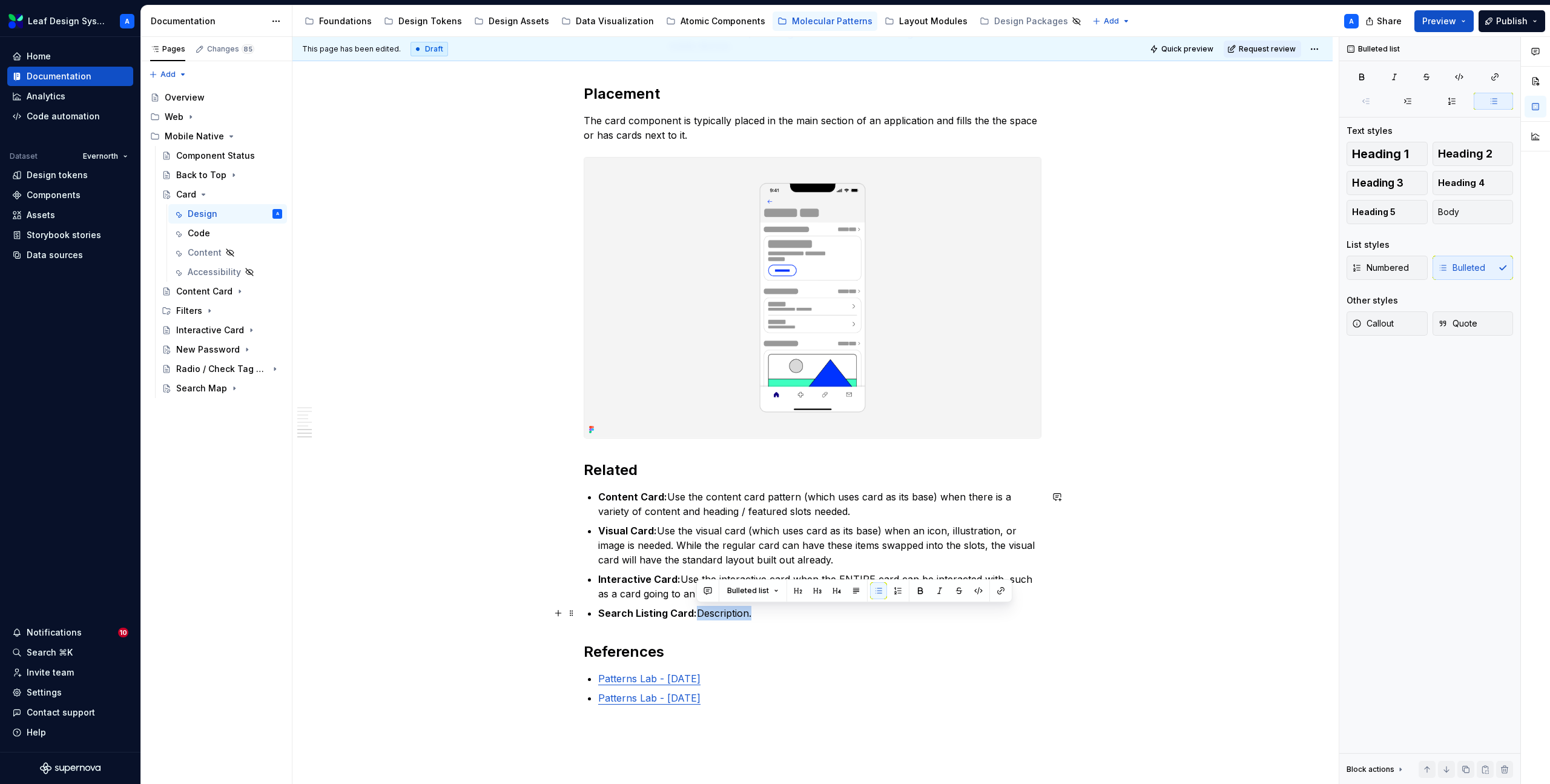
drag, startPoint x: 750, startPoint y: 613, endPoint x: 698, endPoint y: 613, distance: 52.7
click at [698, 613] on p "Search Listing Card: Description." at bounding box center [819, 613] width 443 height 15
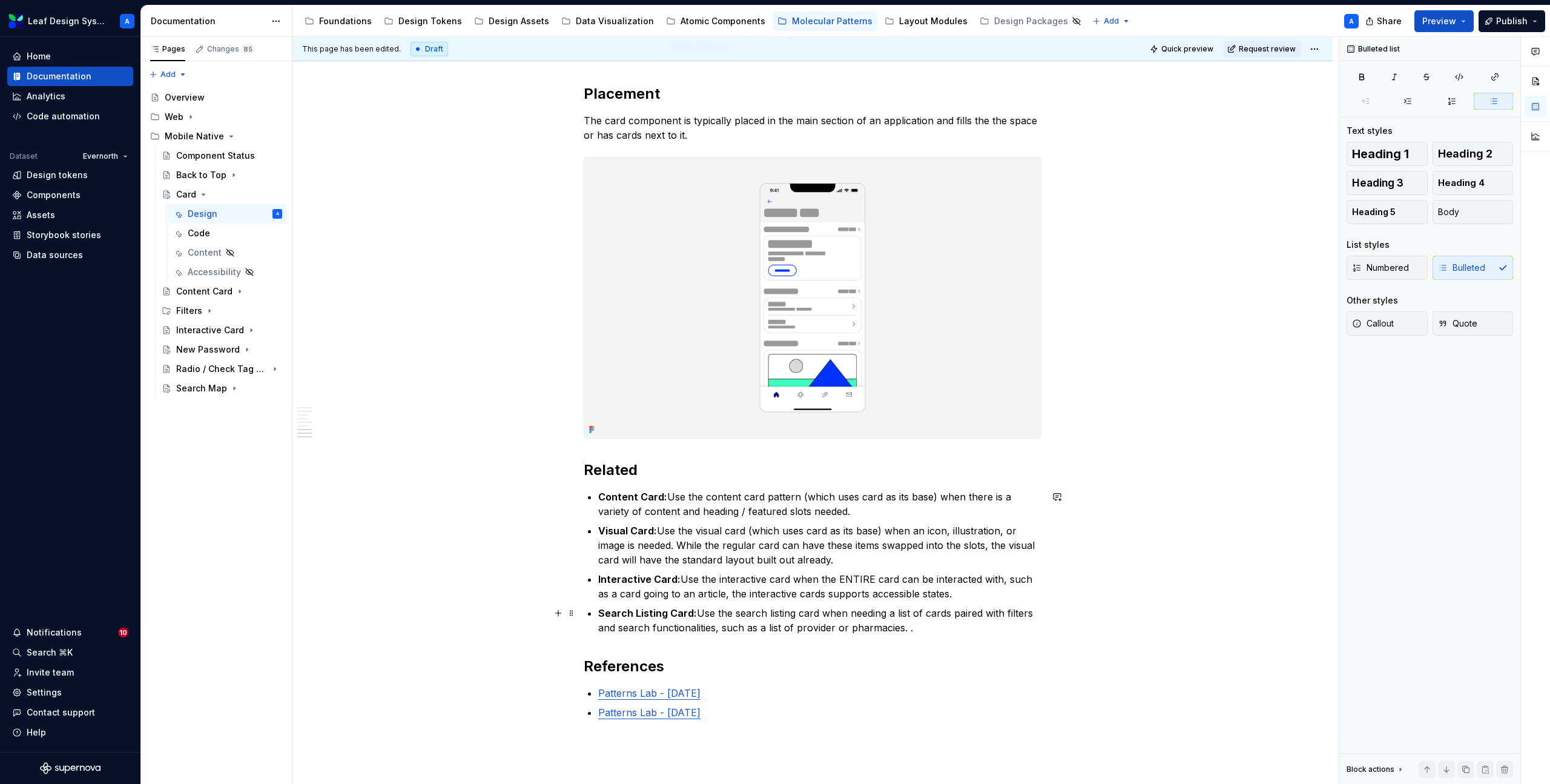
click at [916, 633] on p "Search Listing Card: Use the search listing card when needing a list of cards p…" at bounding box center [819, 620] width 443 height 29
drag, startPoint x: 885, startPoint y: 529, endPoint x: 753, endPoint y: 533, distance: 132.7
click at [753, 533] on p "Visual Card: Use the visual card (which uses card as its base) when an icon, il…" at bounding box center [819, 545] width 443 height 44
copy p "(which uses card as its base)"
click at [789, 577] on p "Interactive Card: Use the interactive card when the ENTIRE card can be interact…" at bounding box center [819, 586] width 443 height 29
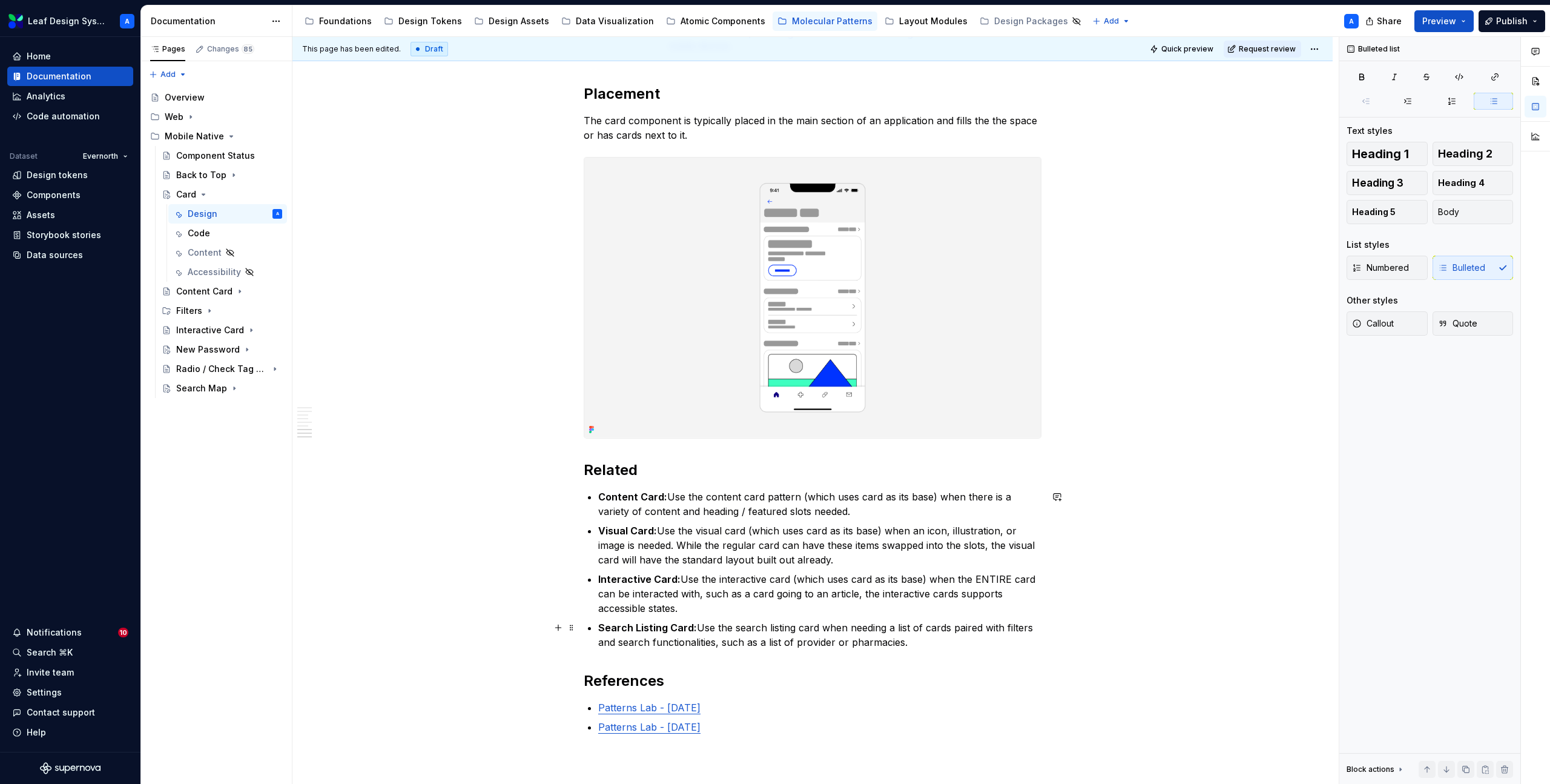
click at [822, 628] on p "Search Listing Card: Use the search listing card when needing a list of cards p…" at bounding box center [819, 634] width 443 height 29
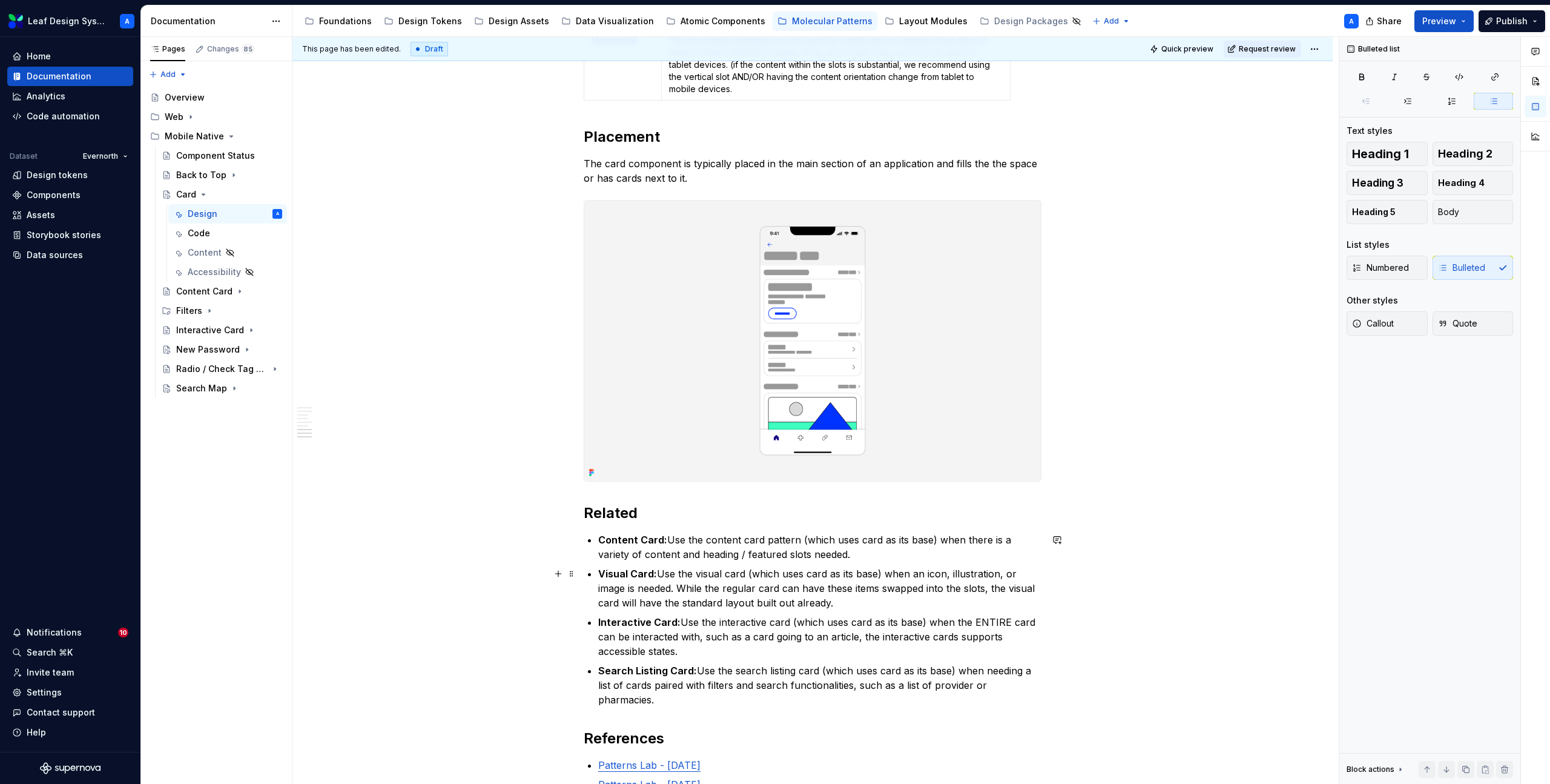
scroll to position [2055, 0]
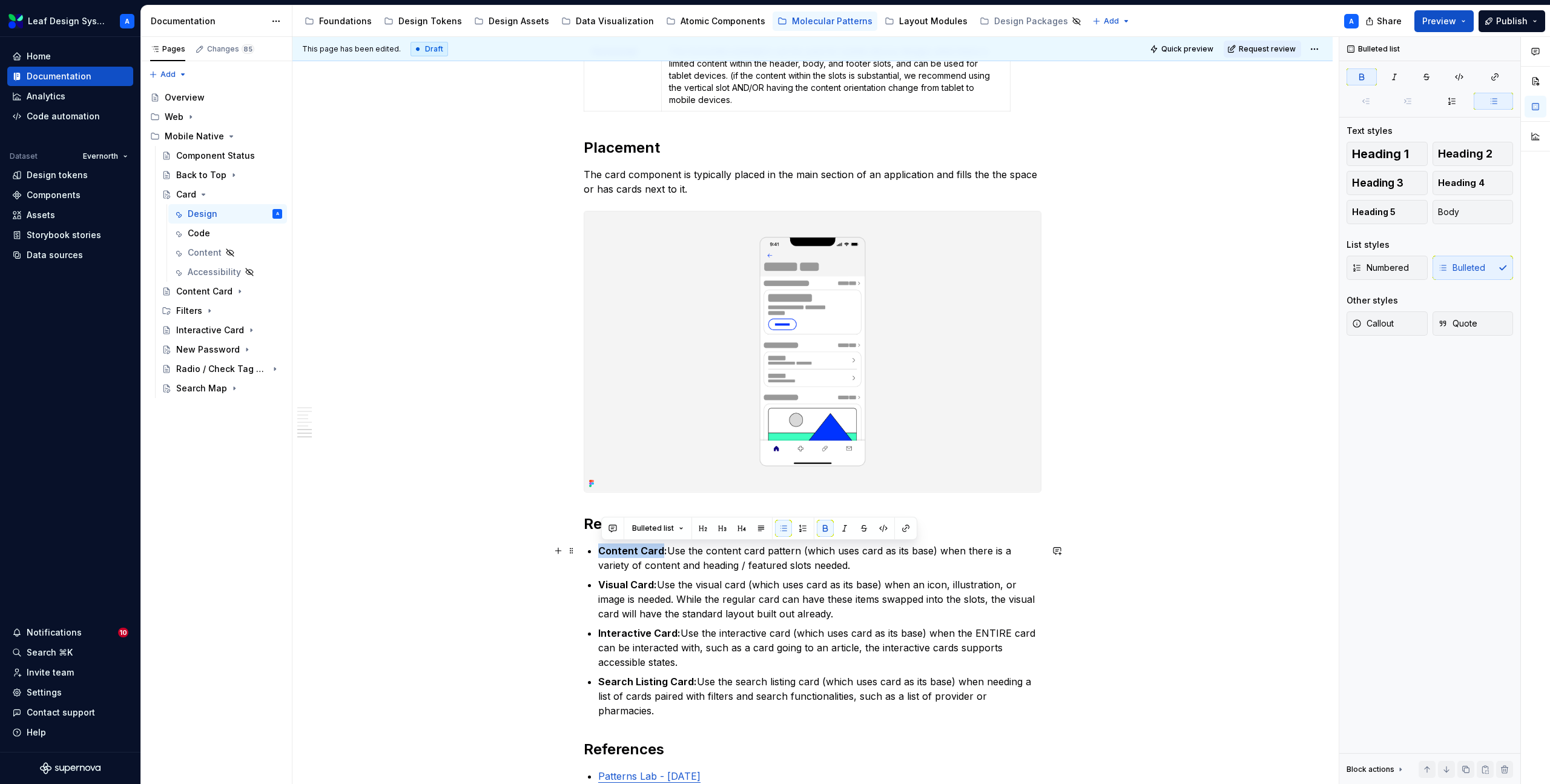
drag, startPoint x: 664, startPoint y: 552, endPoint x: 595, endPoint y: 552, distance: 69.0
click at [904, 528] on button "button" at bounding box center [905, 528] width 17 height 17
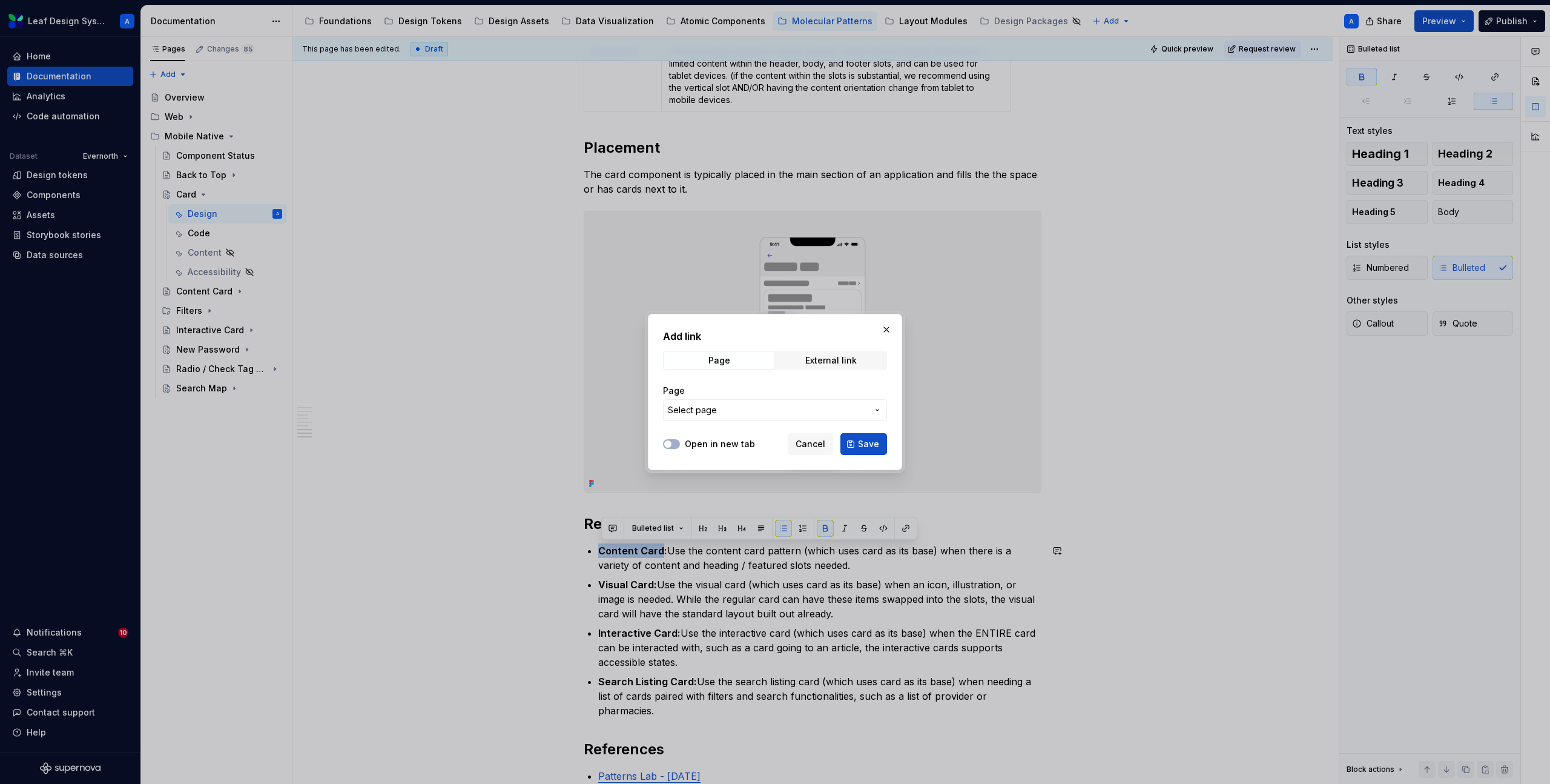
click at [735, 415] on span "Select page" at bounding box center [768, 410] width 200 height 12
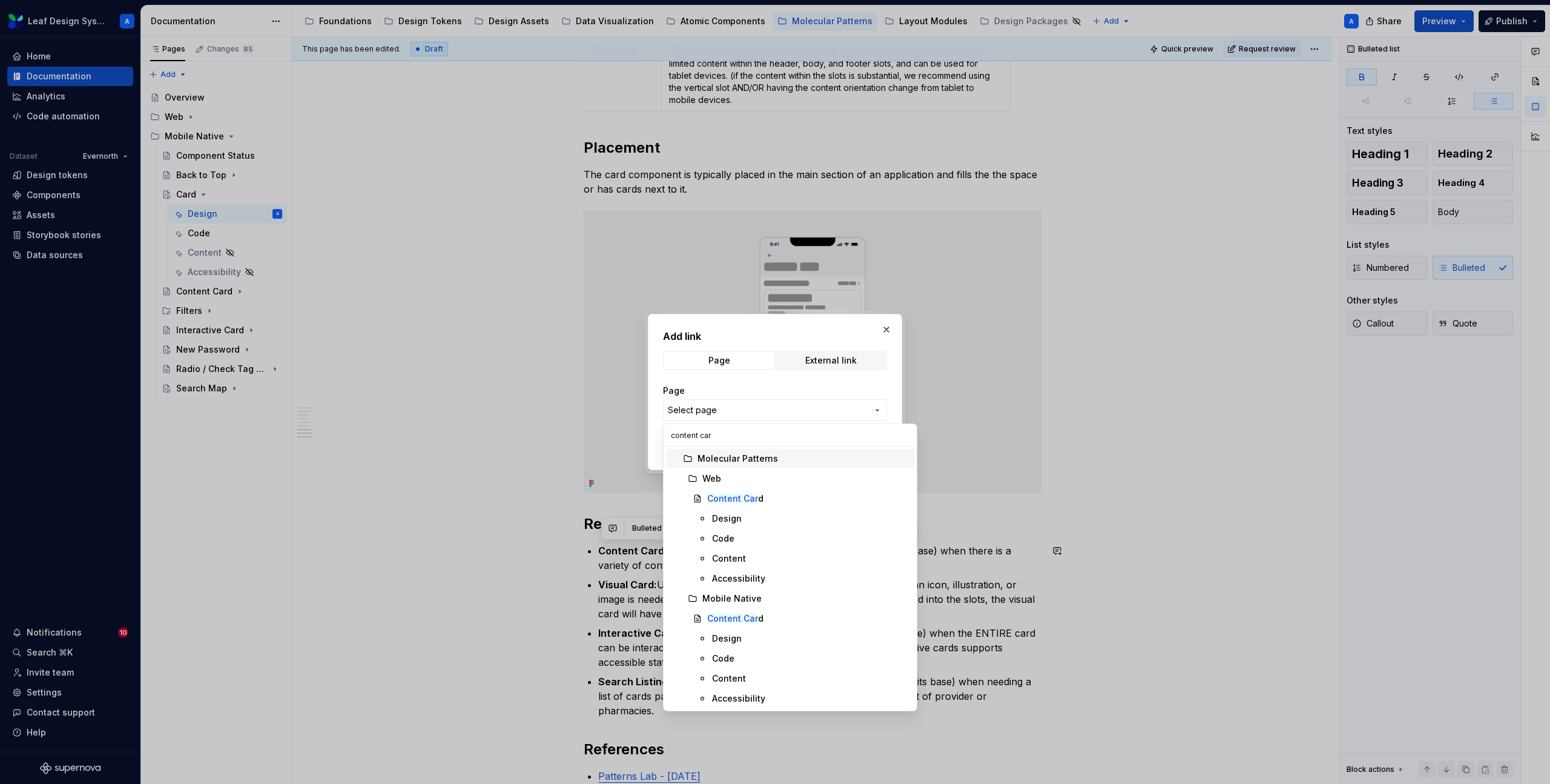
type input "content card"
click at [733, 619] on mark "Content Card" at bounding box center [735, 618] width 56 height 10
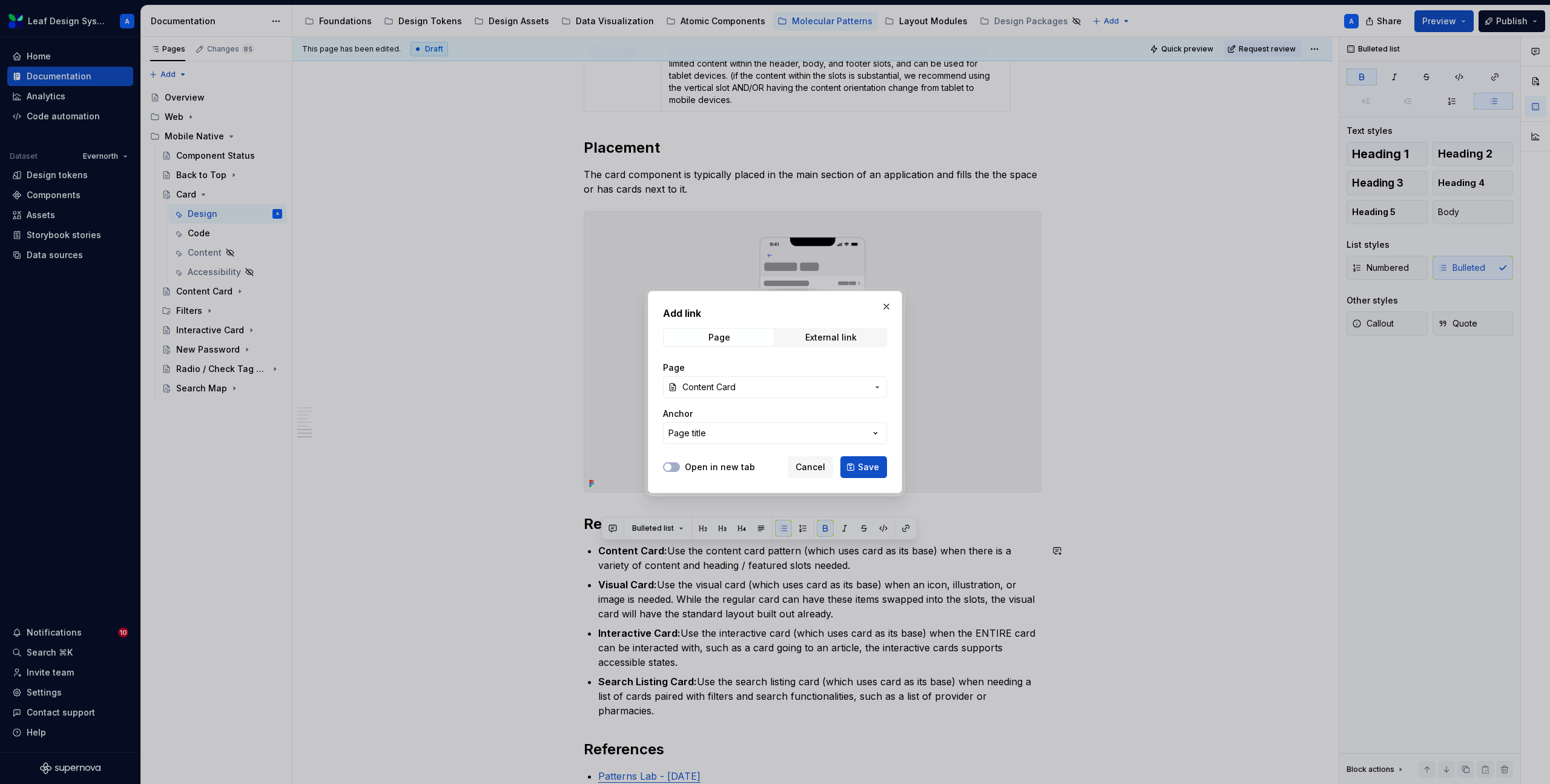
click at [864, 468] on span "Save" at bounding box center [868, 467] width 21 height 12
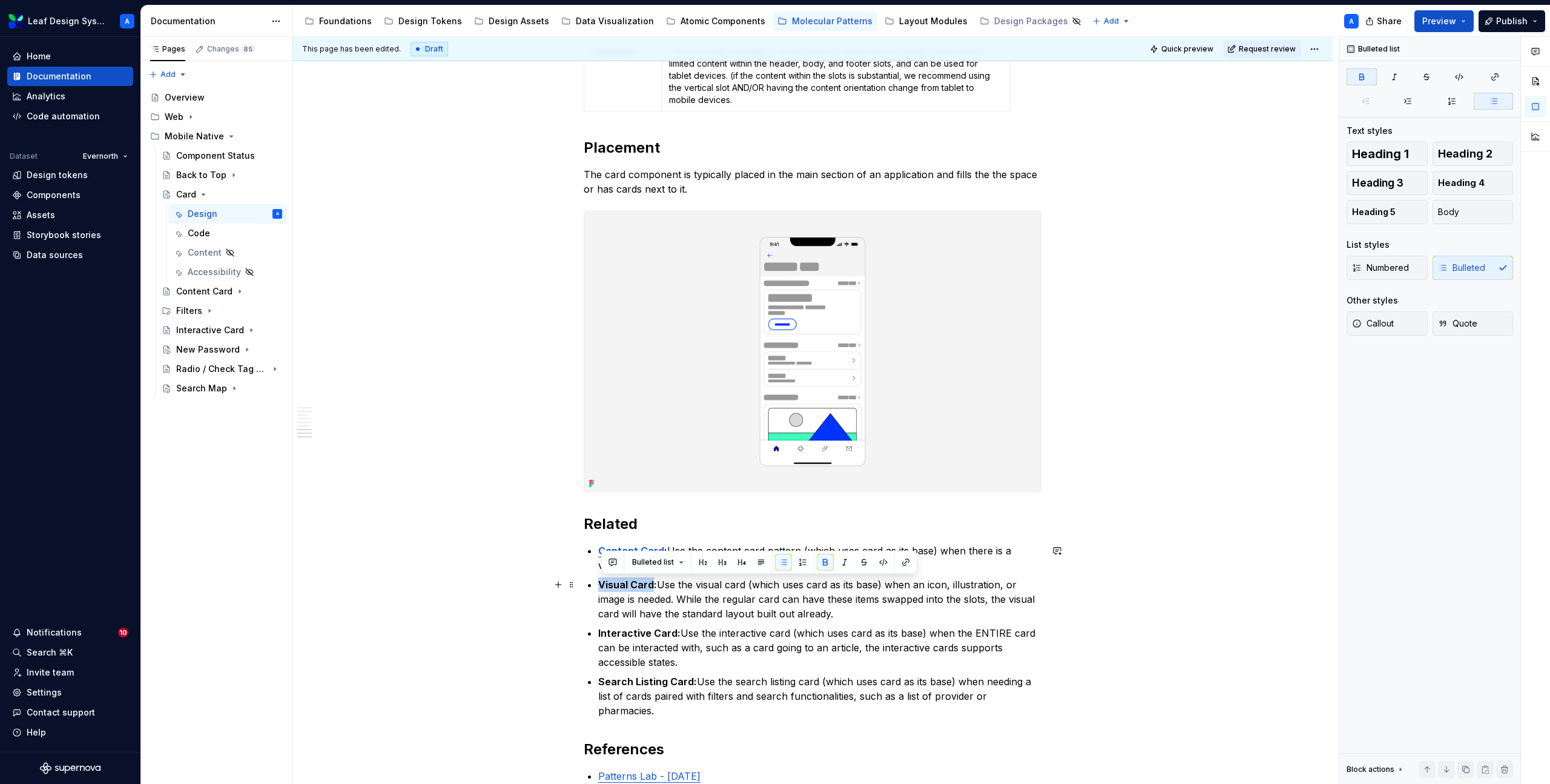
drag, startPoint x: 655, startPoint y: 585, endPoint x: 604, endPoint y: 586, distance: 50.9
click at [604, 586] on strong "Visual Card:" at bounding box center [627, 584] width 59 height 12
click at [904, 564] on button "button" at bounding box center [905, 561] width 17 height 17
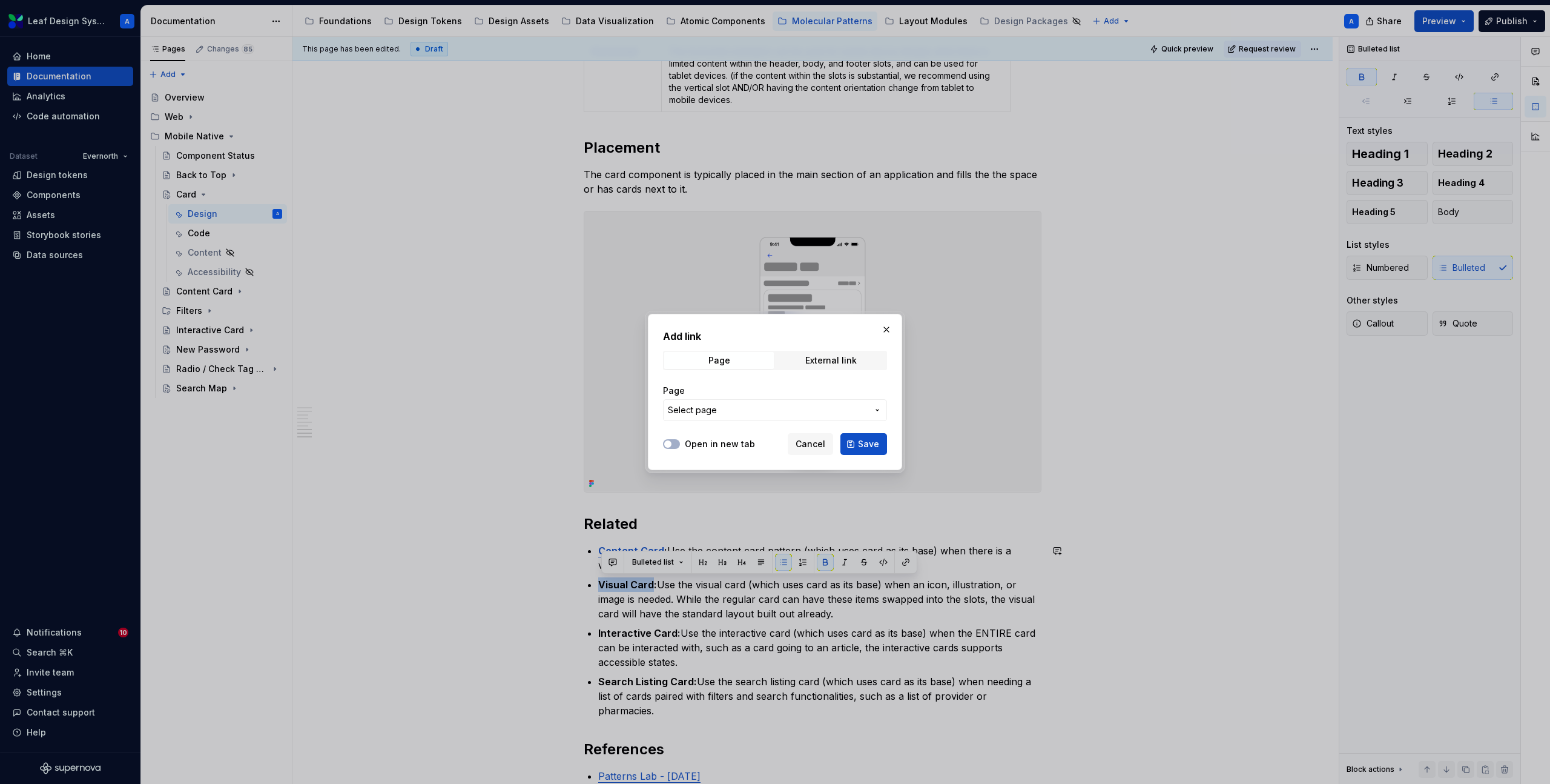
click at [801, 412] on span "Select page" at bounding box center [768, 410] width 200 height 12
type input "visual"
click at [664, 632] on div at bounding box center [775, 392] width 1550 height 784
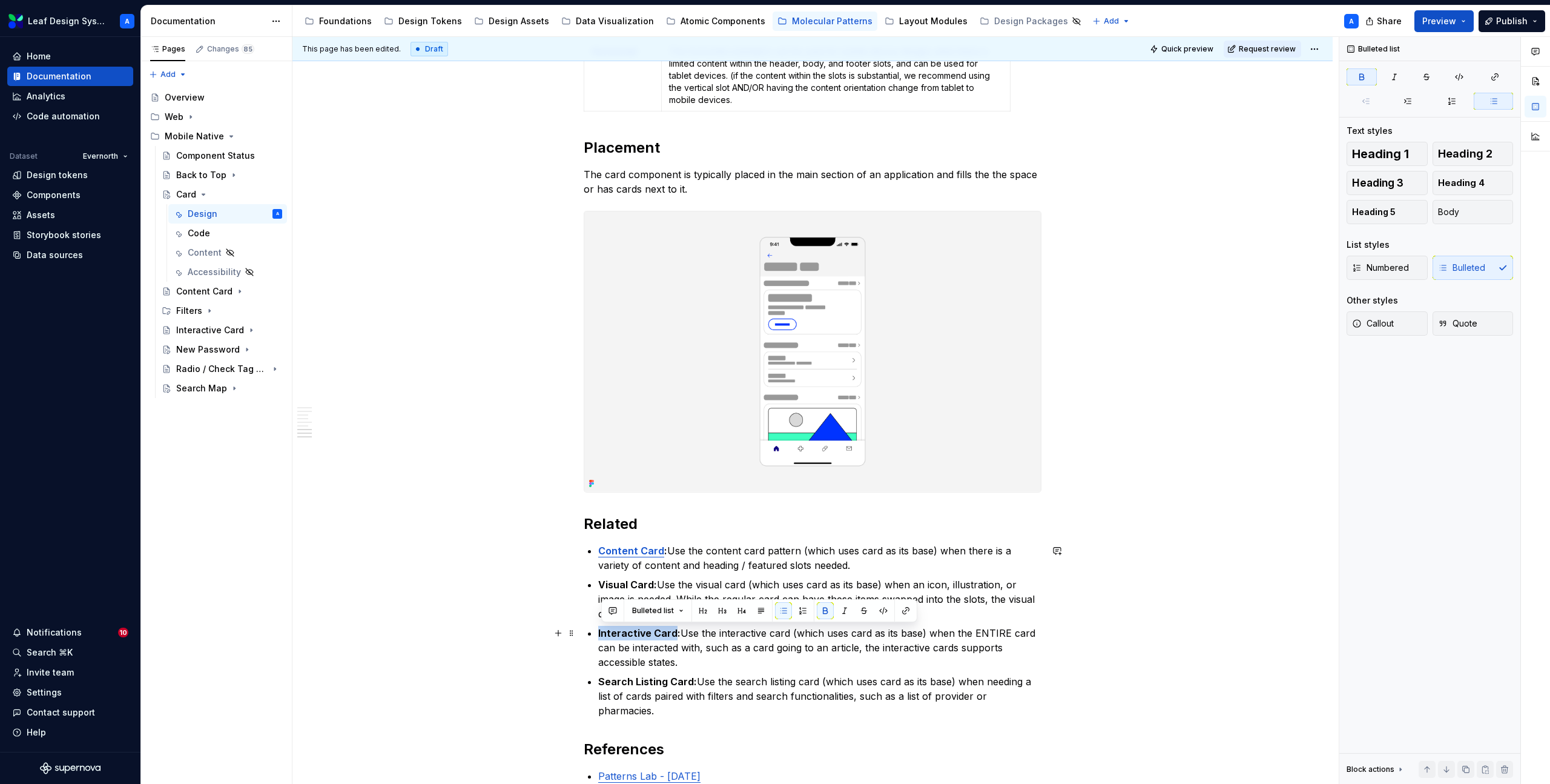
drag, startPoint x: 676, startPoint y: 632, endPoint x: 592, endPoint y: 635, distance: 84.8
click at [598, 635] on li "Interactive Card: Use the interactive card (which uses card as its base) when t…" at bounding box center [819, 648] width 443 height 44
click at [905, 611] on button "button" at bounding box center [905, 610] width 17 height 17
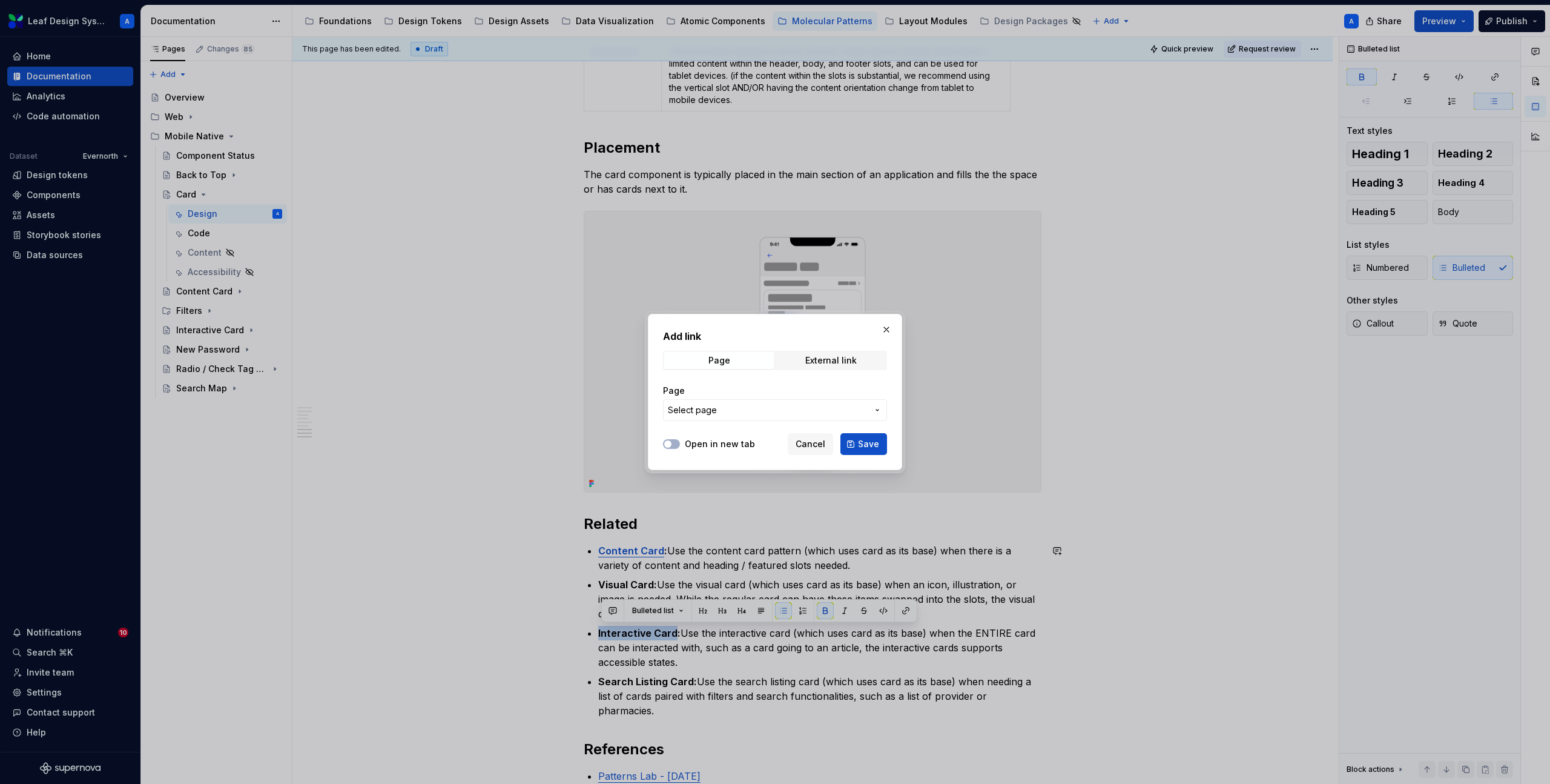
click at [704, 405] on span "Select page" at bounding box center [692, 410] width 49 height 12
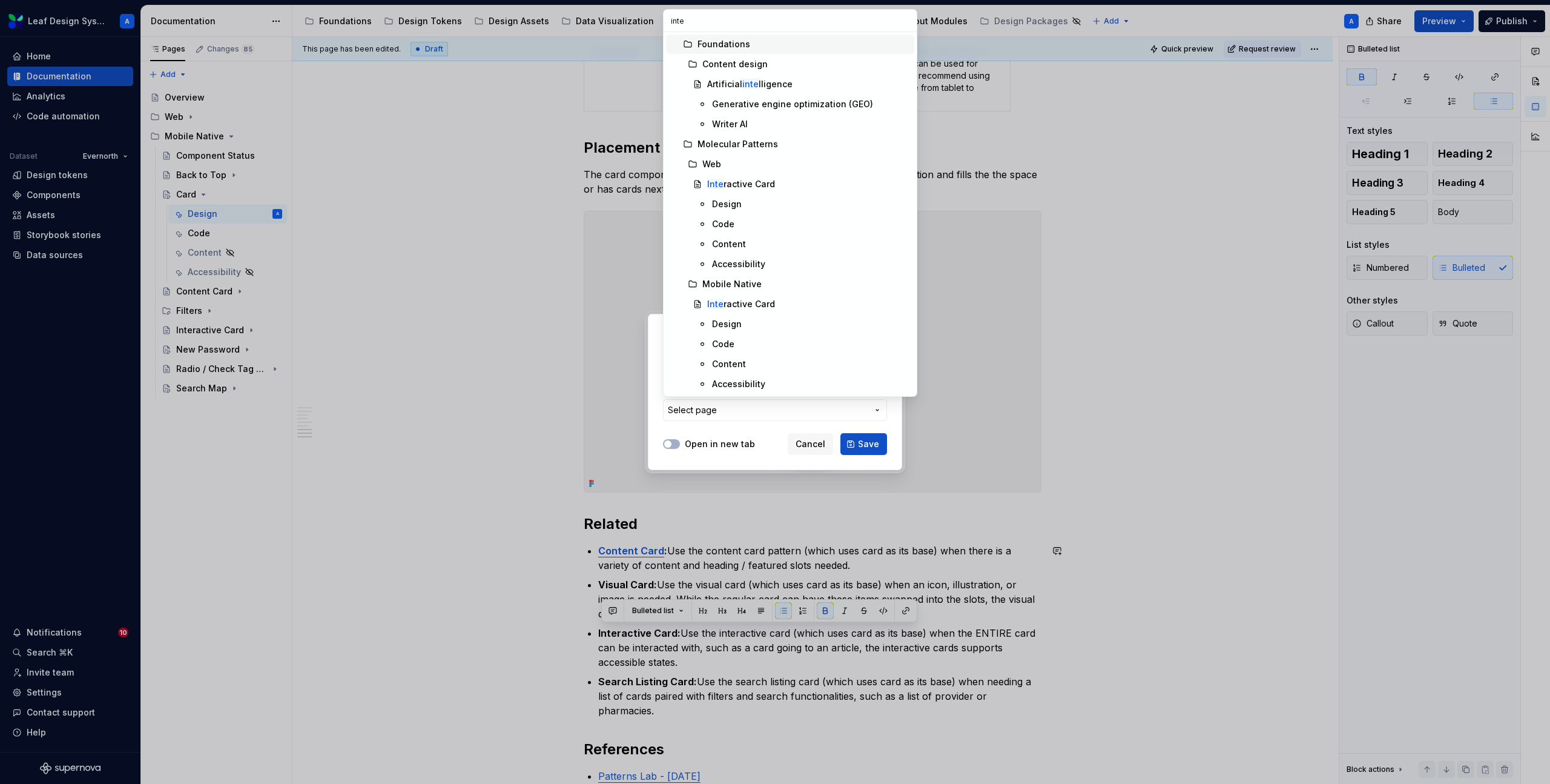
type input "inter"
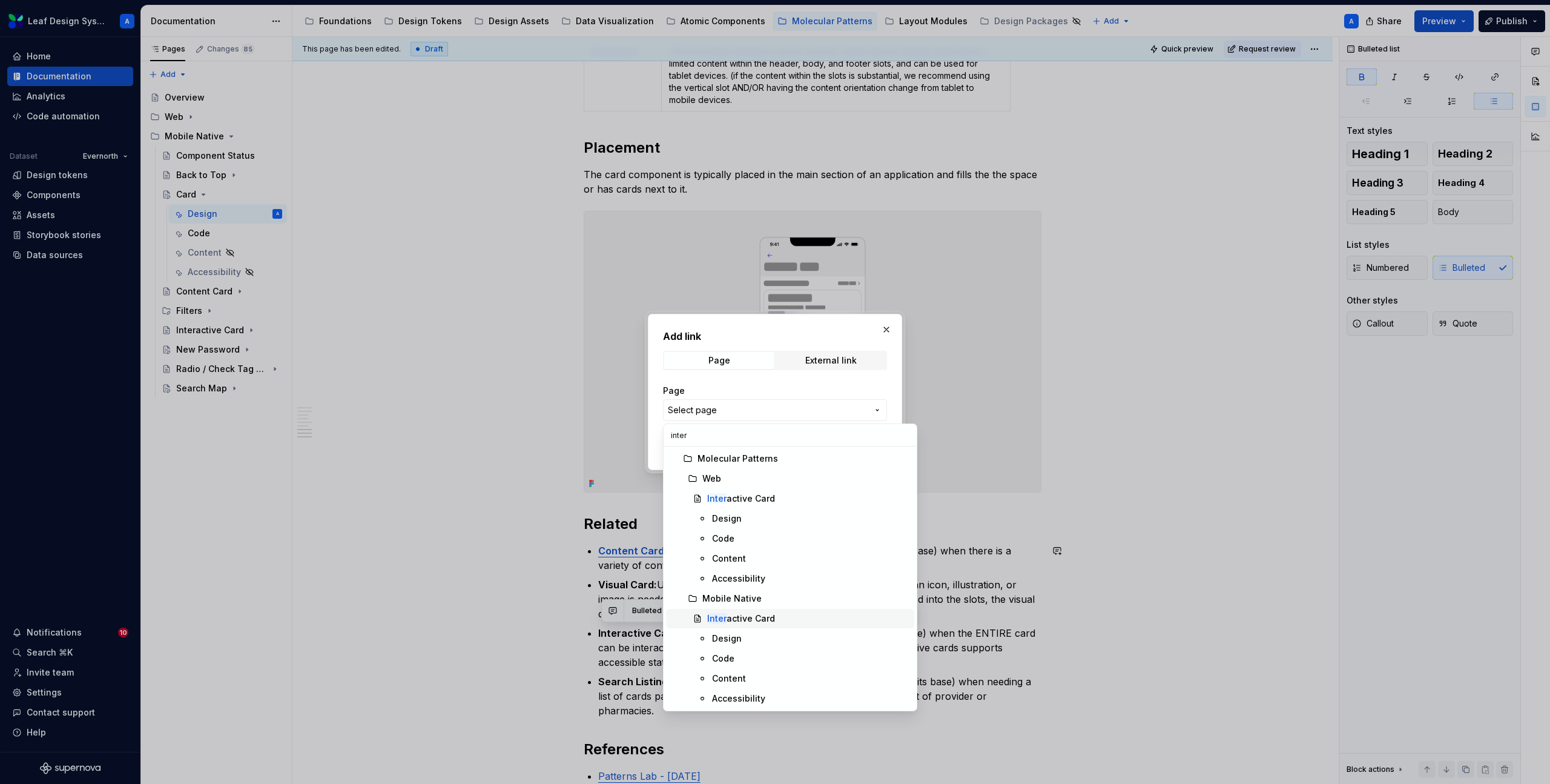
click at [721, 621] on mark "Inter" at bounding box center [716, 618] width 19 height 10
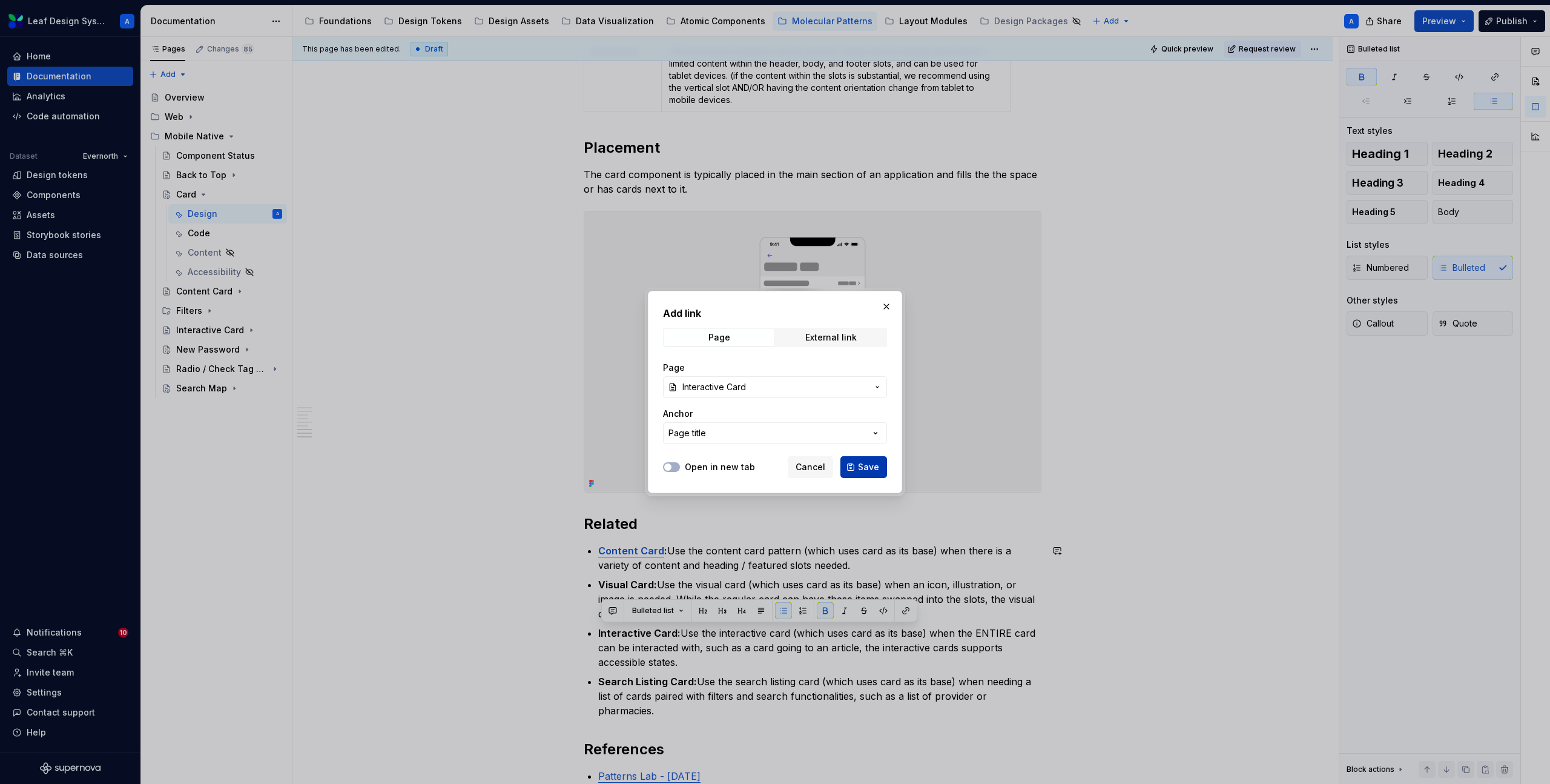
click at [882, 467] on button "Save" at bounding box center [864, 467] width 47 height 22
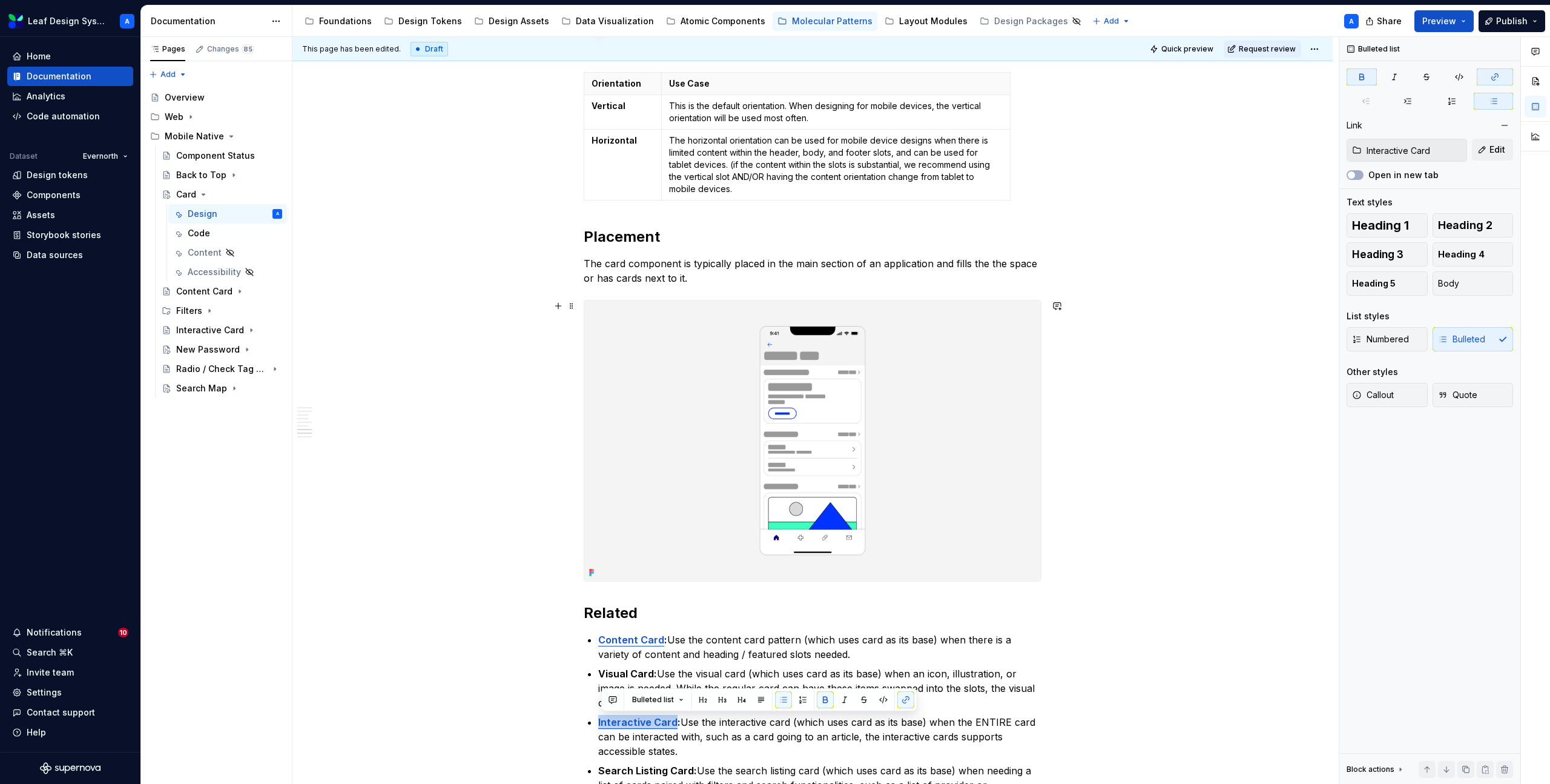
scroll to position [2323, 0]
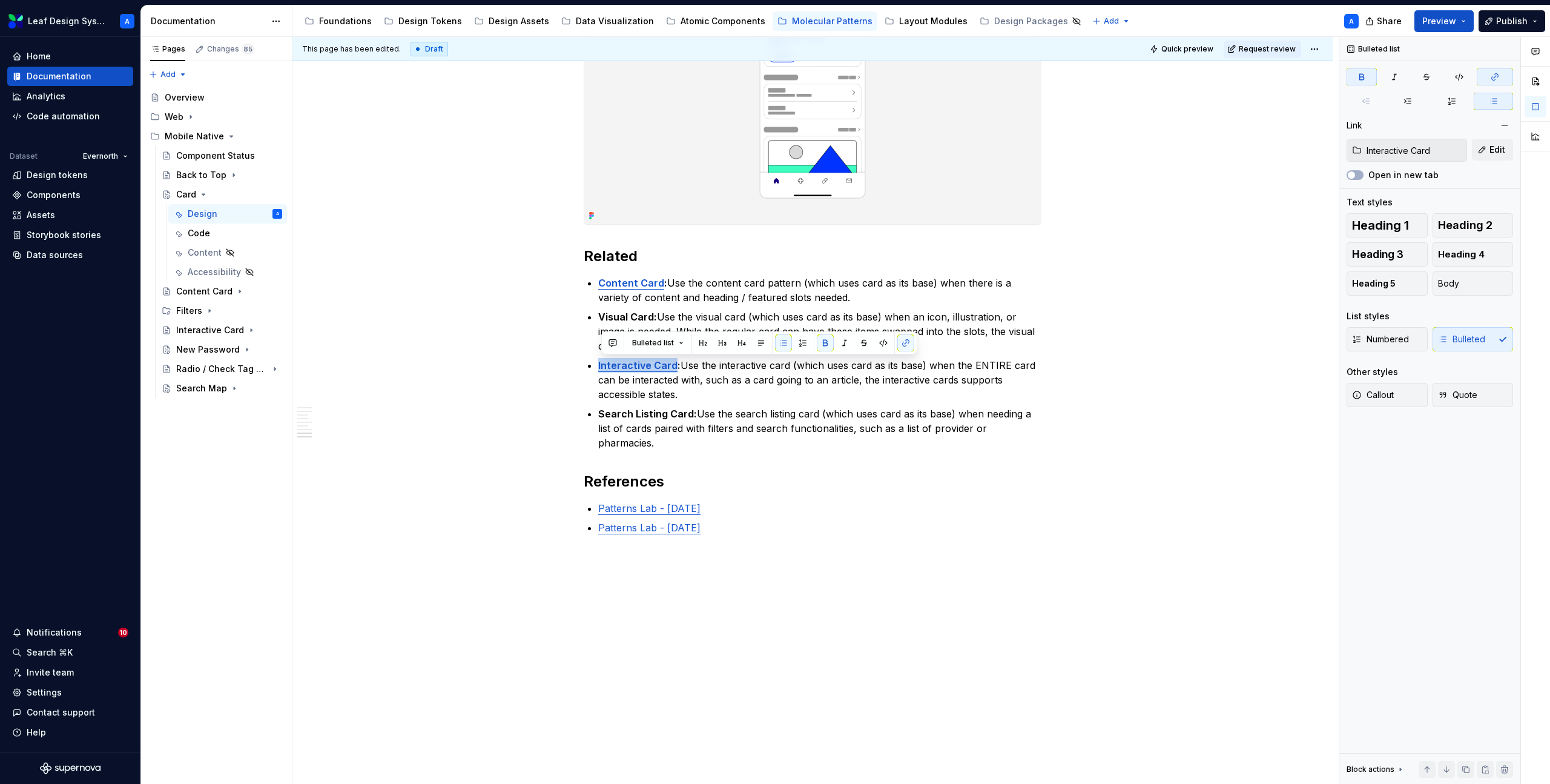
type textarea "*"
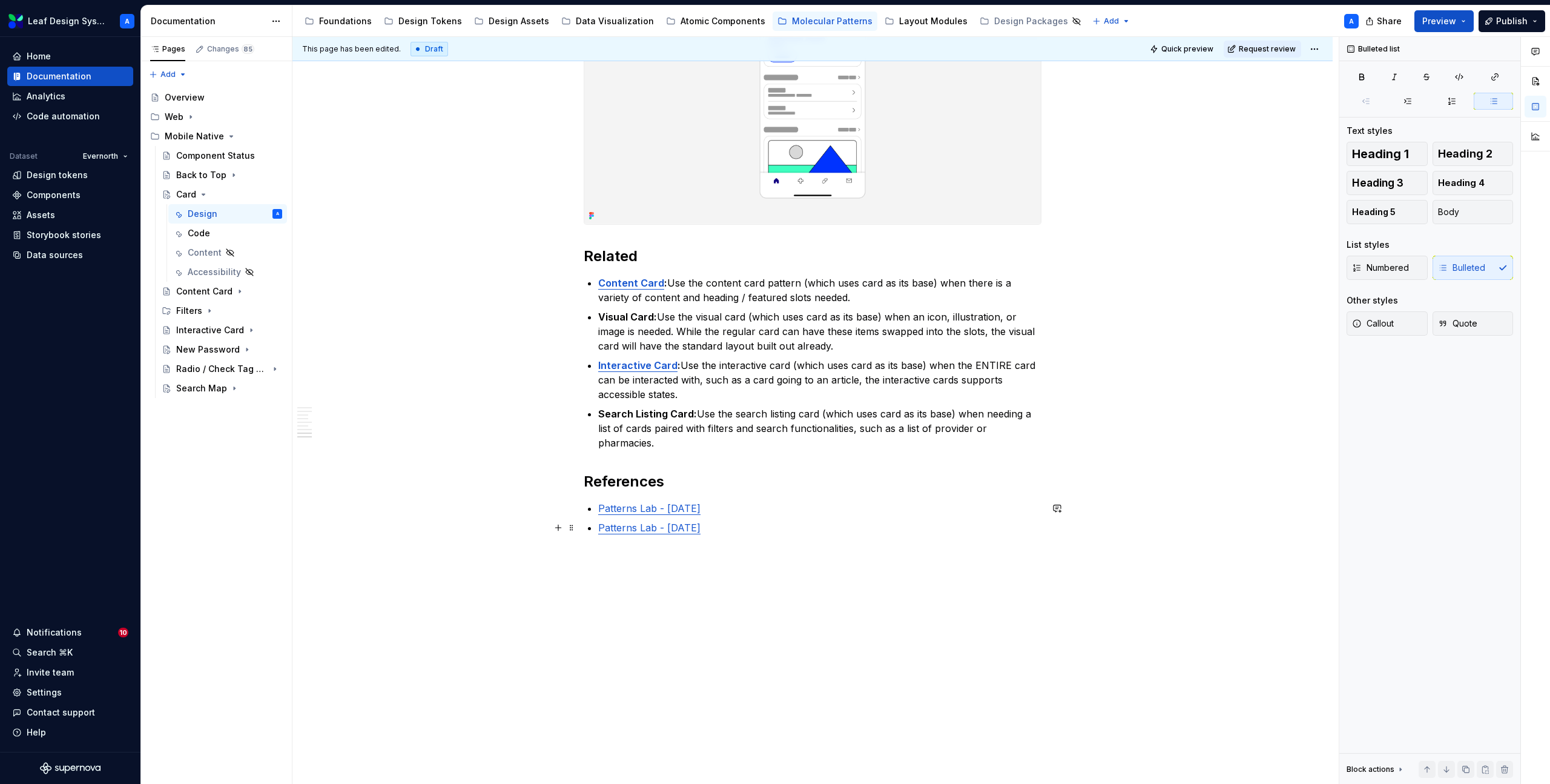
click at [747, 526] on p "Patterns Lab - [DATE]" at bounding box center [819, 527] width 443 height 15
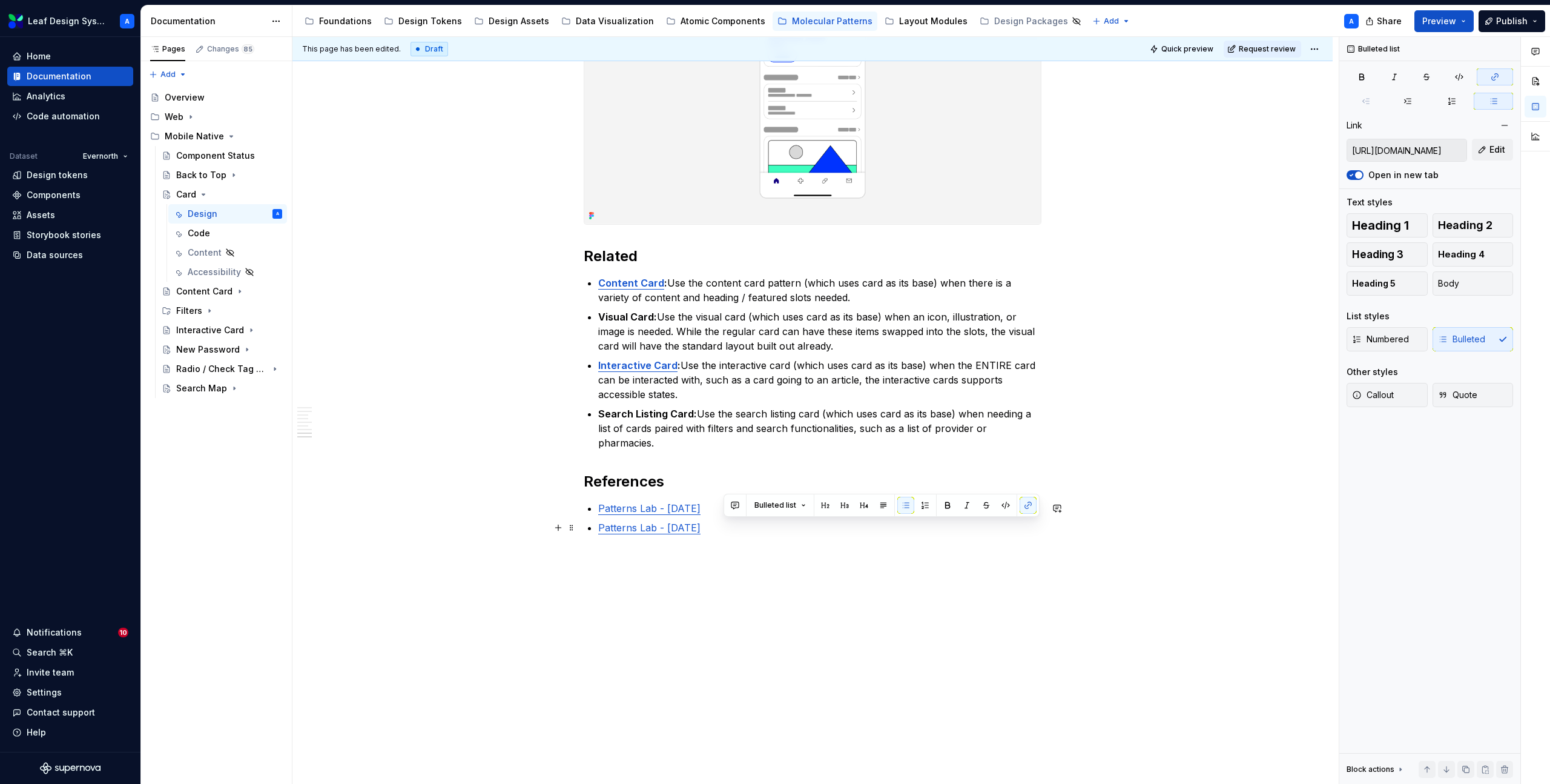
type input "[URL][DOMAIN_NAME]"
drag, startPoint x: 747, startPoint y: 532, endPoint x: 579, endPoint y: 501, distance: 171.3
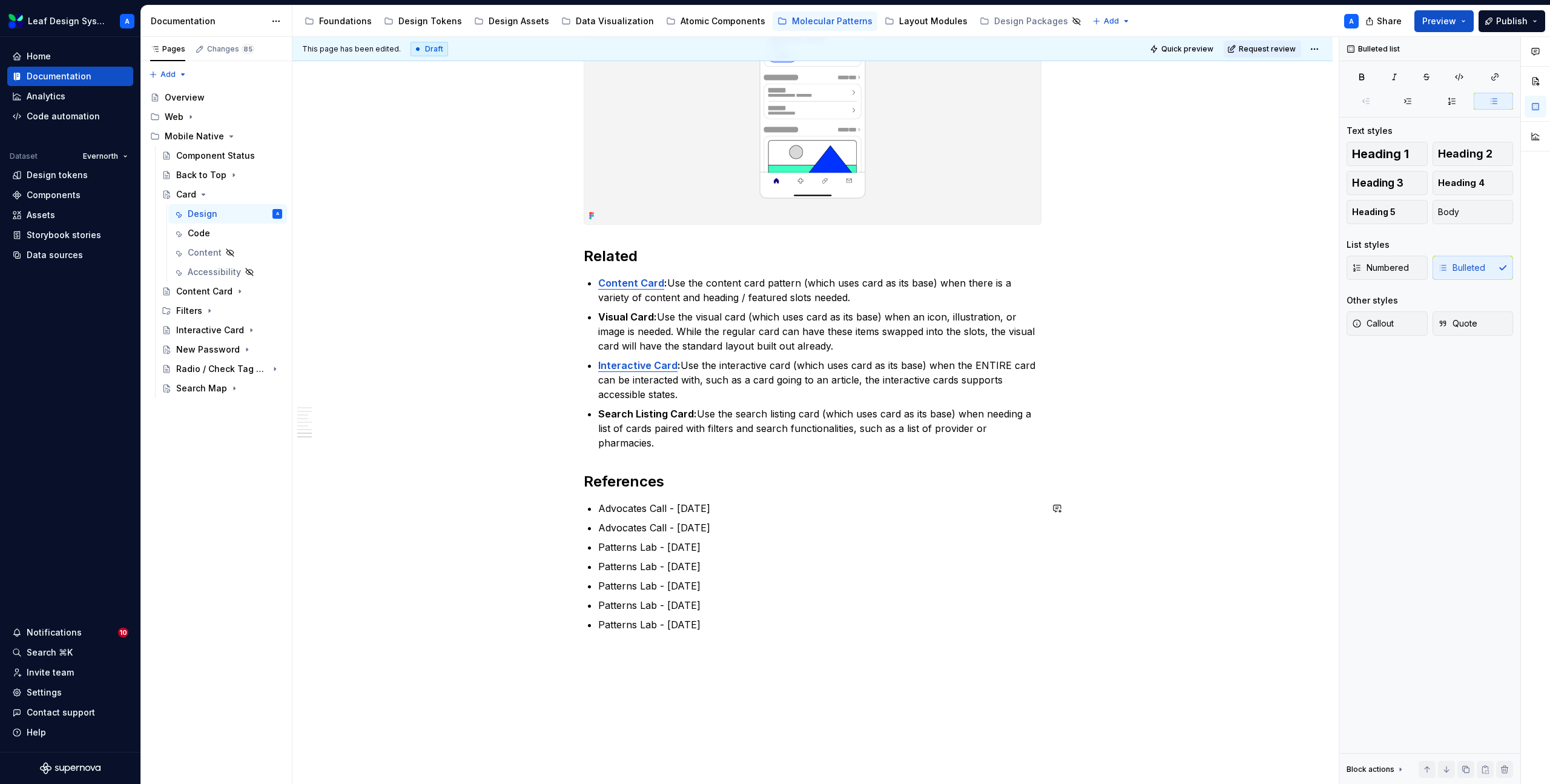
click at [658, 581] on p "Patterns Lab - [DATE]" at bounding box center [819, 585] width 443 height 15
click at [658, 603] on p "Patterns Lab - [DATE]" at bounding box center [819, 605] width 443 height 15
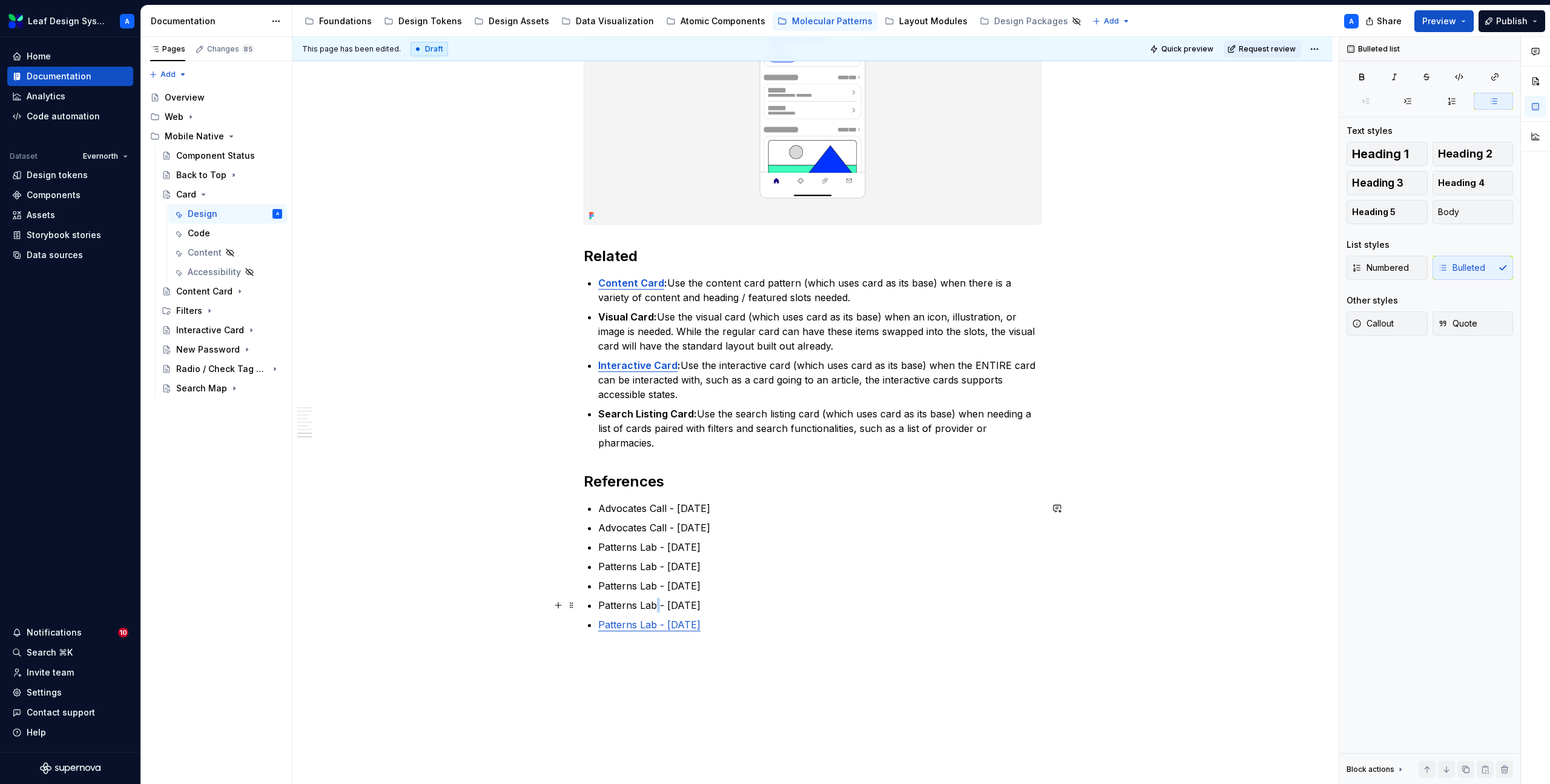
click at [658, 603] on p "Patterns Lab - [DATE]" at bounding box center [819, 605] width 443 height 15
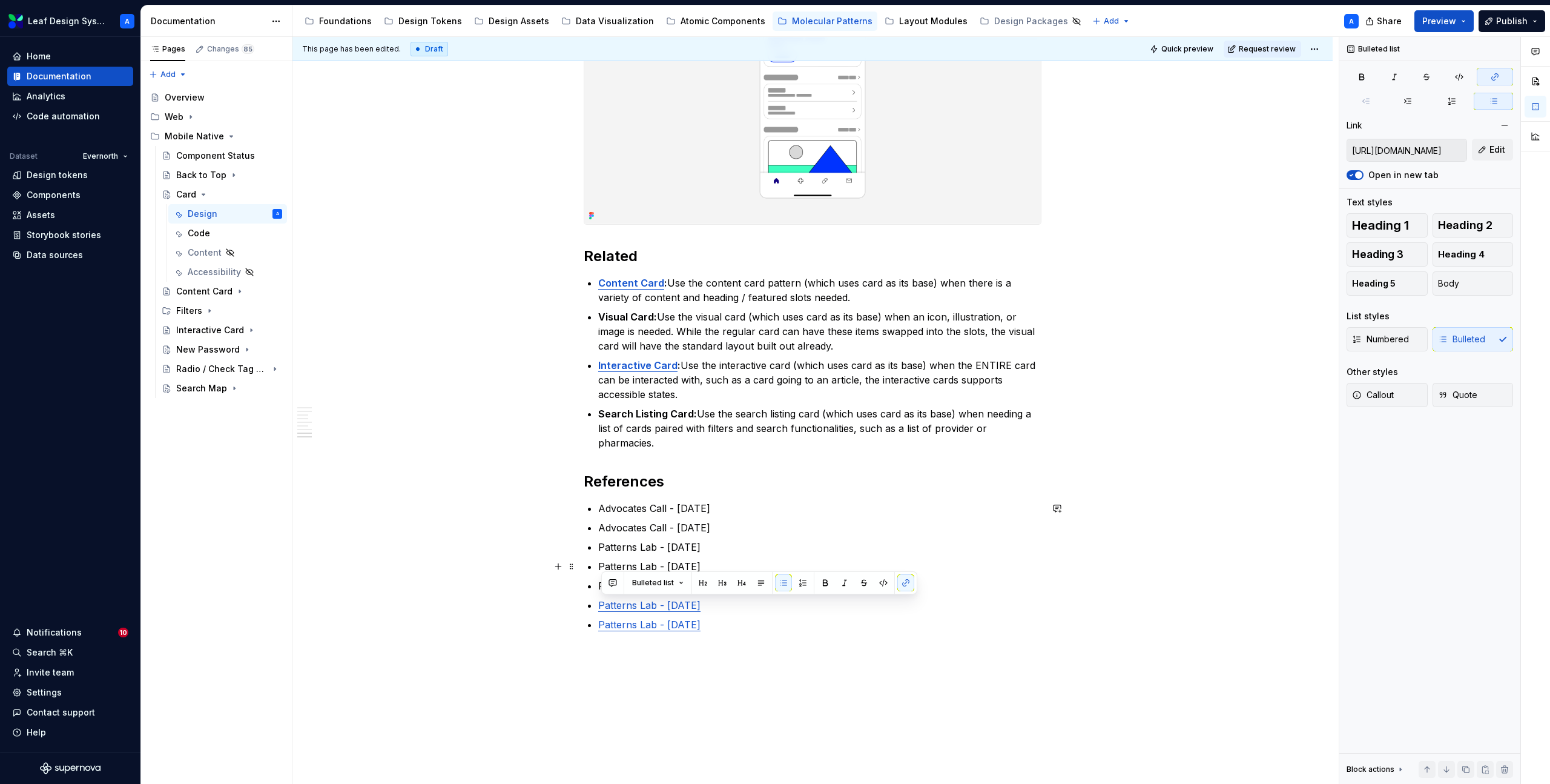
click at [724, 551] on p "Patterns Lab - [DATE]" at bounding box center [819, 547] width 443 height 15
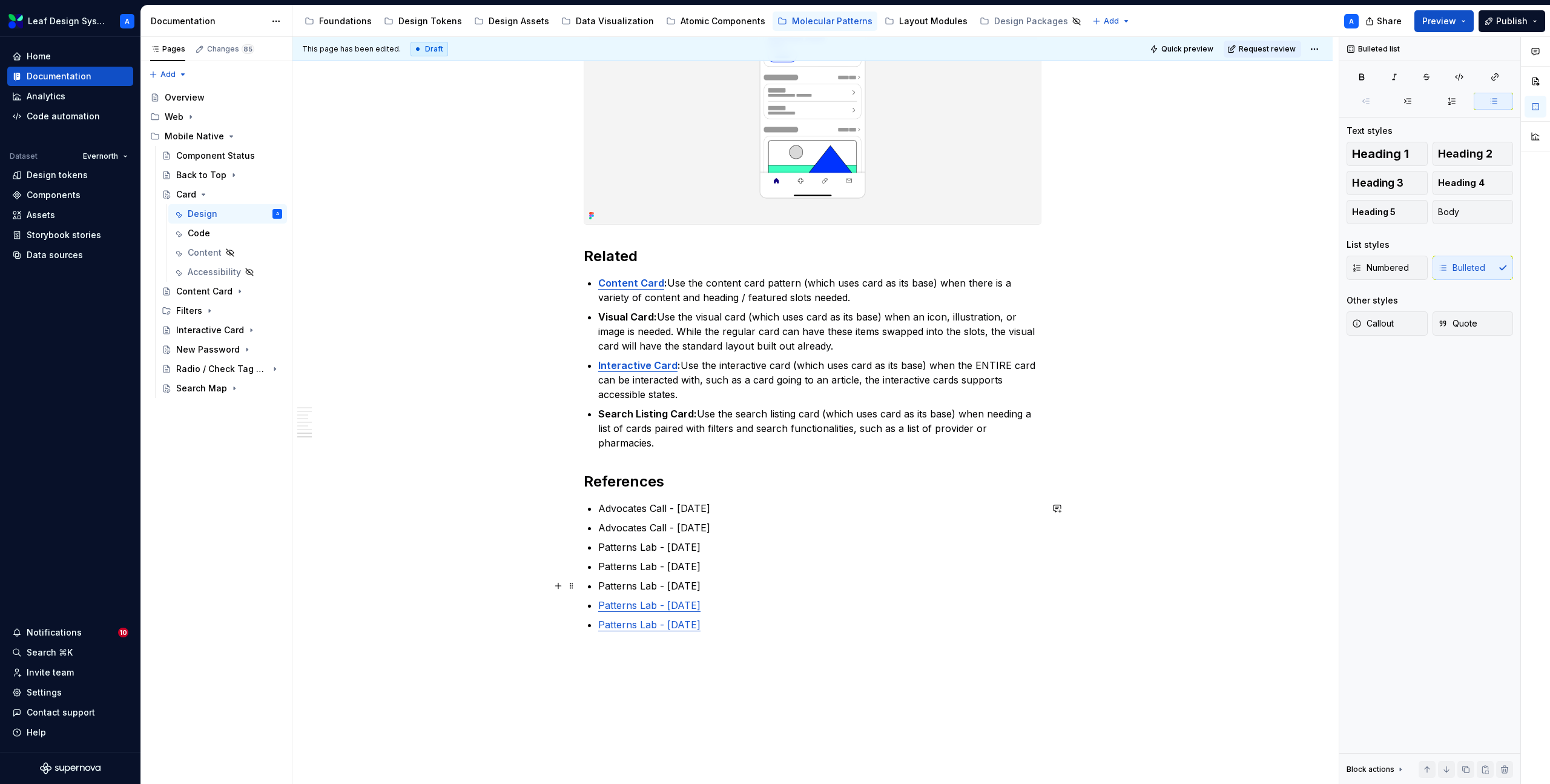
click at [679, 586] on p "Patterns Lab - [DATE]" at bounding box center [819, 585] width 443 height 15
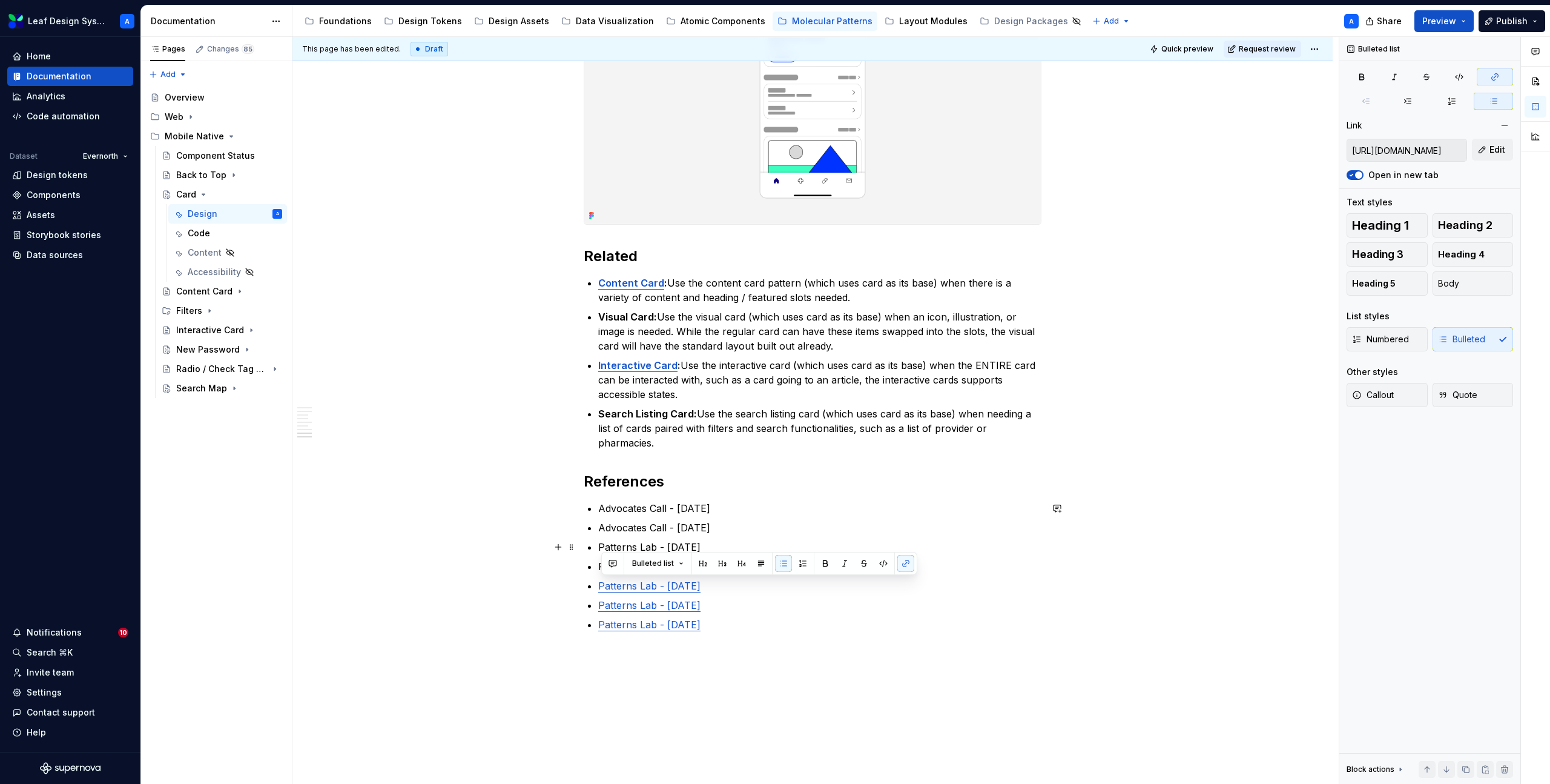
click at [655, 535] on ul "Advocates Call - [DATE] Advocates Call - [DATE] Patterns Lab - [DATE] Patterns …" at bounding box center [819, 566] width 443 height 131
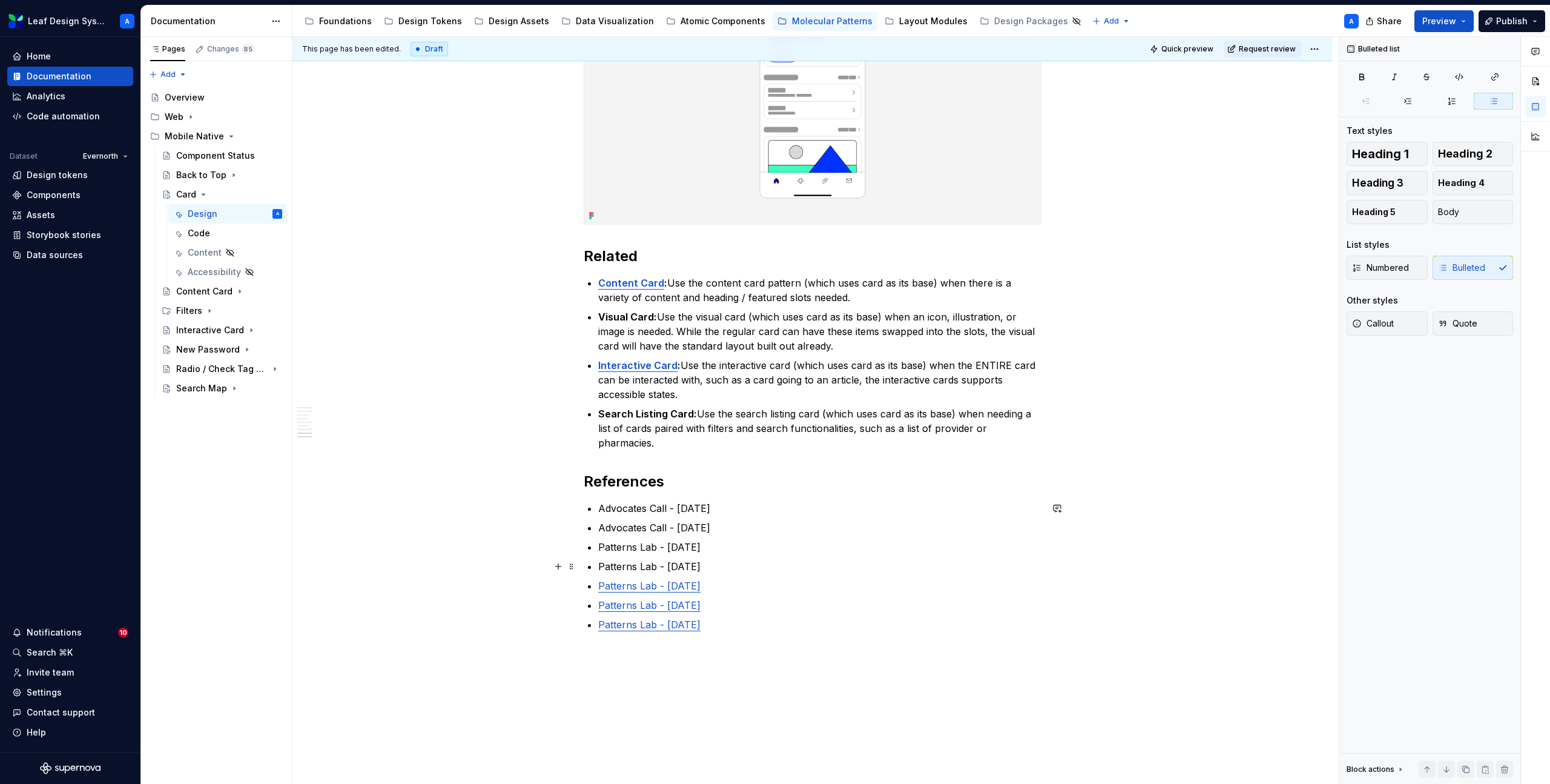
click at [669, 570] on p "Patterns Lab - [DATE]" at bounding box center [819, 566] width 443 height 15
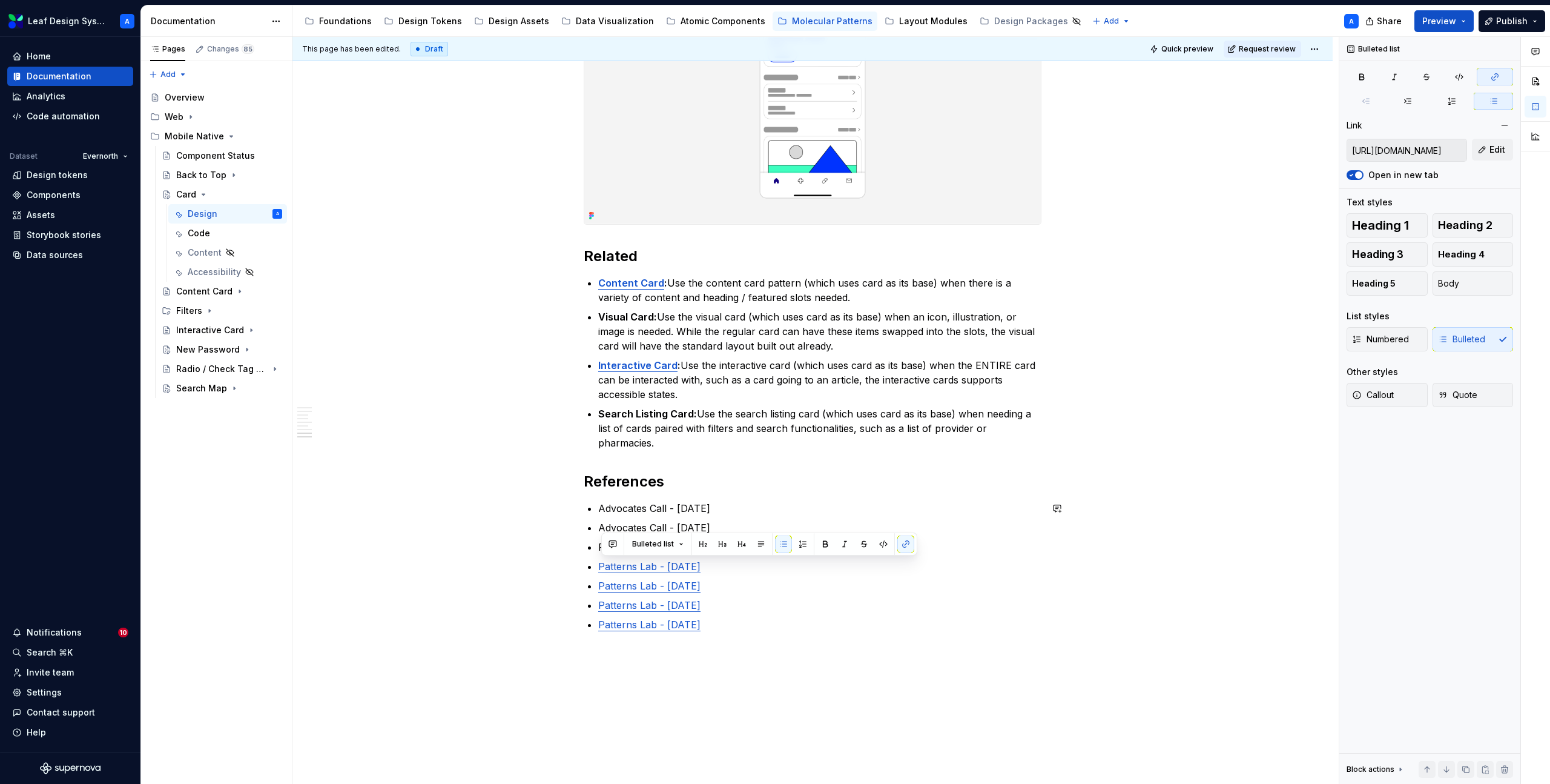
click at [692, 519] on ul "Advocates Call - [DATE] Advocates Call - [DATE] Patterns Lab - [DATE] Patterns …" at bounding box center [819, 566] width 443 height 131
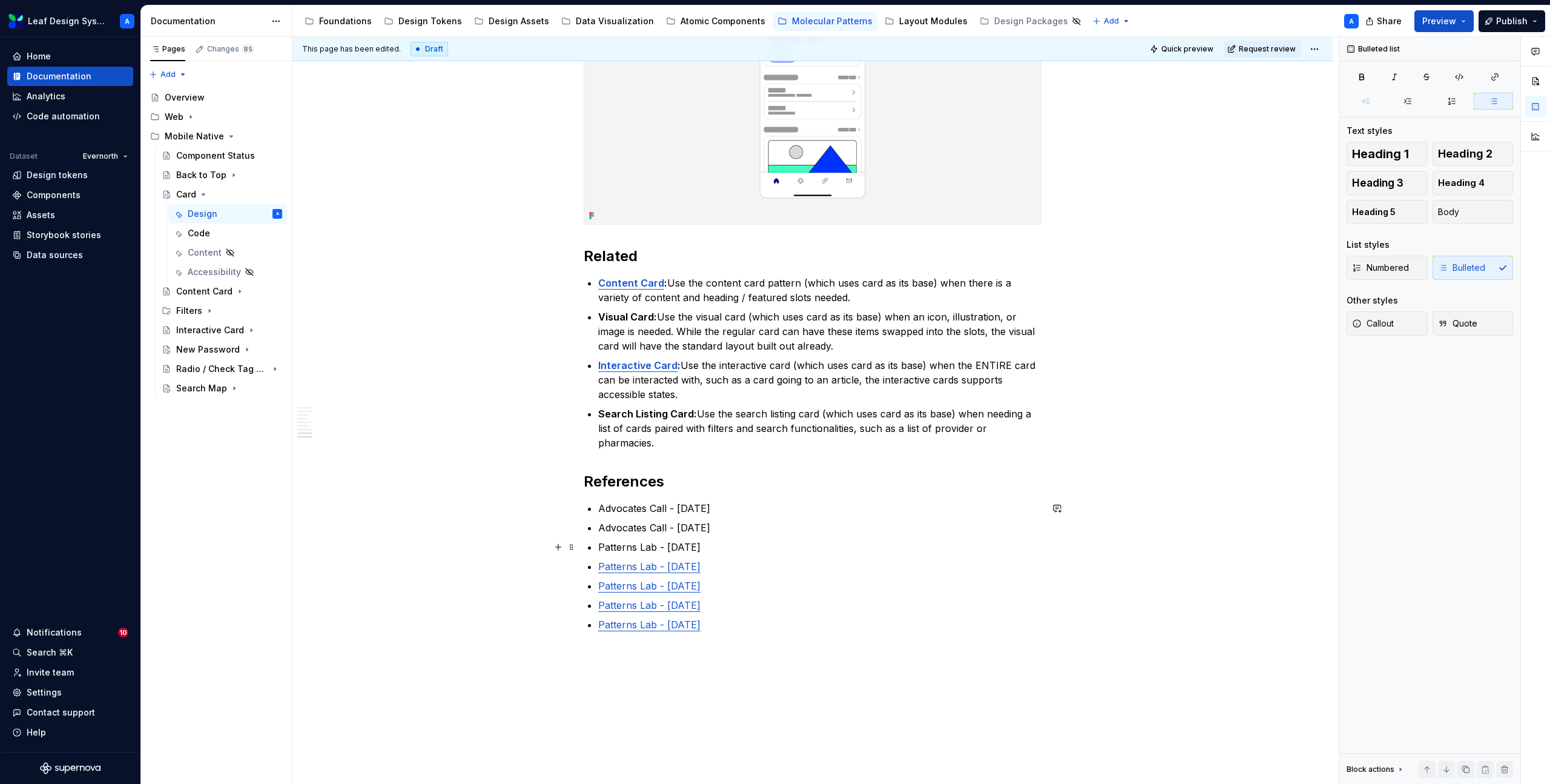
click at [695, 543] on p "Patterns Lab - [DATE]" at bounding box center [819, 547] width 443 height 15
click at [725, 504] on p "Advocates Call - [DATE]" at bounding box center [819, 508] width 443 height 15
click at [704, 521] on p "Advocates Call - [DATE]" at bounding box center [819, 527] width 443 height 15
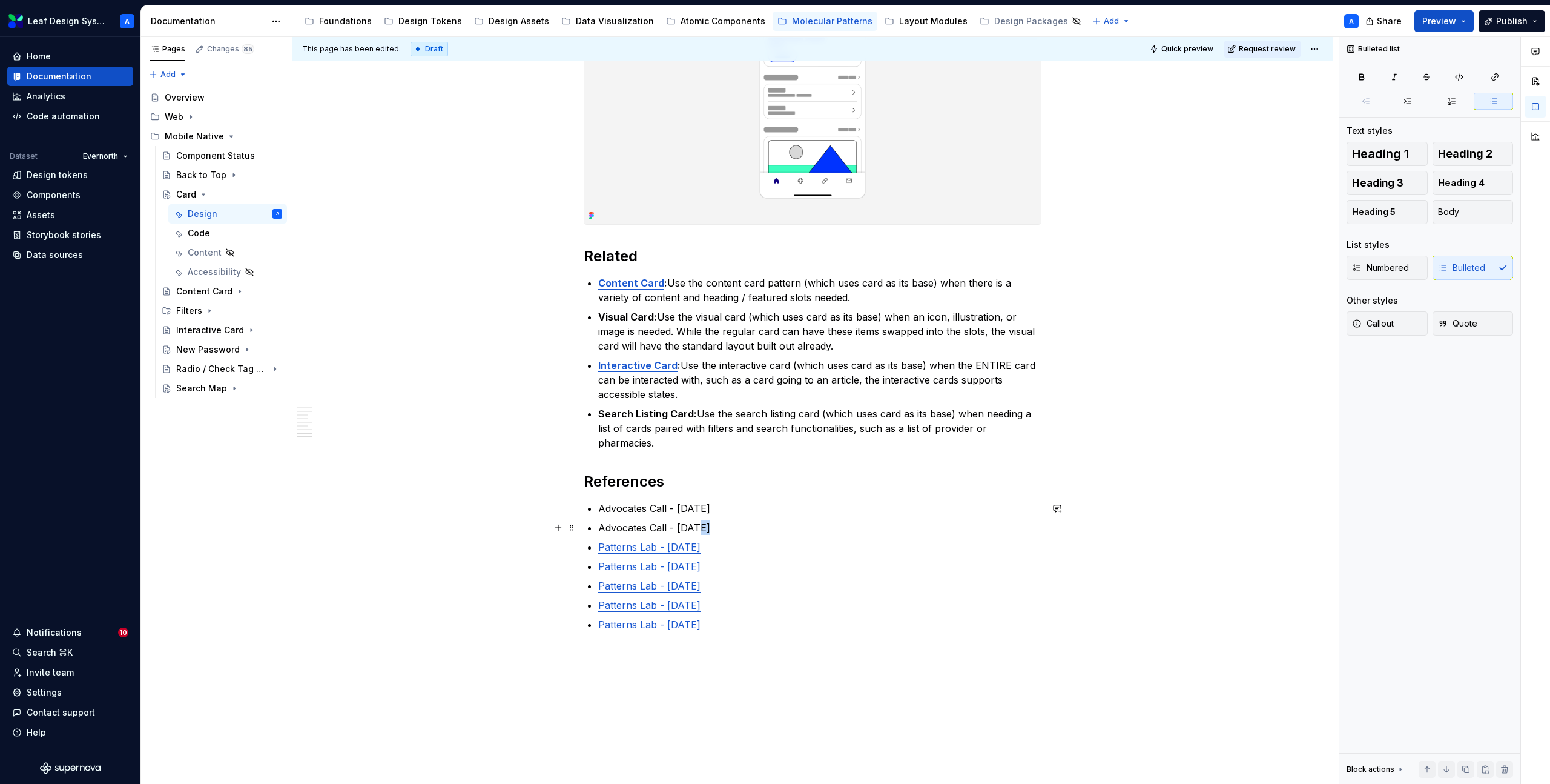
click at [704, 521] on p "Advocates Call - [DATE]" at bounding box center [819, 527] width 443 height 15
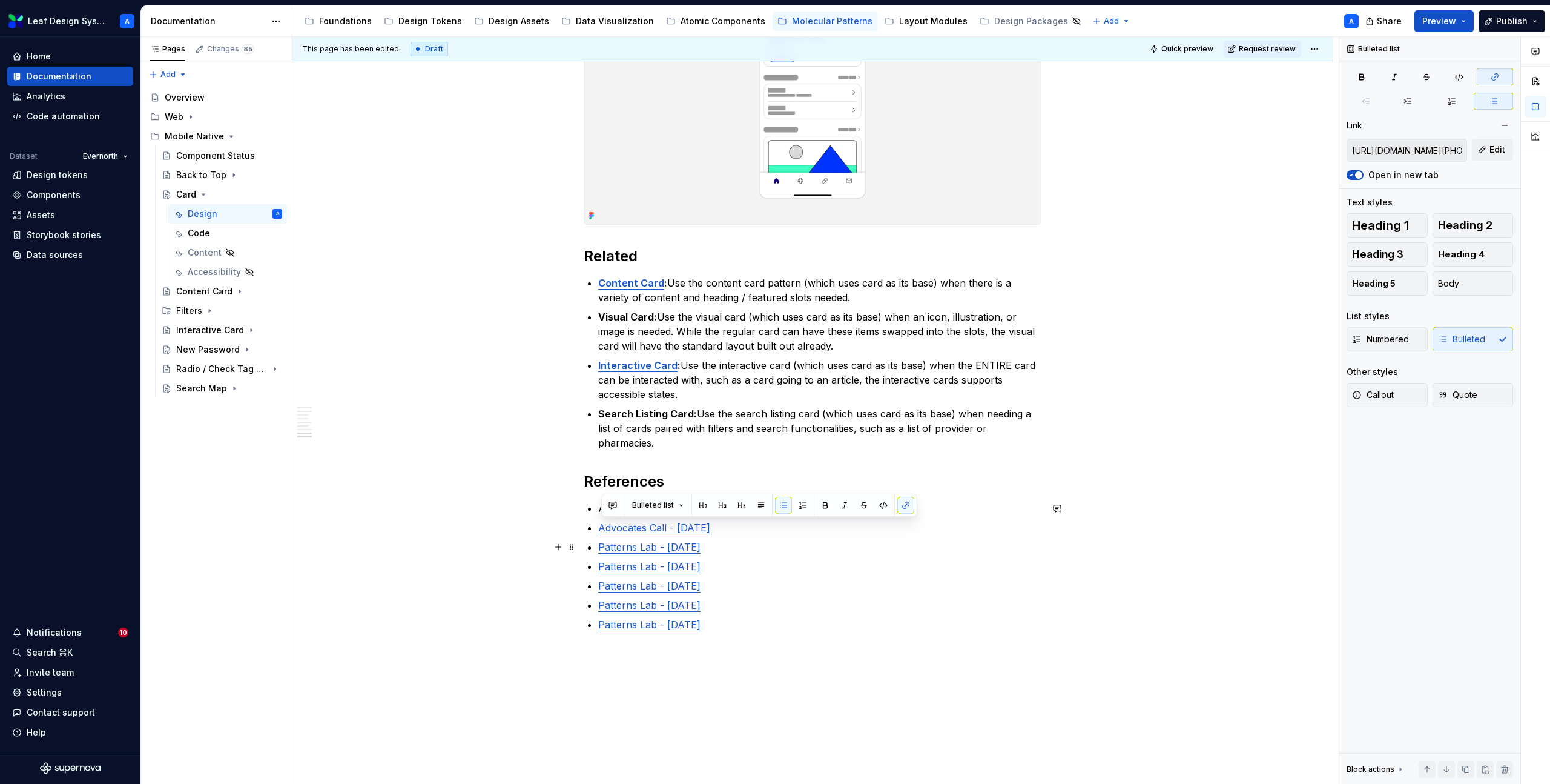
click at [865, 553] on p "Patterns Lab - [DATE]" at bounding box center [819, 547] width 443 height 15
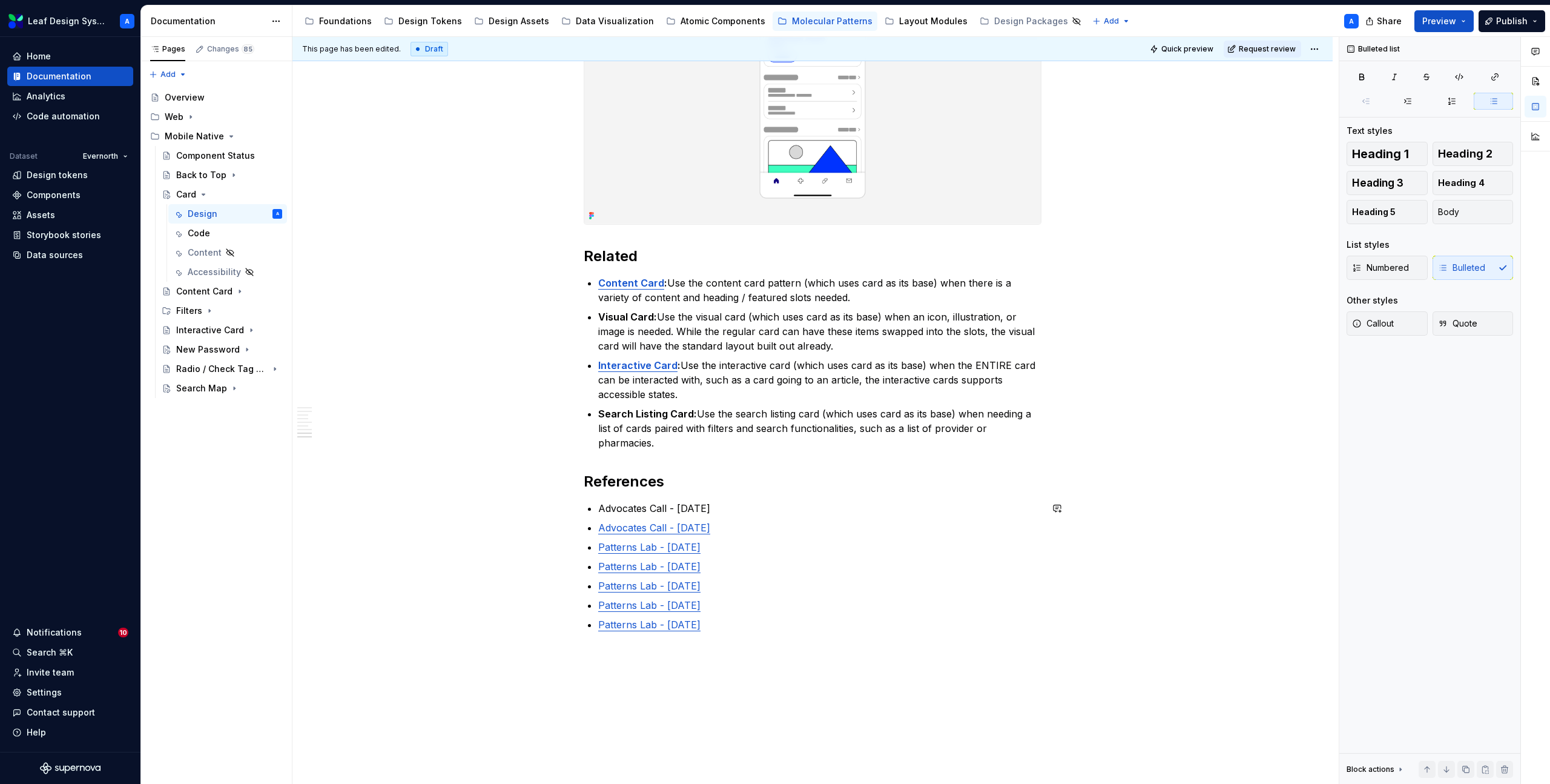
click at [725, 497] on div "Bulleted list" at bounding box center [759, 485] width 316 height 23
click at [712, 501] on p "Advocates Call - [DATE]" at bounding box center [819, 508] width 443 height 15
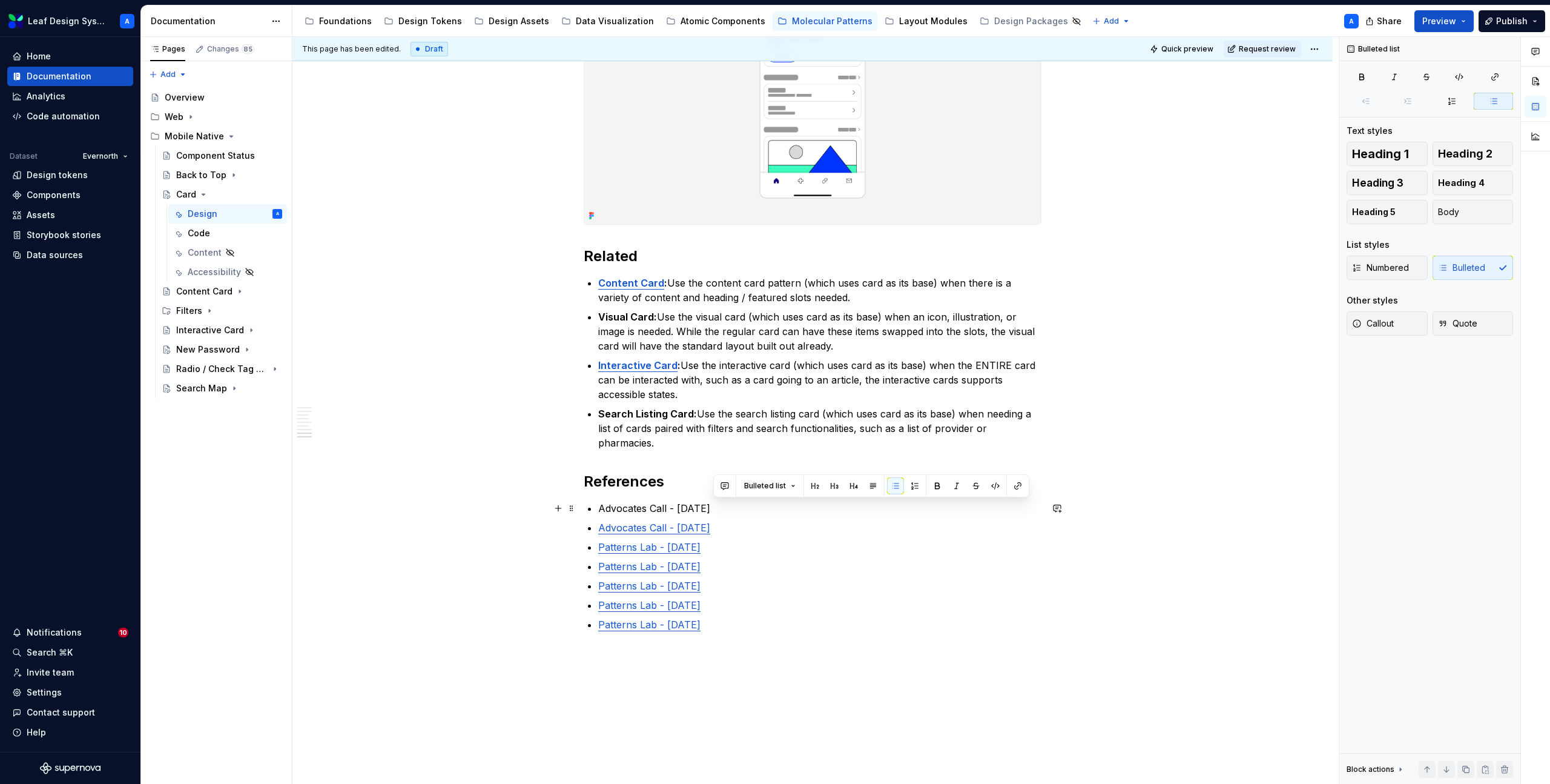
click at [712, 501] on p "Advocates Call - [DATE]" at bounding box center [819, 508] width 443 height 15
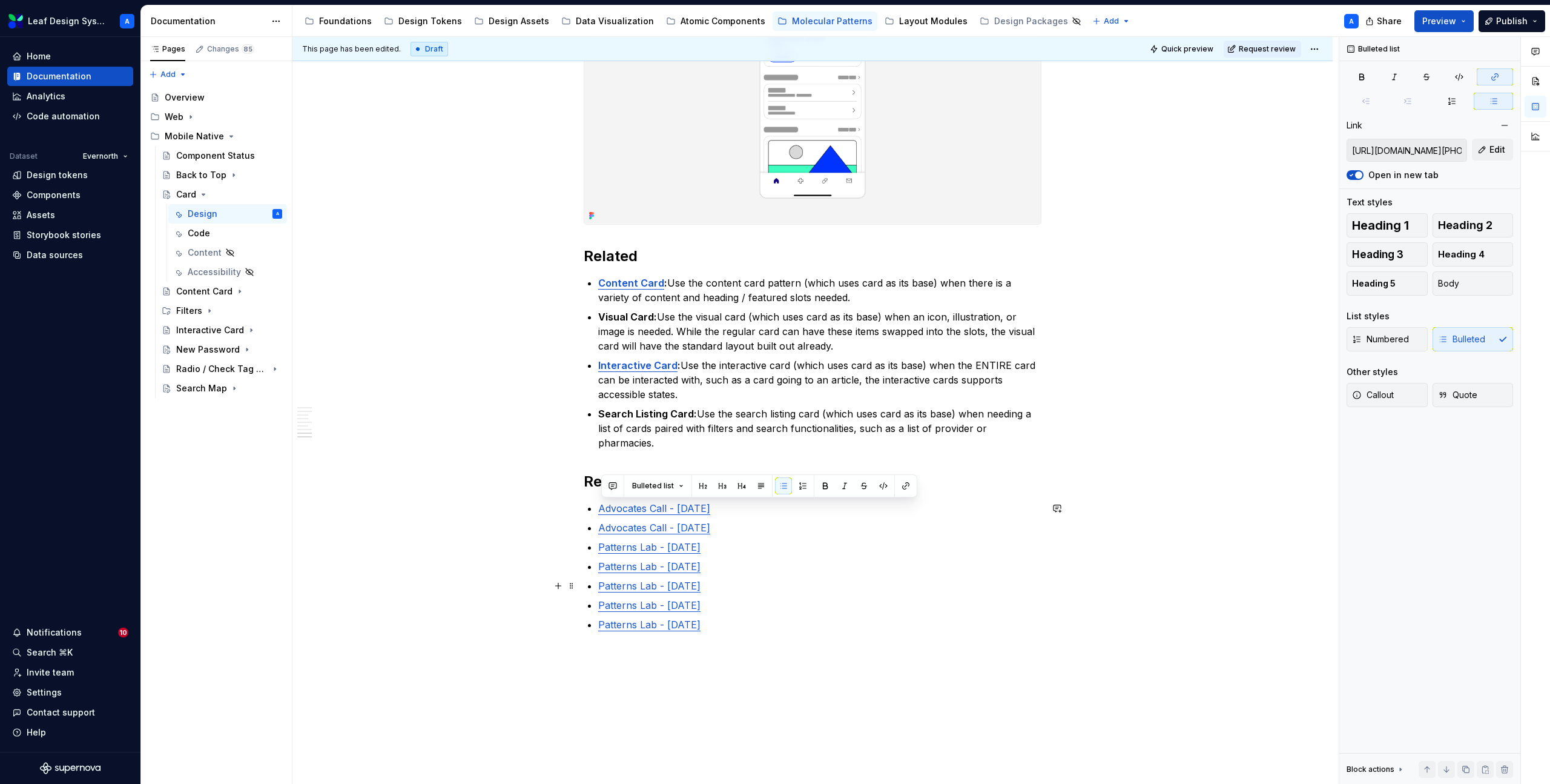
click at [819, 577] on ul "Advocates Call - [DATE] Advocates Call - [DATE] Patterns Lab - [DATE] Patterns …" at bounding box center [819, 566] width 443 height 131
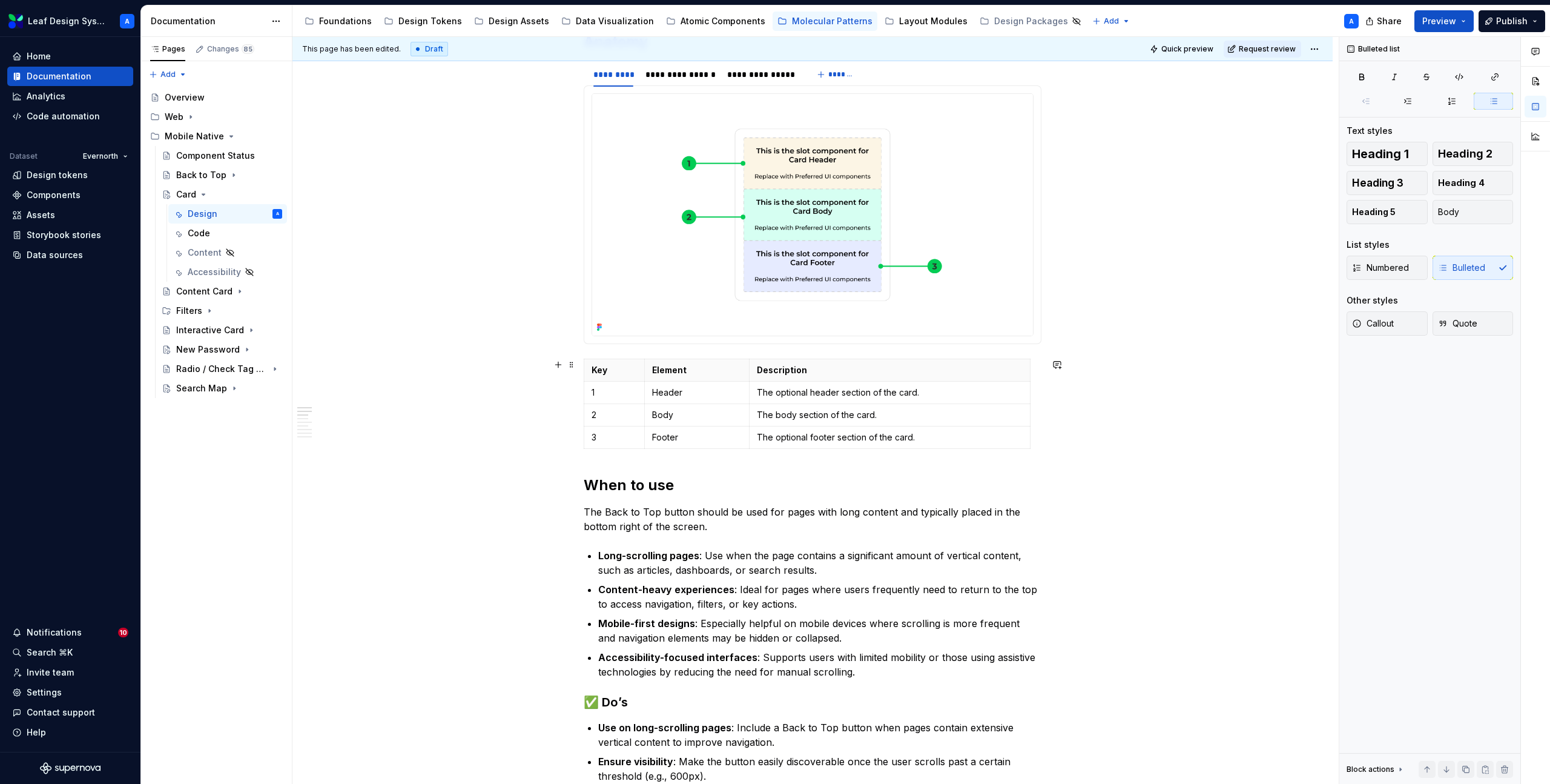
scroll to position [0, 0]
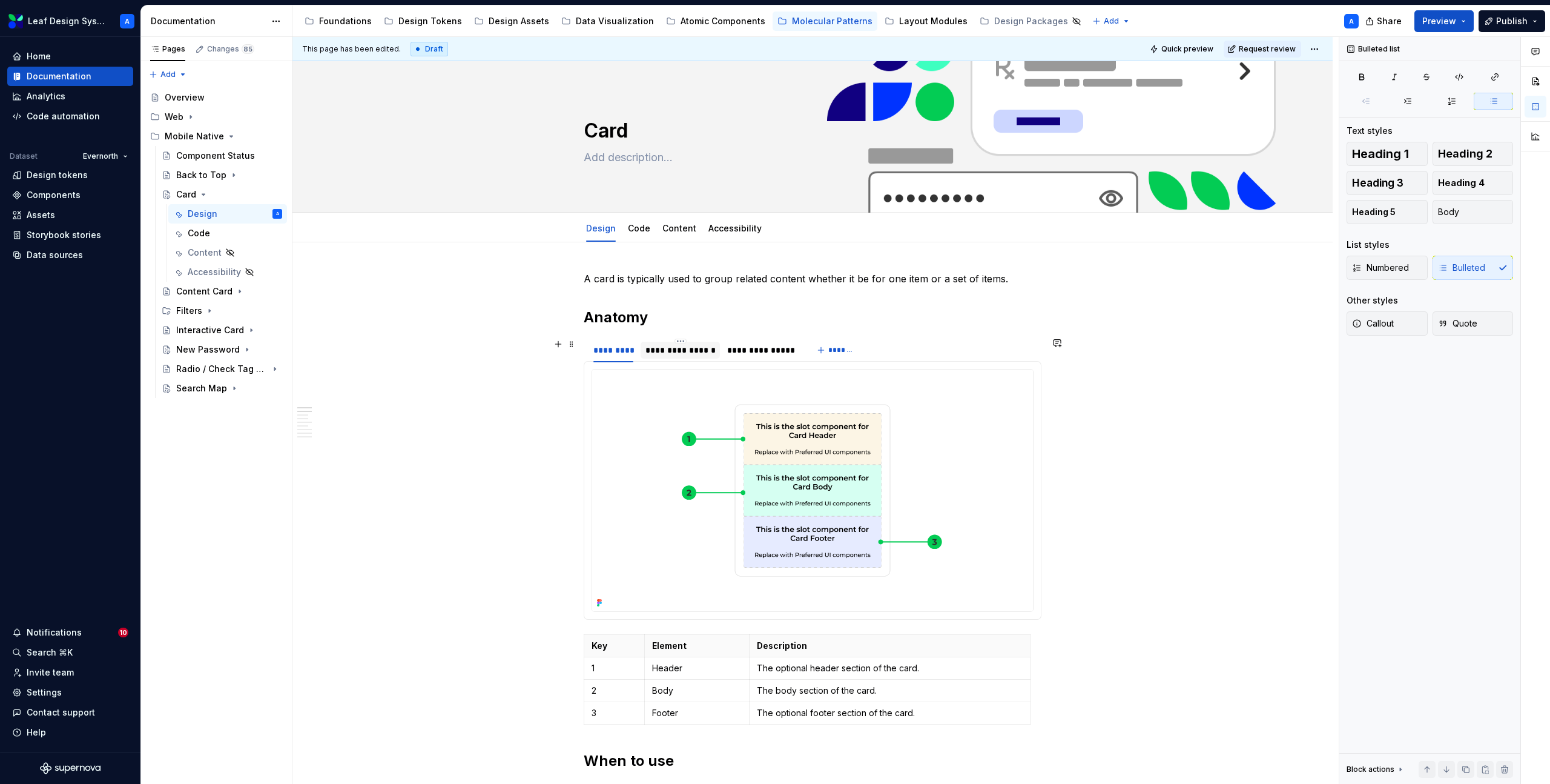
click at [701, 352] on div "**********" at bounding box center [681, 350] width 70 height 12
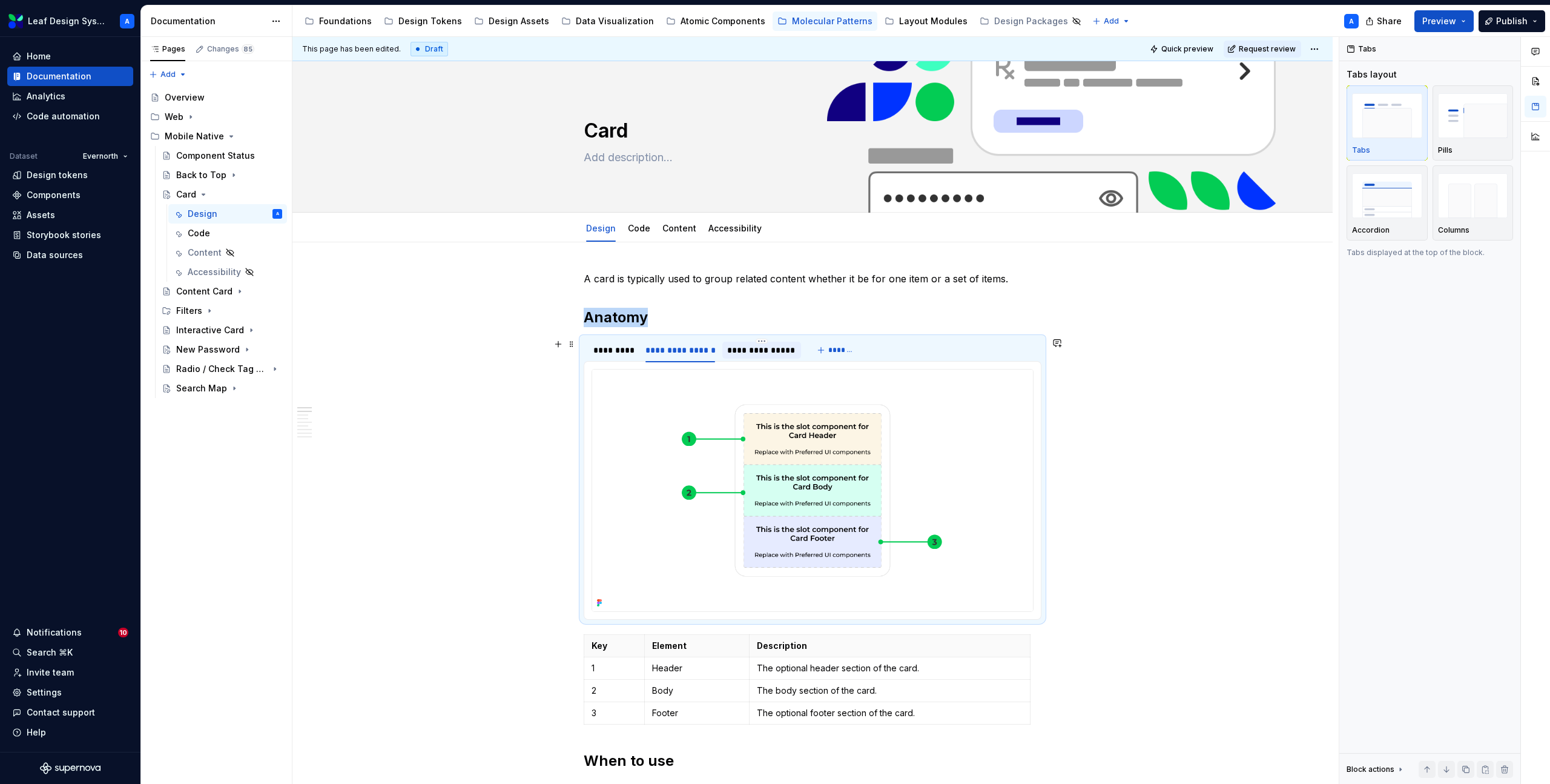
click at [762, 351] on div "**********" at bounding box center [761, 350] width 68 height 12
click at [682, 351] on div "**********" at bounding box center [681, 350] width 70 height 12
click at [623, 351] on div "*********" at bounding box center [613, 350] width 40 height 12
click at [760, 349] on div "**********" at bounding box center [761, 350] width 68 height 12
click at [597, 354] on div "*********" at bounding box center [613, 350] width 40 height 12
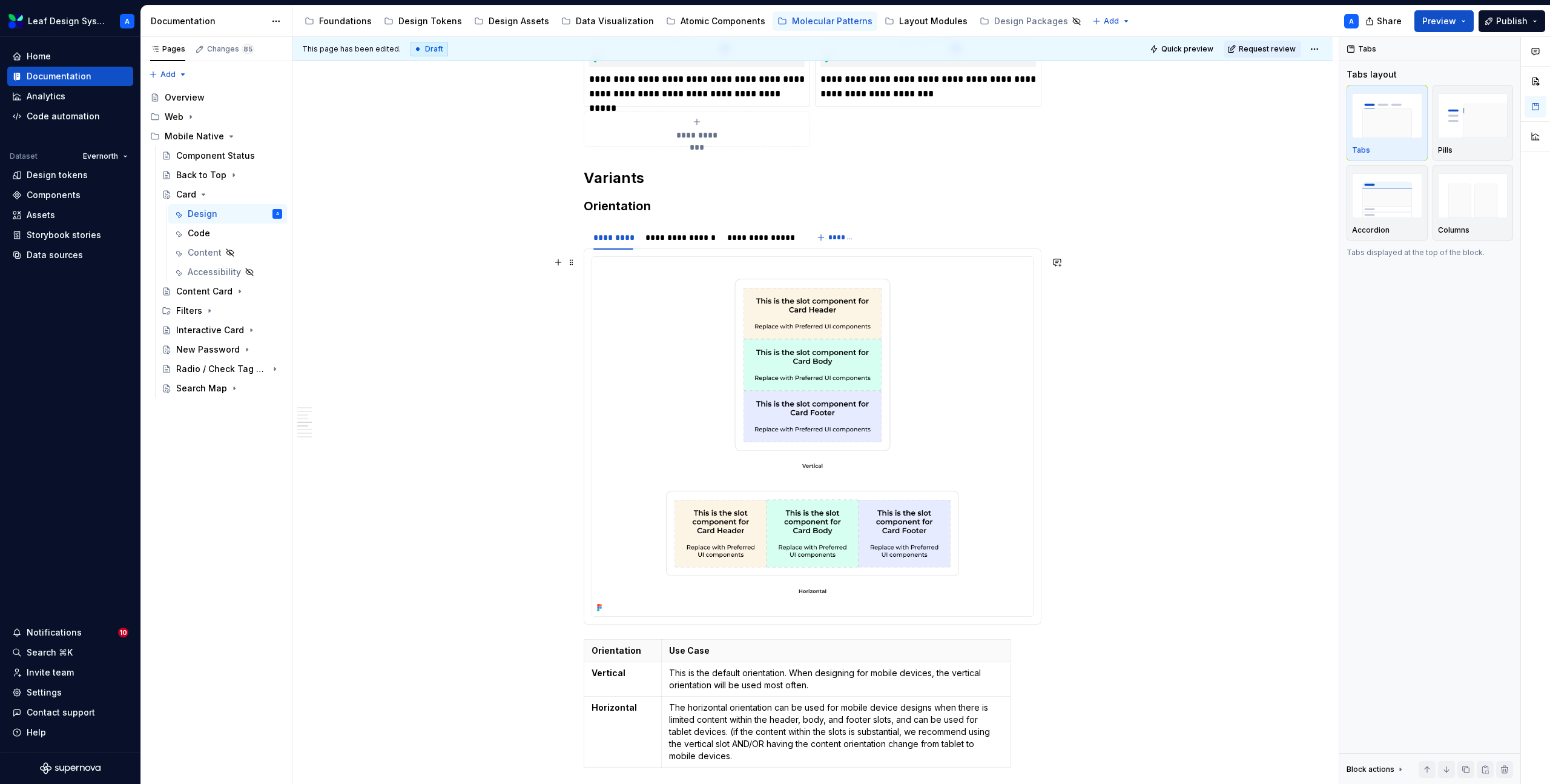
scroll to position [1421, 0]
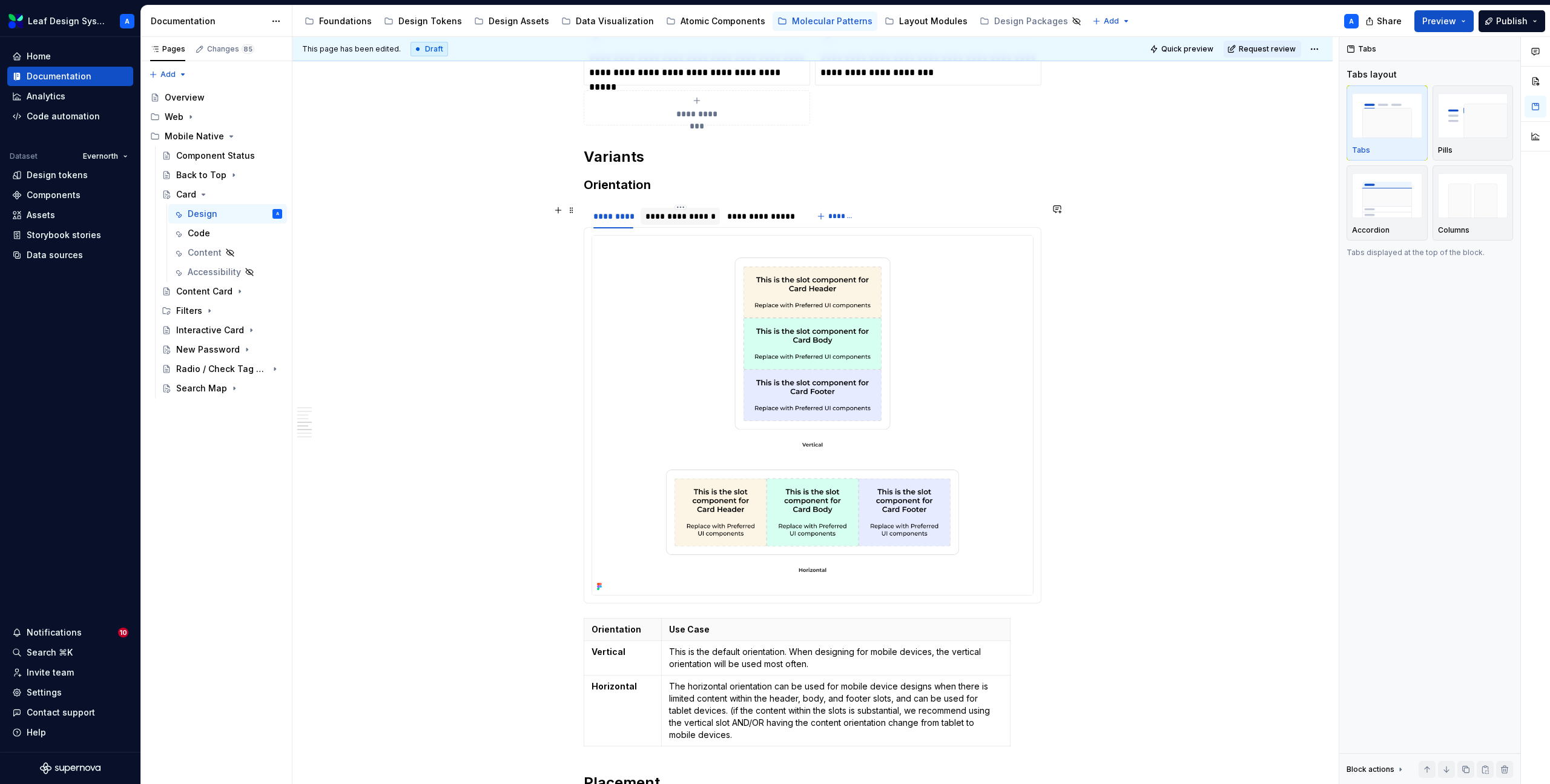
click at [677, 219] on div "**********" at bounding box center [681, 216] width 70 height 12
click at [755, 216] on div "**********" at bounding box center [761, 216] width 68 height 12
click at [682, 216] on div "**********" at bounding box center [681, 216] width 70 height 12
click at [621, 214] on div "*********" at bounding box center [613, 216] width 40 height 12
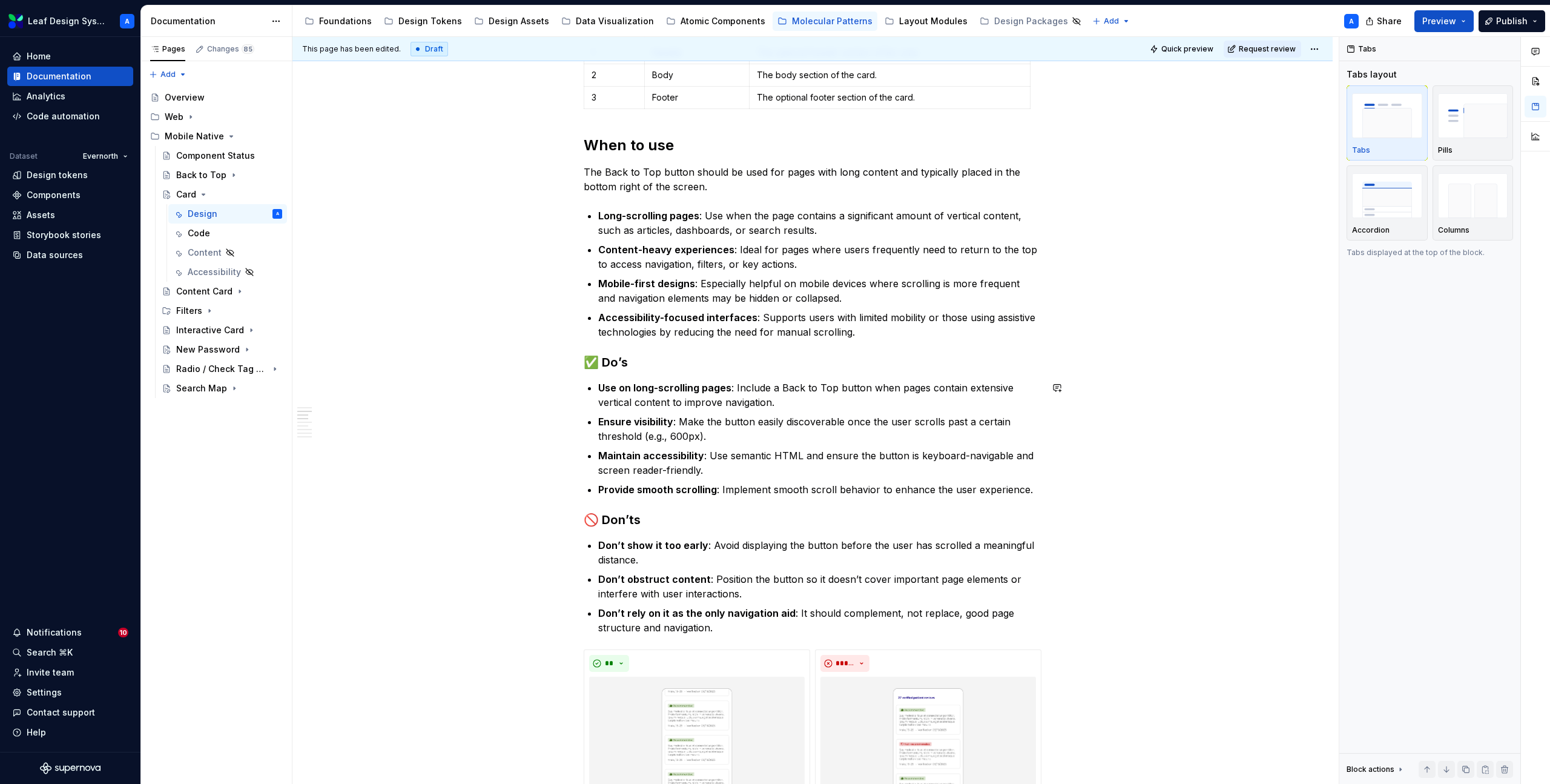
scroll to position [613, 0]
click at [644, 179] on p "The Back to Top button should be used for pages with long content and typically…" at bounding box center [813, 181] width 458 height 29
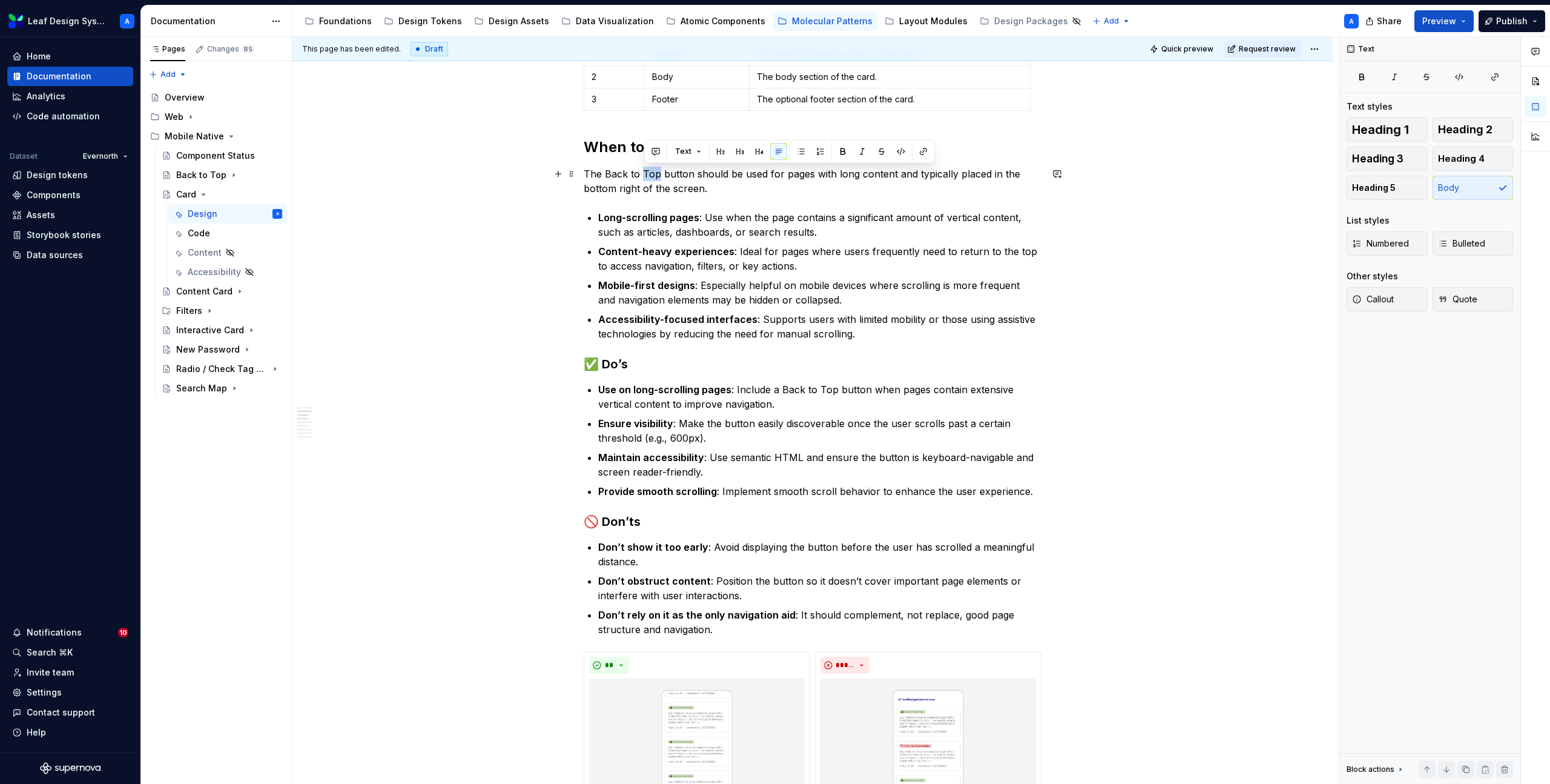
click at [644, 179] on p "The Back to Top button should be used for pages with long content and typically…" at bounding box center [813, 181] width 458 height 29
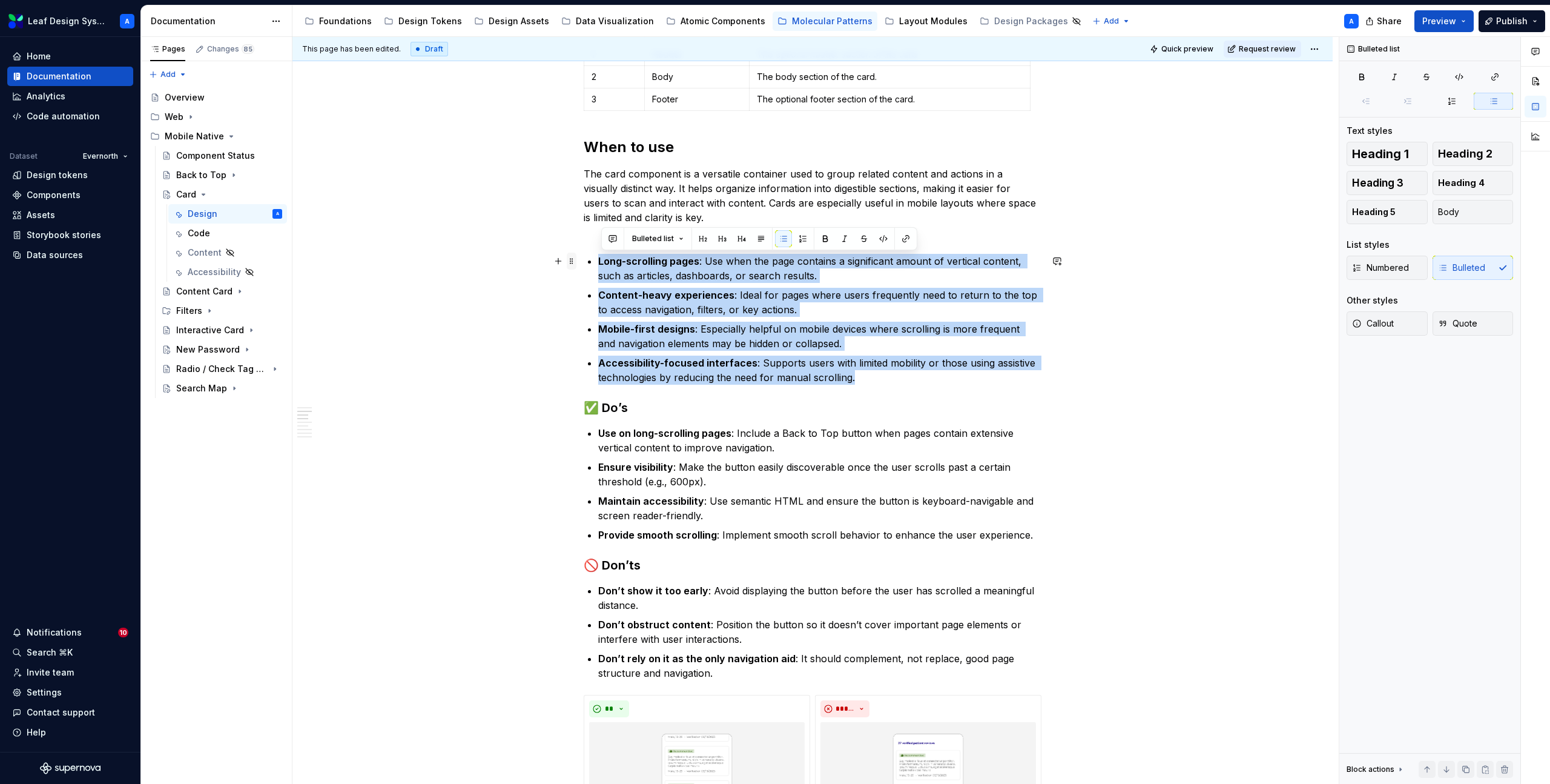
drag, startPoint x: 872, startPoint y: 382, endPoint x: 577, endPoint y: 256, distance: 321.2
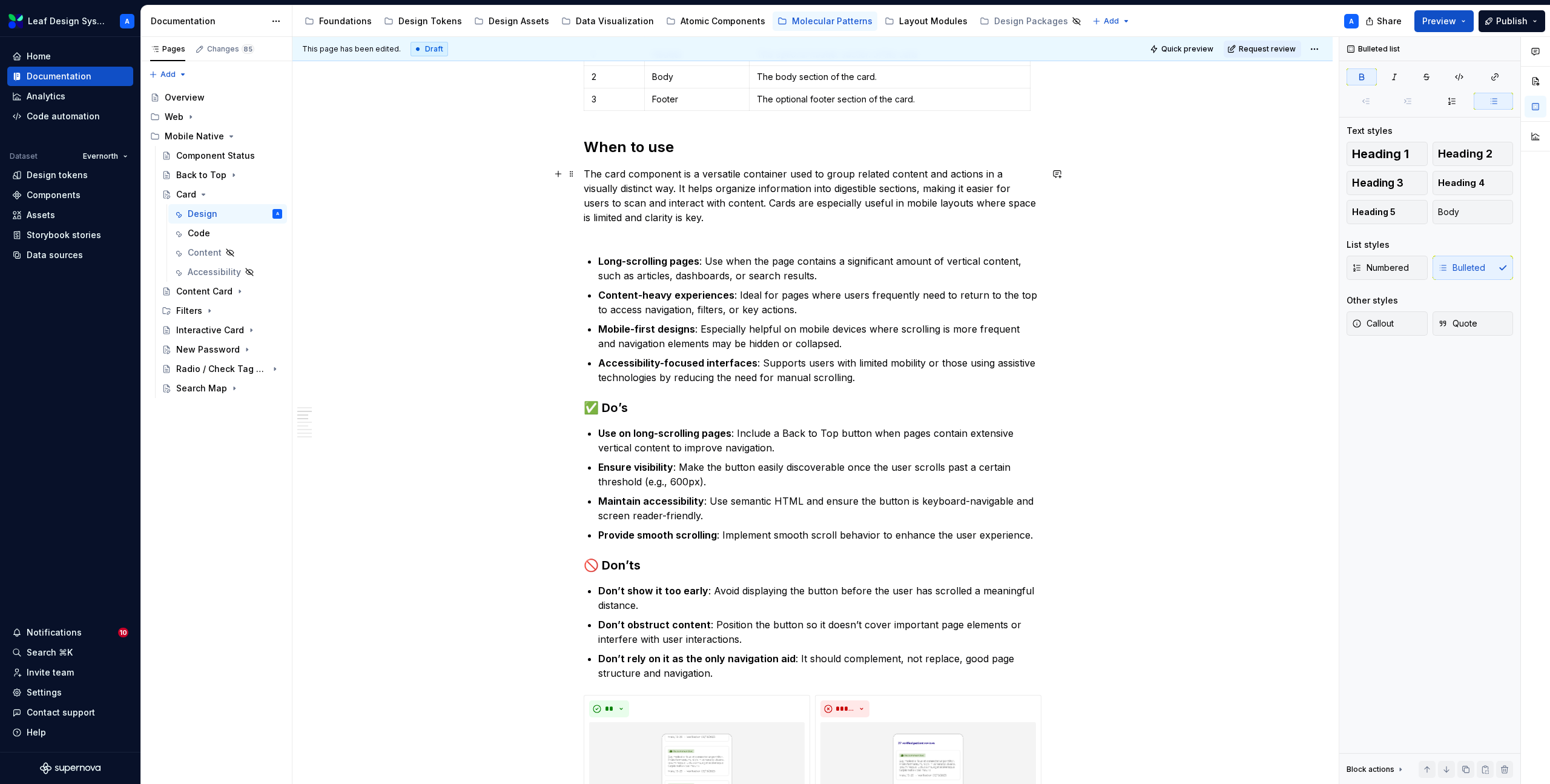
click at [606, 238] on p "The card component is a versatile container used to group related content and a…" at bounding box center [813, 203] width 458 height 73
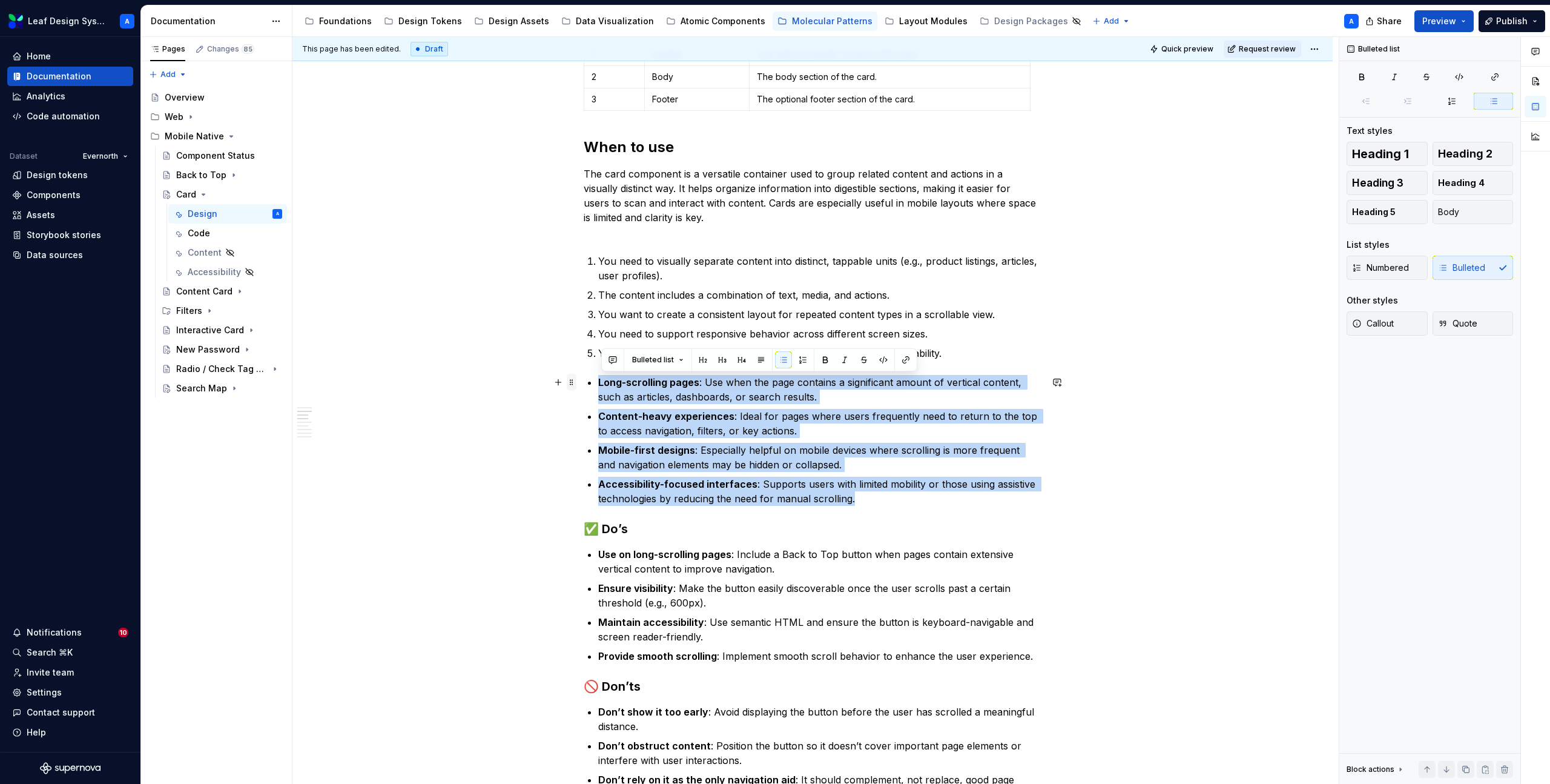
drag, startPoint x: 834, startPoint y: 493, endPoint x: 570, endPoint y: 380, distance: 286.7
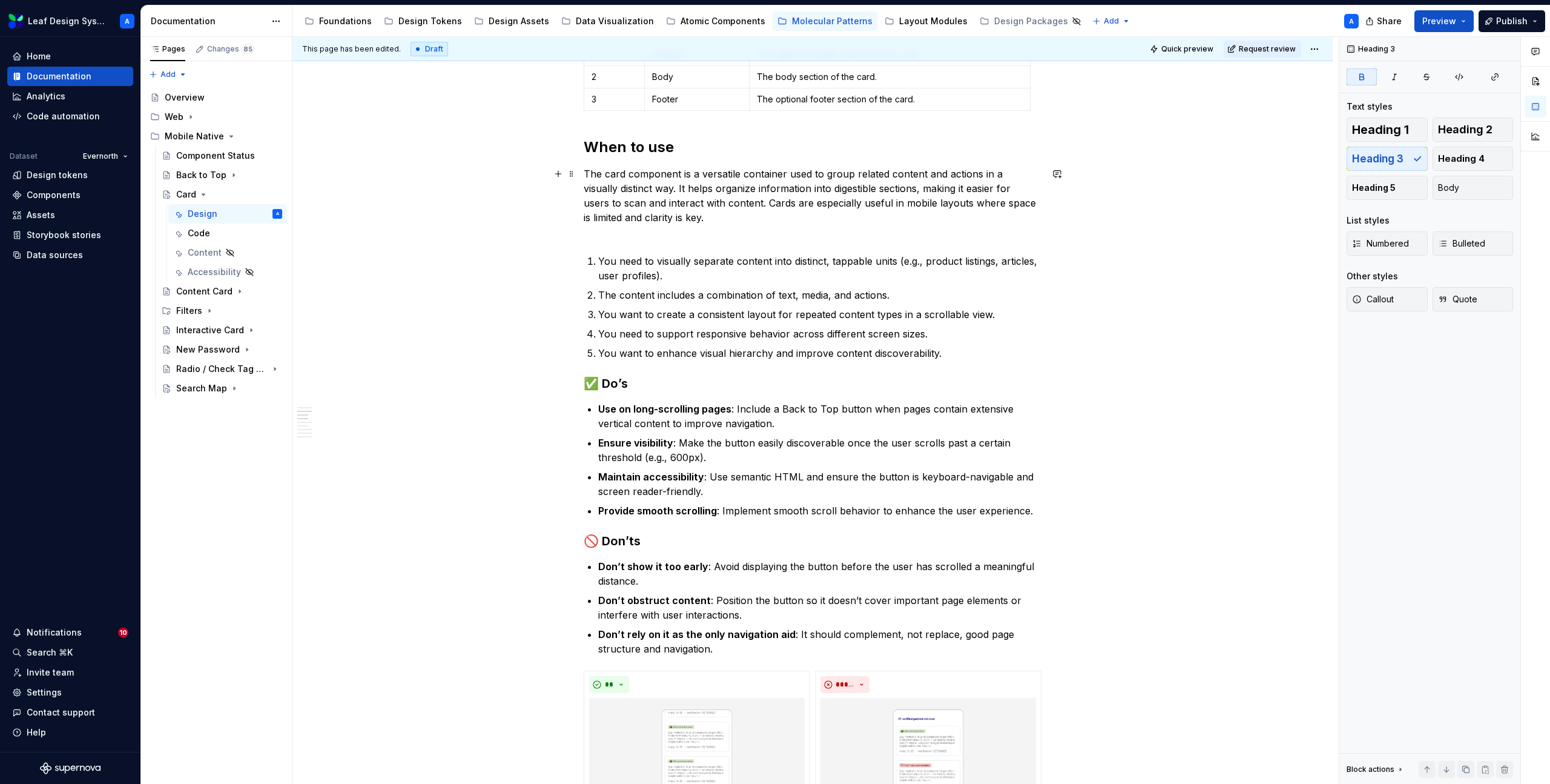
click at [624, 232] on p "The card component is a versatile container used to group related content and a…" at bounding box center [813, 203] width 458 height 73
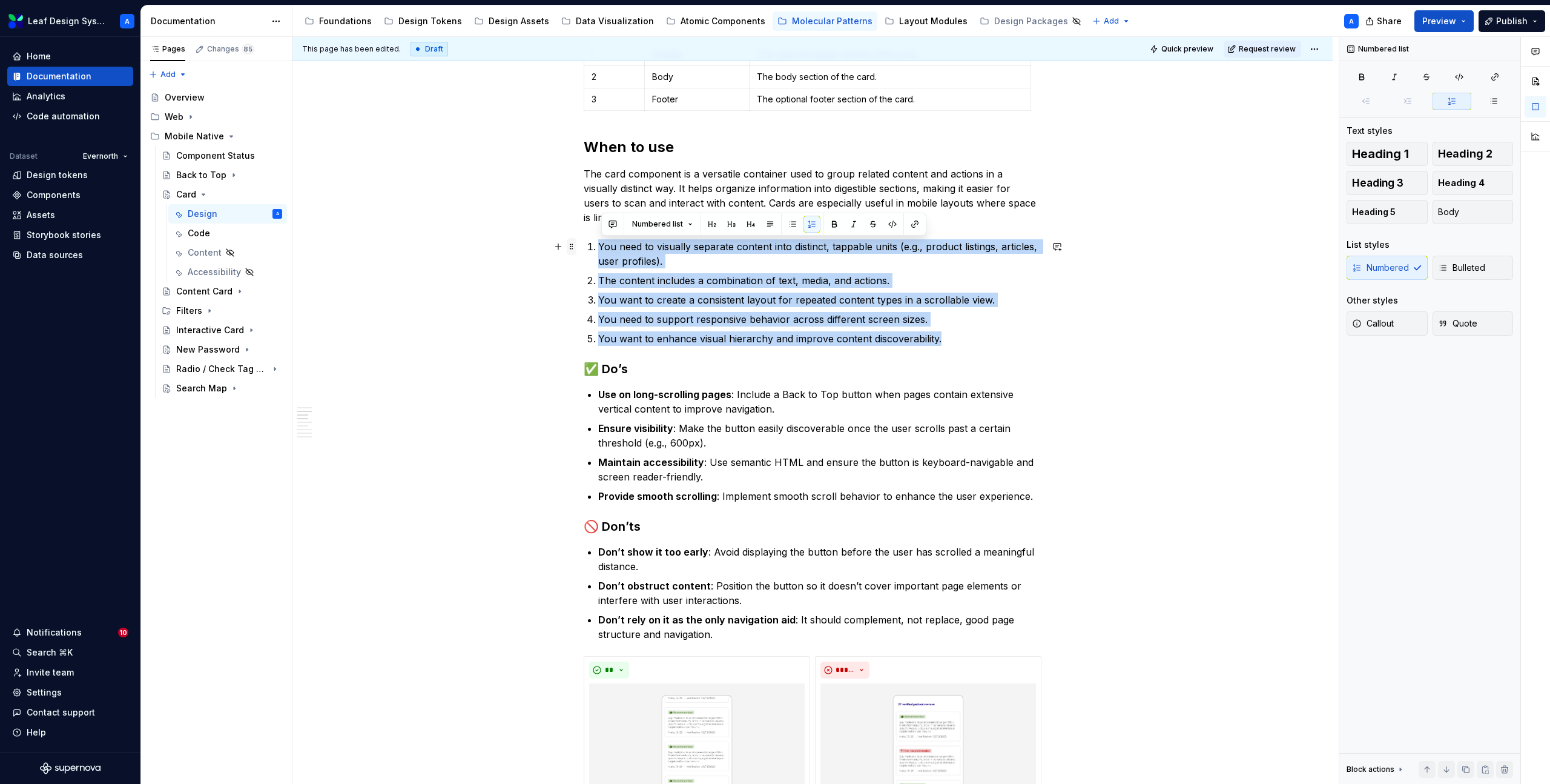
drag, startPoint x: 959, startPoint y: 340, endPoint x: 572, endPoint y: 243, distance: 398.2
click at [791, 223] on button "button" at bounding box center [792, 224] width 17 height 17
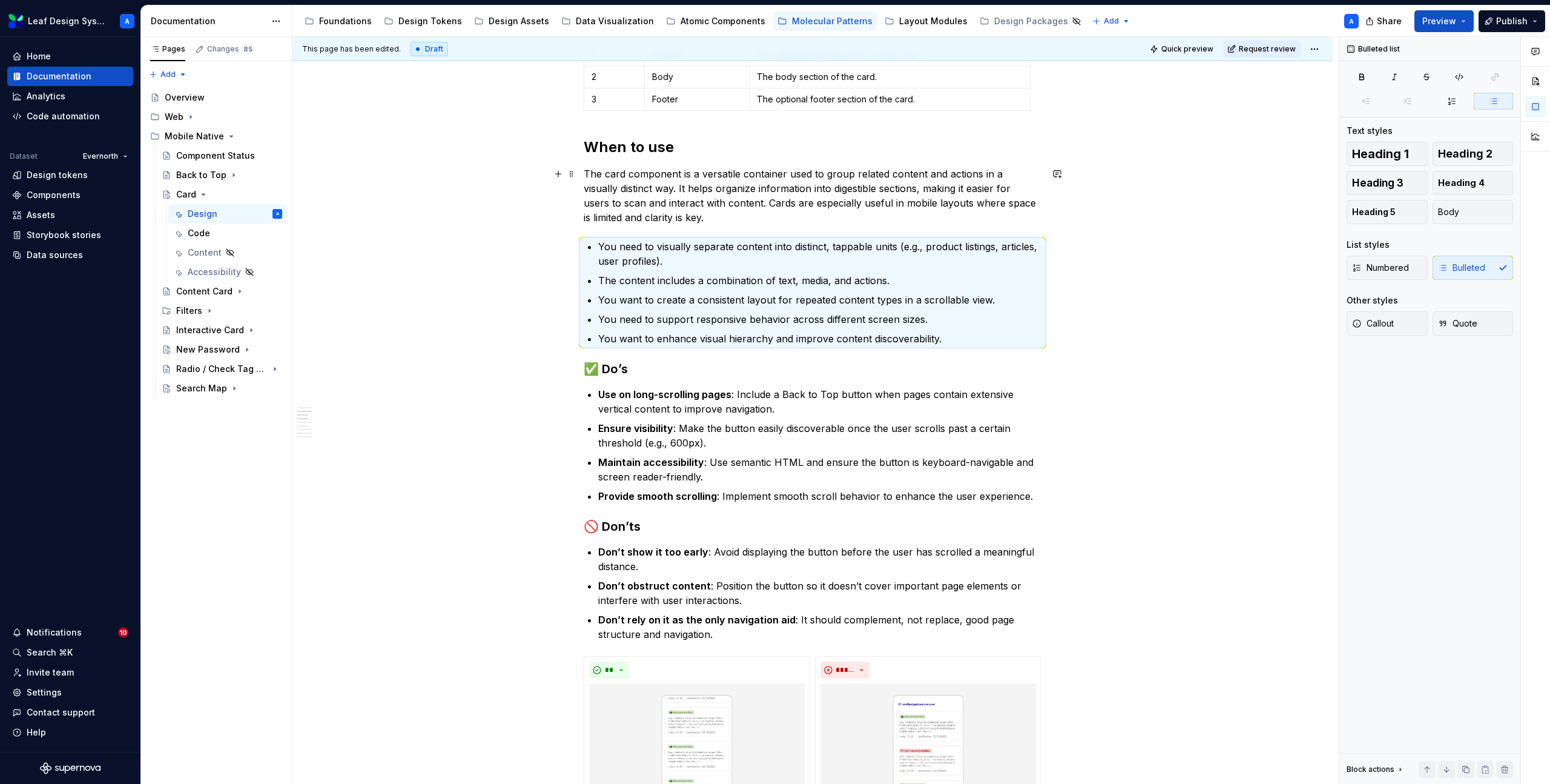
click at [698, 170] on p "The card component is a versatile container used to group related content and a…" at bounding box center [813, 196] width 458 height 58
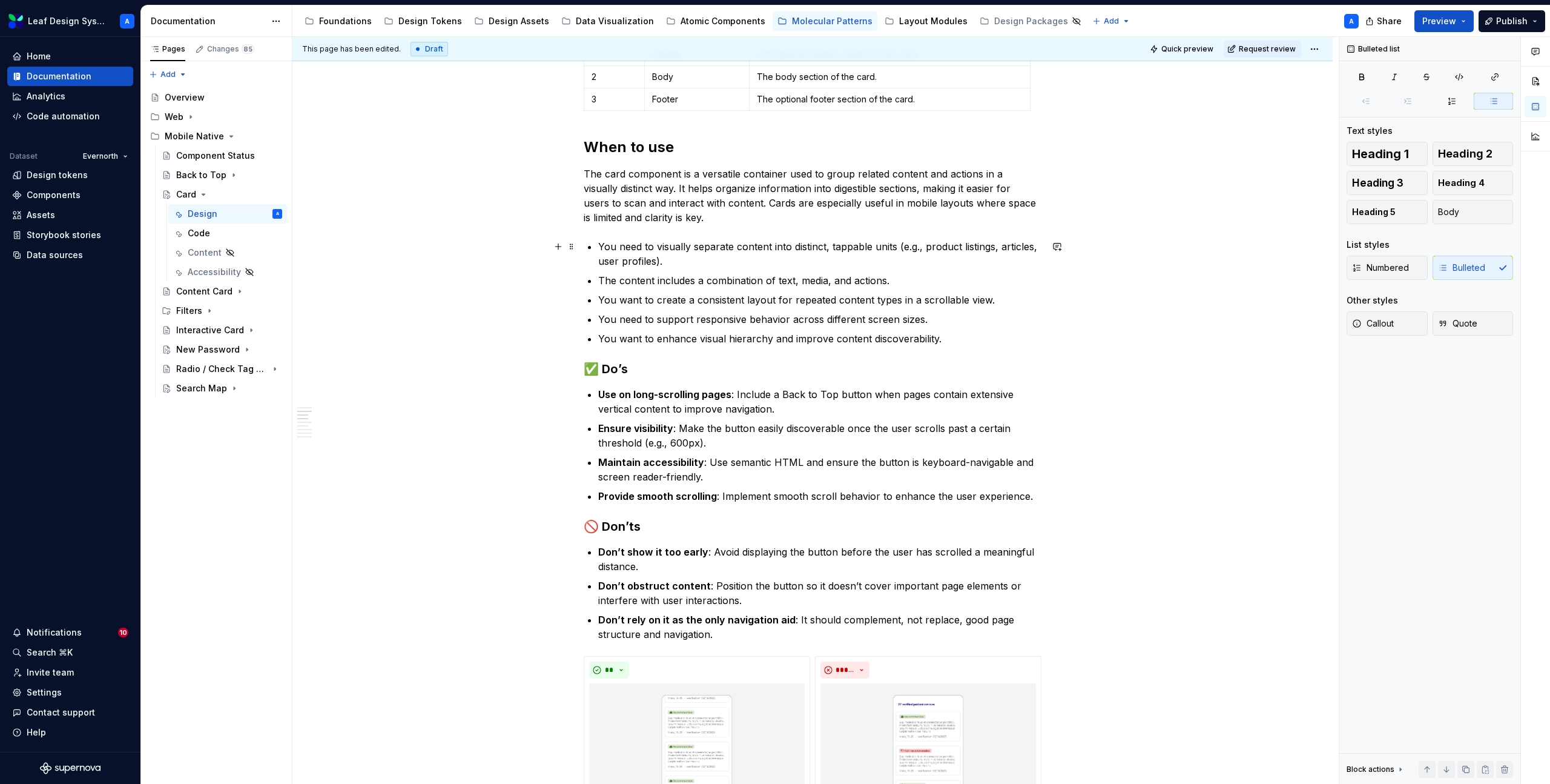
click at [848, 248] on p "You need to visually separate content into distinct, tappable units (e.g., prod…" at bounding box center [819, 253] width 443 height 29
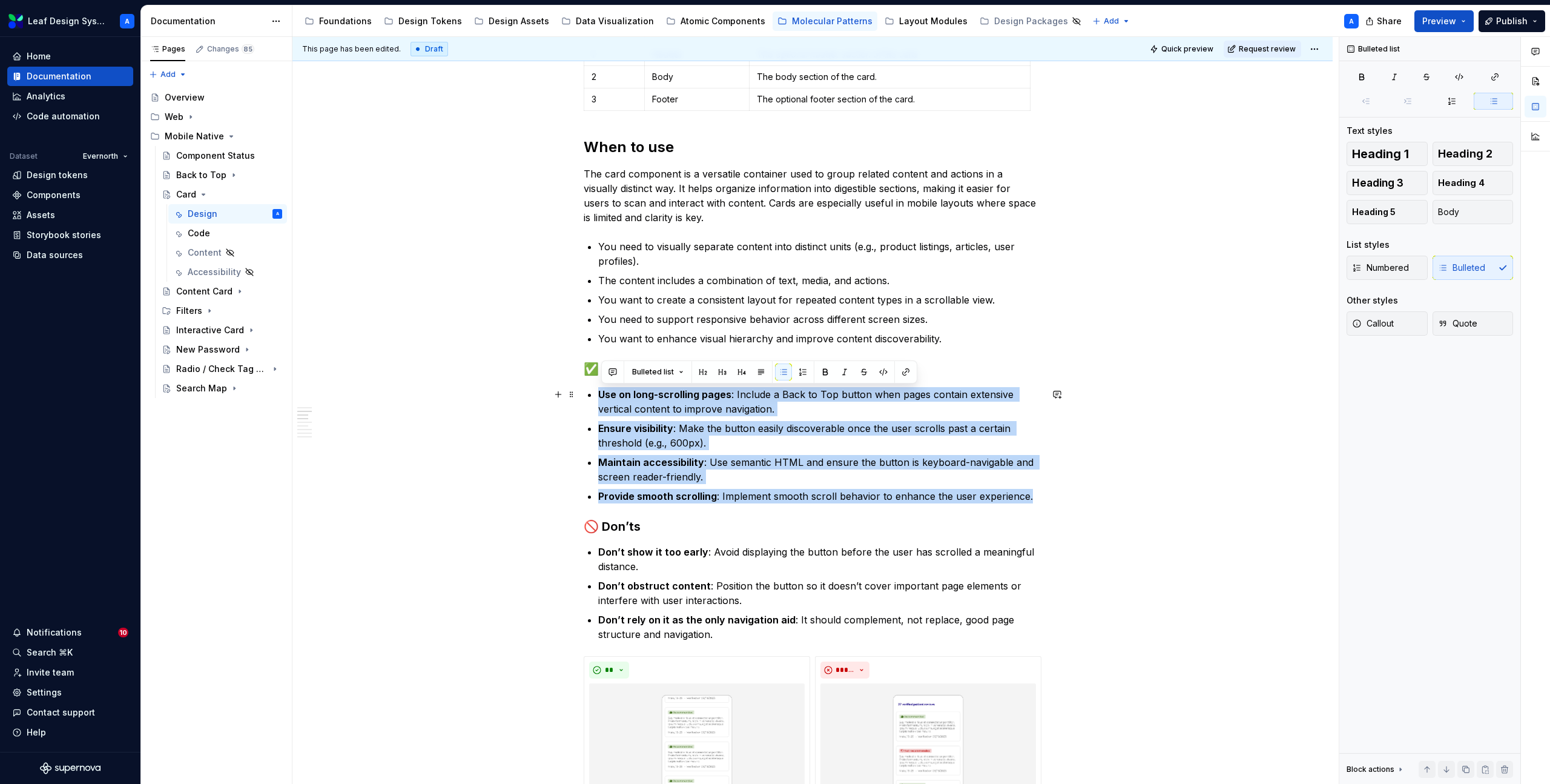
drag, startPoint x: 1037, startPoint y: 497, endPoint x: 592, endPoint y: 391, distance: 457.7
click at [598, 391] on ul "Use on long-scrolling pages : Include a Back to Top button when pages contain e…" at bounding box center [819, 445] width 443 height 116
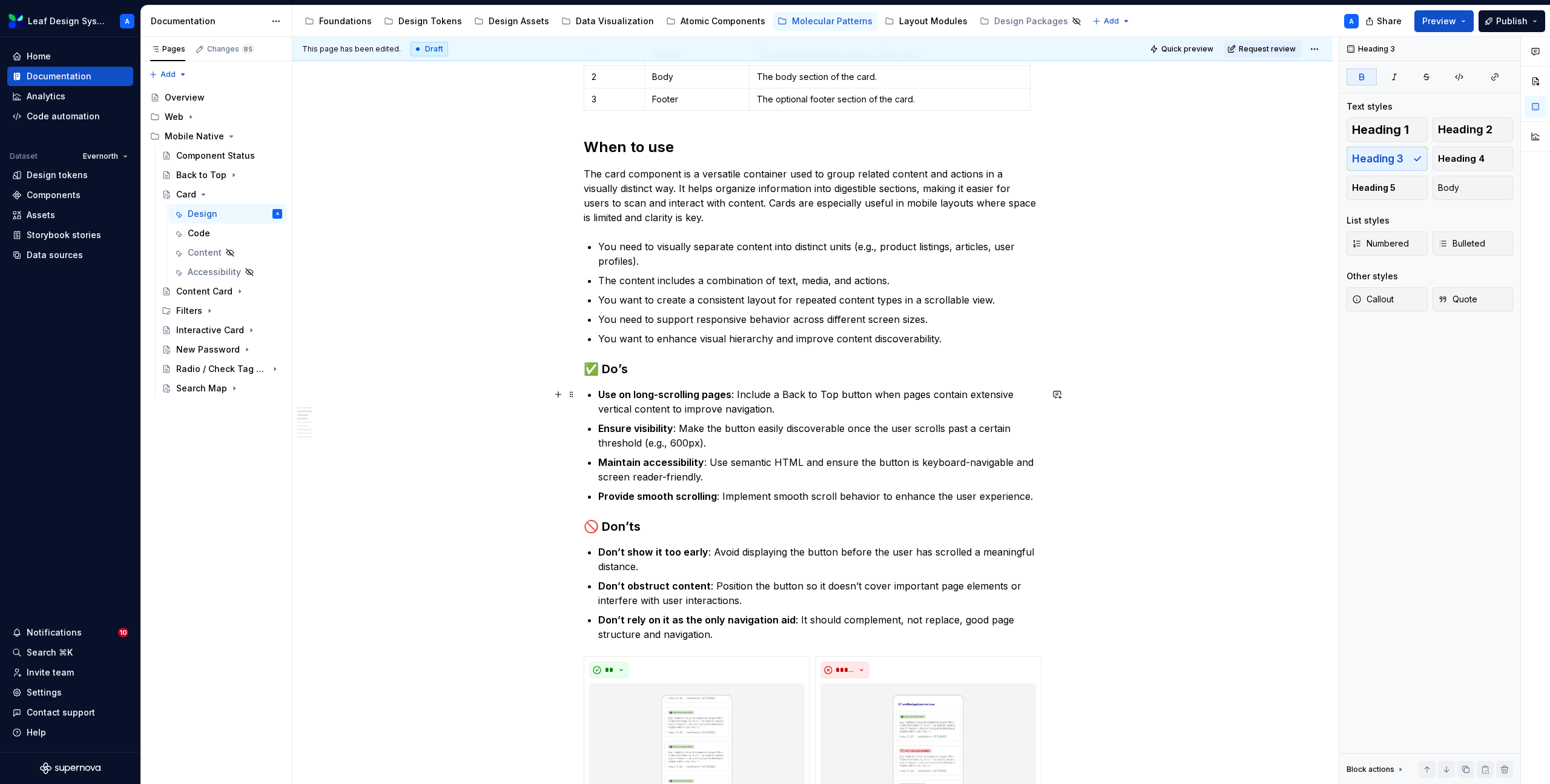
click at [610, 398] on strong "Use on long-scrolling pages" at bounding box center [664, 394] width 133 height 12
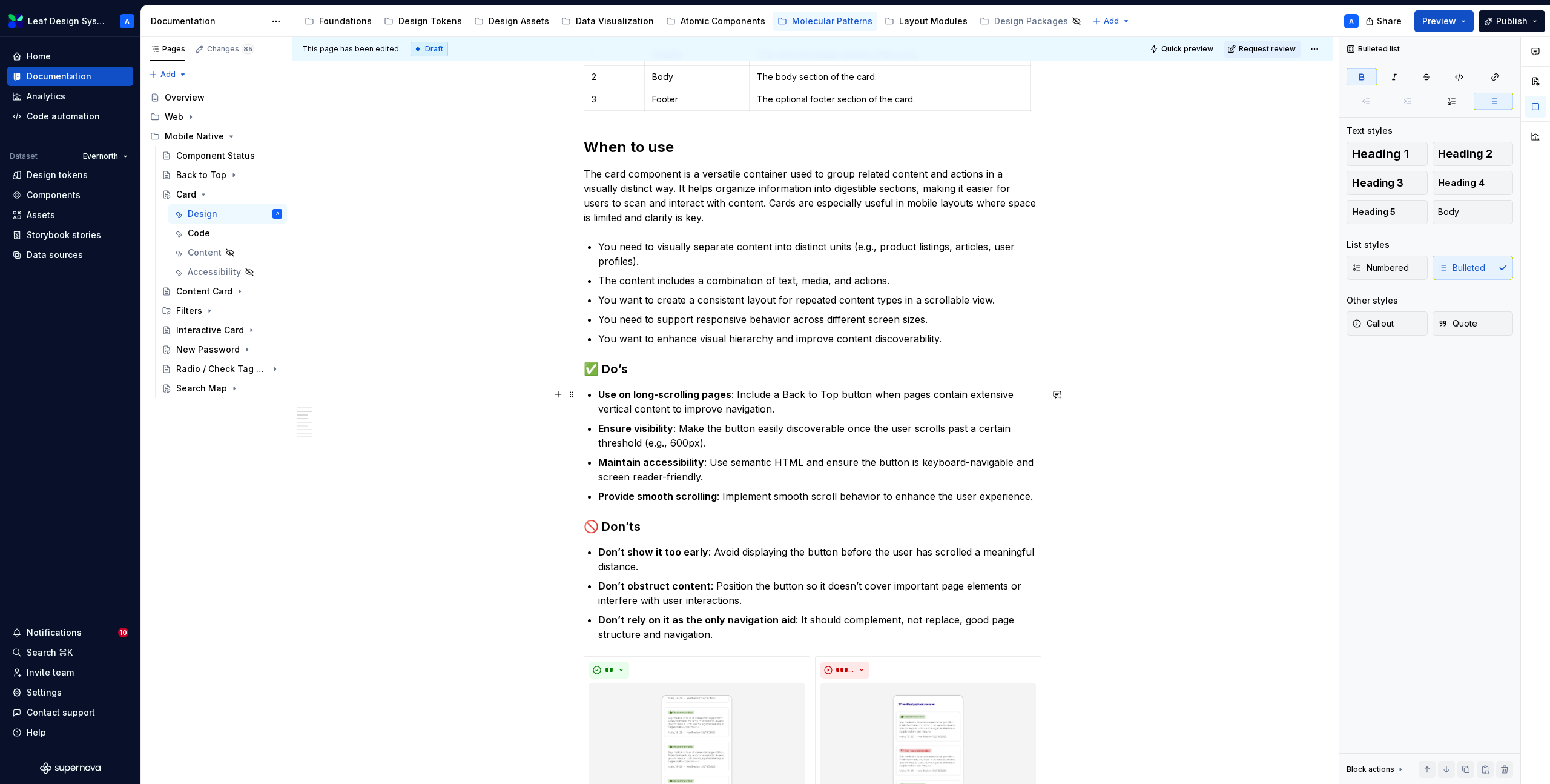
click at [674, 373] on h3 "✅ Do’s" at bounding box center [813, 368] width 458 height 17
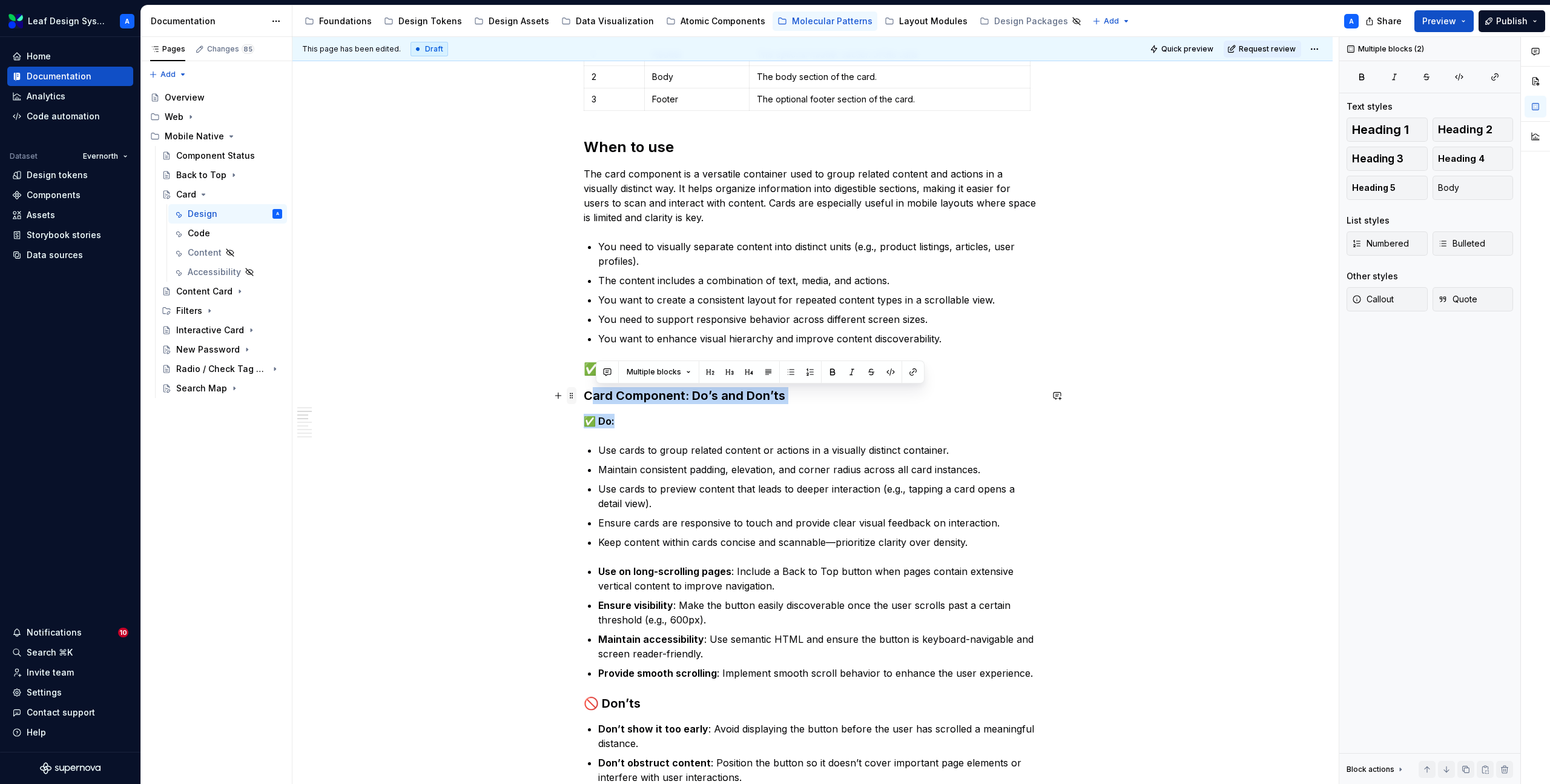
drag, startPoint x: 638, startPoint y: 424, endPoint x: 572, endPoint y: 397, distance: 71.4
drag, startPoint x: 627, startPoint y: 428, endPoint x: 587, endPoint y: 395, distance: 50.8
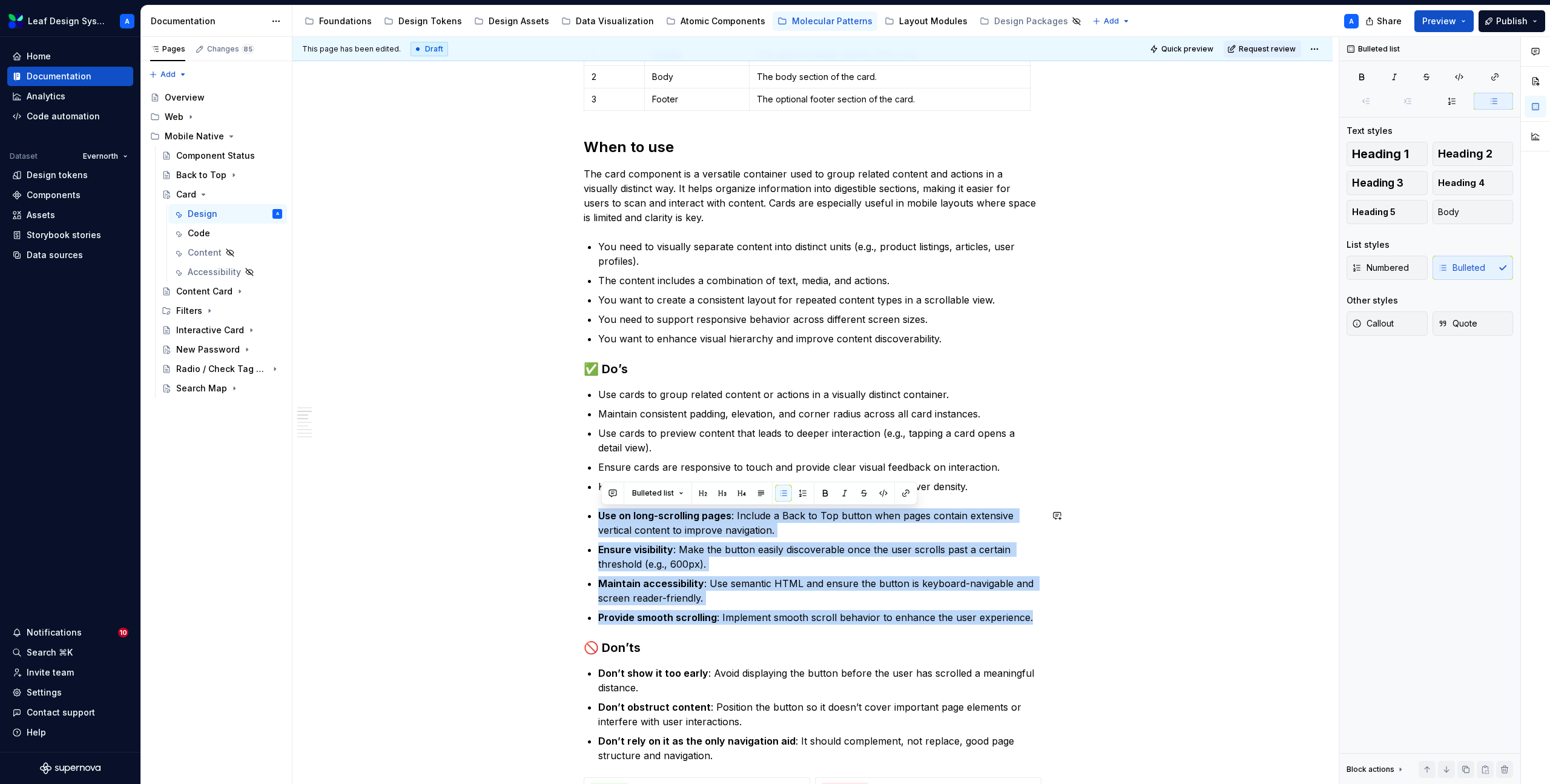
drag, startPoint x: 1036, startPoint y: 619, endPoint x: 596, endPoint y: 507, distance: 454.4
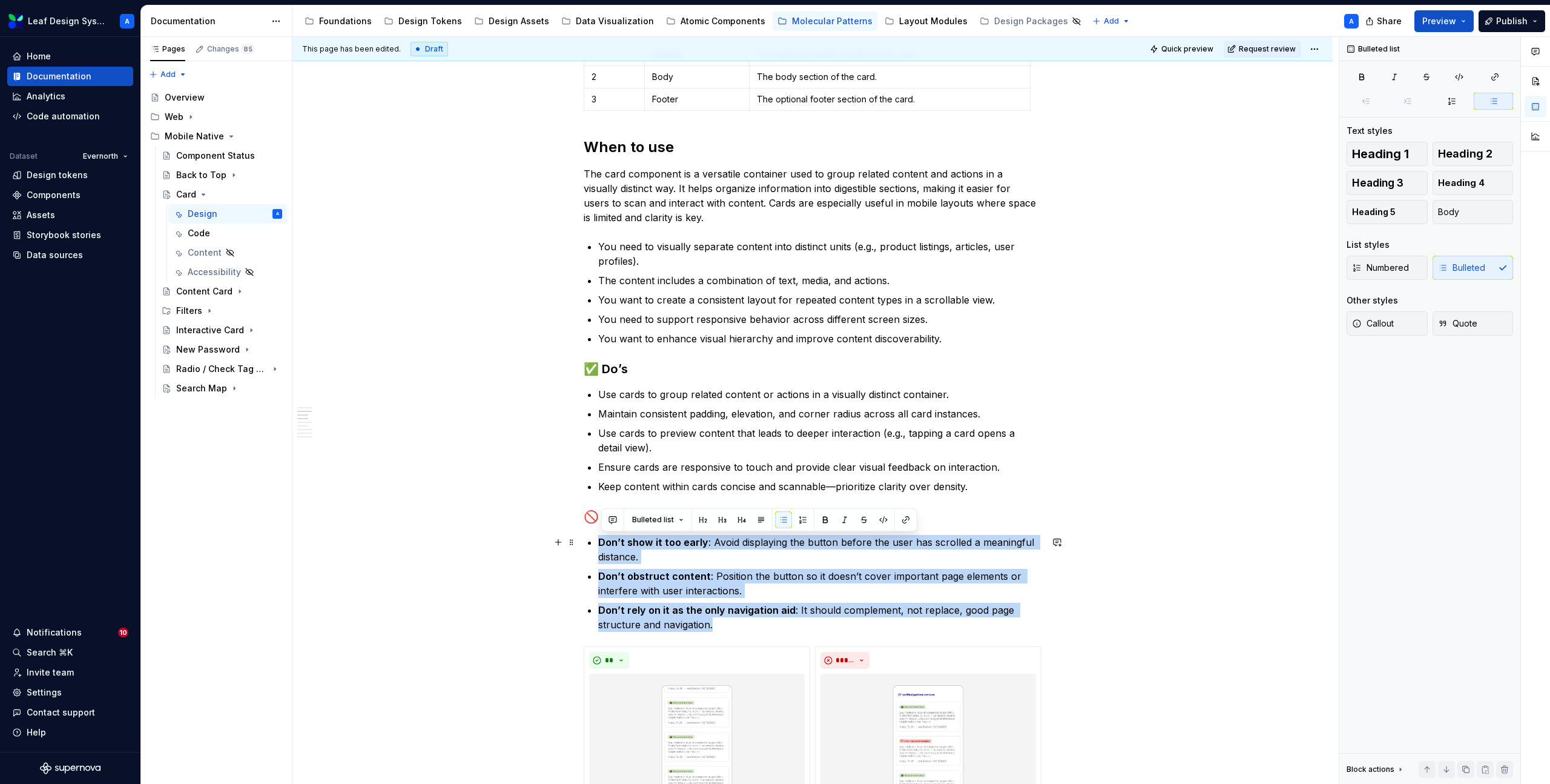
drag, startPoint x: 723, startPoint y: 624, endPoint x: 586, endPoint y: 536, distance: 162.6
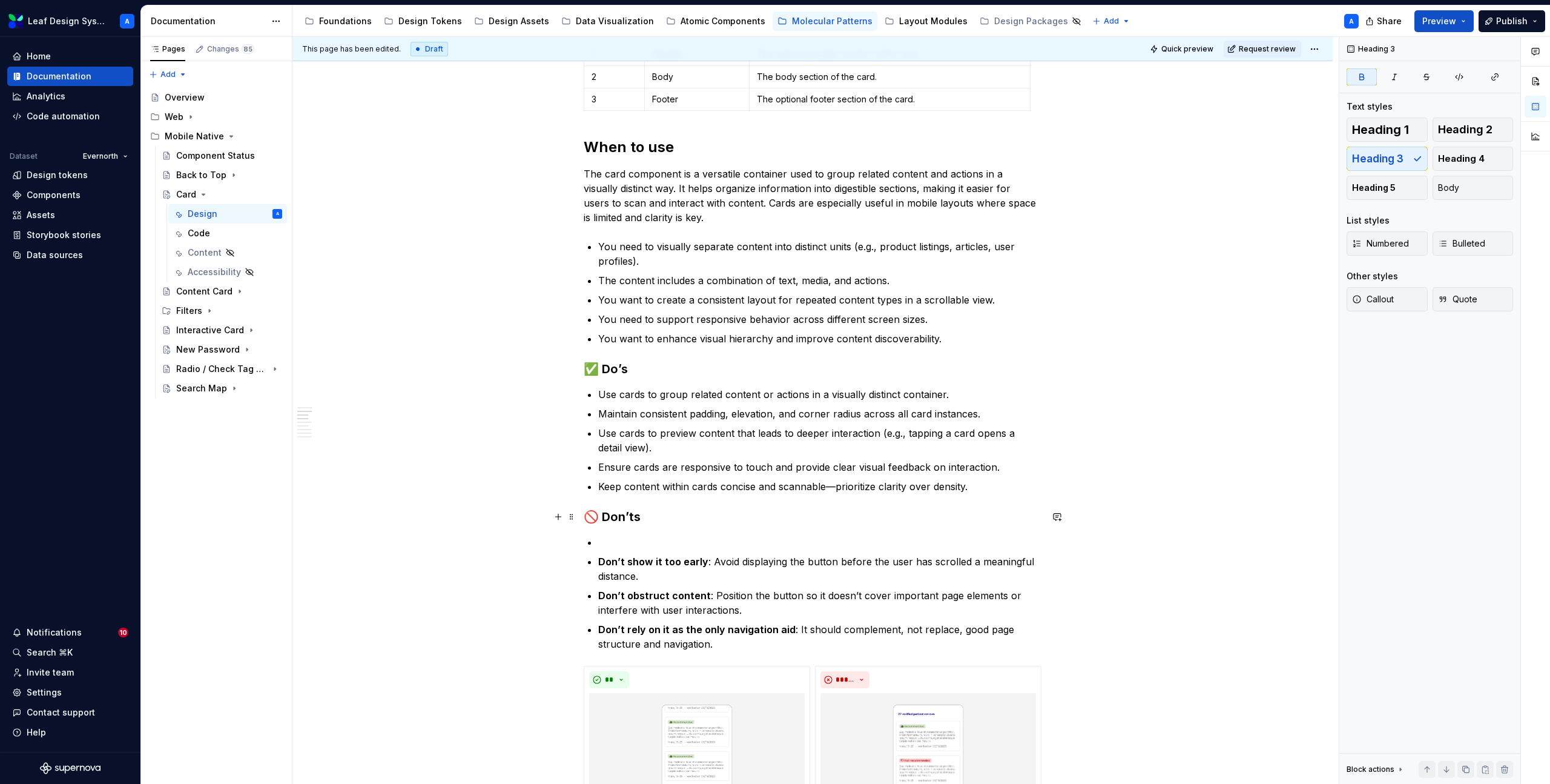
click at [658, 516] on h3 "🚫 Don’ts" at bounding box center [813, 516] width 458 height 17
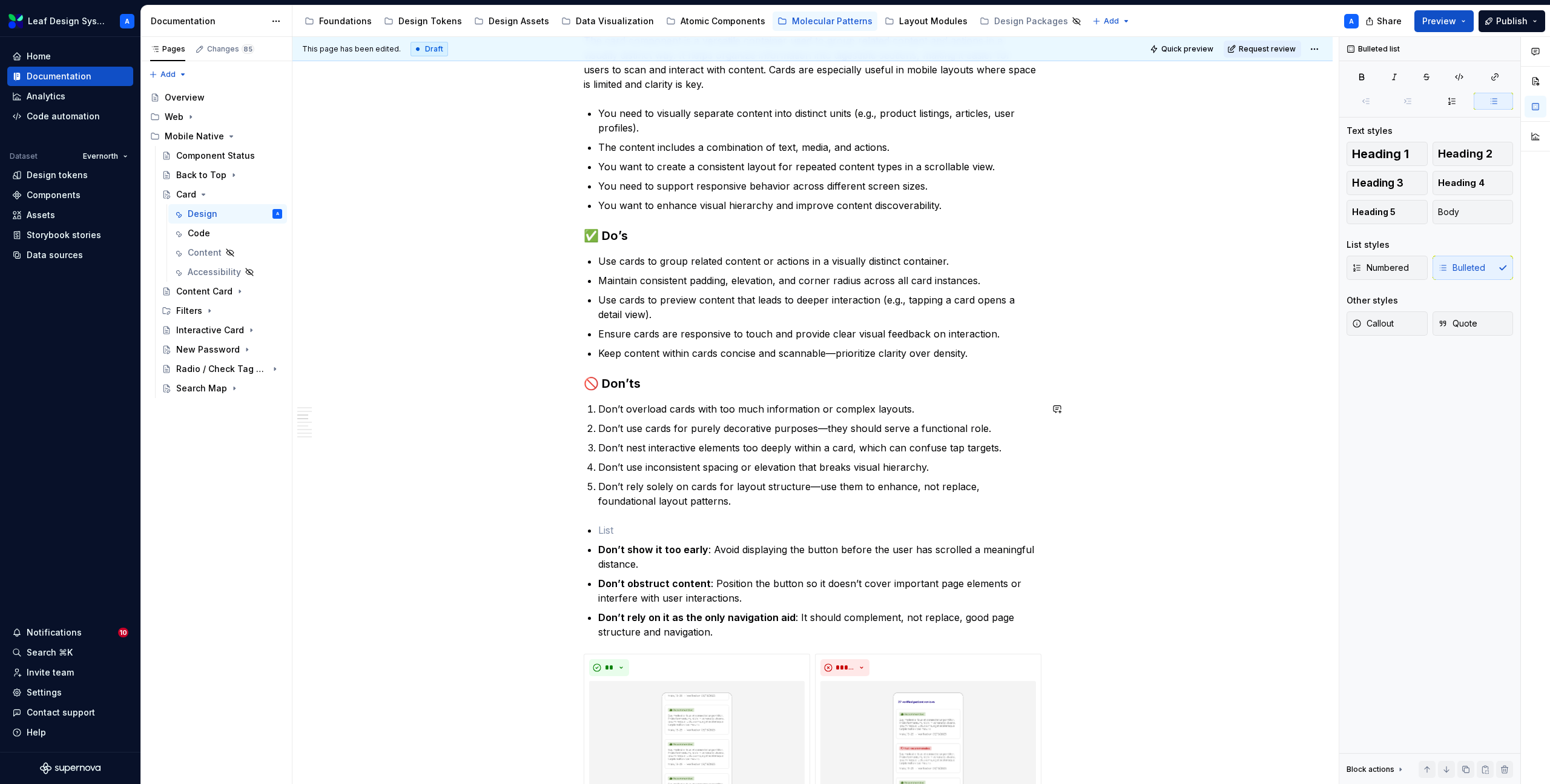
scroll to position [824, 0]
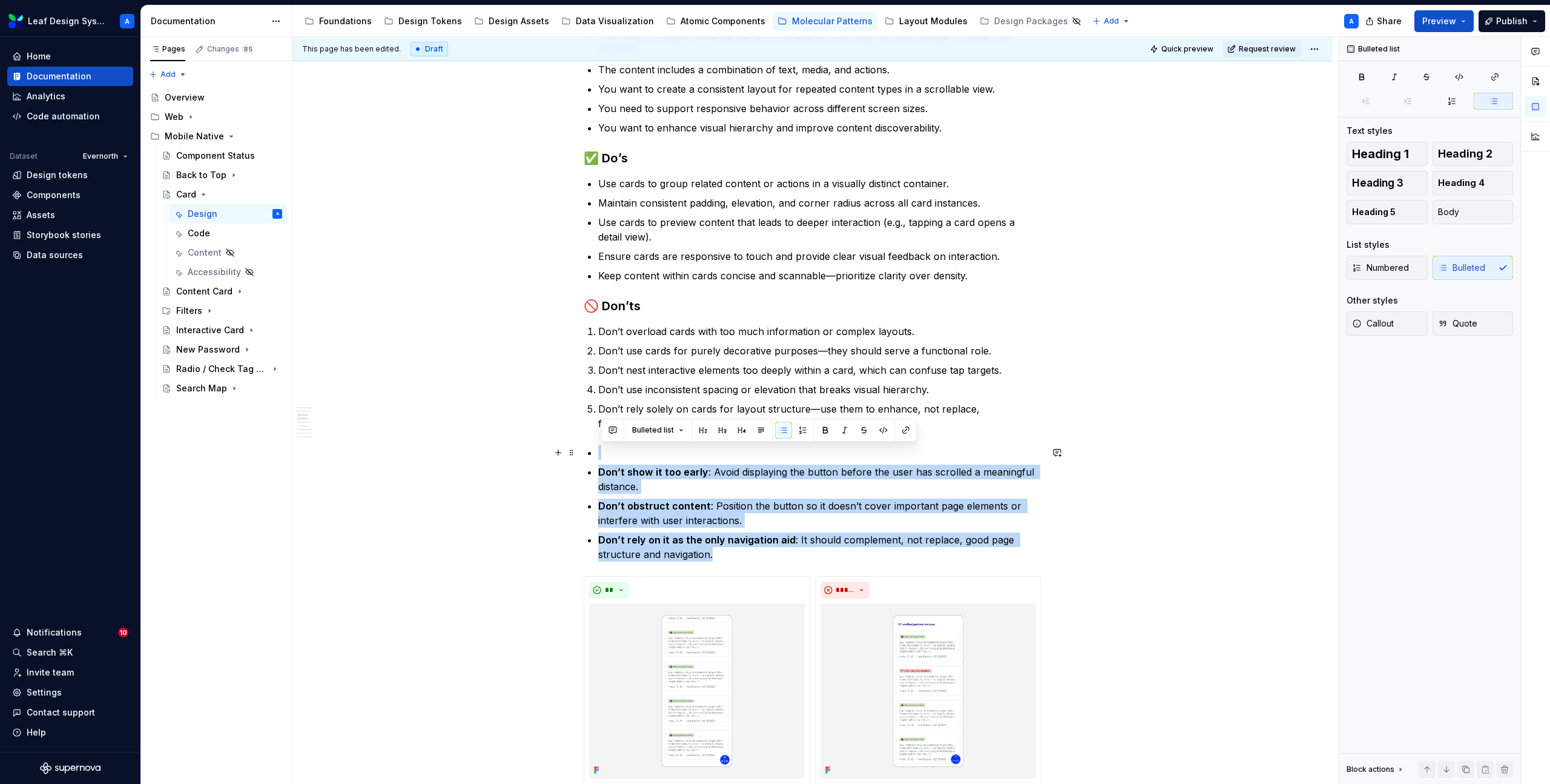
drag, startPoint x: 736, startPoint y: 556, endPoint x: 593, endPoint y: 449, distance: 178.3
click at [598, 449] on ul "Don’t show it too early : Avoid displaying the button before the user has scrol…" at bounding box center [819, 503] width 443 height 116
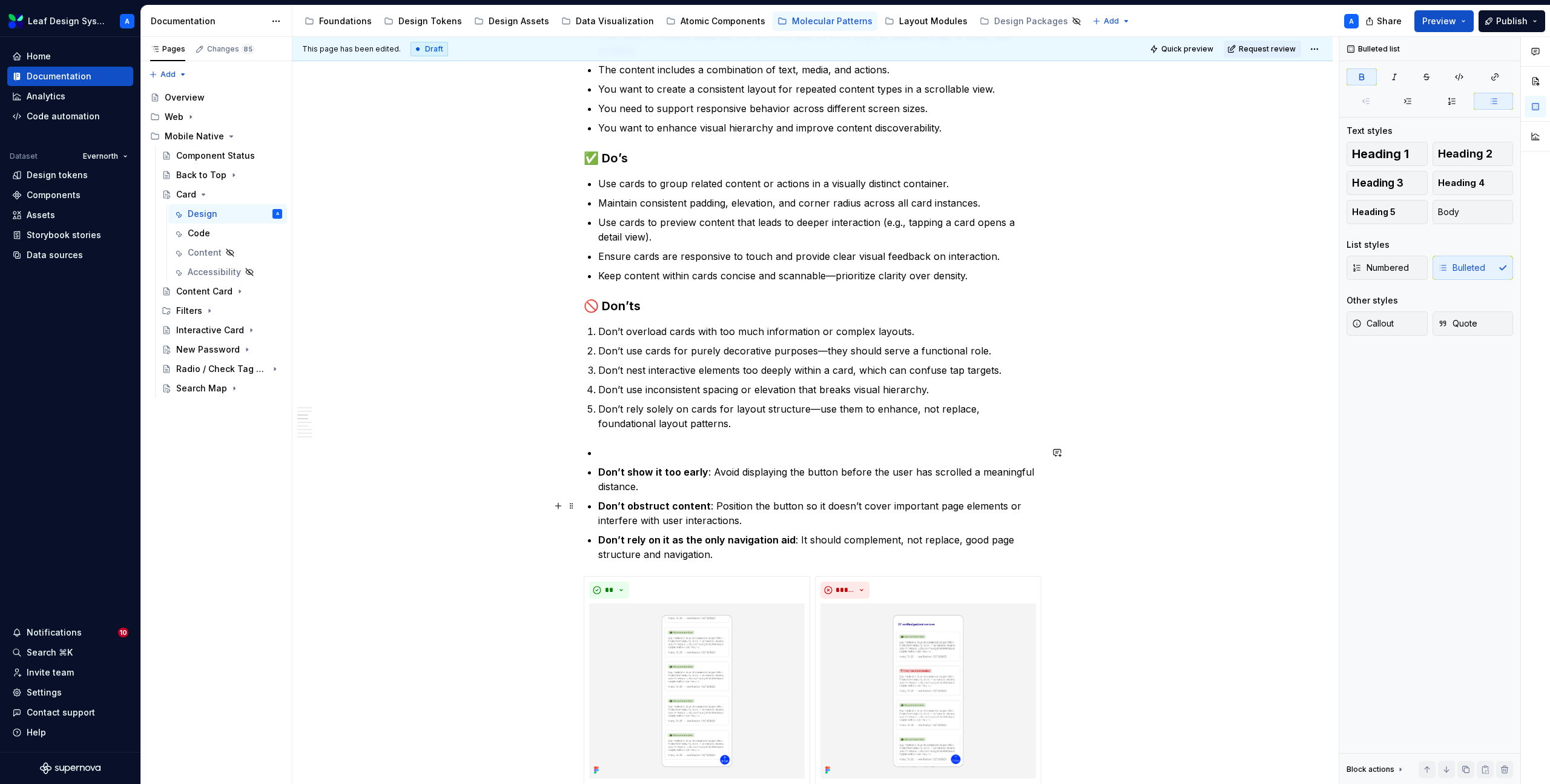
click at [687, 510] on strong "Don’t obstruct content" at bounding box center [654, 506] width 113 height 12
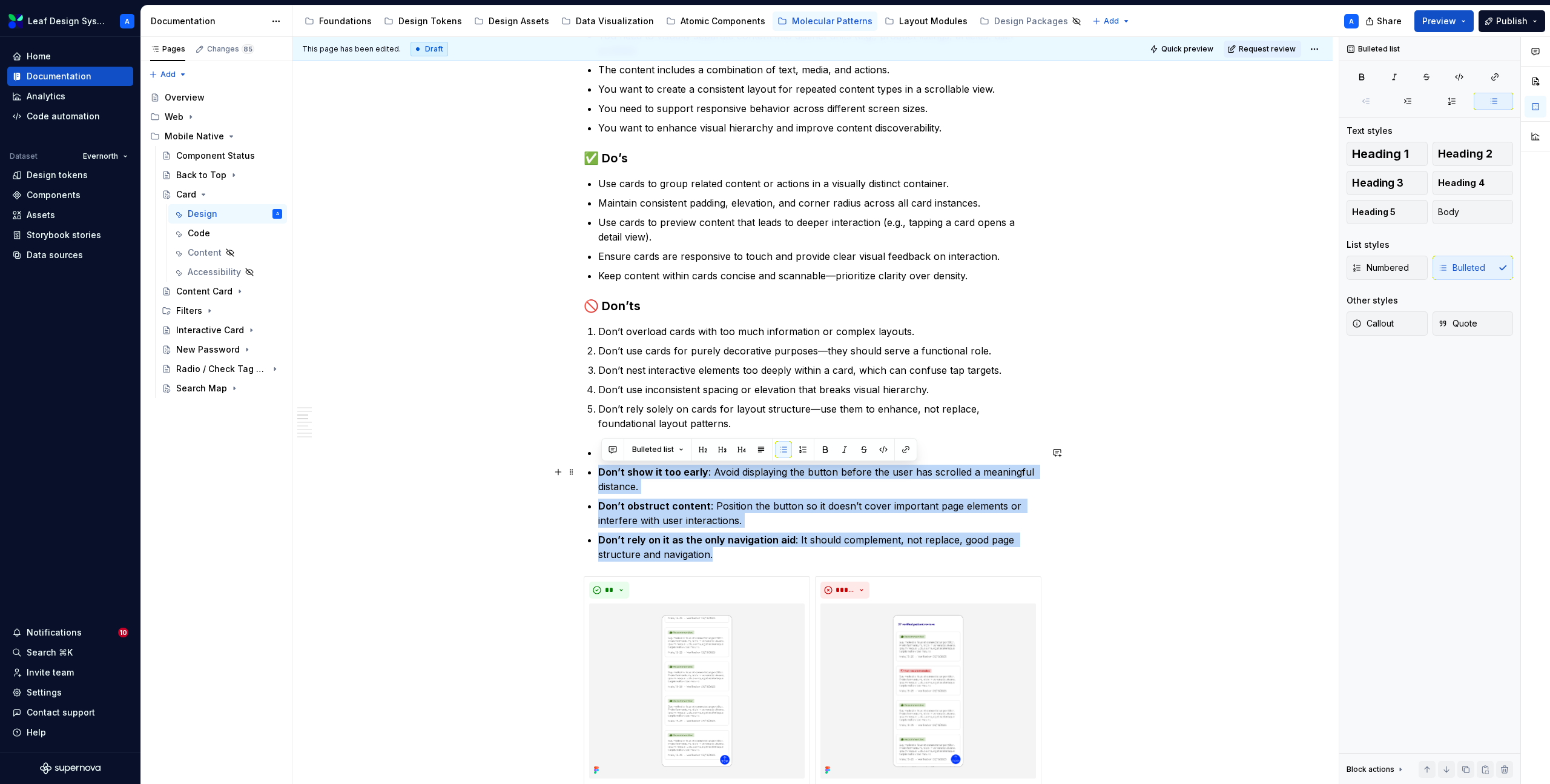
drag, startPoint x: 738, startPoint y: 557, endPoint x: 587, endPoint y: 474, distance: 171.6
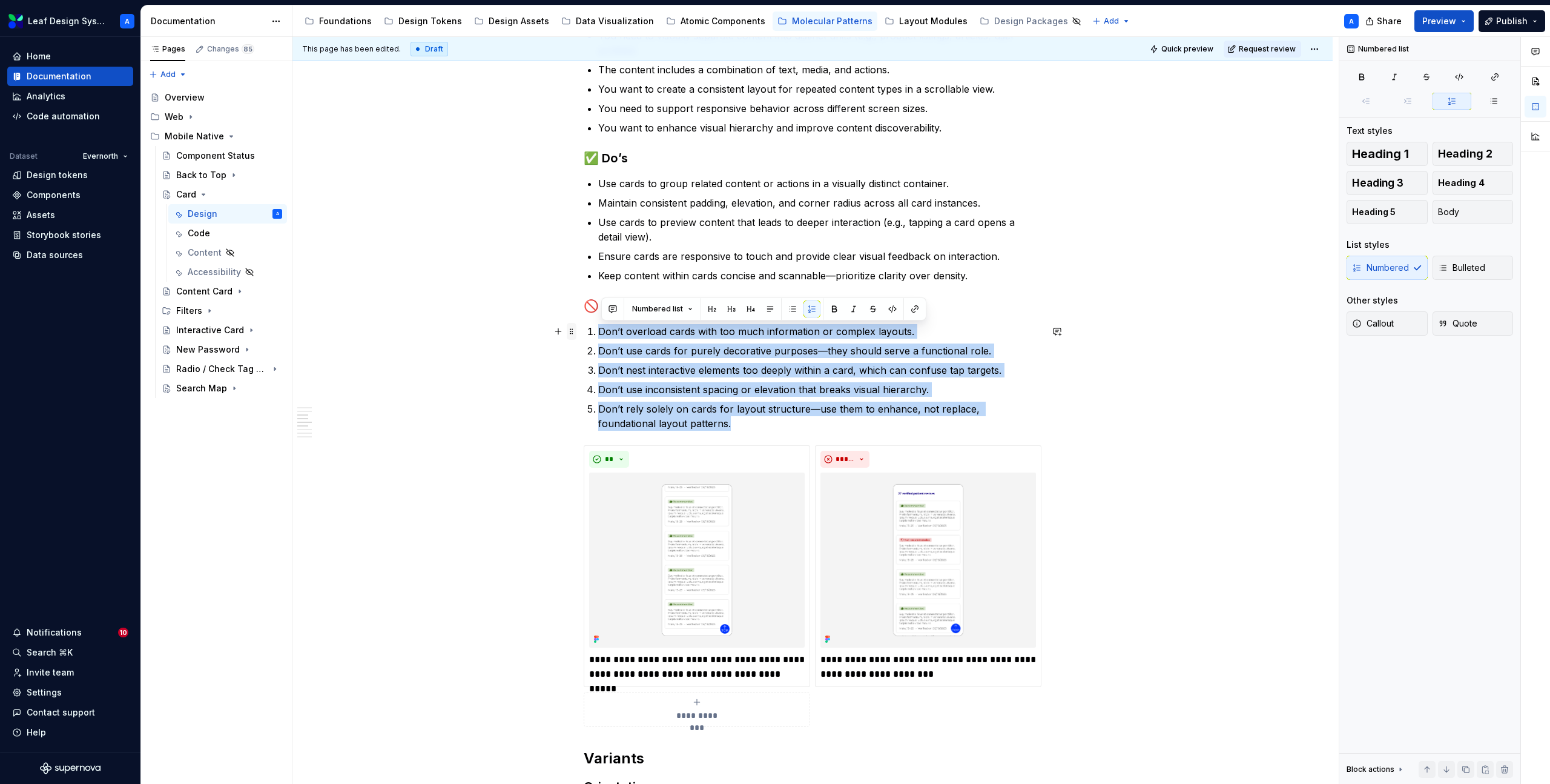
drag, startPoint x: 685, startPoint y: 425, endPoint x: 578, endPoint y: 331, distance: 142.0
click at [584, 331] on div "**********" at bounding box center [813, 798] width 458 height 2703
click at [793, 314] on button "button" at bounding box center [792, 308] width 17 height 17
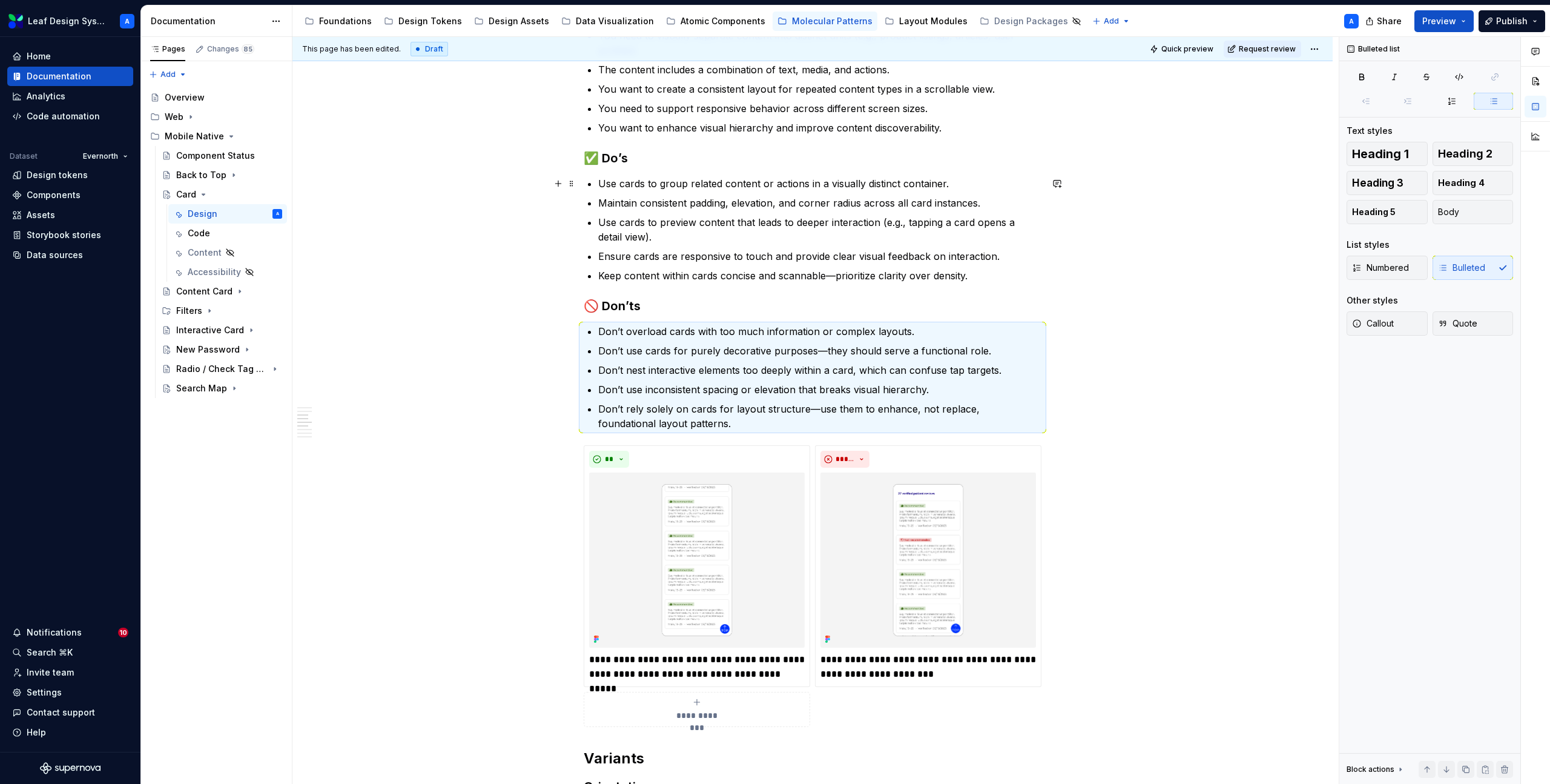
click at [664, 181] on p "Use cards to group related content or actions in a visually distinct container." at bounding box center [819, 183] width 443 height 15
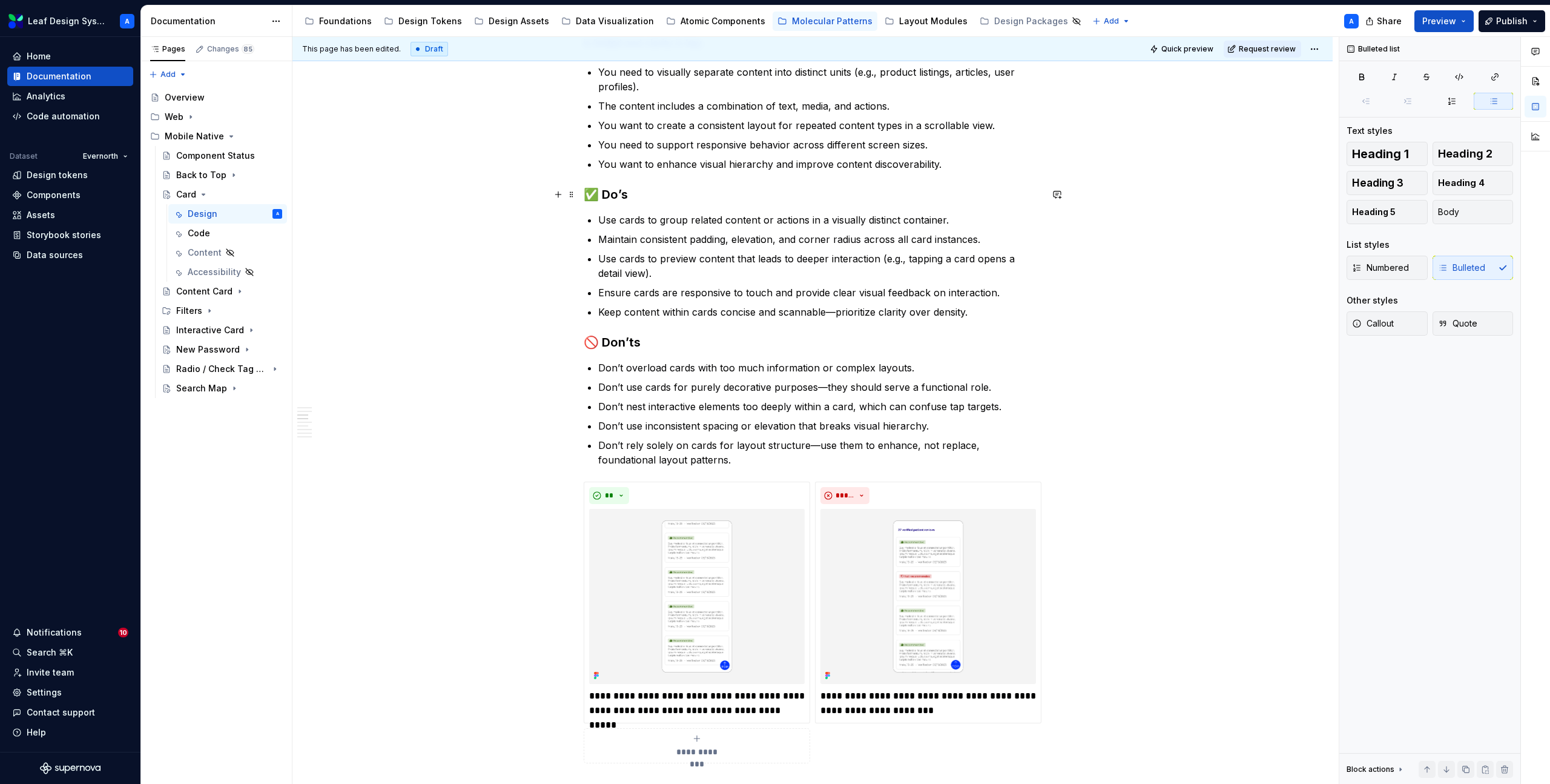
scroll to position [787, 0]
click at [812, 292] on p "Ensure cards are responsive to touch and provide clear visual feedback on inter…" at bounding box center [819, 293] width 443 height 15
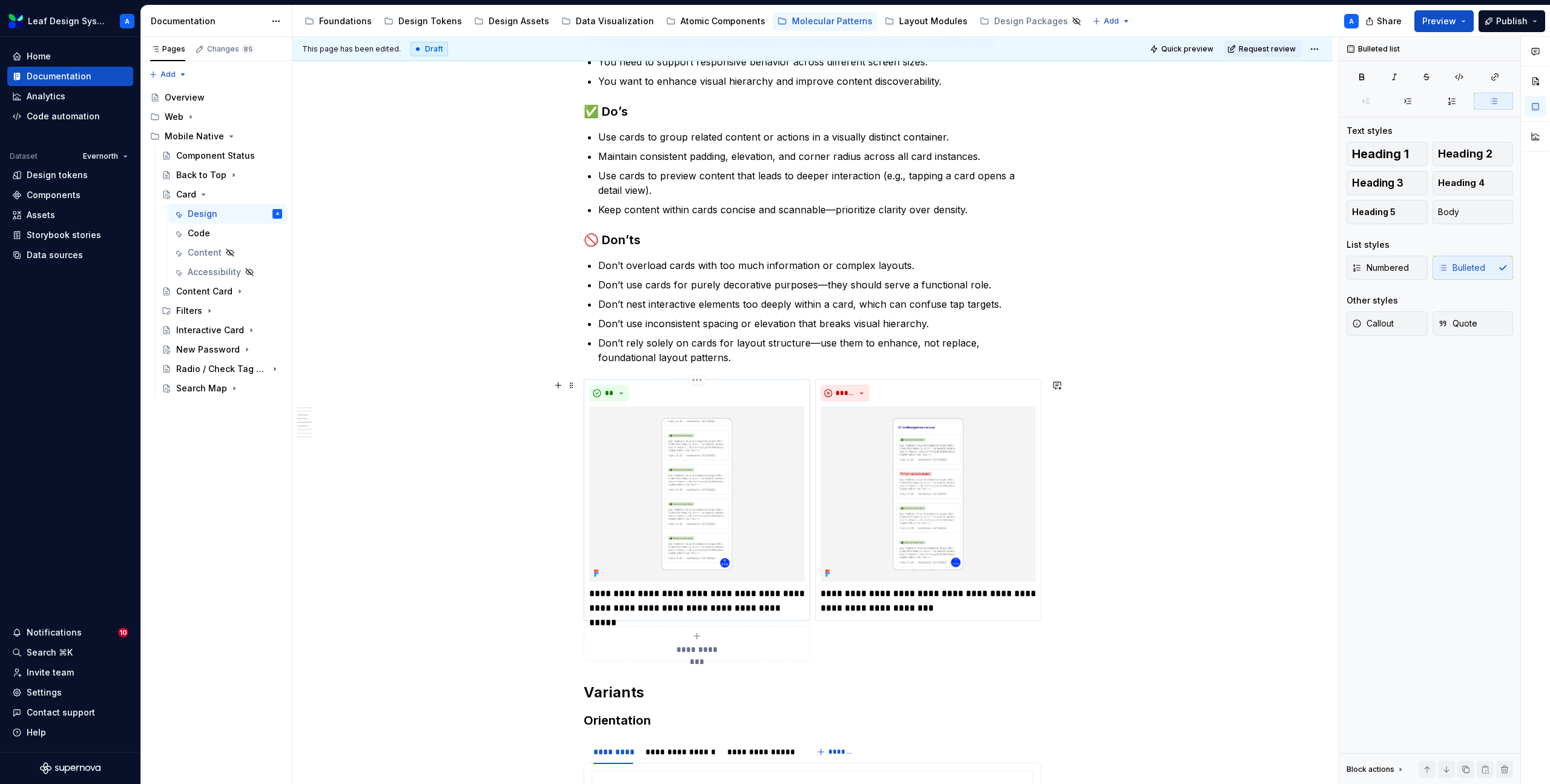
scroll to position [899, 0]
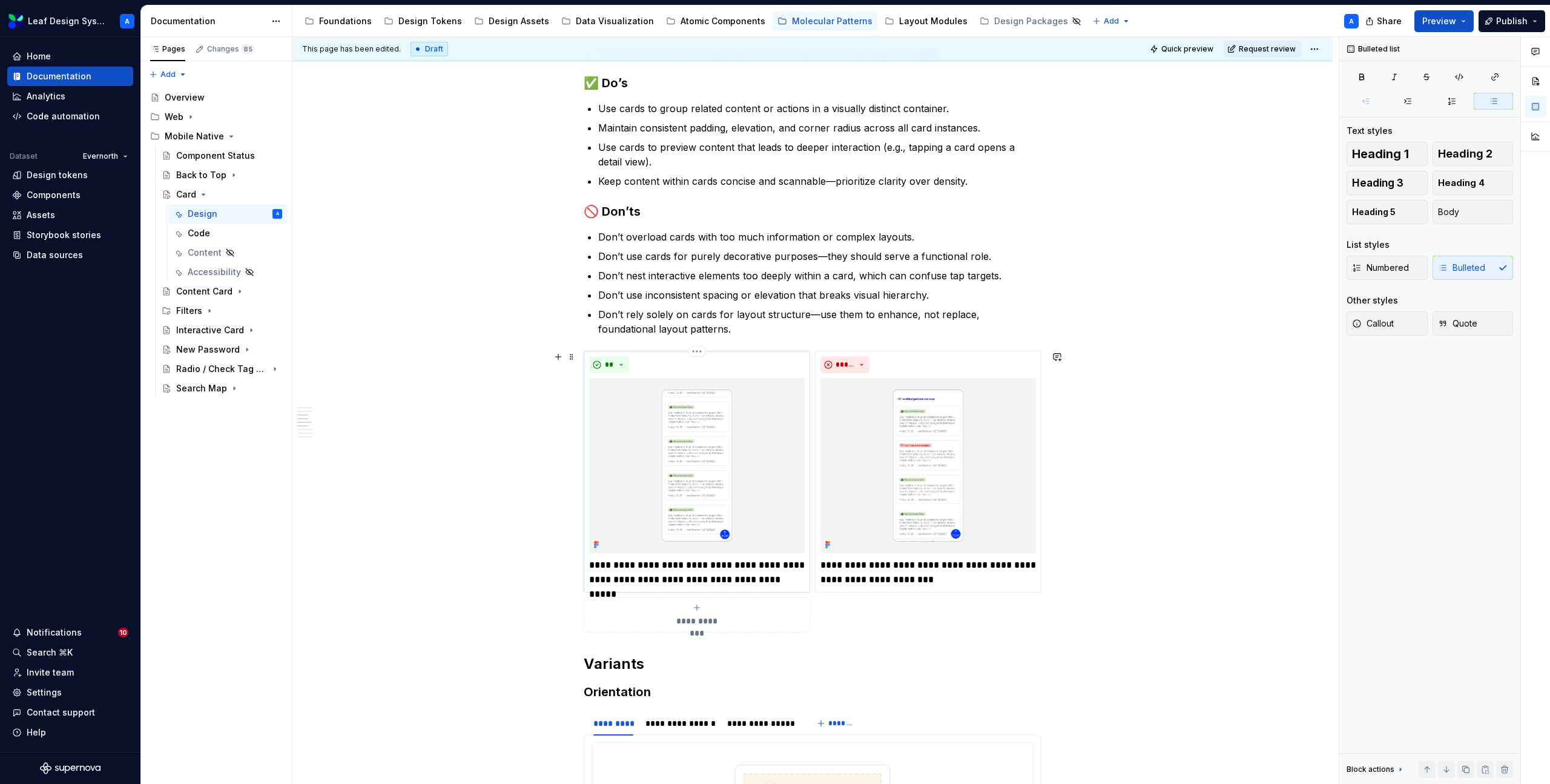
click at [701, 452] on img at bounding box center [697, 465] width 216 height 175
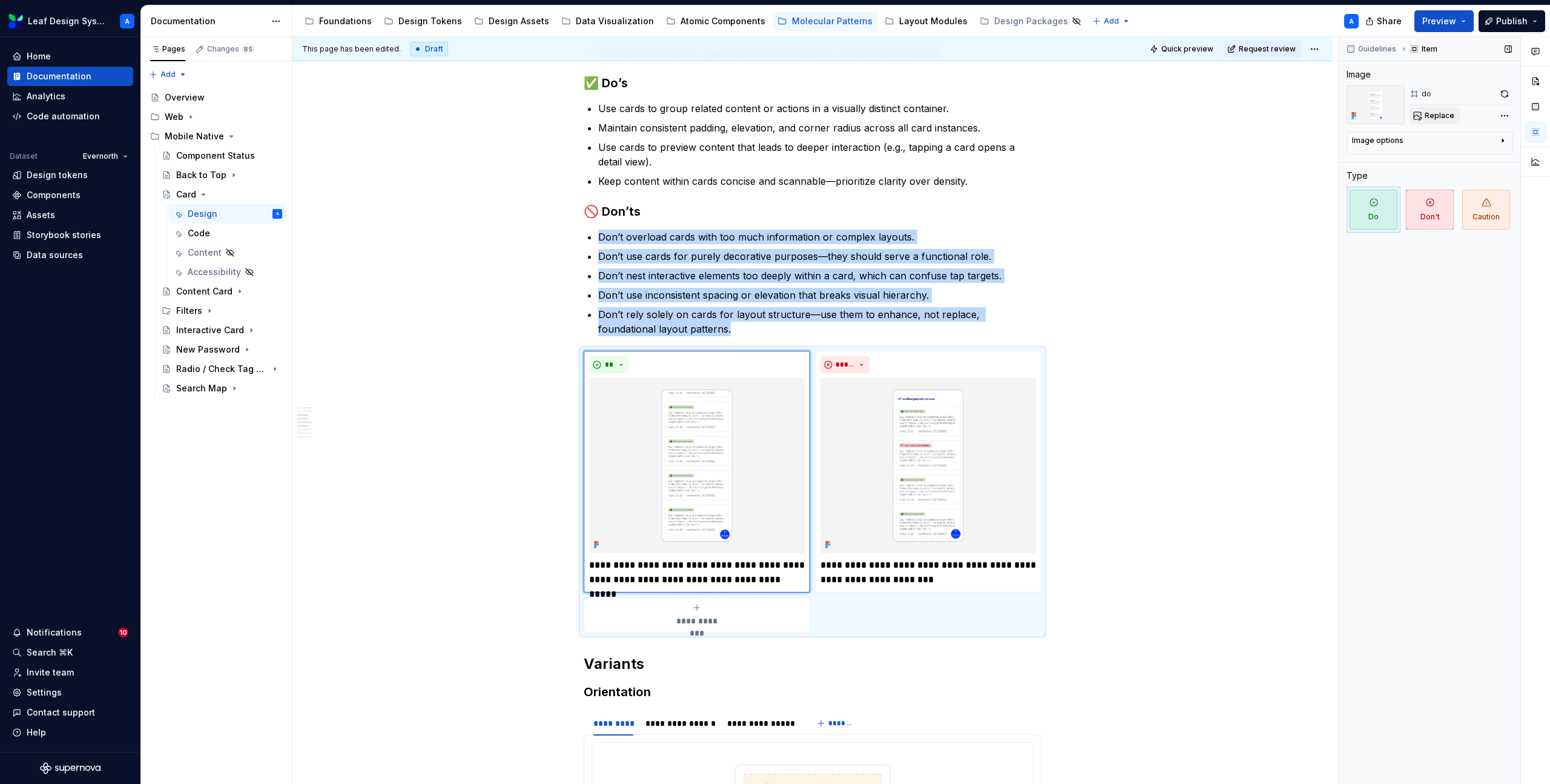
click at [1435, 118] on span "Replace" at bounding box center [1440, 116] width 30 height 10
type textarea "*"
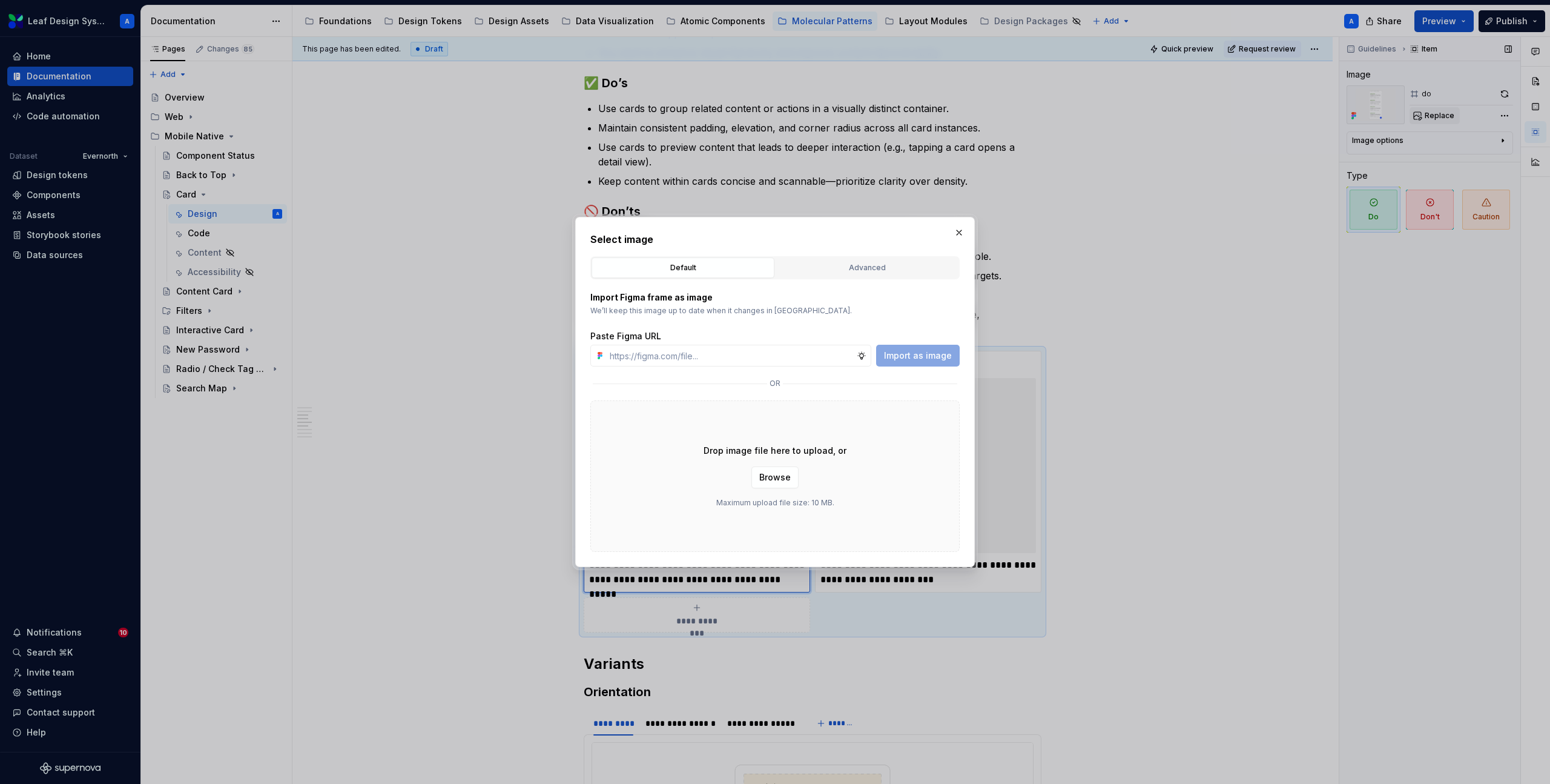
type input "[URL][DOMAIN_NAME]"
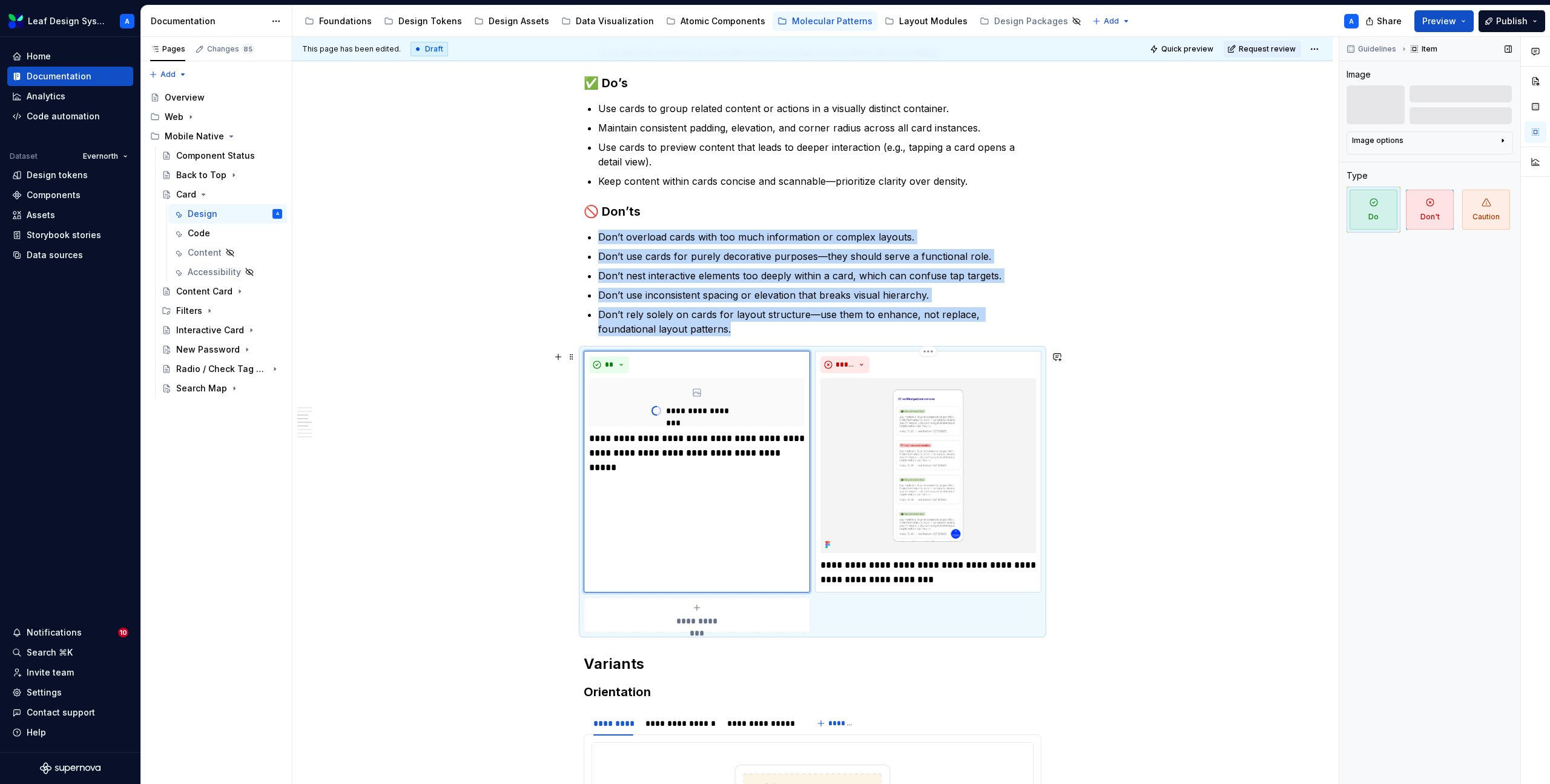
click at [880, 432] on img at bounding box center [929, 465] width 216 height 175
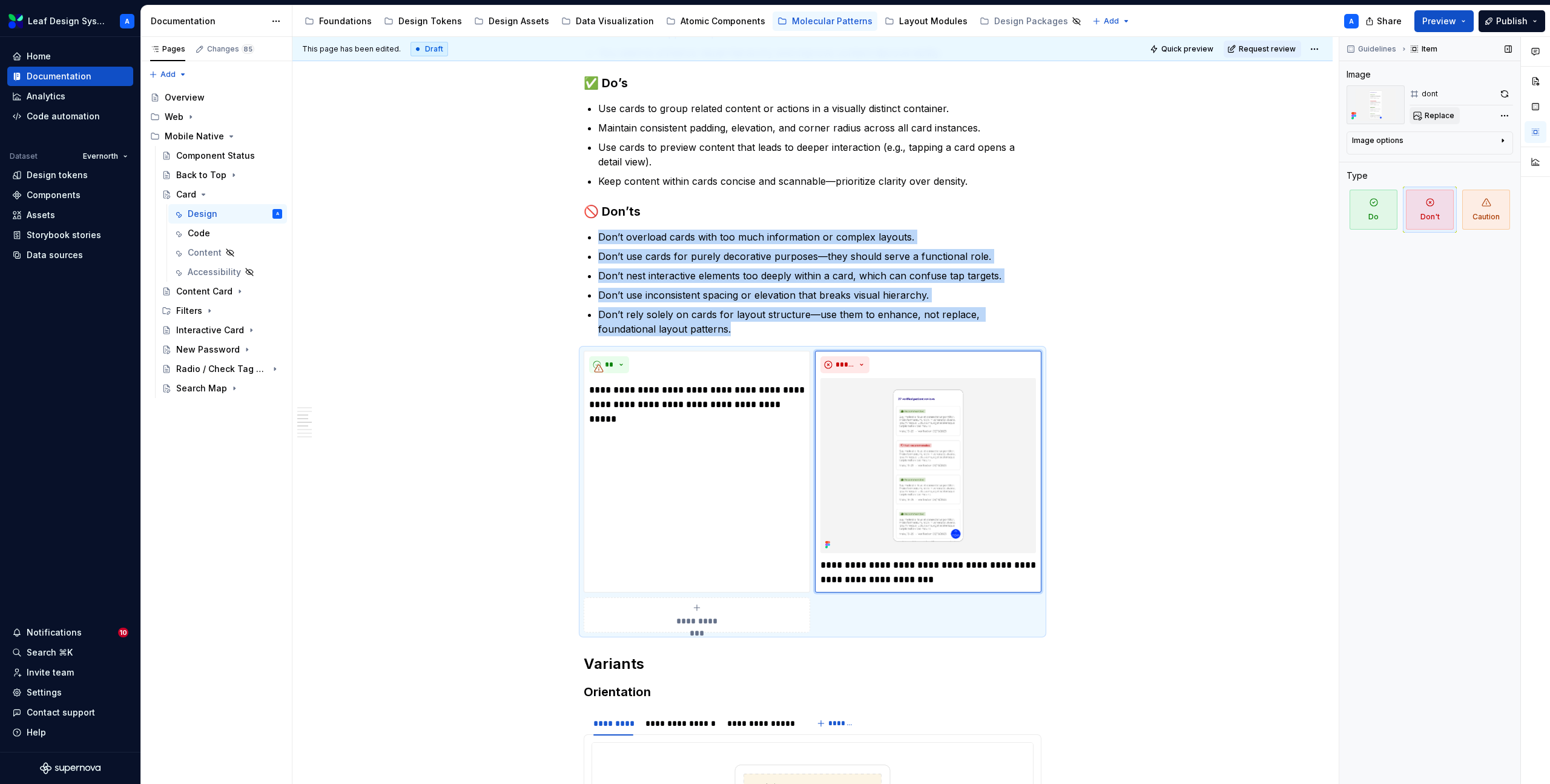
click at [1436, 112] on span "Replace" at bounding box center [1440, 116] width 30 height 10
type textarea "*"
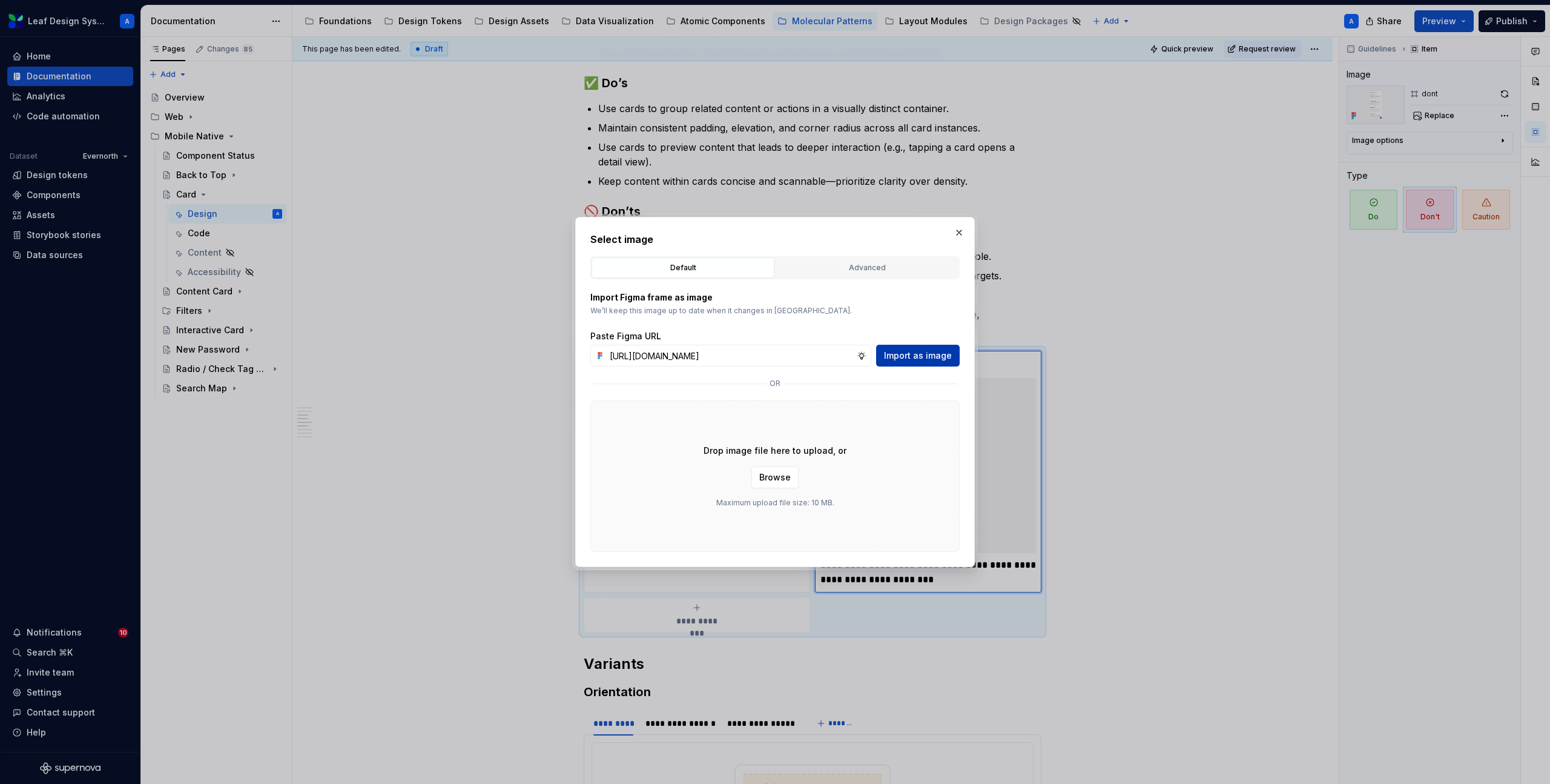
scroll to position [0, 351]
type input "[URL][DOMAIN_NAME]"
click at [914, 351] on span "Import as image" at bounding box center [918, 355] width 68 height 12
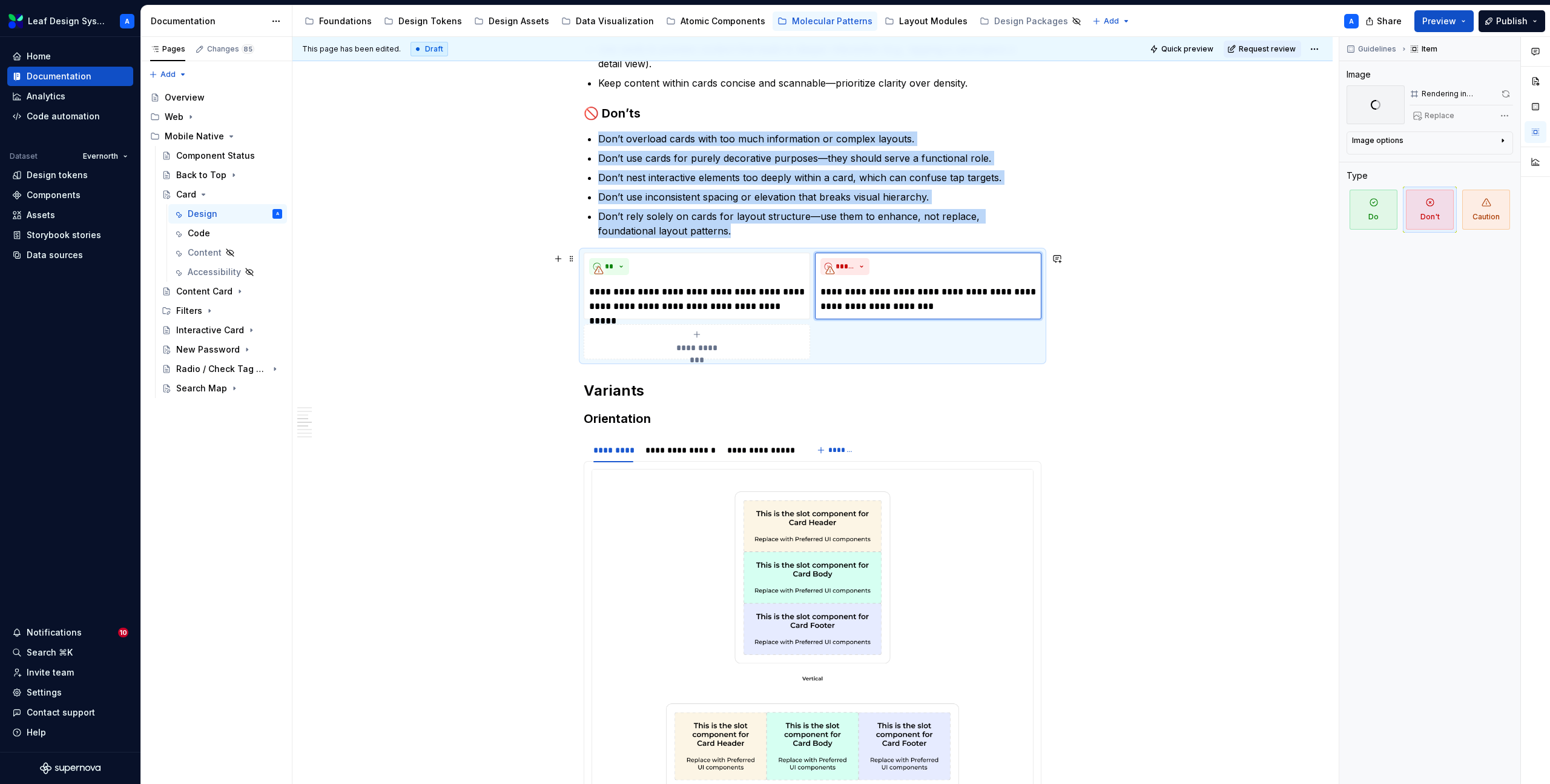
scroll to position [1003, 0]
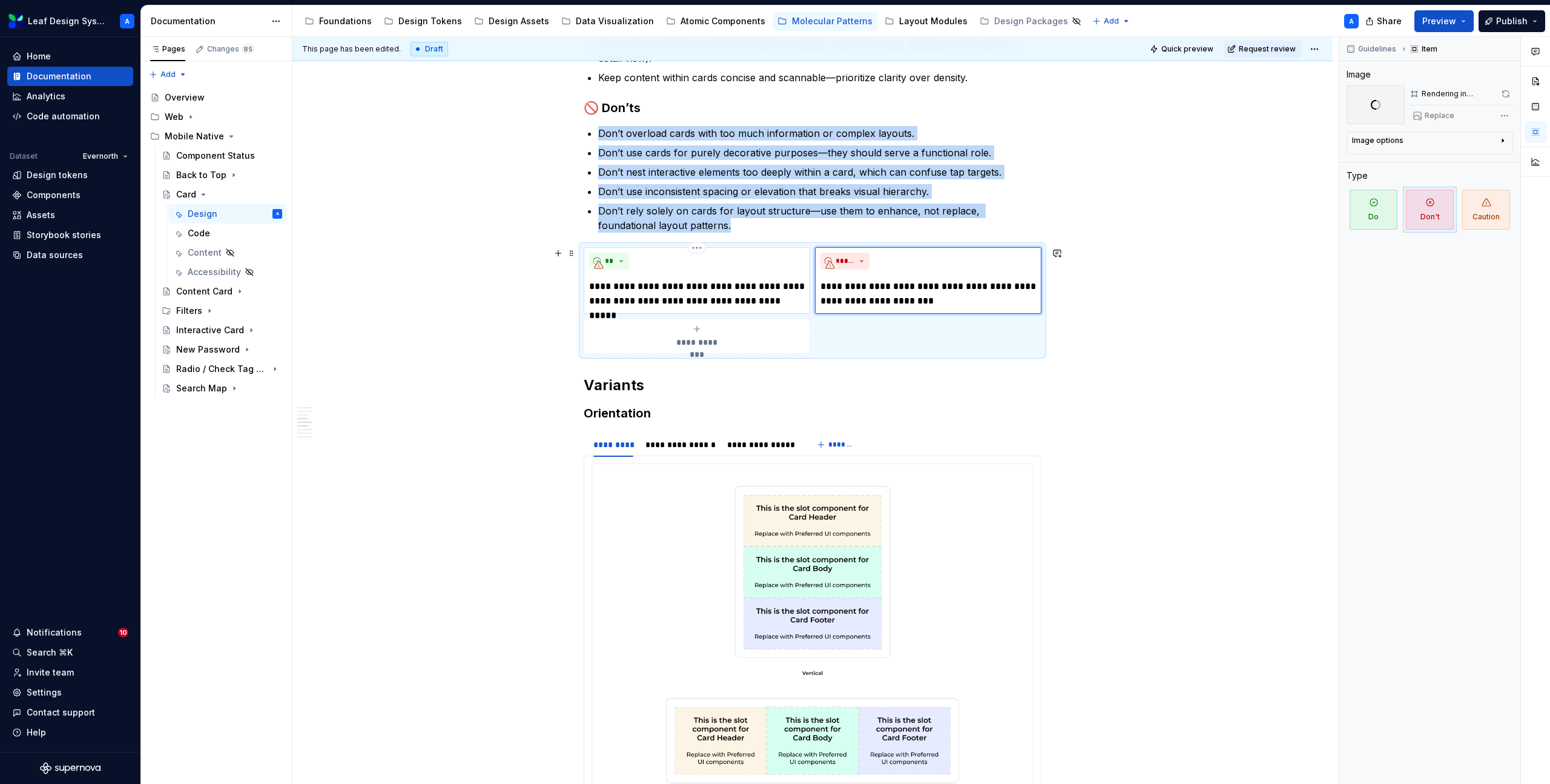
click at [733, 292] on p "**********" at bounding box center [697, 293] width 216 height 29
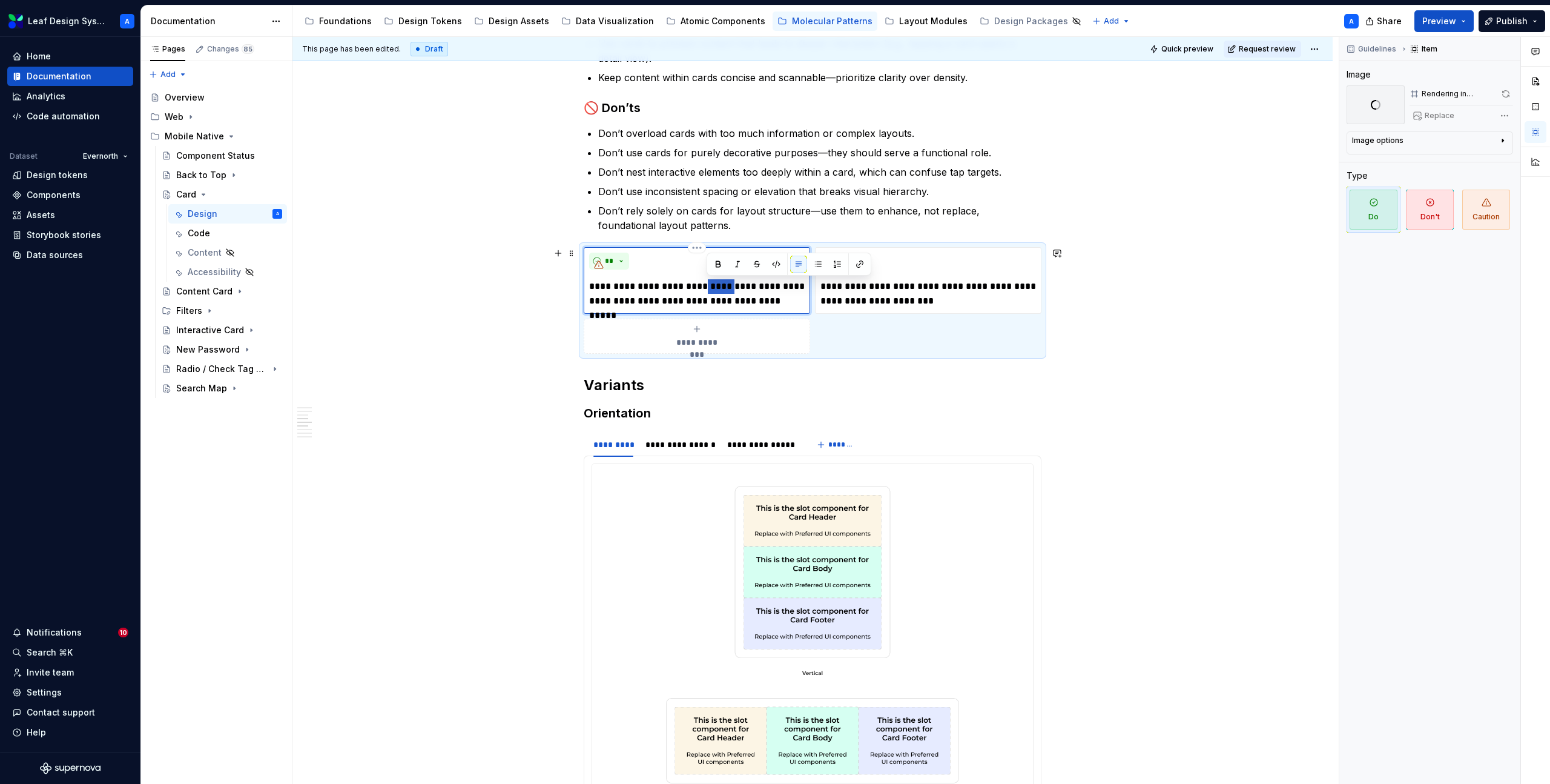
click at [733, 292] on p "**********" at bounding box center [697, 293] width 216 height 29
type textarea "*"
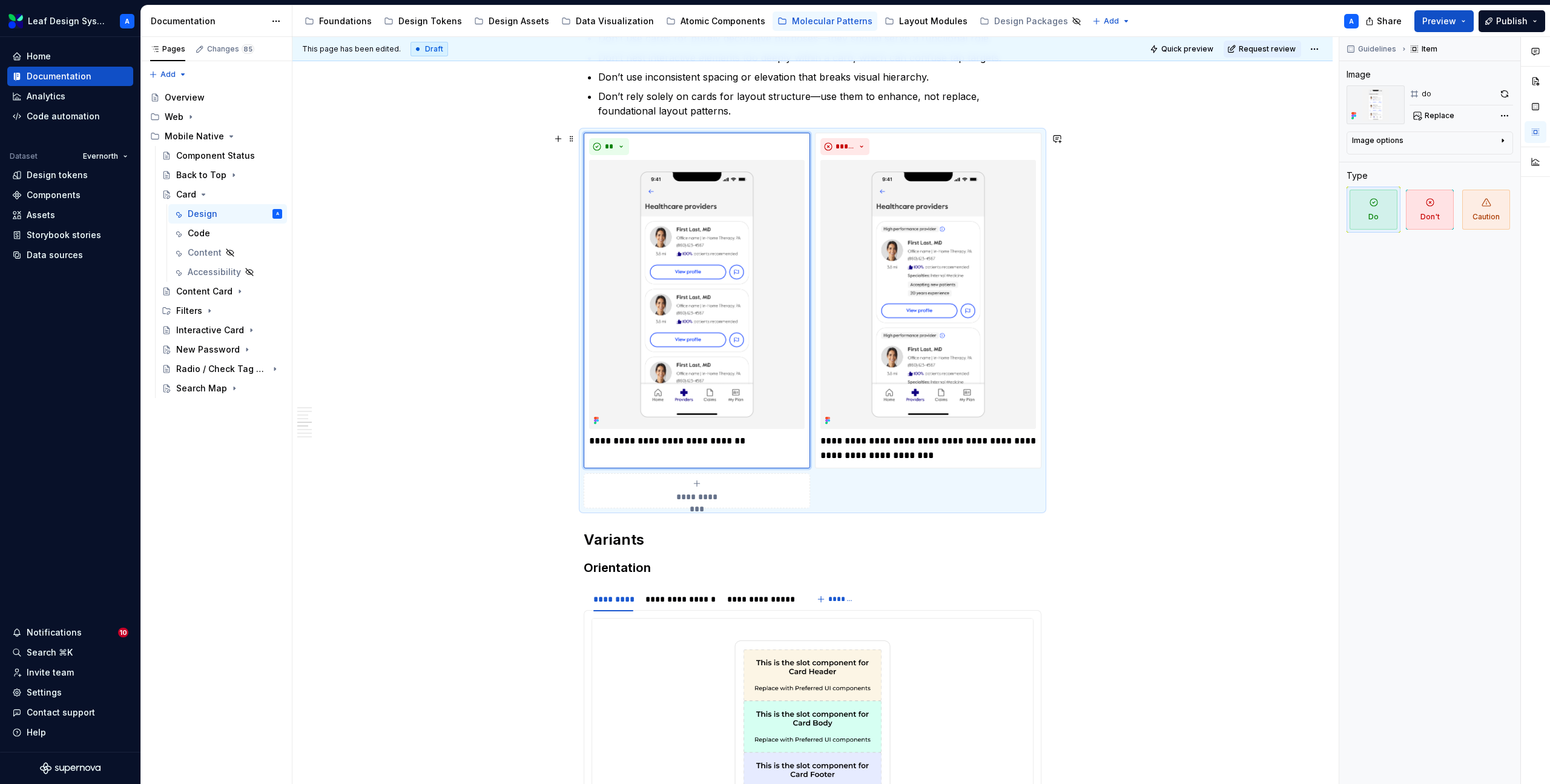
scroll to position [1071, 0]
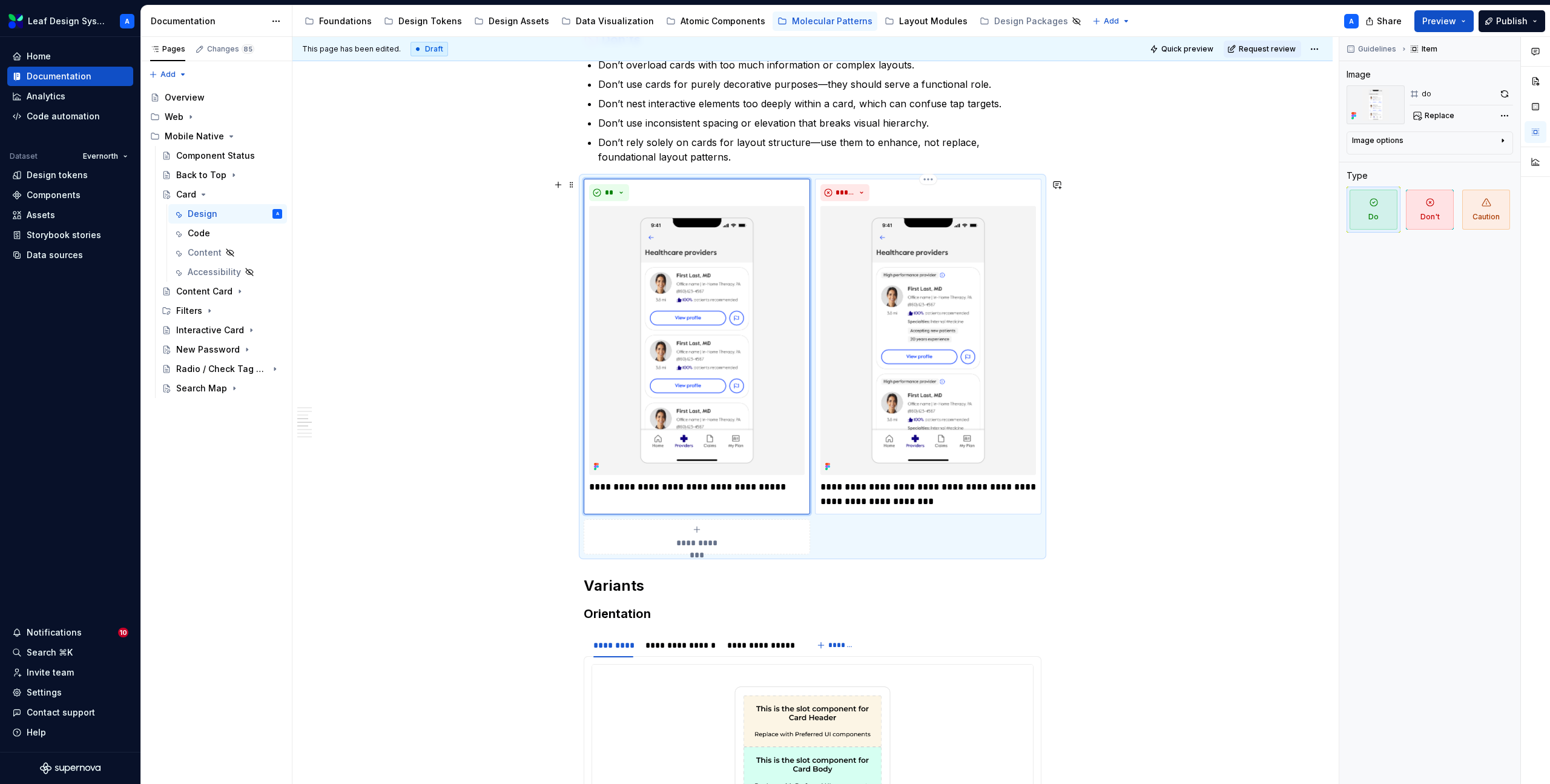
click at [857, 486] on p "**********" at bounding box center [929, 494] width 216 height 29
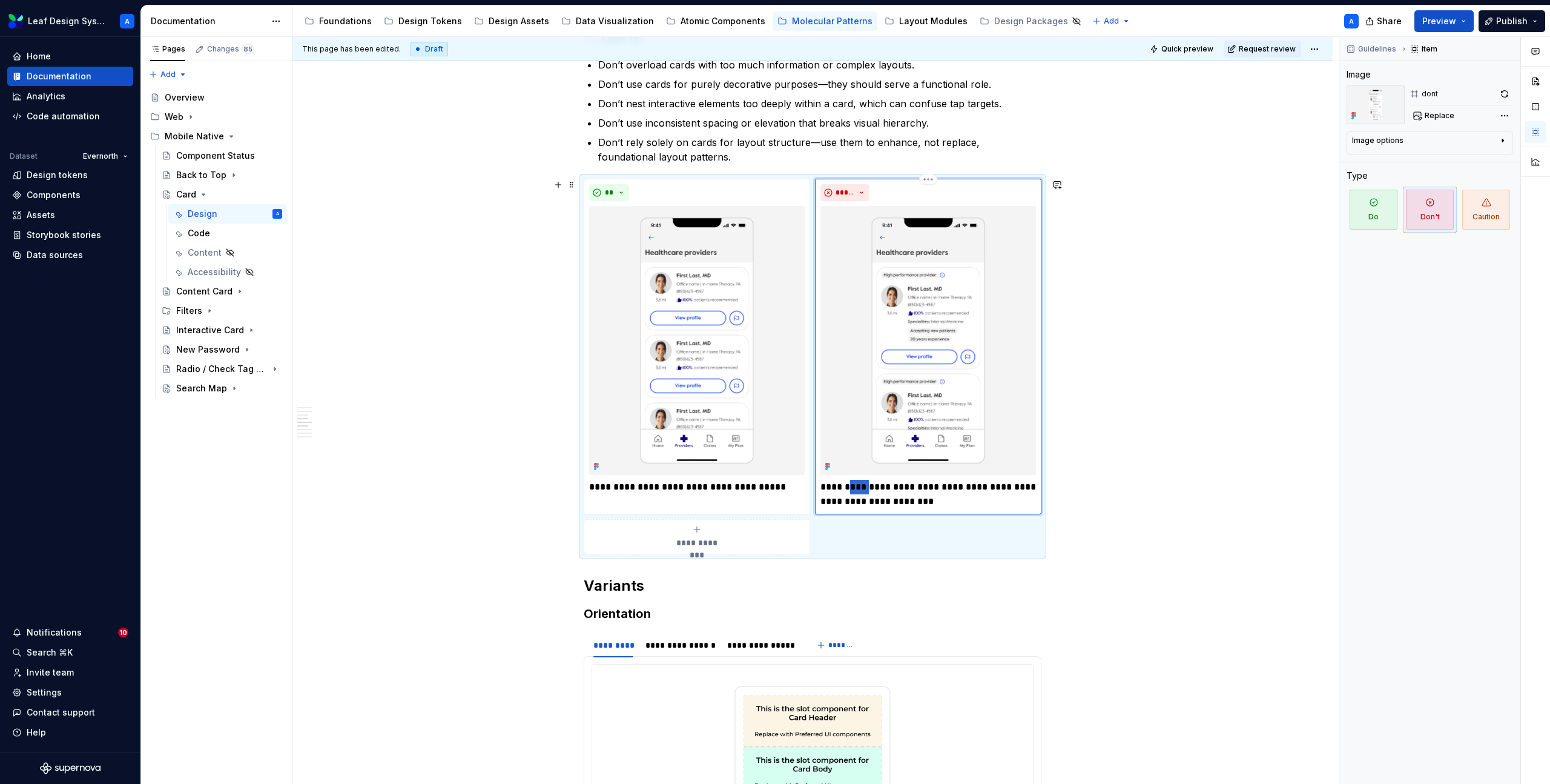
click at [857, 486] on p "**********" at bounding box center [929, 494] width 216 height 29
type textarea "*"
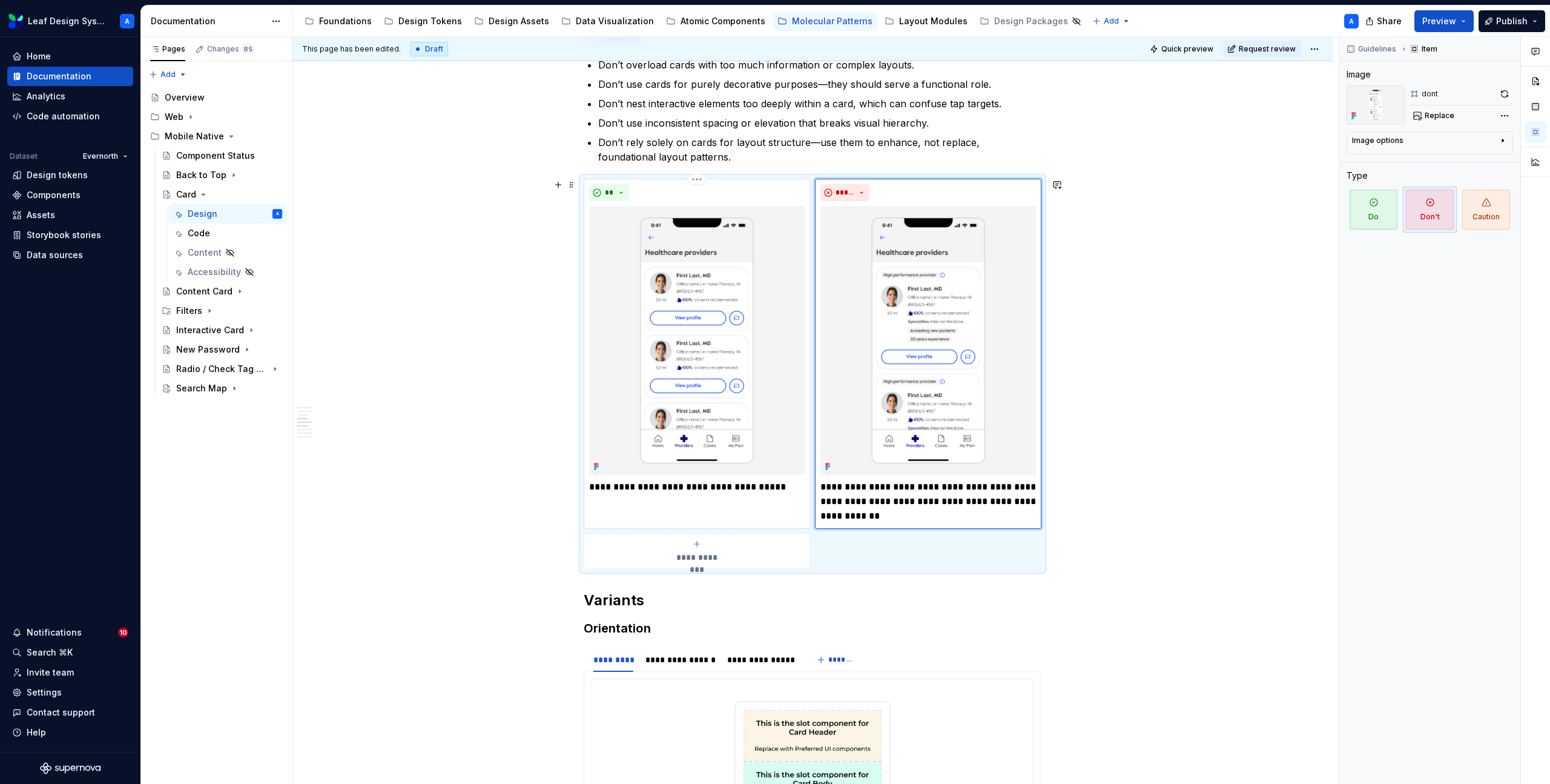
click at [739, 486] on p "**********" at bounding box center [697, 487] width 216 height 15
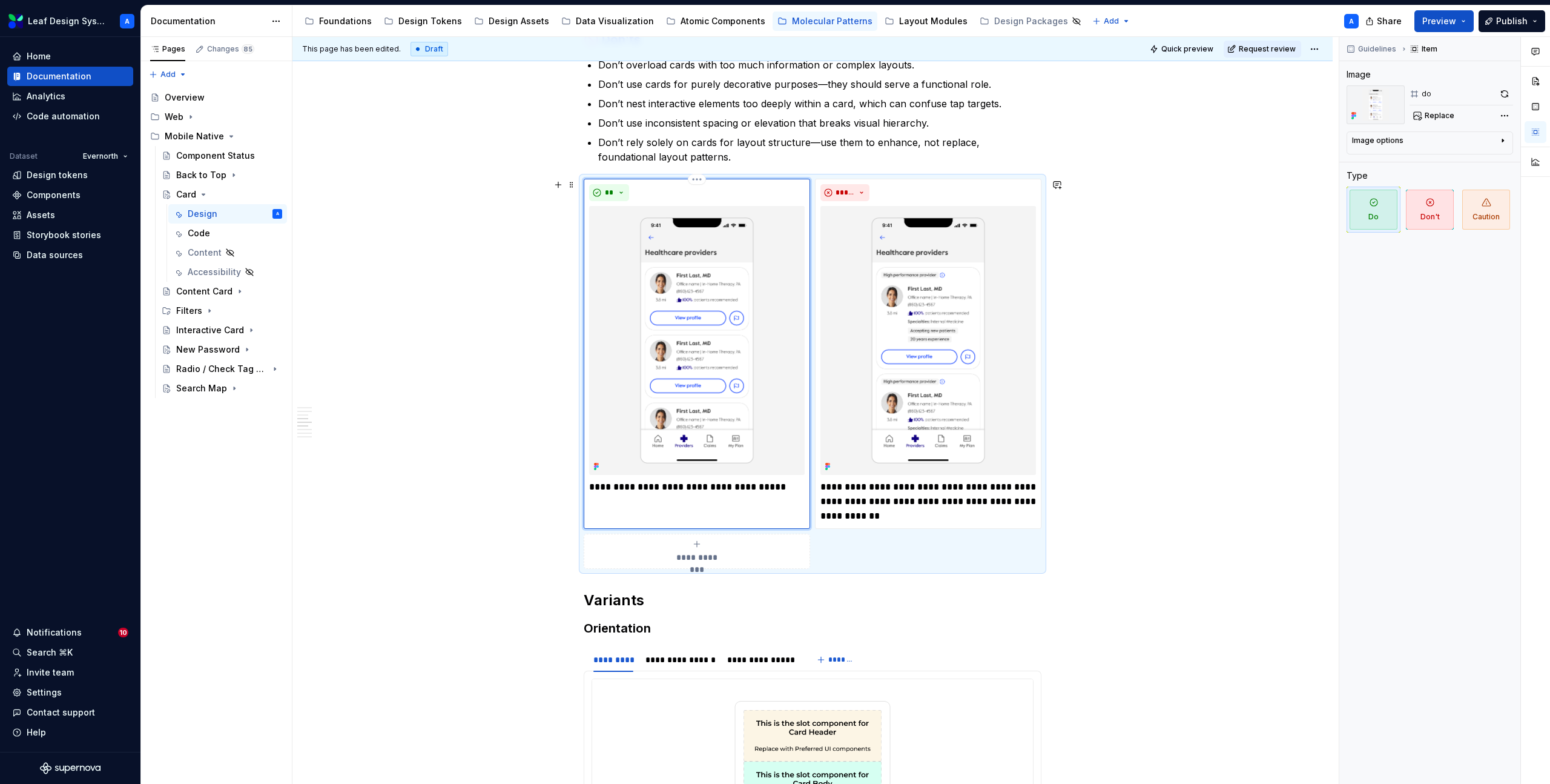
click at [789, 486] on p "**********" at bounding box center [697, 487] width 216 height 15
click at [776, 487] on p "**********" at bounding box center [697, 494] width 216 height 29
click at [1111, 520] on div "**********" at bounding box center [812, 699] width 1040 height 3056
click at [1135, 461] on div "**********" at bounding box center [812, 699] width 1040 height 3056
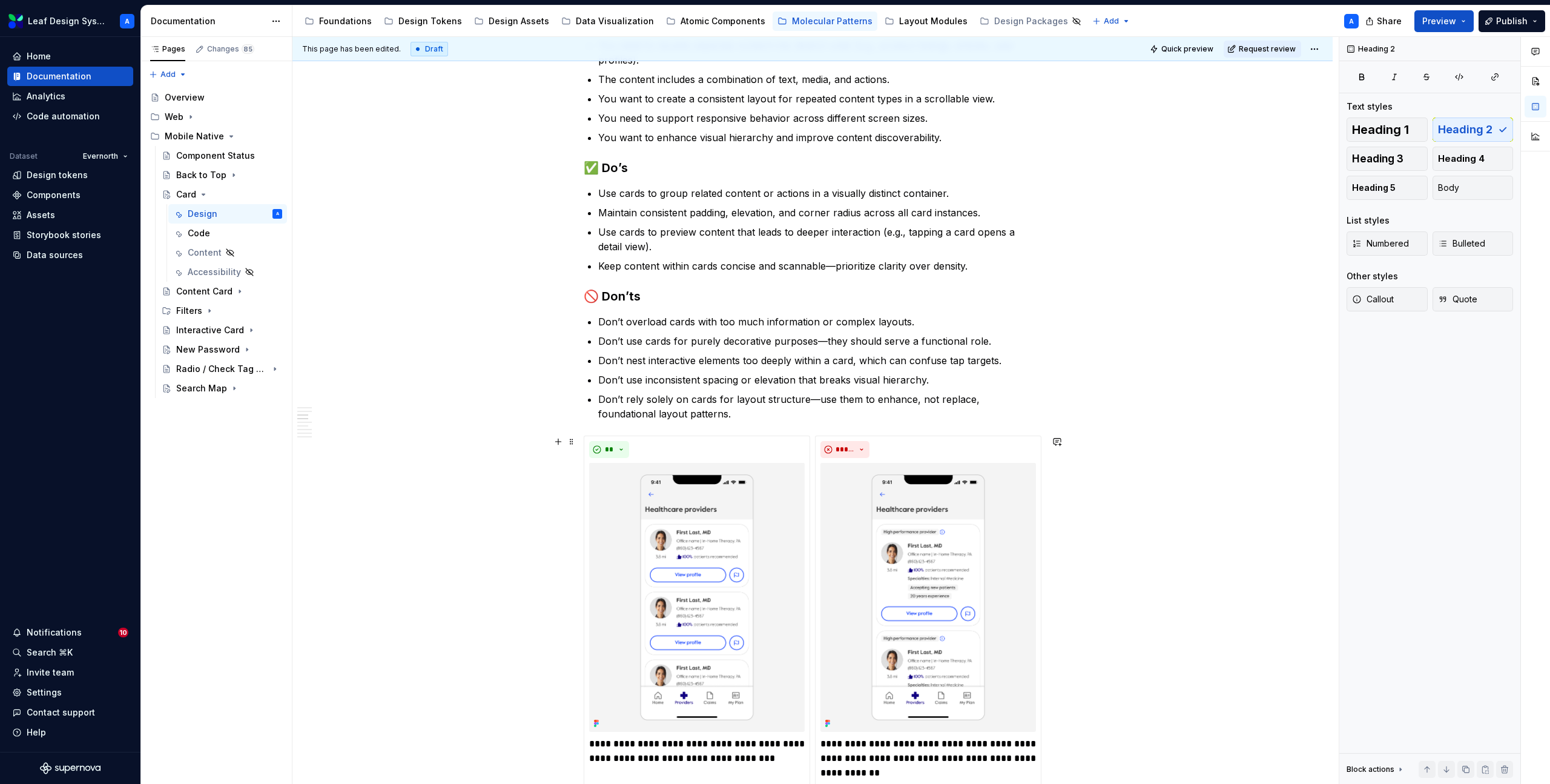
scroll to position [0, 0]
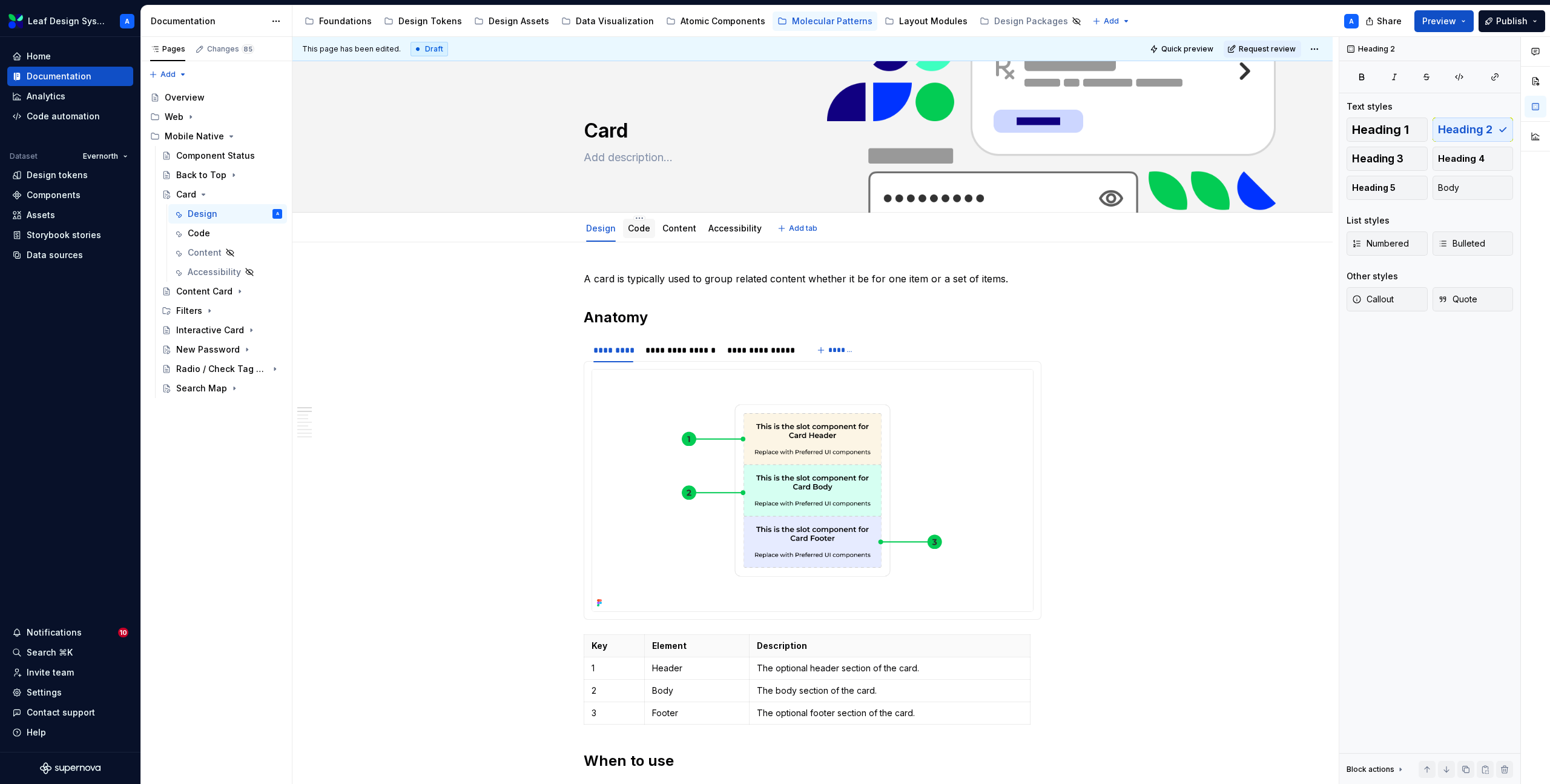
click at [638, 238] on div "Code" at bounding box center [639, 228] width 32 height 22
click at [644, 233] on div "Code" at bounding box center [639, 228] width 22 height 12
click at [1274, 49] on span "Request review" at bounding box center [1267, 49] width 57 height 10
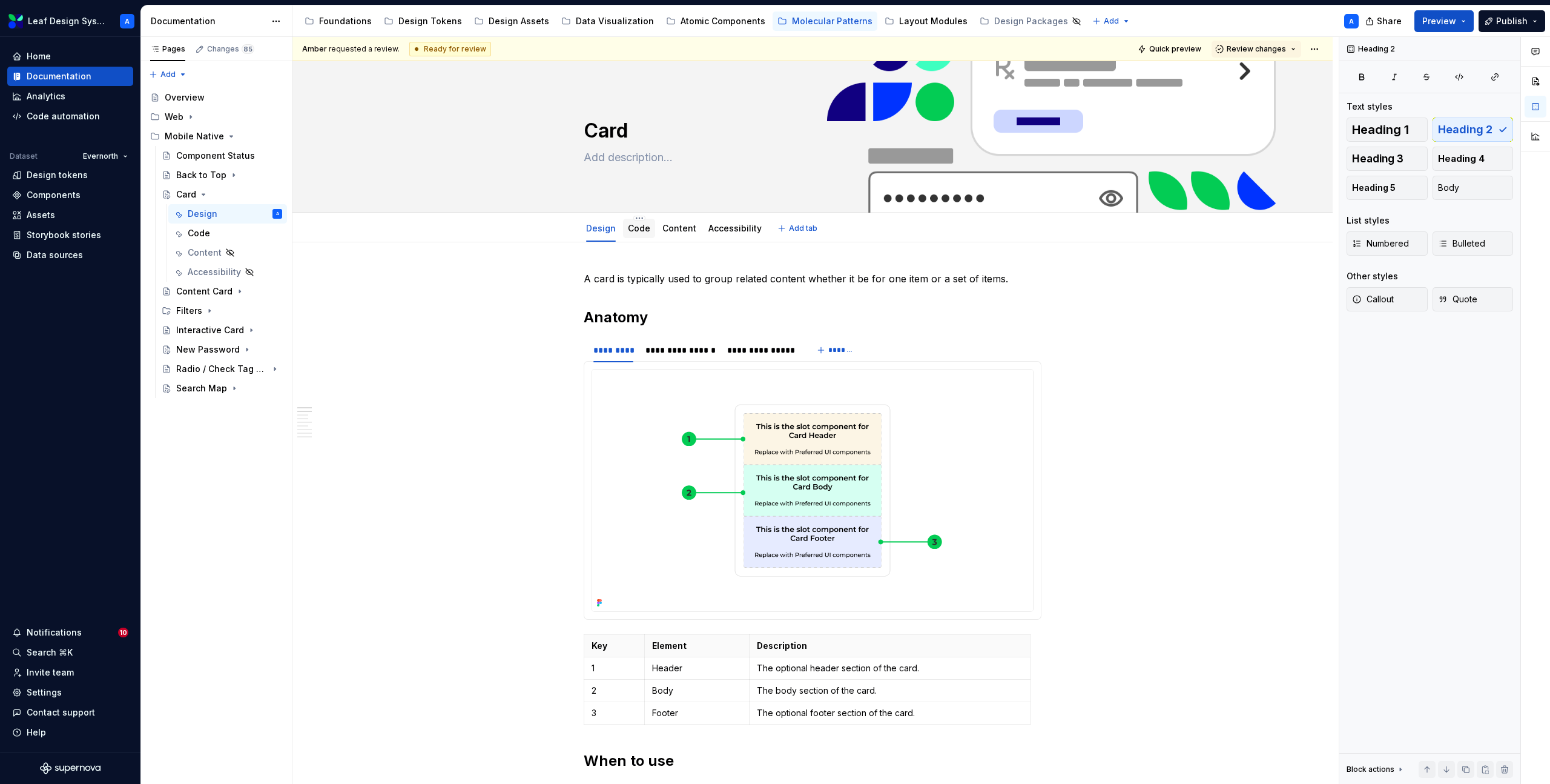
click at [644, 230] on link "Code" at bounding box center [639, 228] width 22 height 10
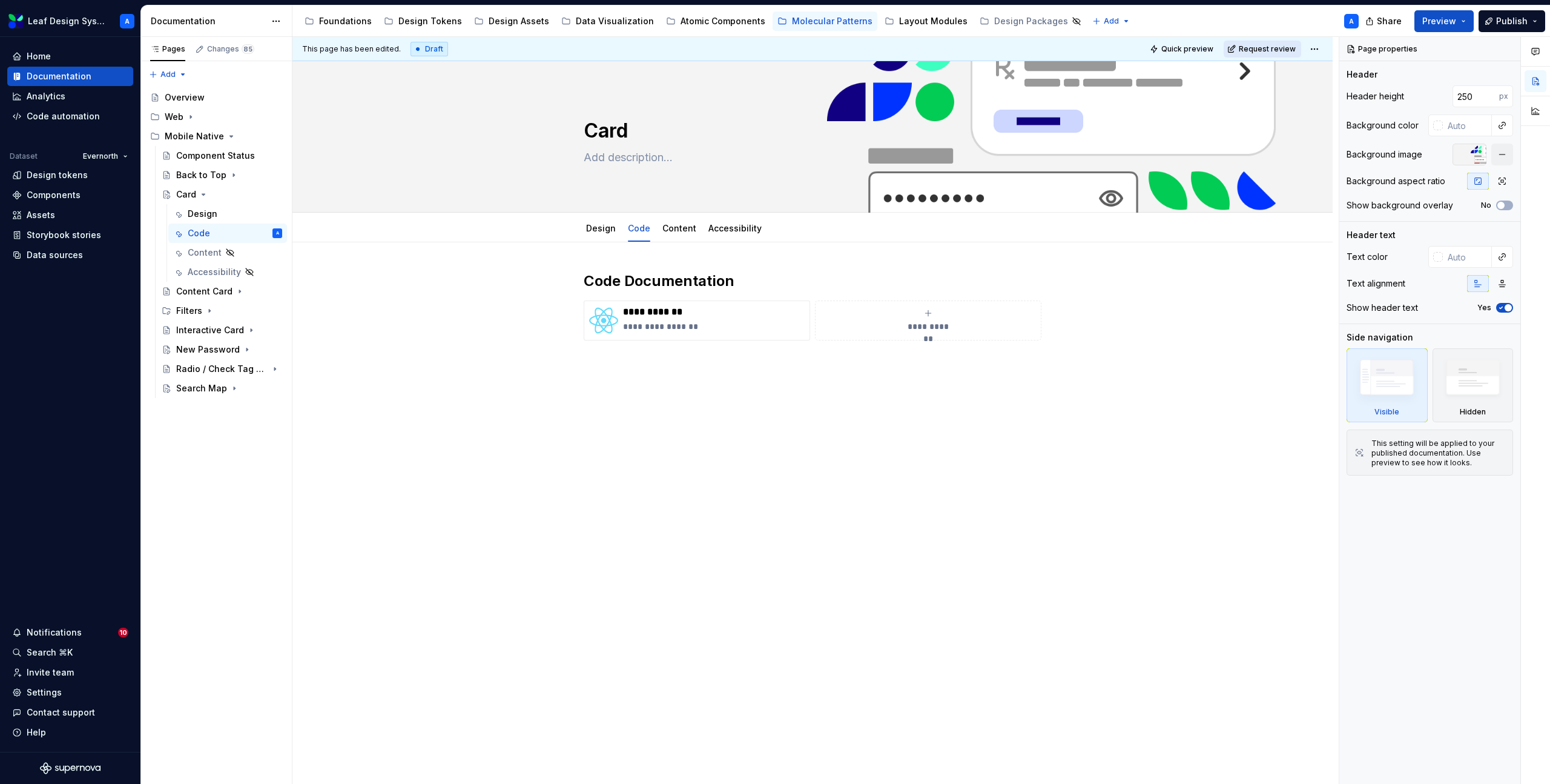
click at [1270, 45] on span "Request review" at bounding box center [1267, 49] width 57 height 10
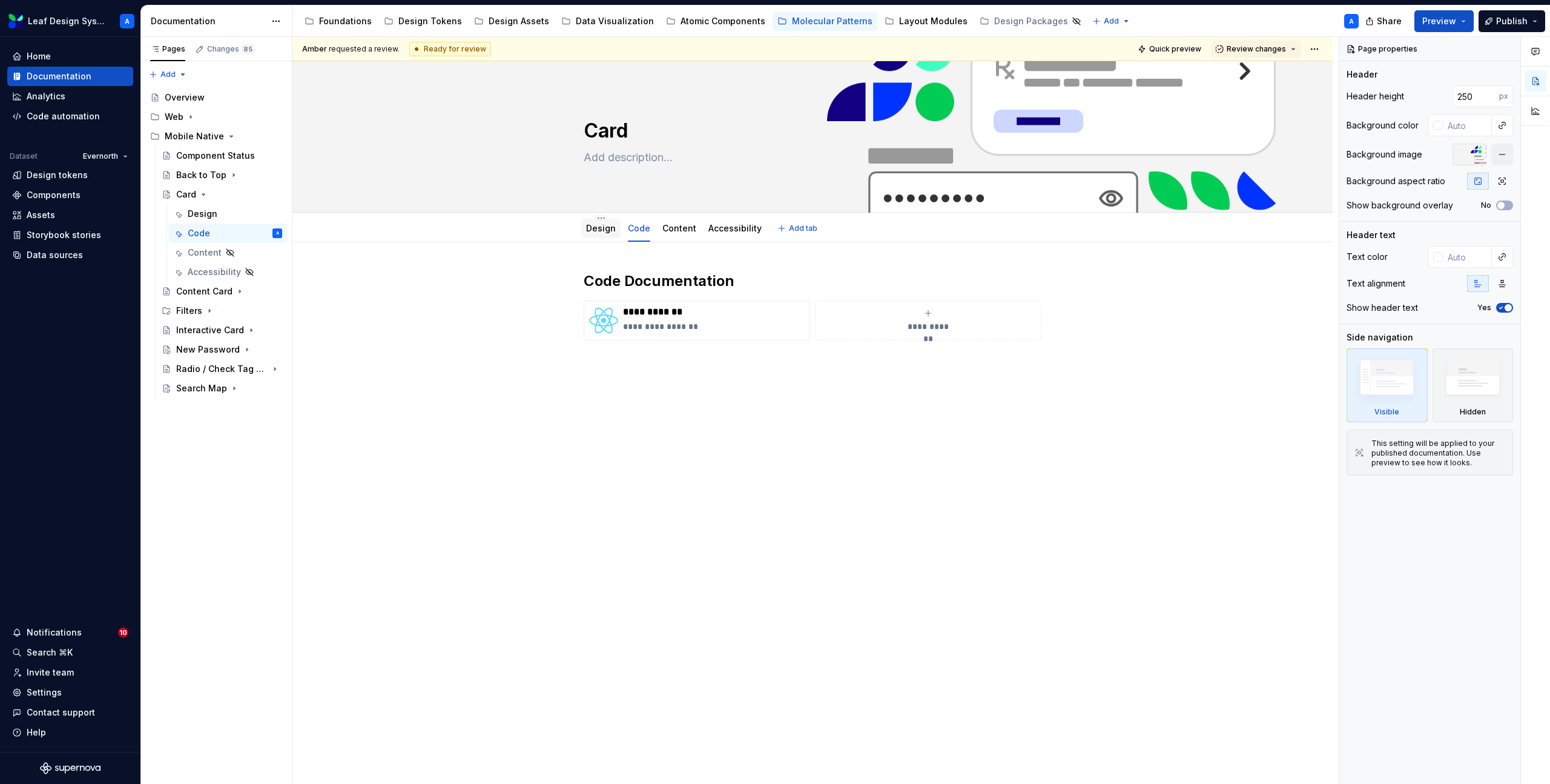
click at [591, 224] on link "Design" at bounding box center [601, 228] width 30 height 10
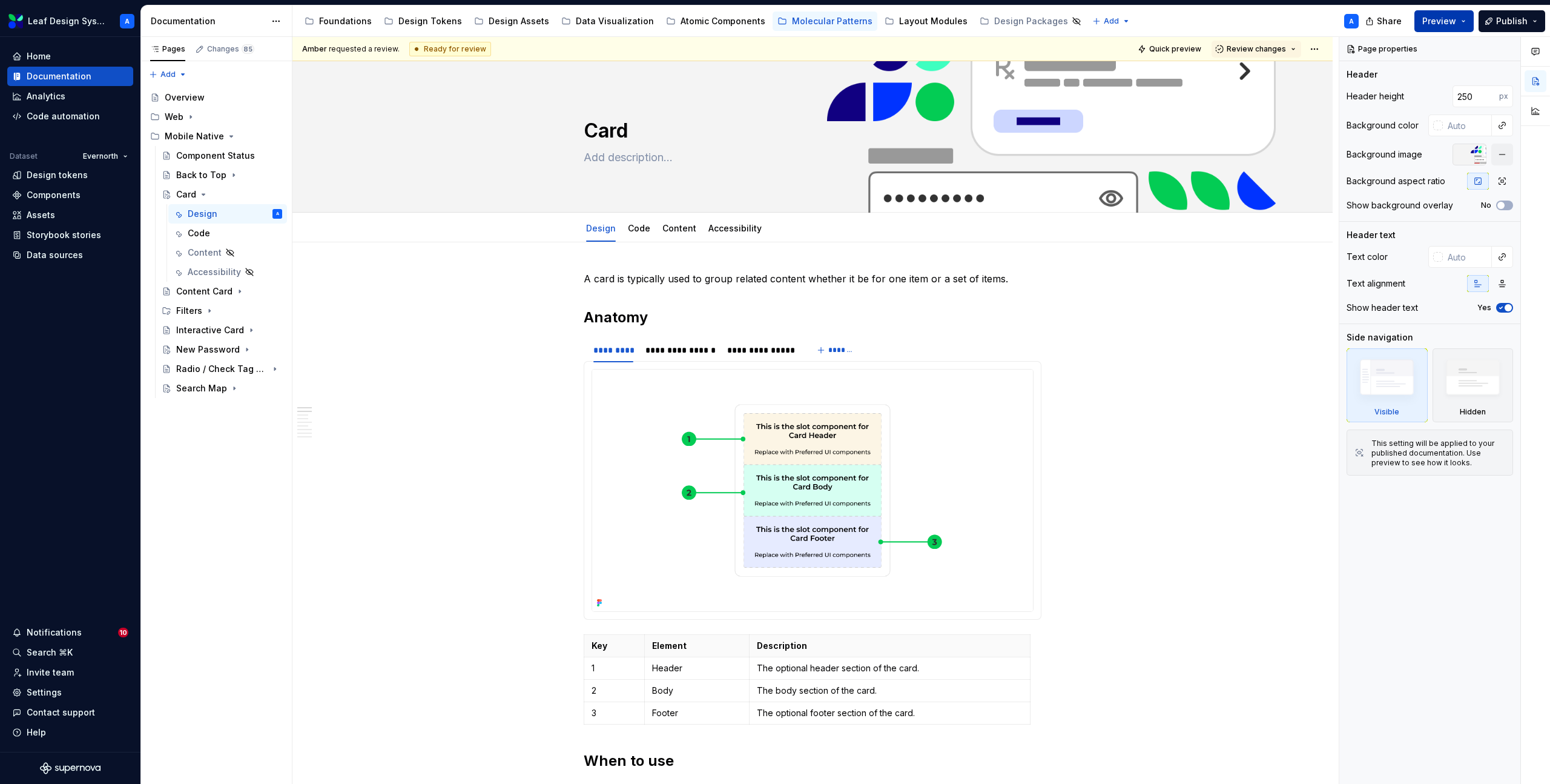
click at [1467, 21] on button "Preview" at bounding box center [1444, 21] width 59 height 22
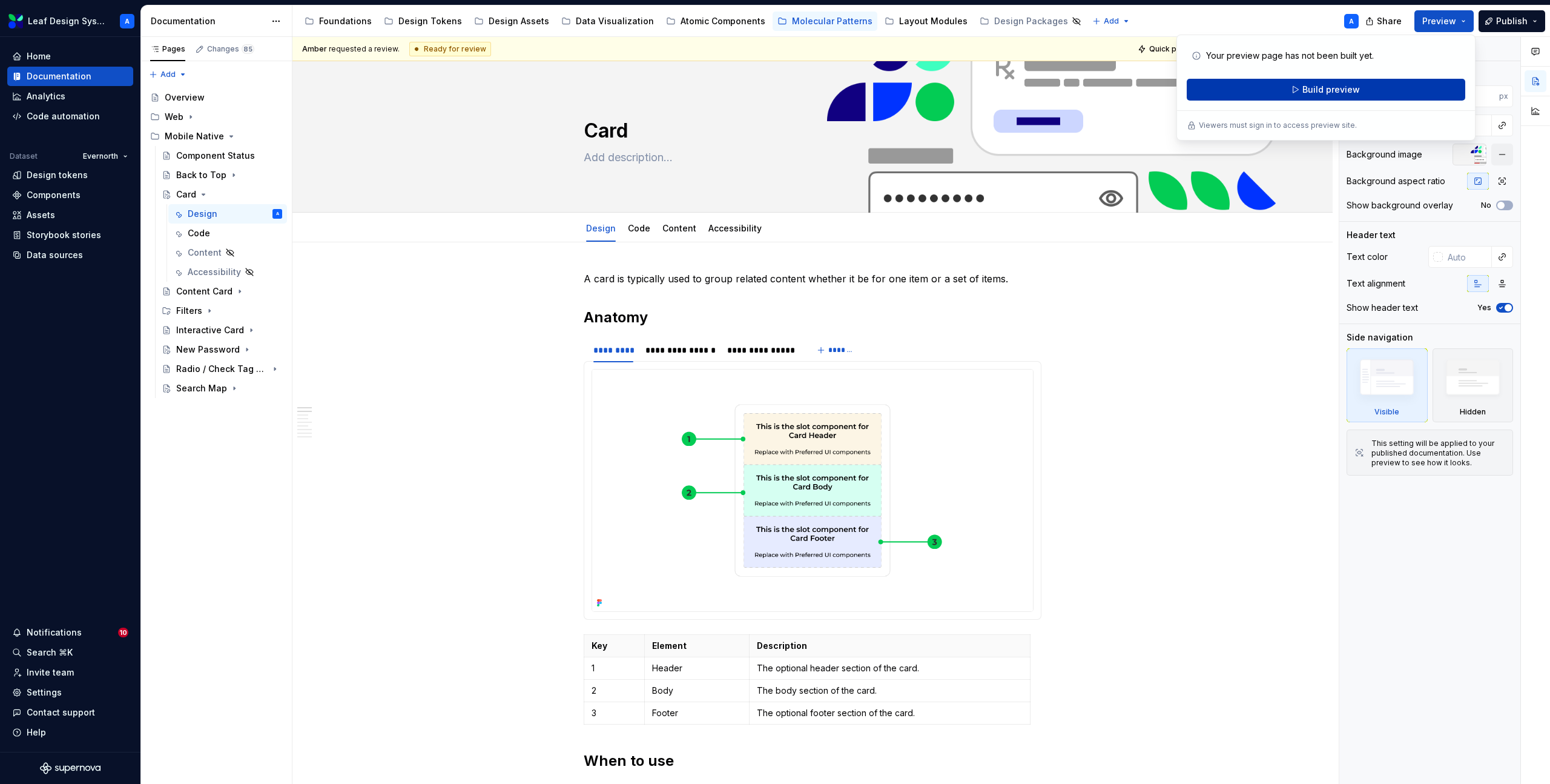
click at [1369, 84] on button "Build preview" at bounding box center [1326, 90] width 279 height 22
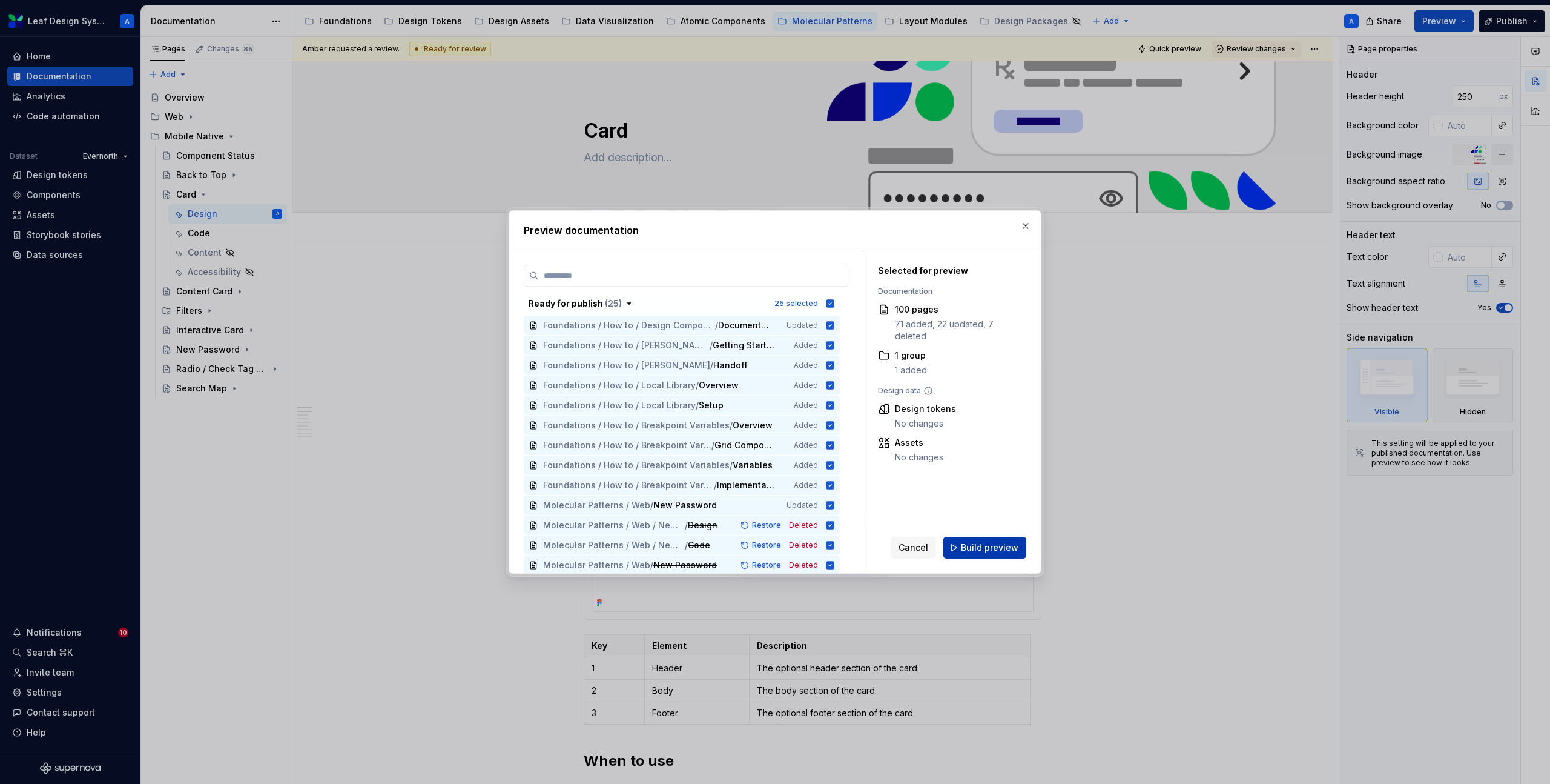
click at [999, 545] on span "Build preview" at bounding box center [990, 547] width 58 height 12
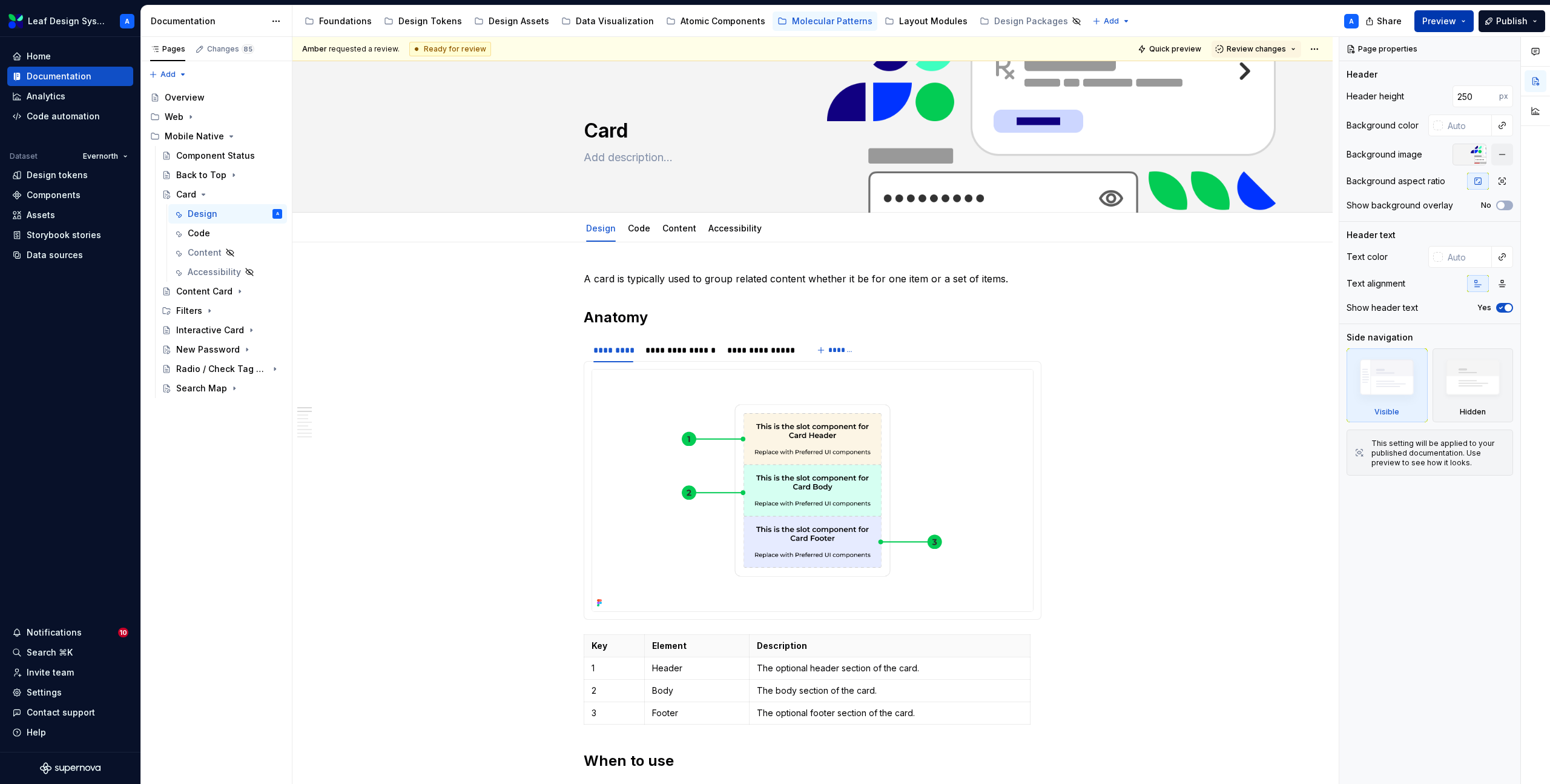
click at [1467, 24] on button "Preview" at bounding box center [1444, 21] width 59 height 22
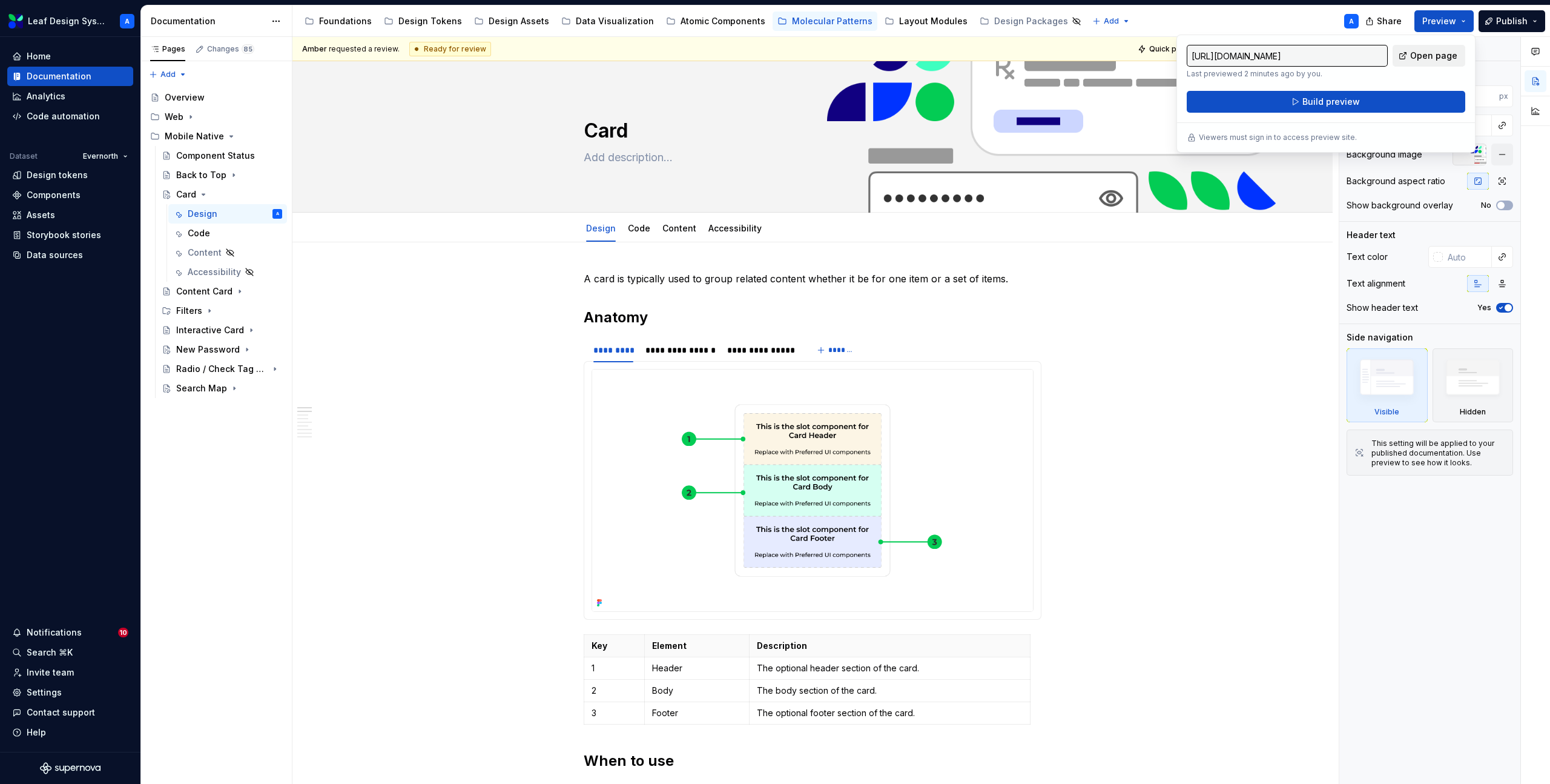
click at [1412, 58] on link "Open page" at bounding box center [1429, 56] width 73 height 22
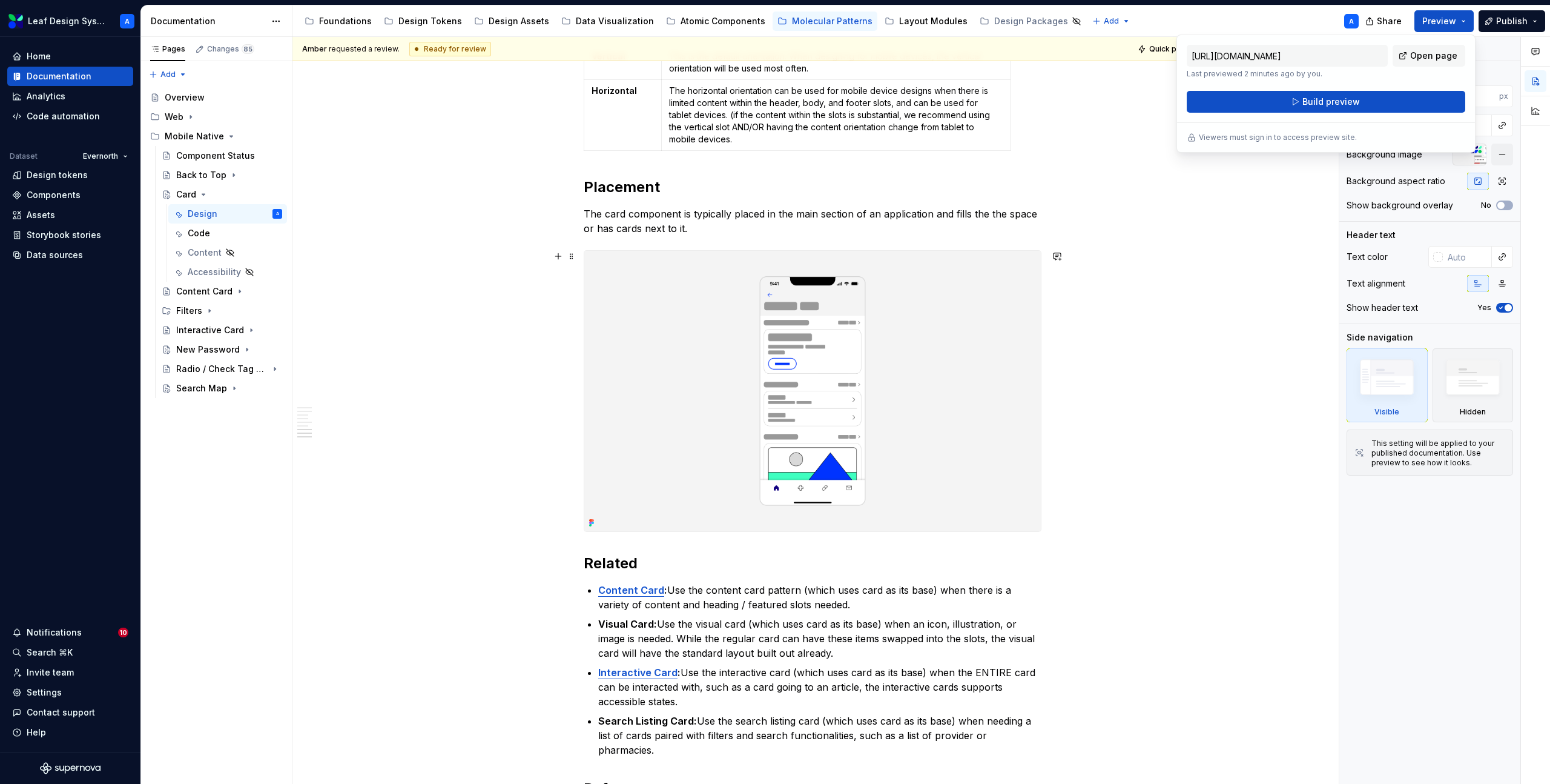
scroll to position [2157, 0]
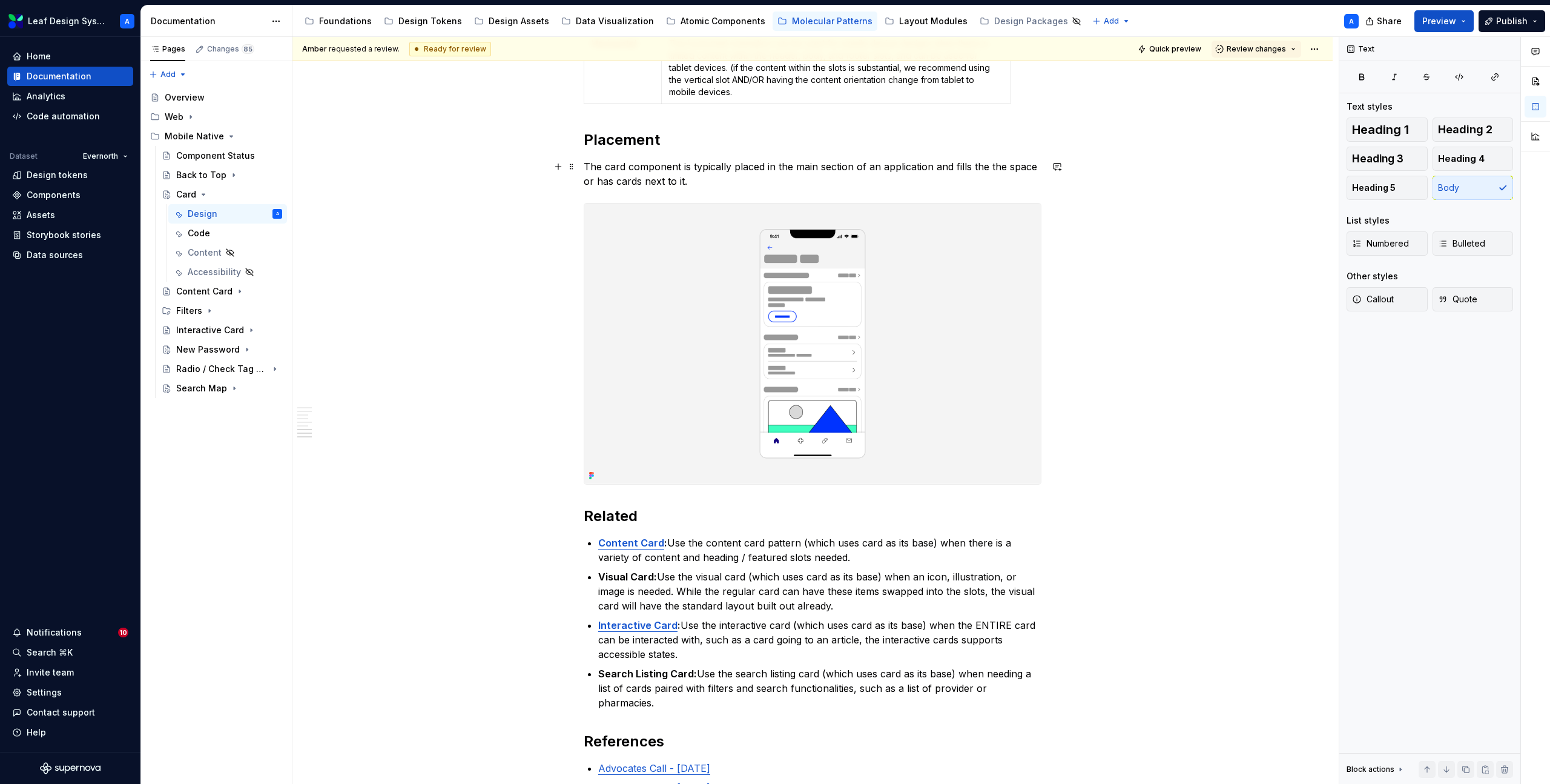
click at [985, 165] on p "The card component is typically placed in the main section of an application an…" at bounding box center [813, 173] width 458 height 29
click at [982, 165] on p "The card component is typically placed in the main section of an application an…" at bounding box center [813, 173] width 458 height 29
click at [997, 164] on p "The card component is typically placed in the main section of an application an…" at bounding box center [813, 173] width 458 height 29
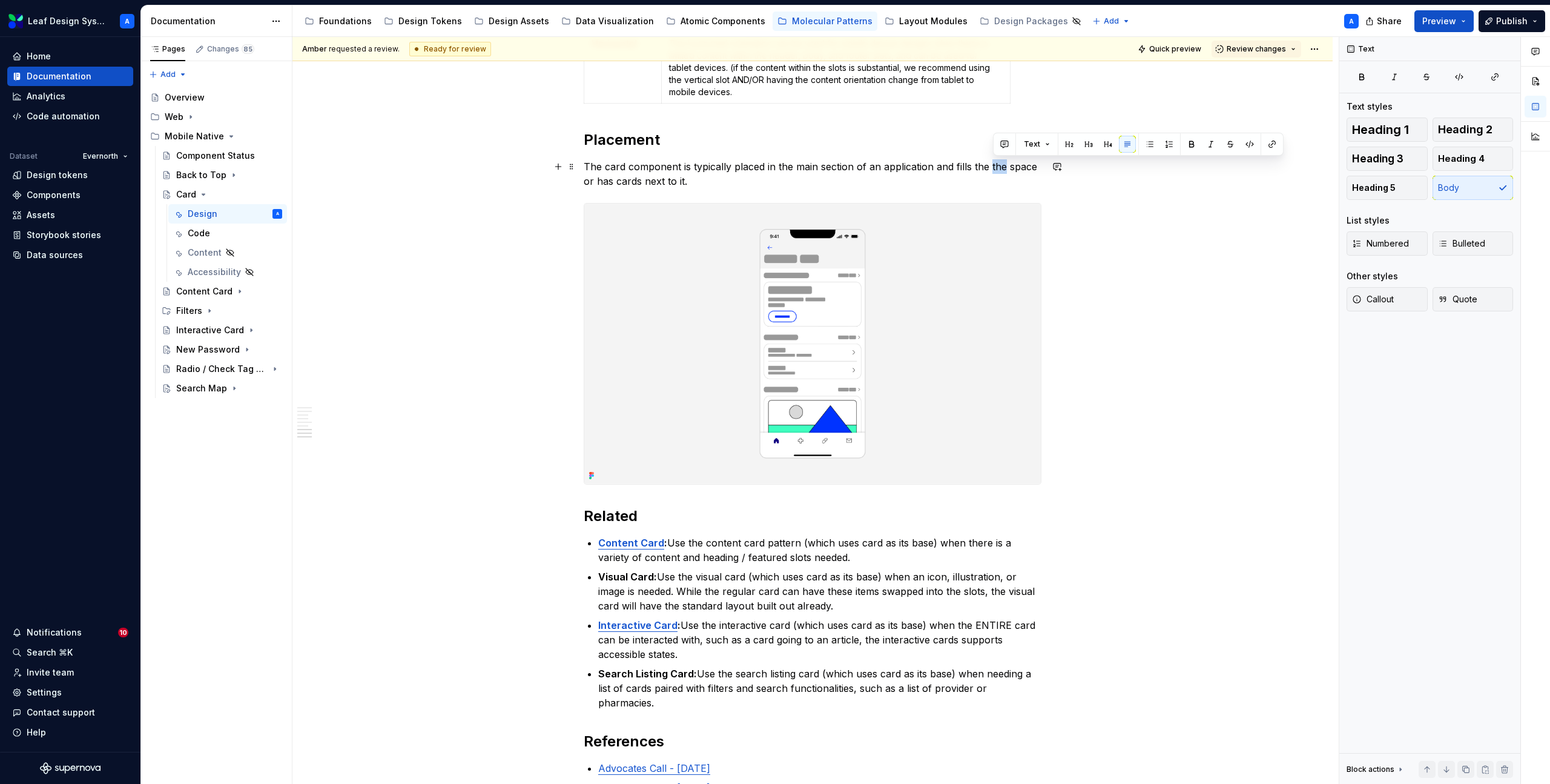
type textarea "*"
click at [691, 181] on p "The card component is typically placed in the main section of an application an…" at bounding box center [813, 173] width 458 height 29
drag, startPoint x: 739, startPoint y: 182, endPoint x: 633, endPoint y: 182, distance: 106.0
click at [633, 182] on p "The card component is typically placed in the main section of an application an…" at bounding box center [813, 173] width 458 height 29
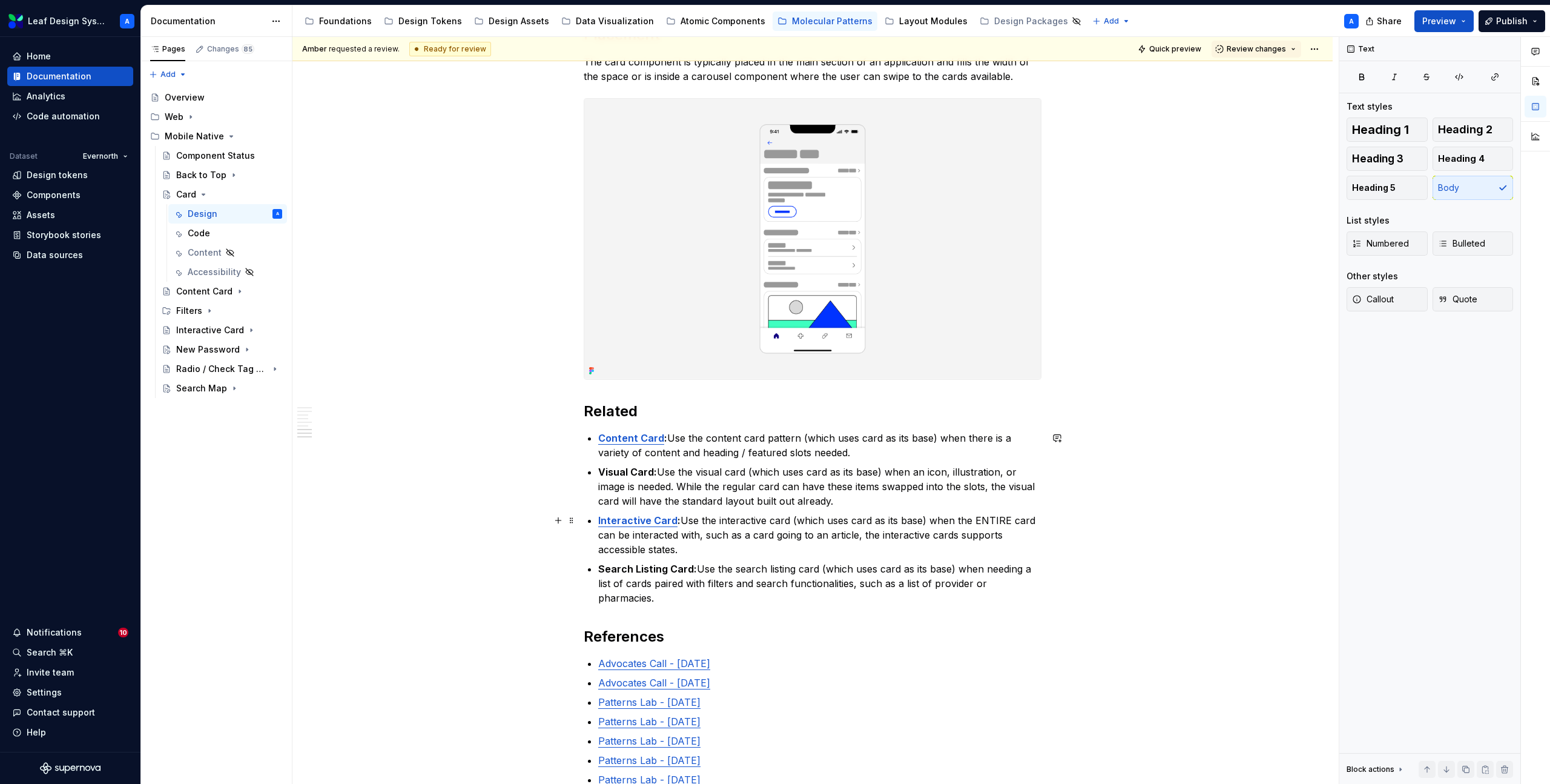
scroll to position [2273, 0]
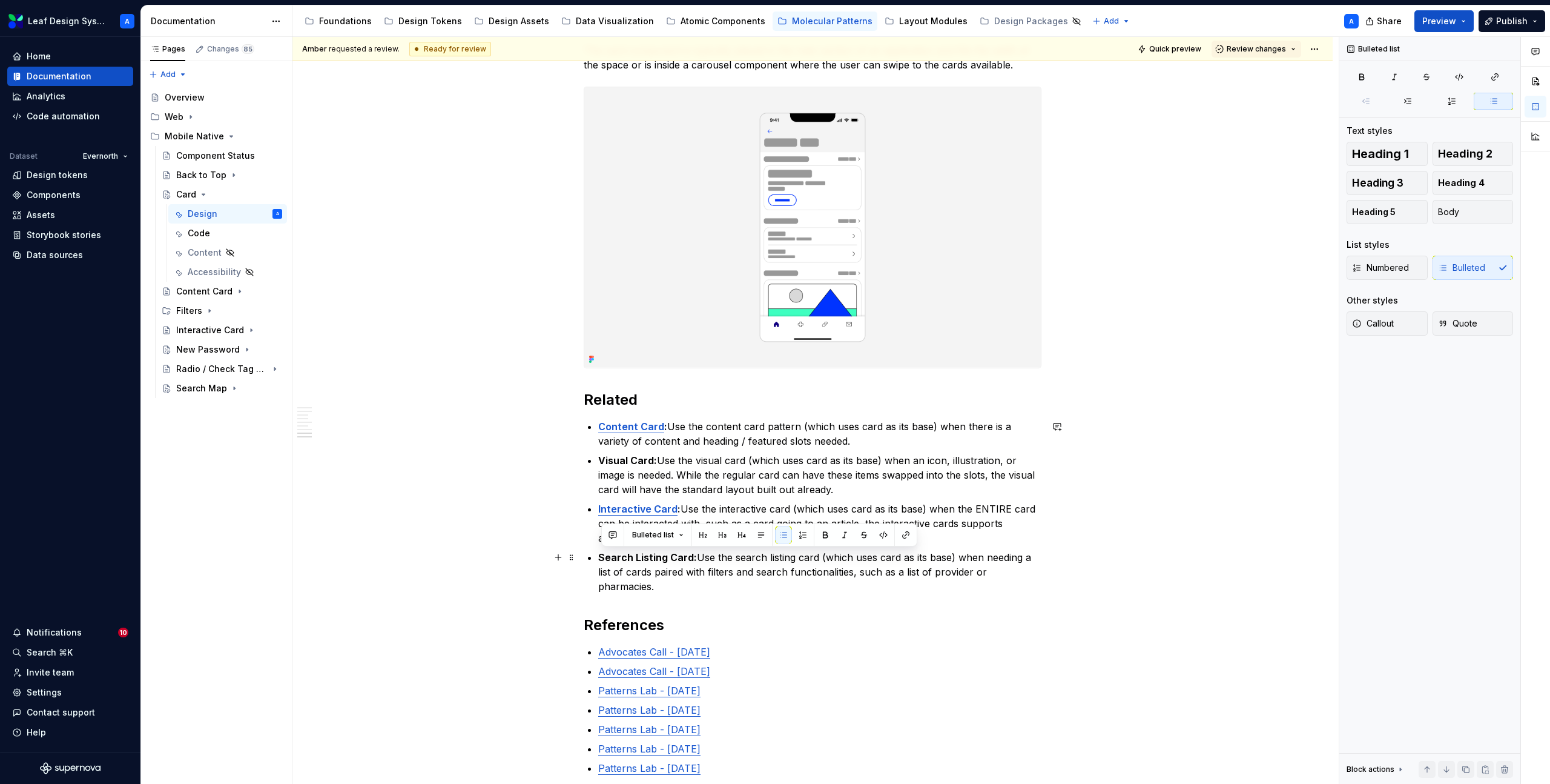
drag, startPoint x: 666, startPoint y: 589, endPoint x: 587, endPoint y: 558, distance: 84.6
copy p "Search Listing Card: Use the search listing card (which uses card as its base) …"
click at [668, 584] on p "Search Listing Card: Use the search listing card (which uses card as its base) …" at bounding box center [819, 572] width 443 height 44
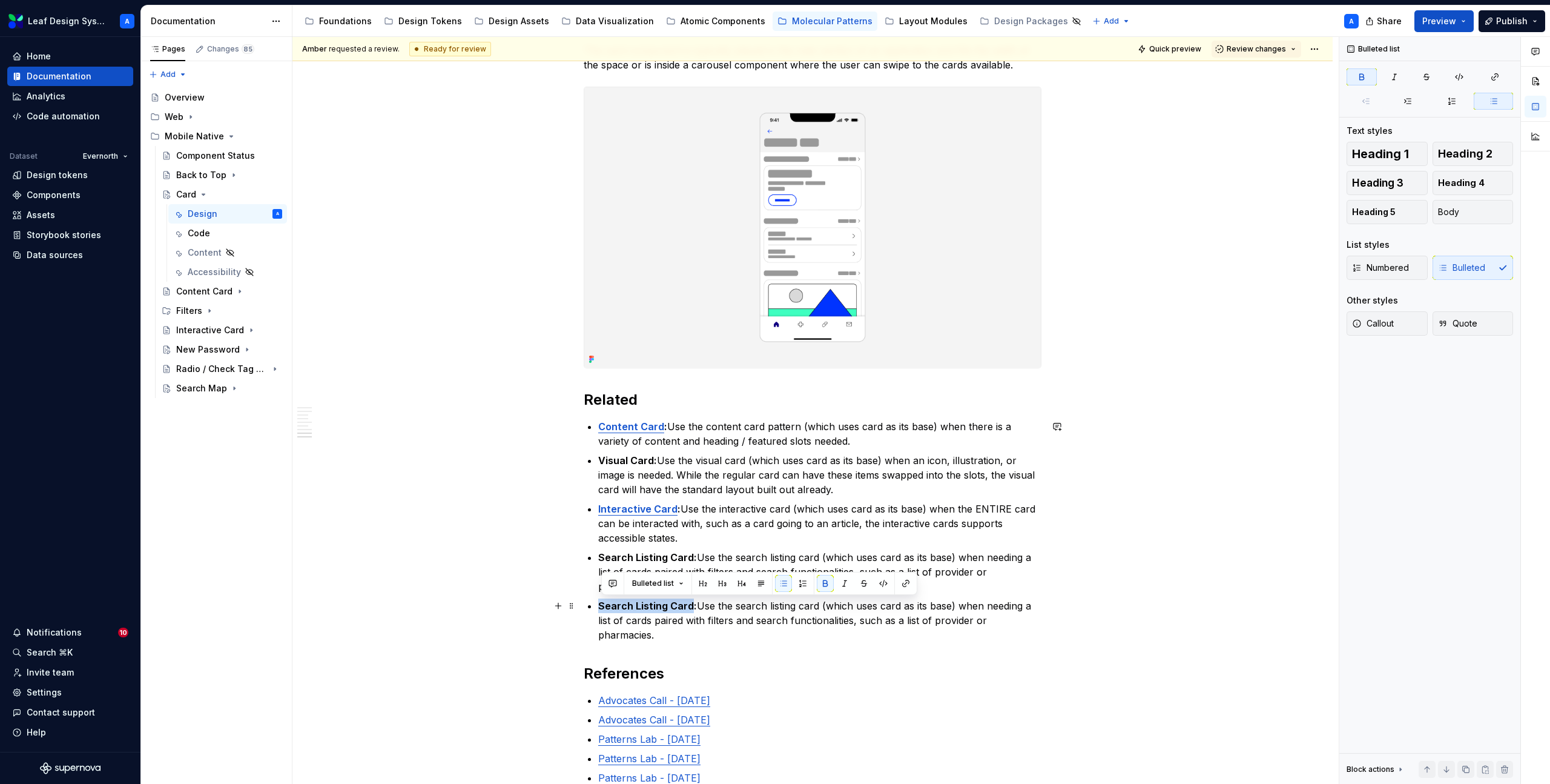
drag, startPoint x: 693, startPoint y: 606, endPoint x: 603, endPoint y: 606, distance: 90.2
click at [603, 606] on strong "Search Listing Card:" at bounding box center [647, 606] width 99 height 12
drag, startPoint x: 1011, startPoint y: 627, endPoint x: 651, endPoint y: 603, distance: 361.1
click at [651, 603] on p "Carousel: Use the search listing card (which uses card as its base) when needin…" at bounding box center [819, 612] width 443 height 29
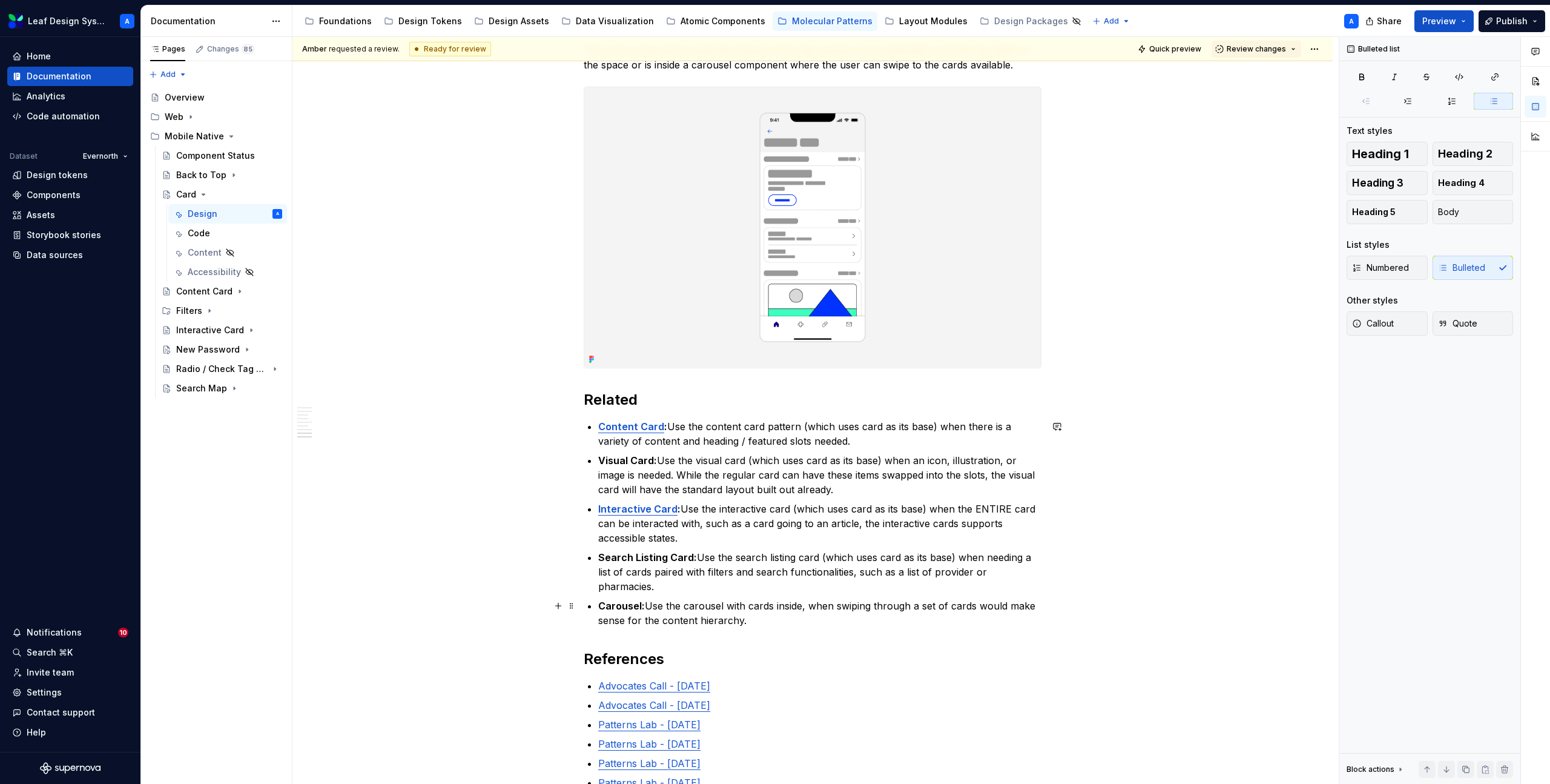
click at [613, 603] on strong "Carousel:" at bounding box center [621, 606] width 47 height 12
click at [902, 577] on button "button" at bounding box center [905, 583] width 17 height 17
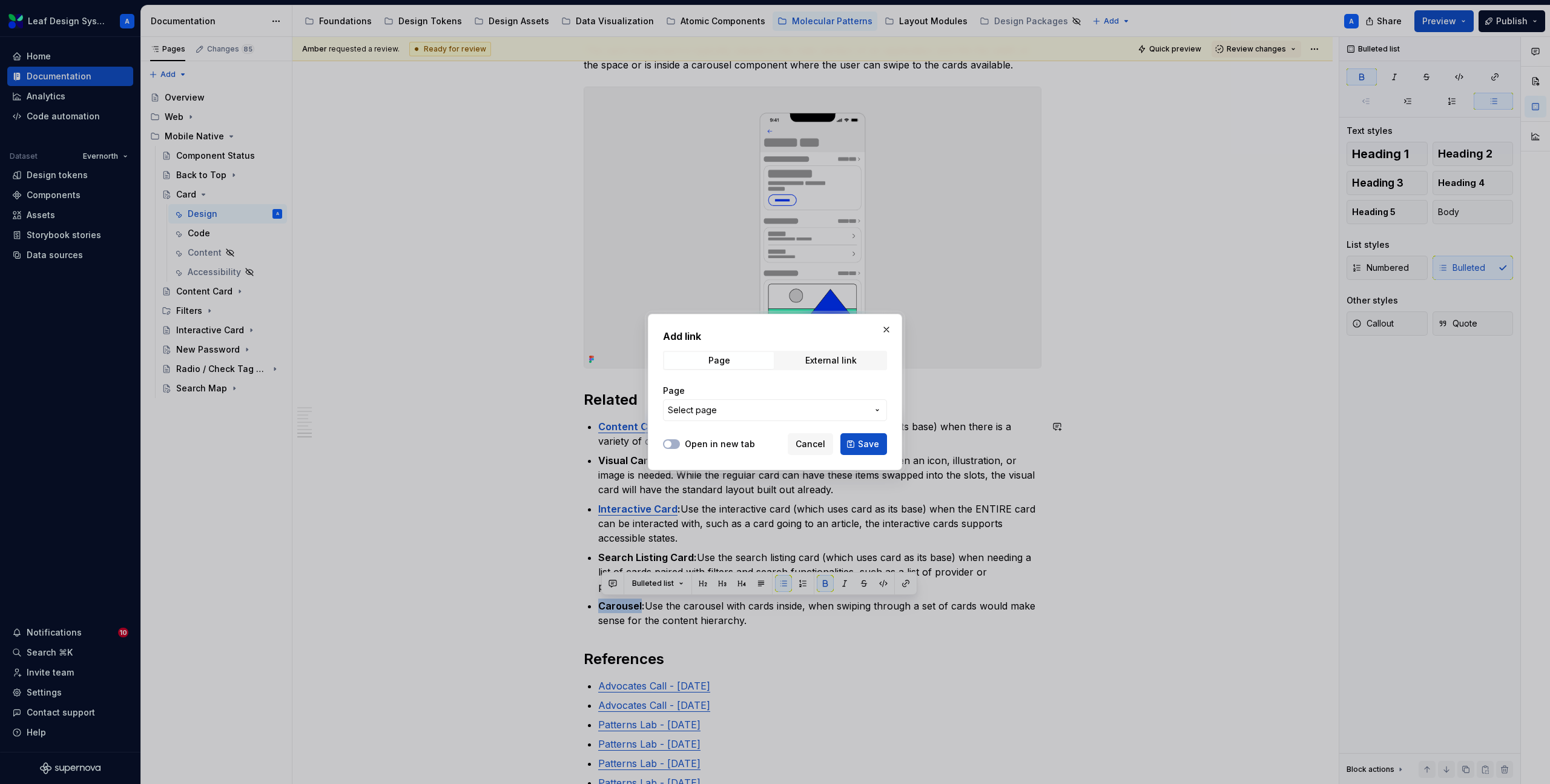
click at [756, 406] on span "Select page" at bounding box center [768, 410] width 200 height 12
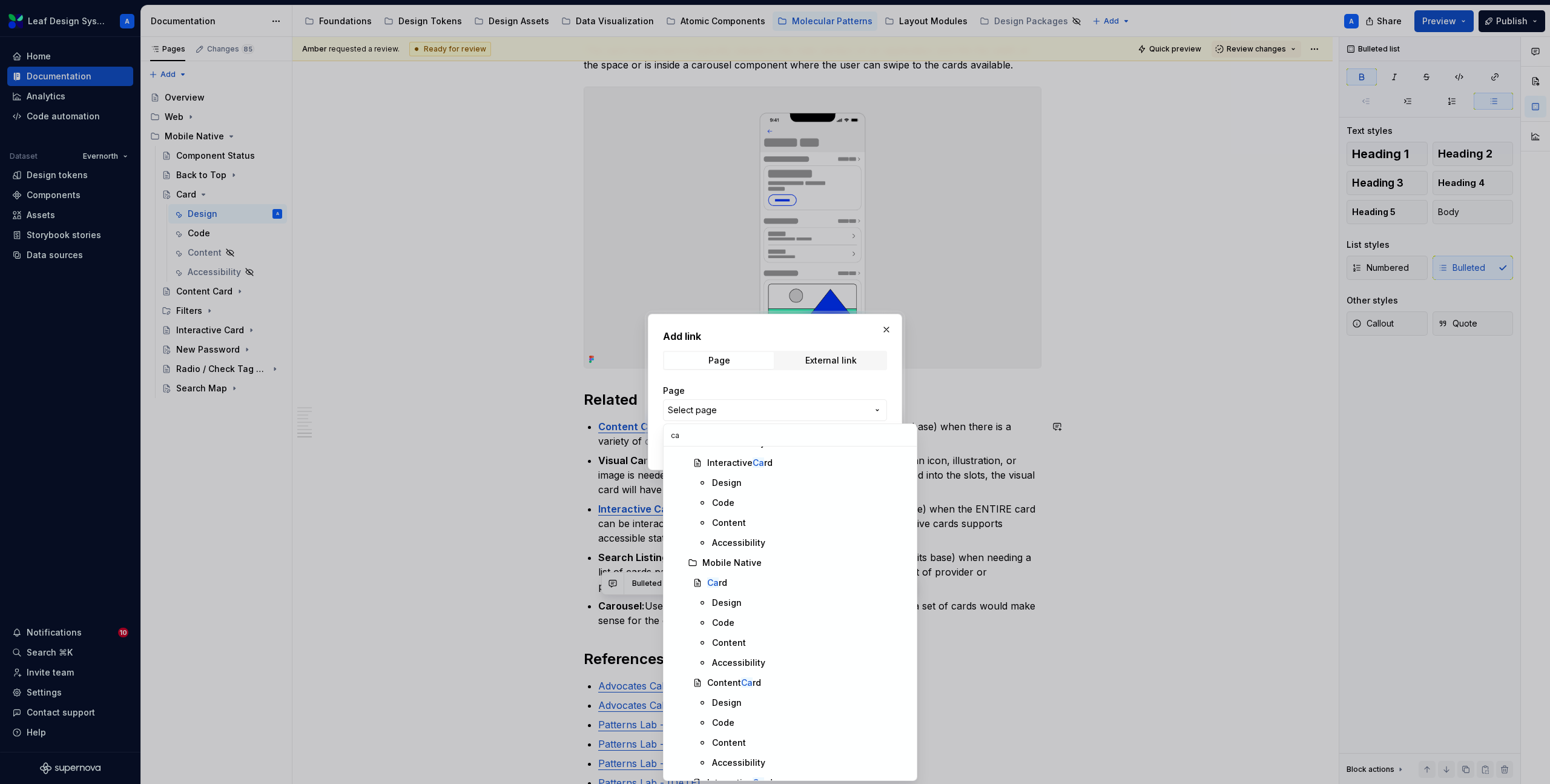
scroll to position [547, 0]
type input "c"
click at [890, 329] on div "Add link Page External link Page Select page Open in new tab Cancel Save" at bounding box center [775, 392] width 1550 height 784
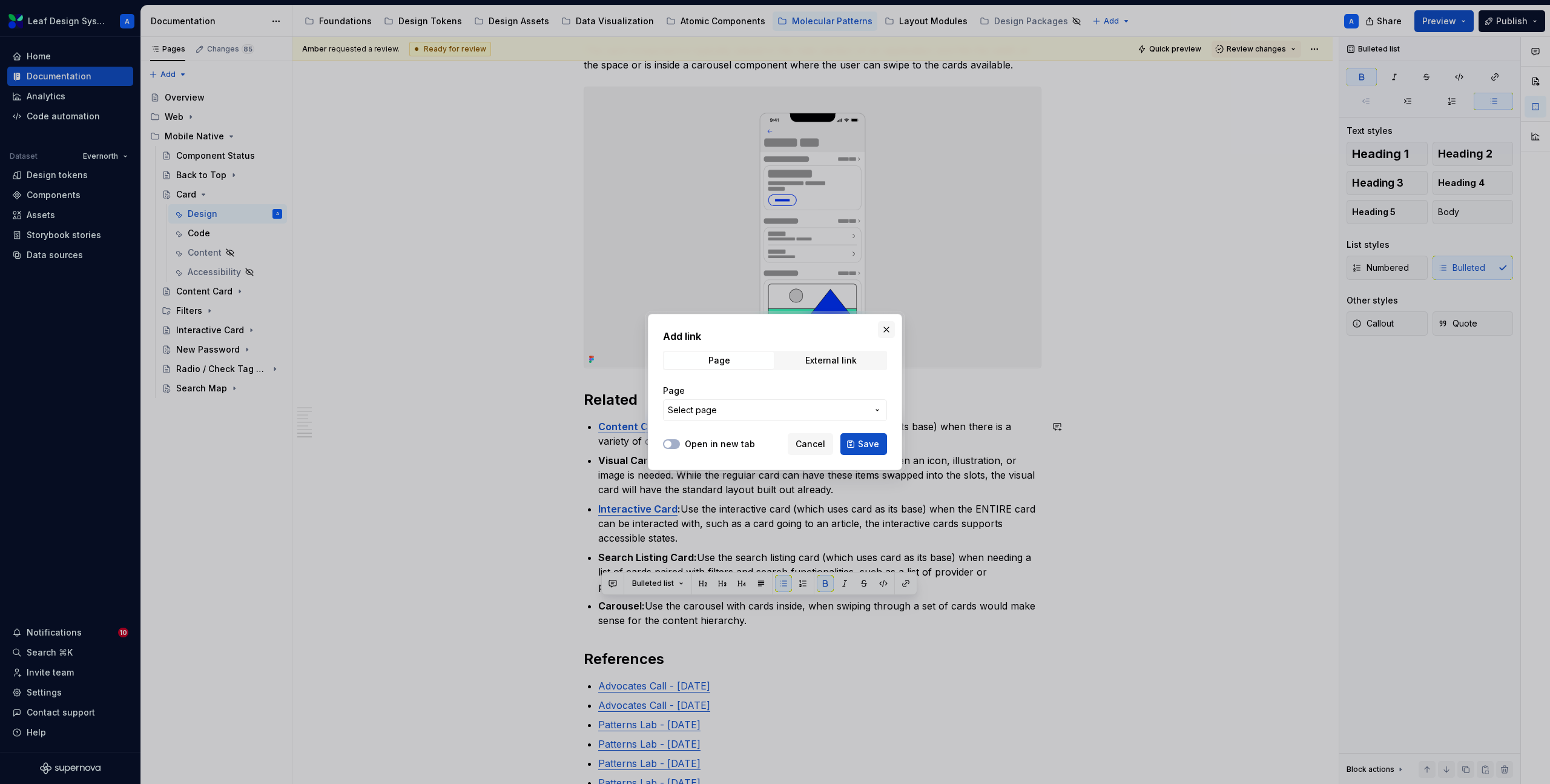
click at [889, 329] on button "button" at bounding box center [886, 329] width 17 height 17
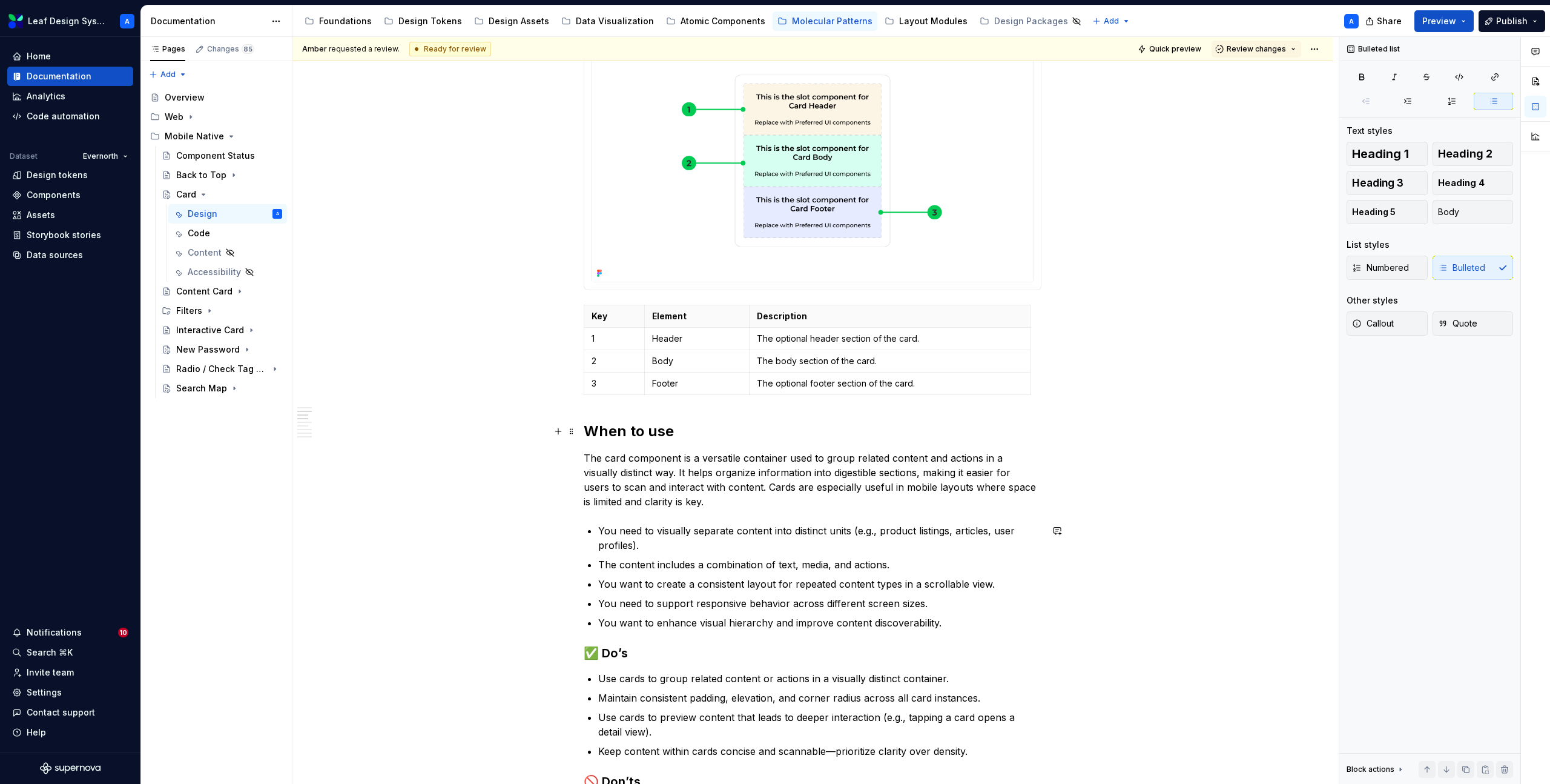
scroll to position [0, 0]
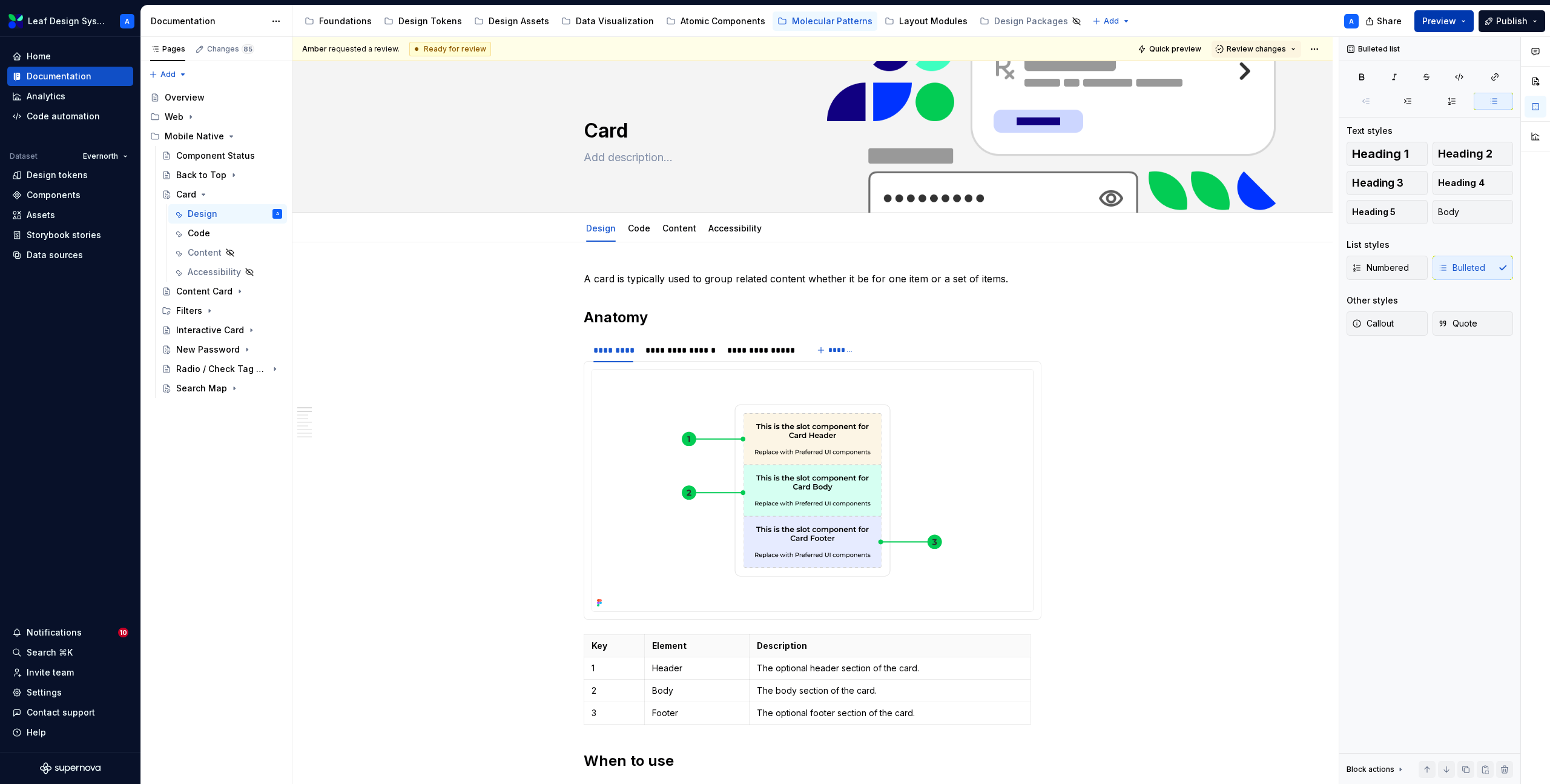
click at [1465, 23] on button "Preview" at bounding box center [1444, 21] width 59 height 22
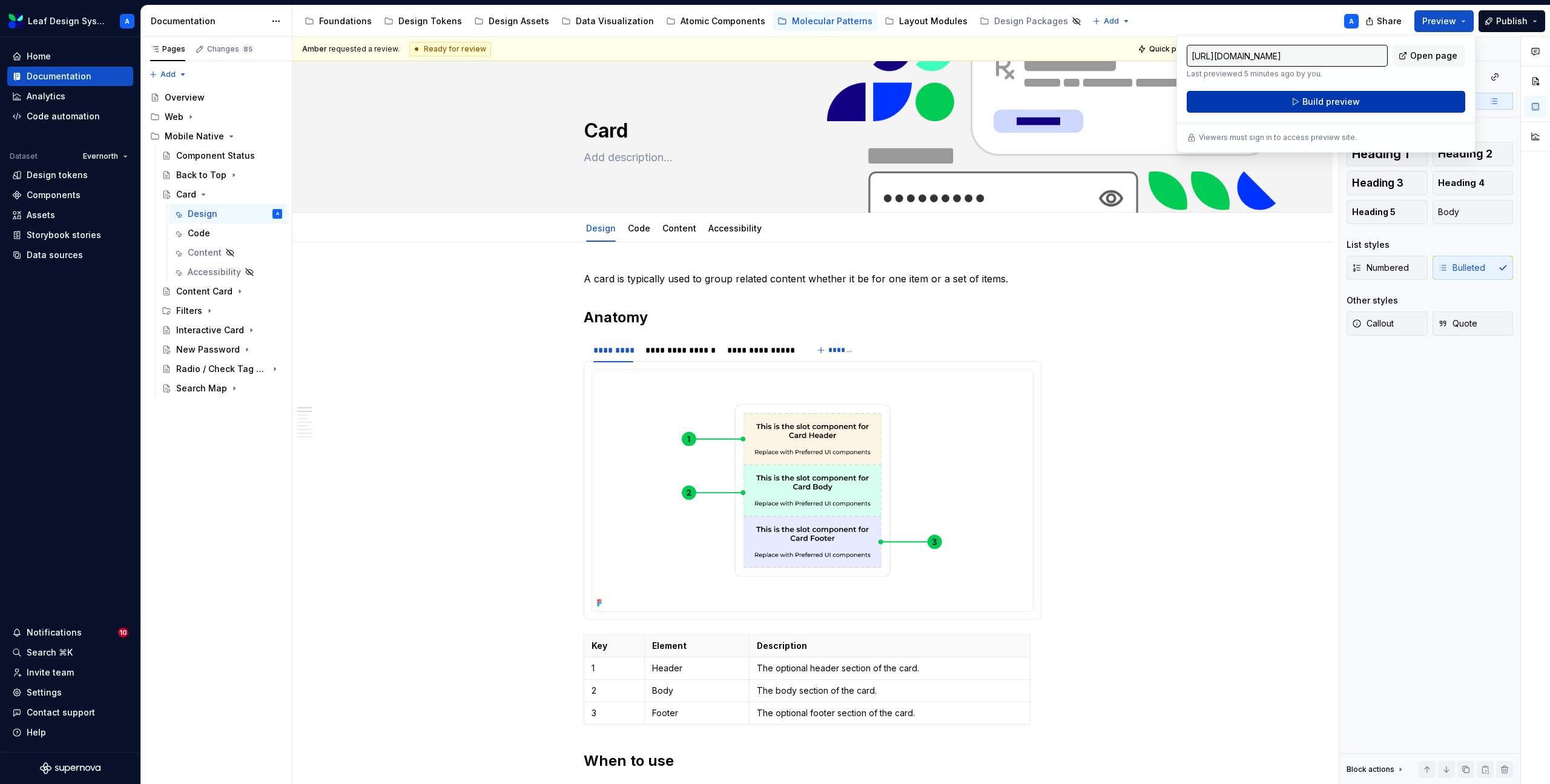
click at [1360, 95] on button "Build preview" at bounding box center [1326, 102] width 279 height 22
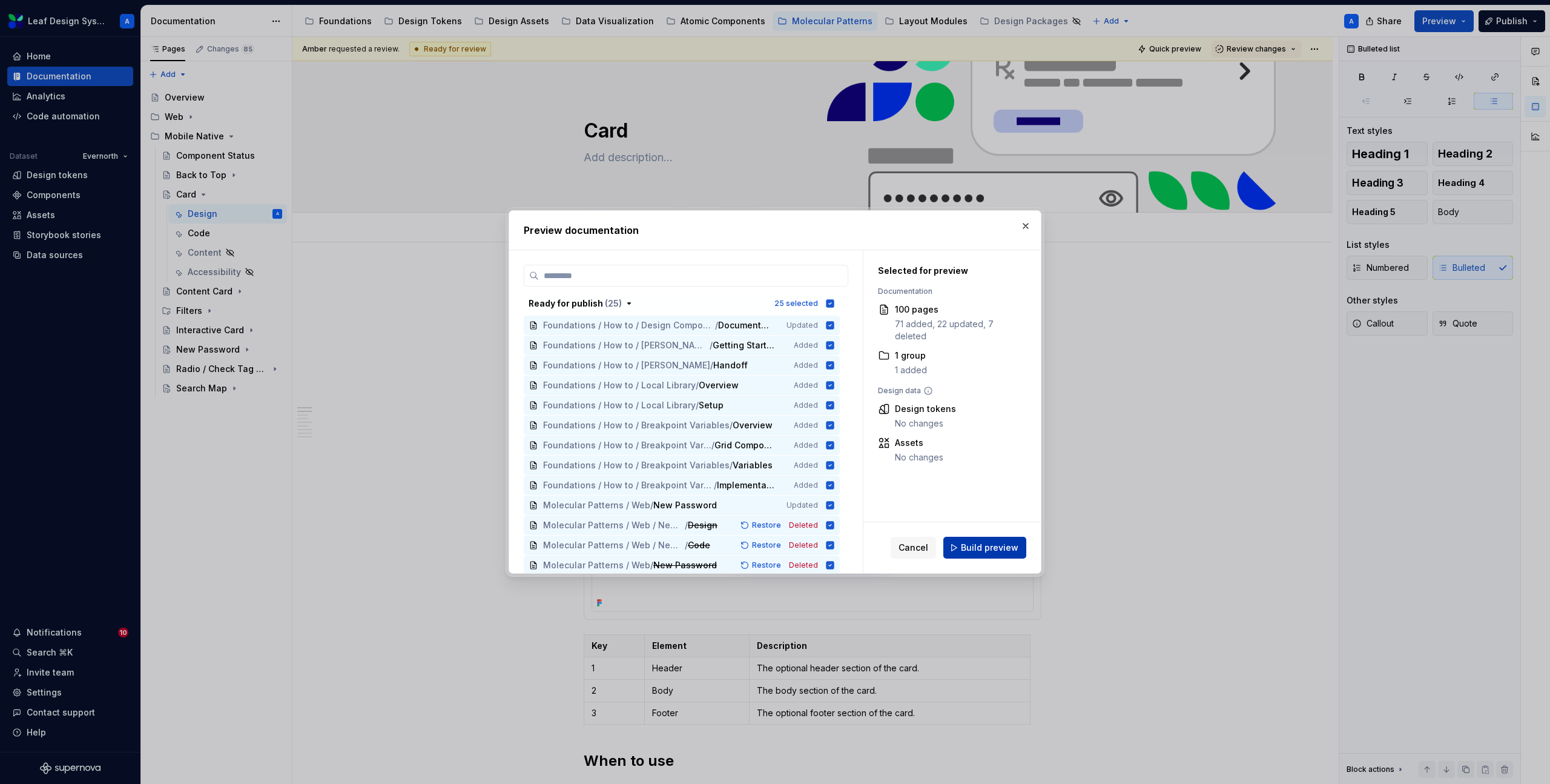
click at [974, 542] on span "Build preview" at bounding box center [990, 547] width 58 height 12
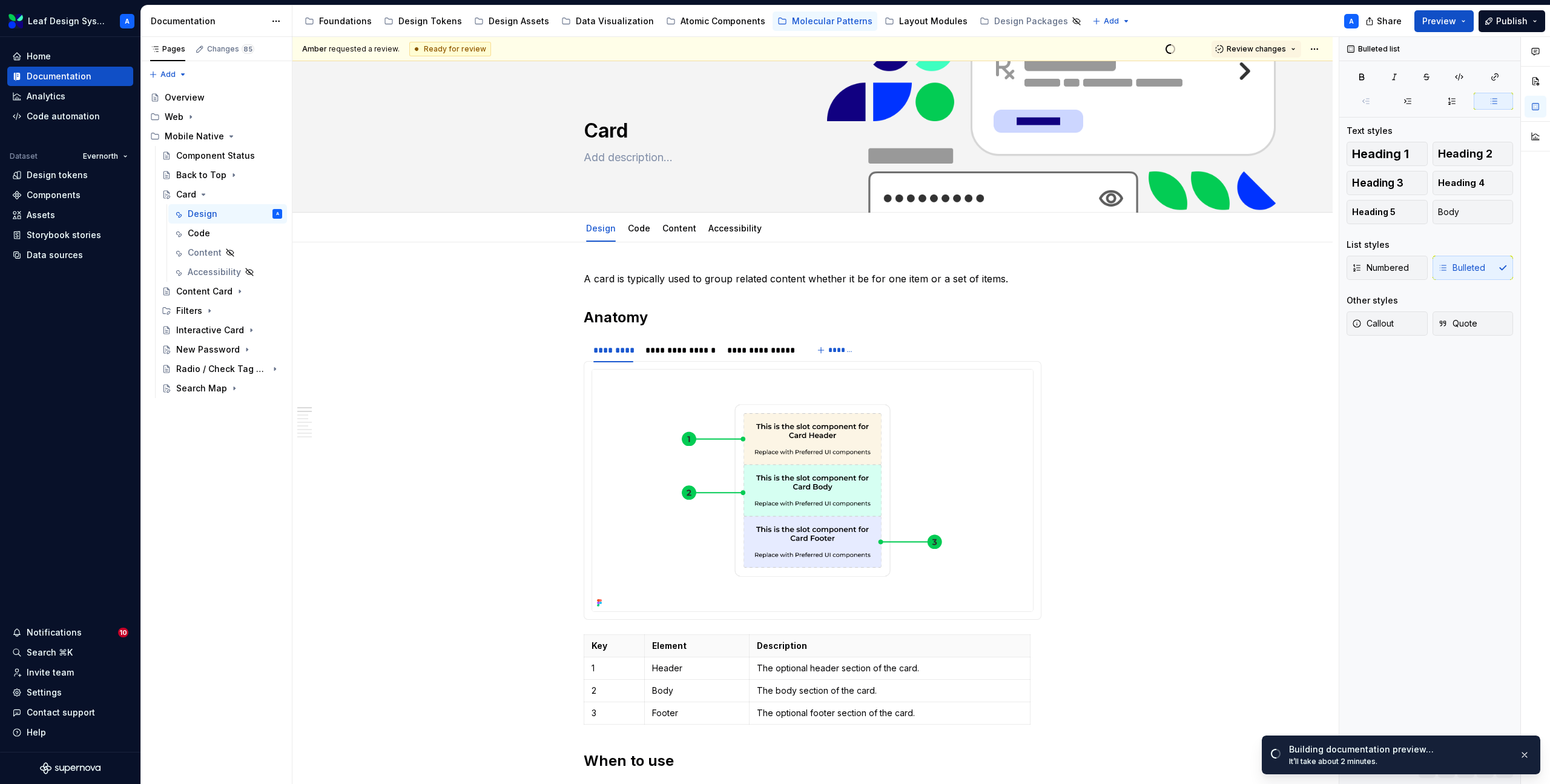
type textarea "*"
